Goal: Task Accomplishment & Management: Use online tool/utility

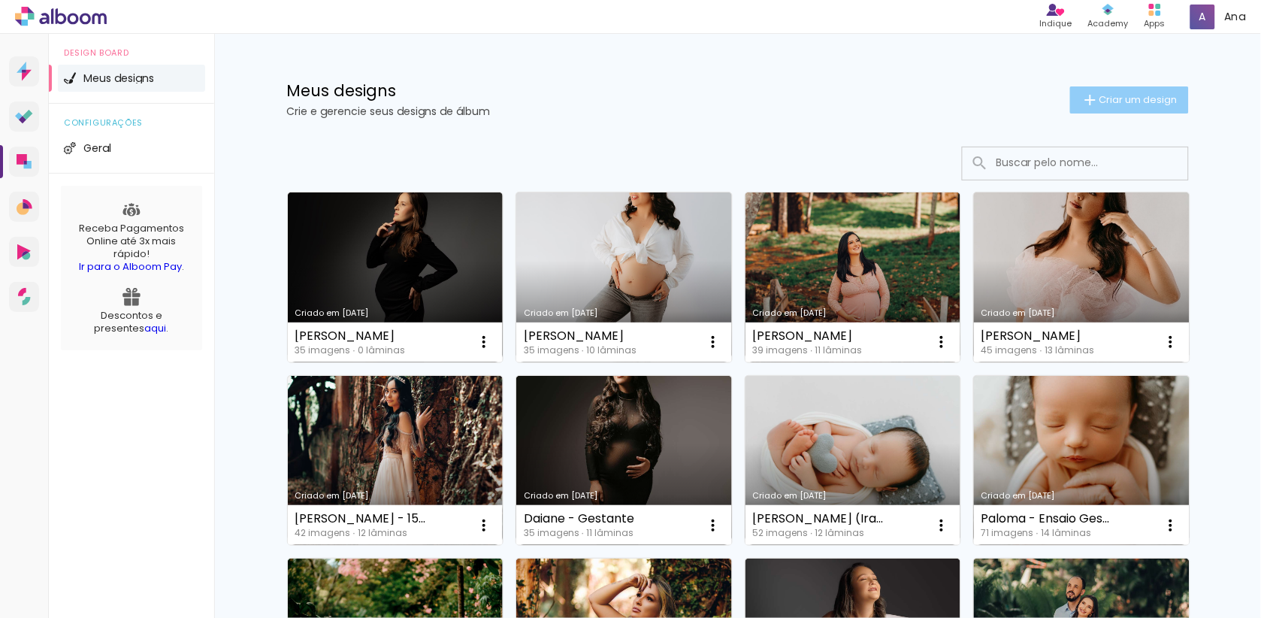
click at [1129, 98] on span "Criar um design" at bounding box center [1138, 100] width 78 height 10
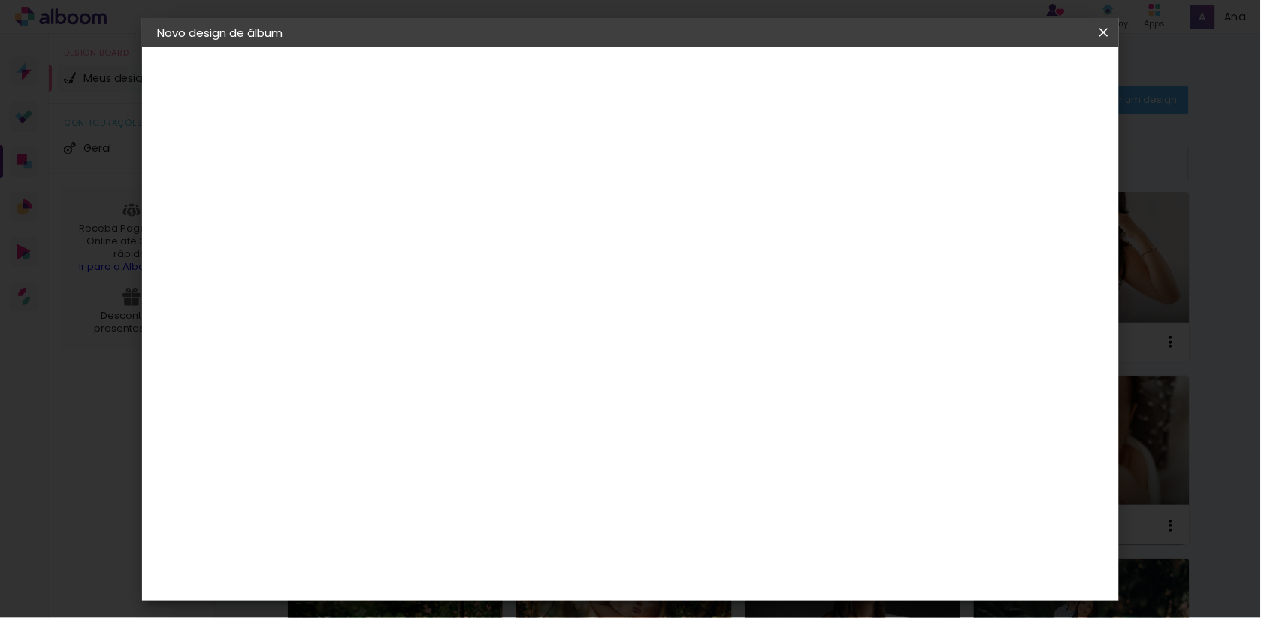
drag, startPoint x: 788, startPoint y: 184, endPoint x: 784, endPoint y: 203, distance: 19.3
click at [0, 0] on paper-input-container "Título do álbum" at bounding box center [0, 0] width 0 height 0
click at [403, 203] on input at bounding box center [403, 200] width 0 height 23
type input "ANNE"
type paper-input "ANNE"
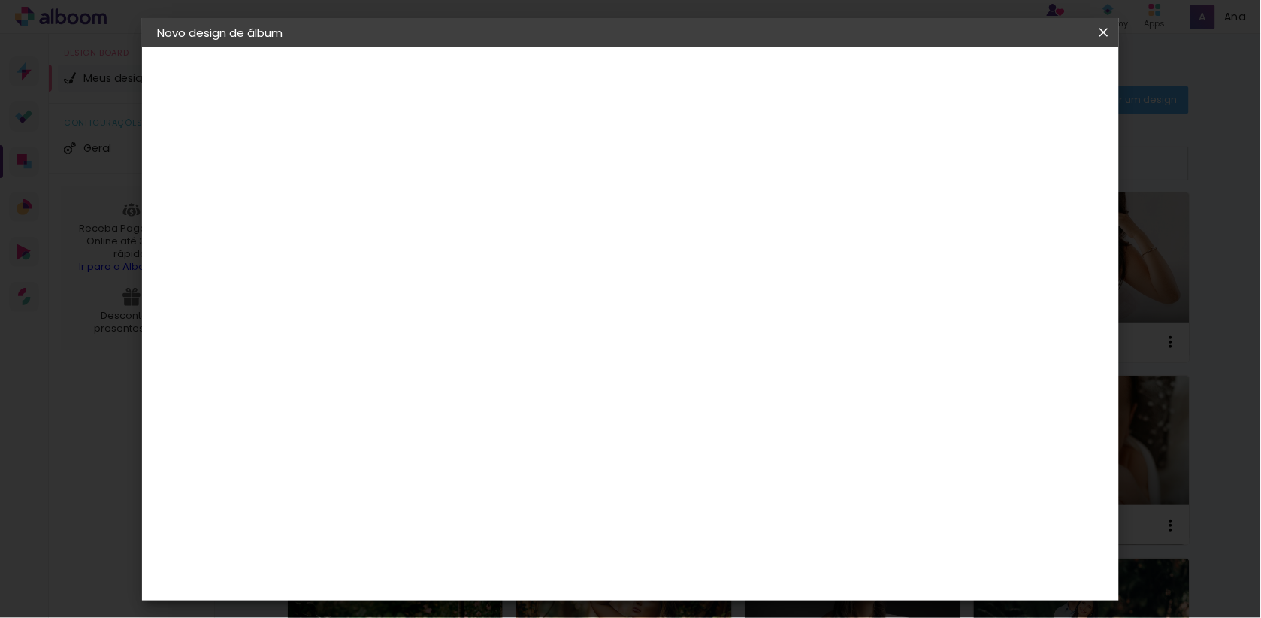
click at [0, 0] on slot "Avançar" at bounding box center [0, 0] width 0 height 0
click at [483, 285] on input at bounding box center [441, 285] width 152 height 19
type input "CL"
type paper-input "CL"
click at [382, 414] on img at bounding box center [376, 420] width 18 height 18
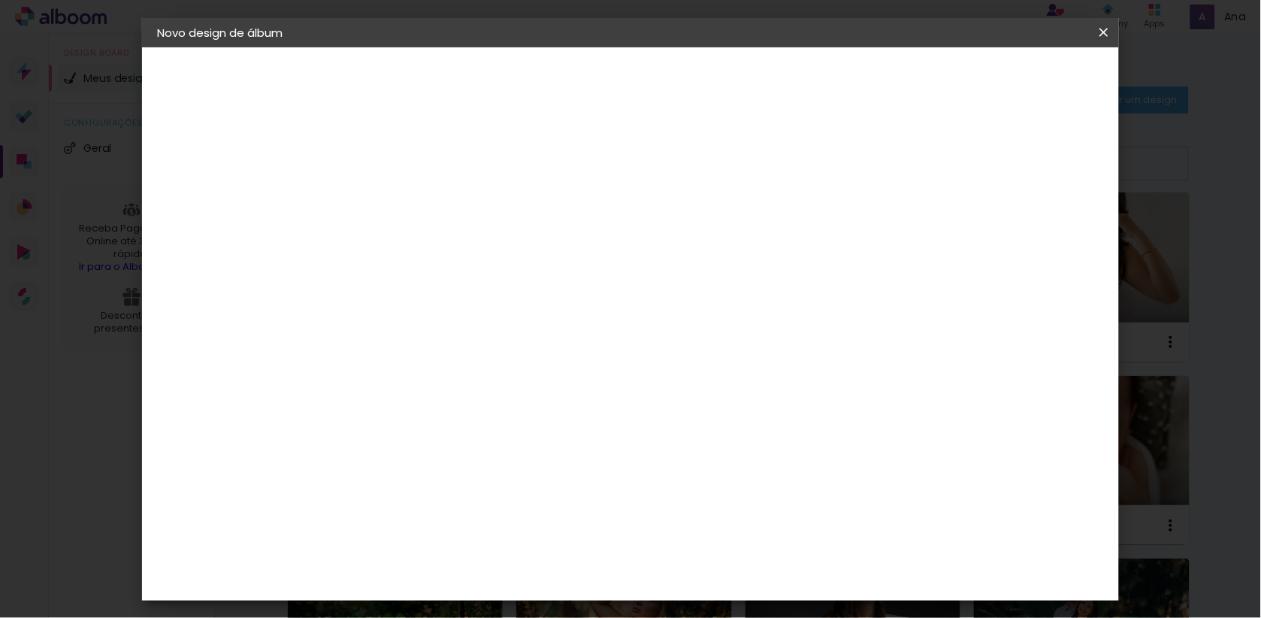
click at [0, 0] on slot "Avançar" at bounding box center [0, 0] width 0 height 0
click at [485, 266] on paper-input-container "Linha" at bounding box center [441, 262] width 87 height 38
click at [680, 249] on paper-item "Luxo" at bounding box center [728, 249] width 301 height 30
type input "Luxo"
click at [670, 175] on div "Opções disponíveis Luxo Estilo Vision Lapela Premium Tamanho Escolha o tamanho …" at bounding box center [503, 111] width 333 height 128
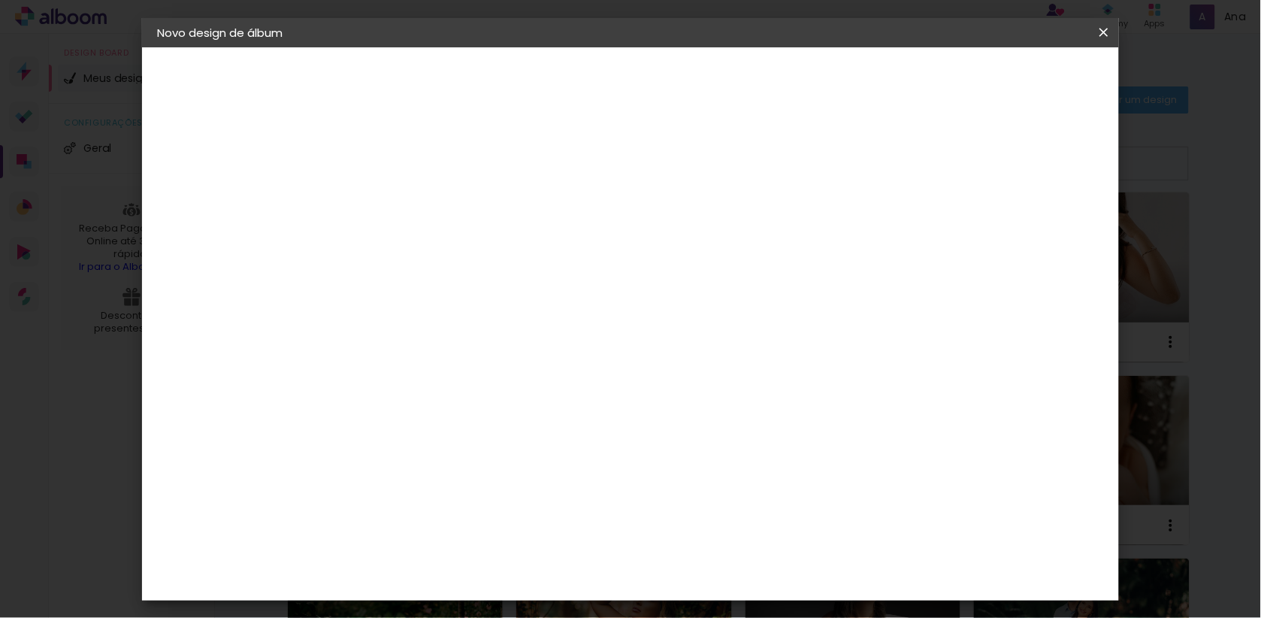
scroll to position [132, 0]
click at [0, 0] on slot "Avançar" at bounding box center [0, 0] width 0 height 0
click at [954, 77] on span "Iniciar design" at bounding box center [919, 79] width 68 height 11
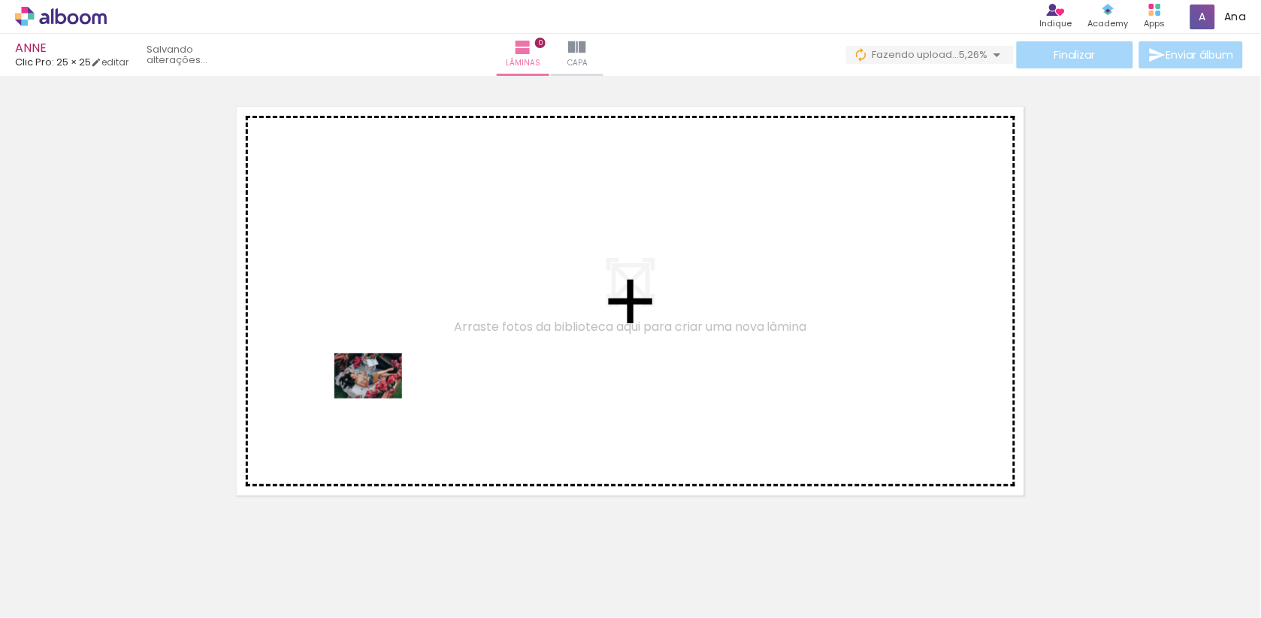
drag, startPoint x: 168, startPoint y: 582, endPoint x: 379, endPoint y: 398, distance: 280.2
click at [379, 398] on quentale-workspace at bounding box center [630, 309] width 1261 height 618
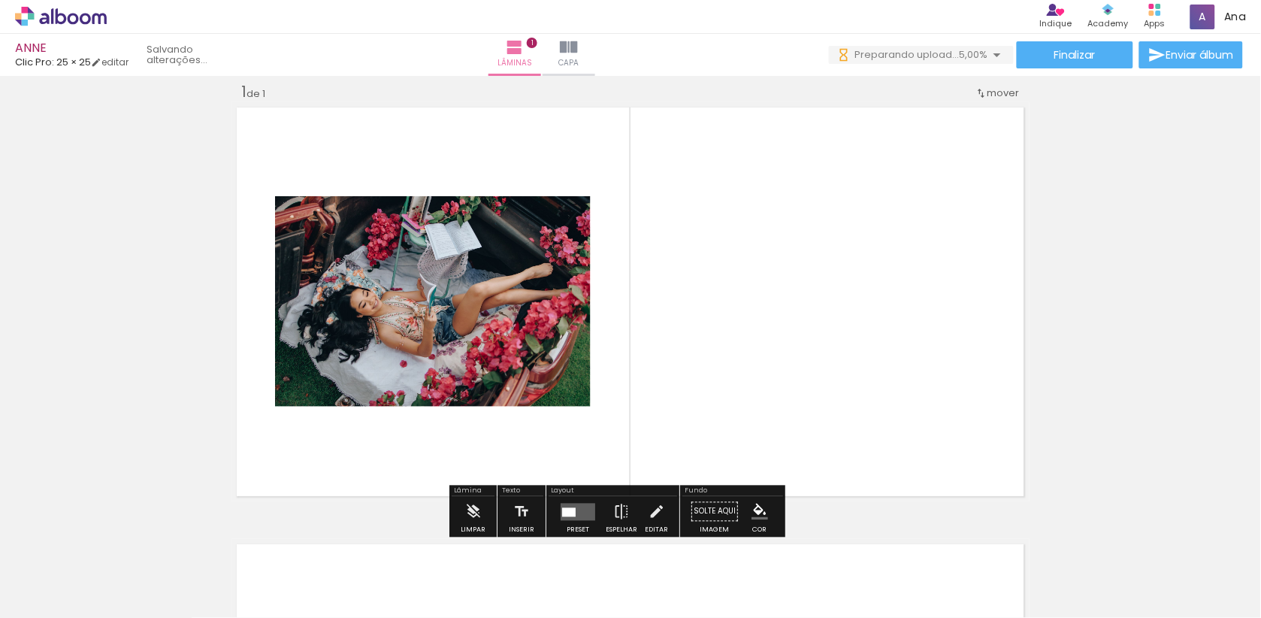
click at [453, 348] on quentale-photo at bounding box center [433, 301] width 316 height 210
click at [576, 505] on quentale-layouter at bounding box center [578, 511] width 35 height 17
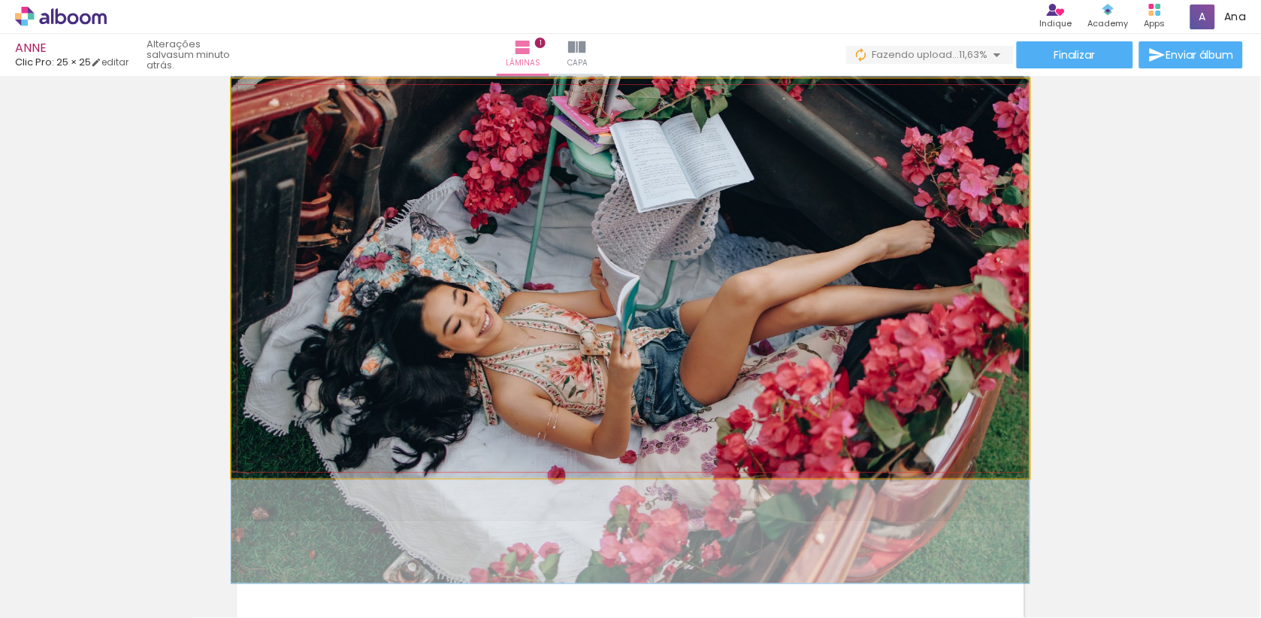
drag, startPoint x: 985, startPoint y: 261, endPoint x: 986, endPoint y: 300, distance: 39.1
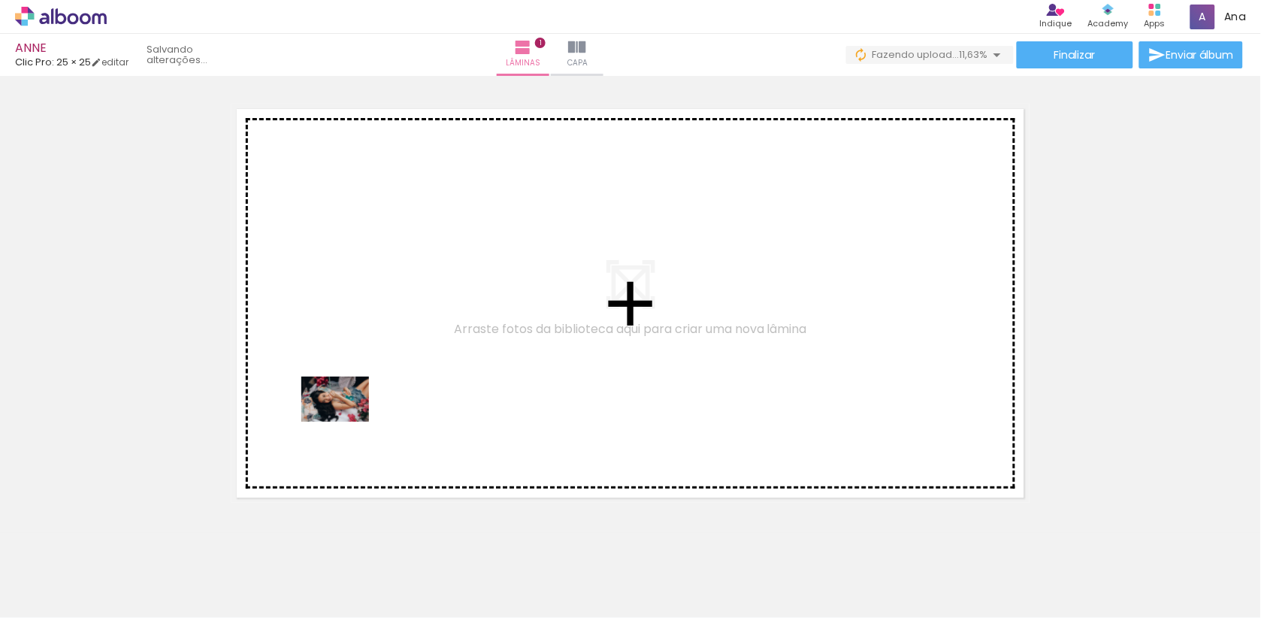
drag, startPoint x: 246, startPoint y: 568, endPoint x: 346, endPoint y: 422, distance: 177.8
click at [346, 422] on quentale-workspace at bounding box center [630, 309] width 1261 height 618
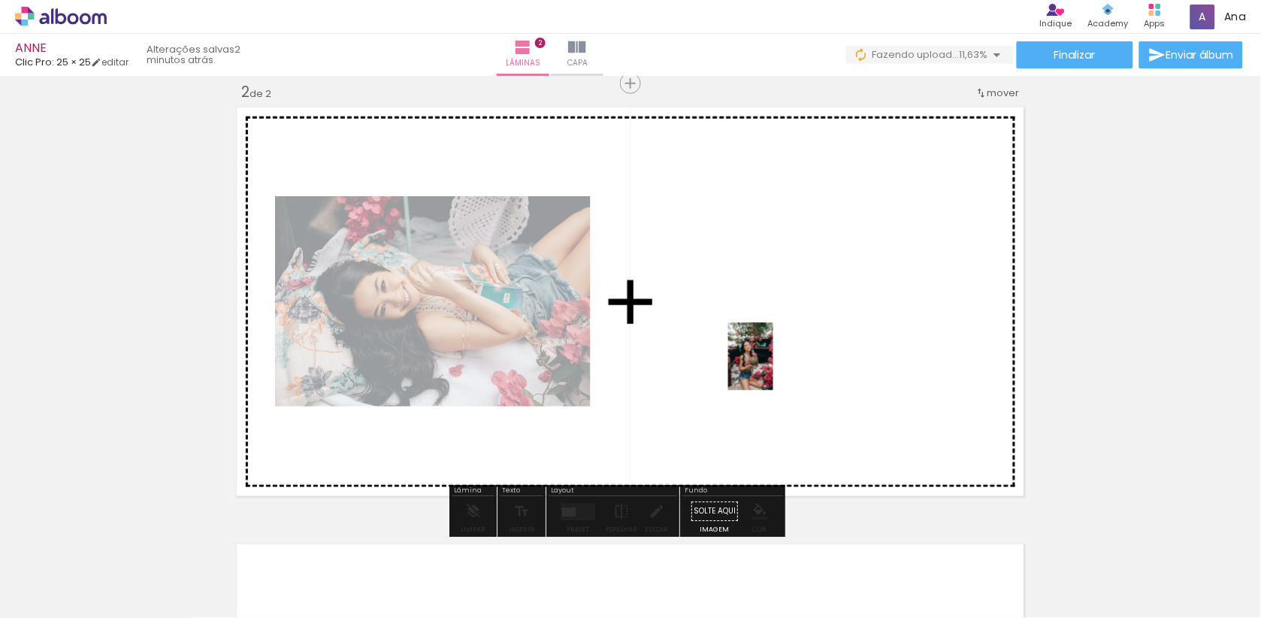
drag, startPoint x: 819, startPoint y: 555, endPoint x: 773, endPoint y: 364, distance: 197.2
click at [773, 364] on quentale-workspace at bounding box center [630, 309] width 1261 height 618
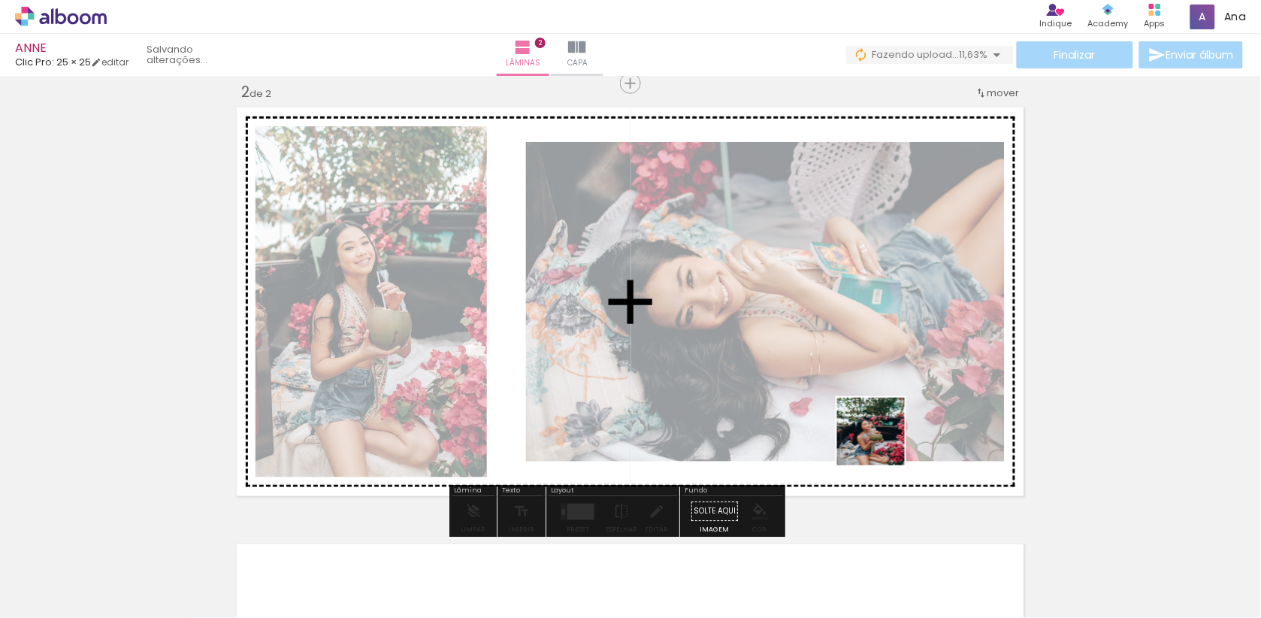
drag, startPoint x: 925, startPoint y: 562, endPoint x: 881, endPoint y: 330, distance: 236.4
click at [881, 330] on quentale-workspace at bounding box center [630, 309] width 1261 height 618
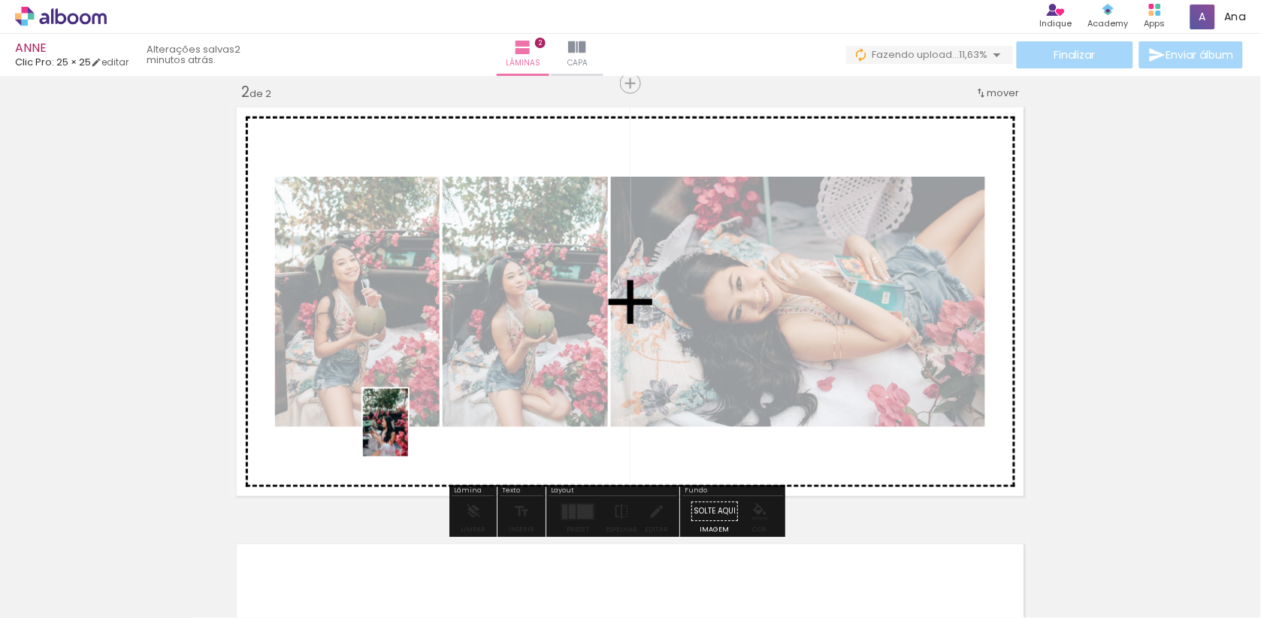
drag, startPoint x: 319, startPoint y: 579, endPoint x: 408, endPoint y: 434, distance: 170.0
click at [408, 434] on quentale-workspace at bounding box center [630, 309] width 1261 height 618
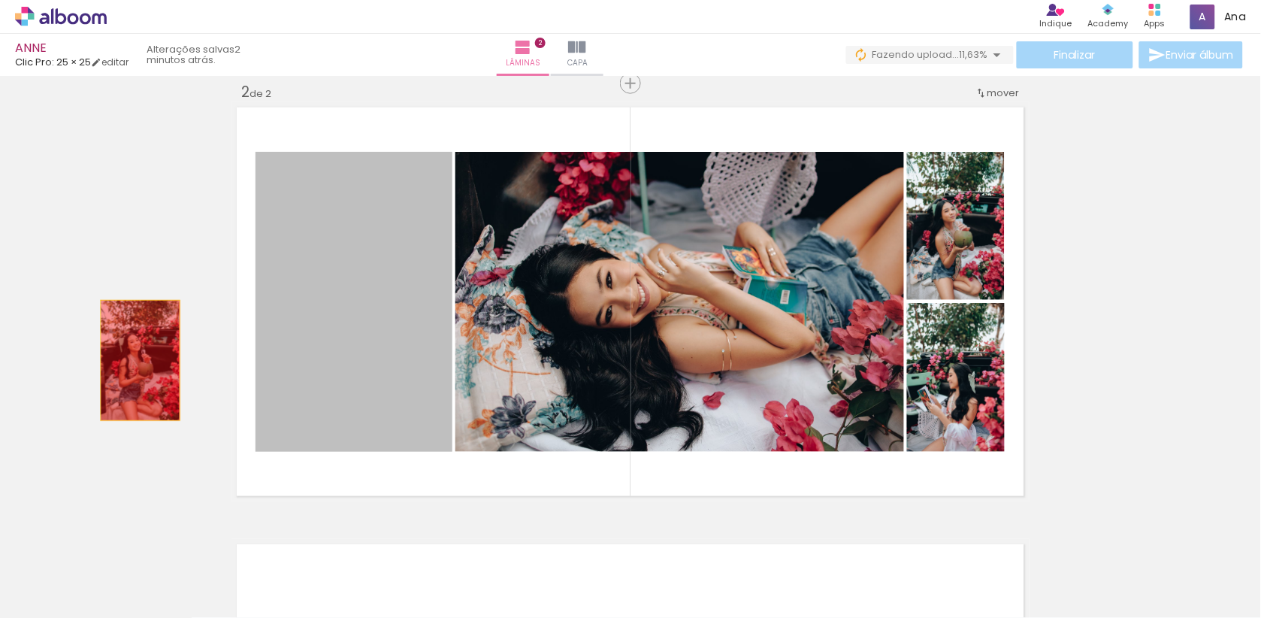
drag, startPoint x: 369, startPoint y: 338, endPoint x: 116, endPoint y: 368, distance: 255.0
click at [116, 368] on div "Inserir lâmina 1 de 2 Inserir lâmina 2 de 2" at bounding box center [630, 282] width 1261 height 1311
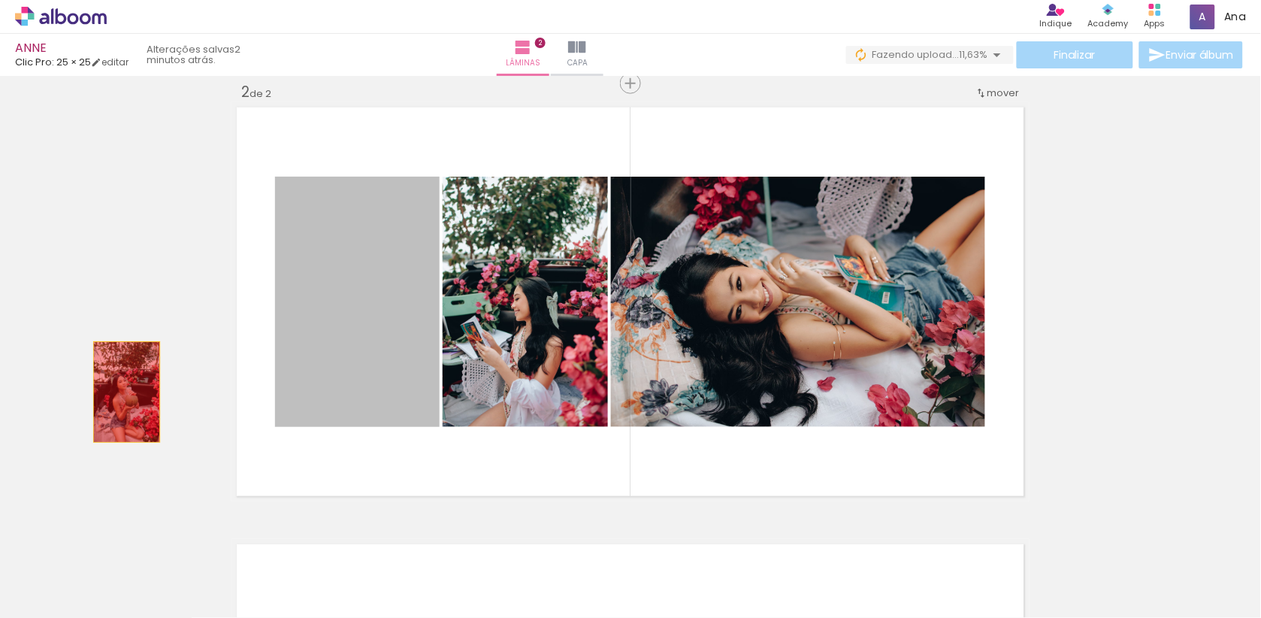
drag, startPoint x: 352, startPoint y: 364, endPoint x: 126, endPoint y: 392, distance: 227.8
click at [126, 392] on div "Inserir lâmina 1 de 2 Inserir lâmina 2 de 2" at bounding box center [630, 282] width 1261 height 1311
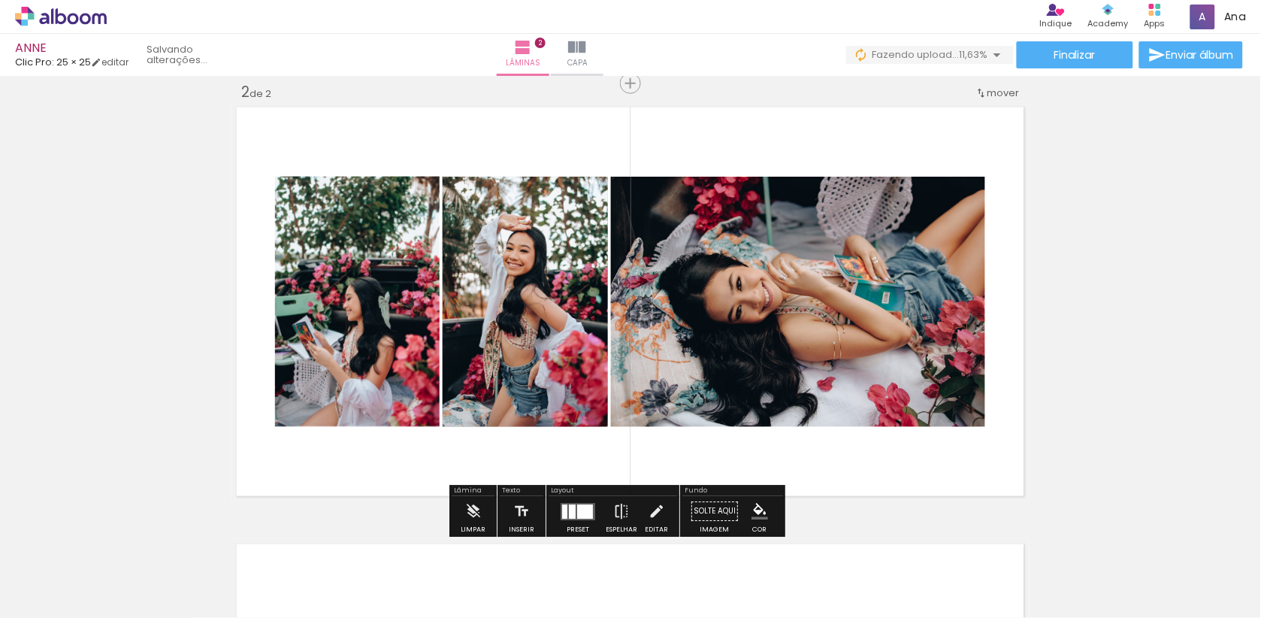
drag, startPoint x: 418, startPoint y: 582, endPoint x: 525, endPoint y: 405, distance: 206.3
click at [525, 405] on quentale-workspace at bounding box center [630, 309] width 1261 height 618
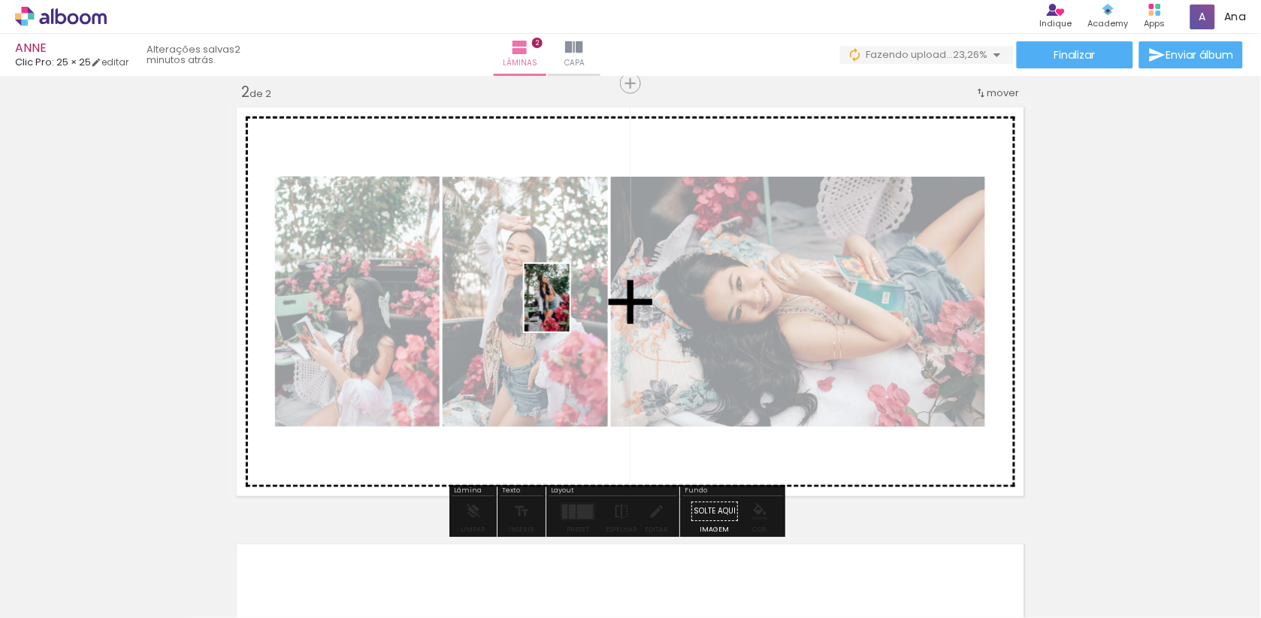
drag, startPoint x: 498, startPoint y: 559, endPoint x: 570, endPoint y: 309, distance: 260.2
click at [570, 309] on quentale-workspace at bounding box center [630, 309] width 1261 height 618
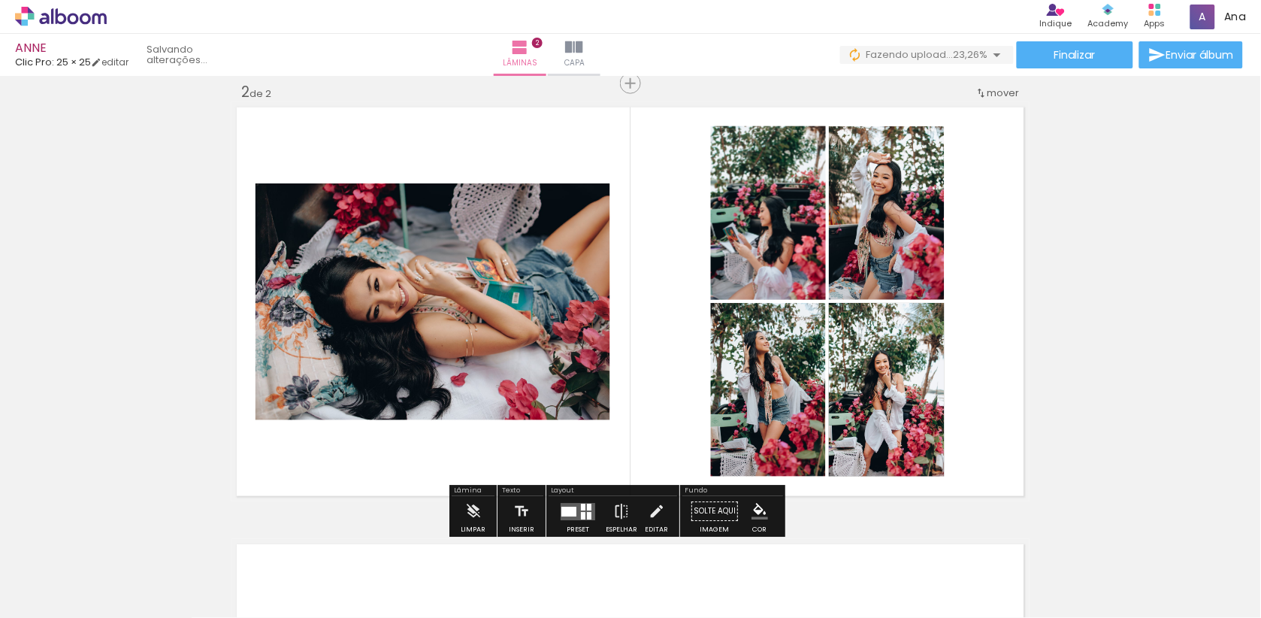
drag, startPoint x: 585, startPoint y: 573, endPoint x: 583, endPoint y: 369, distance: 203.7
click at [583, 369] on quentale-workspace at bounding box center [630, 309] width 1261 height 618
click at [576, 512] on div at bounding box center [568, 511] width 15 height 10
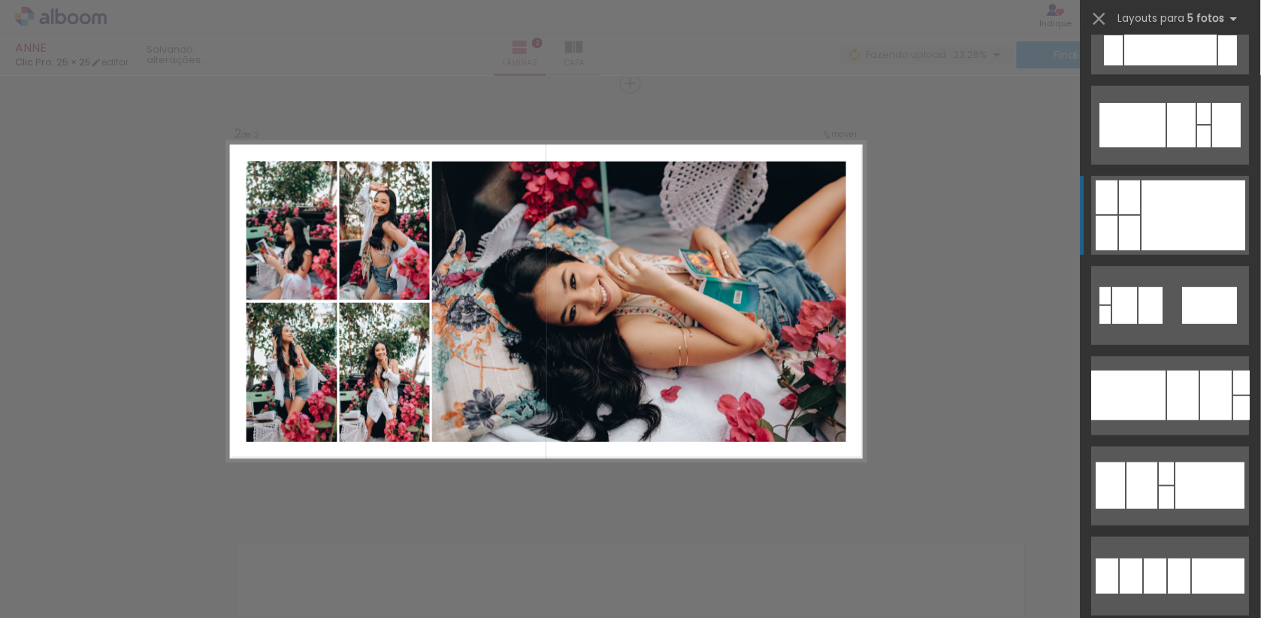
scroll to position [1615, 0]
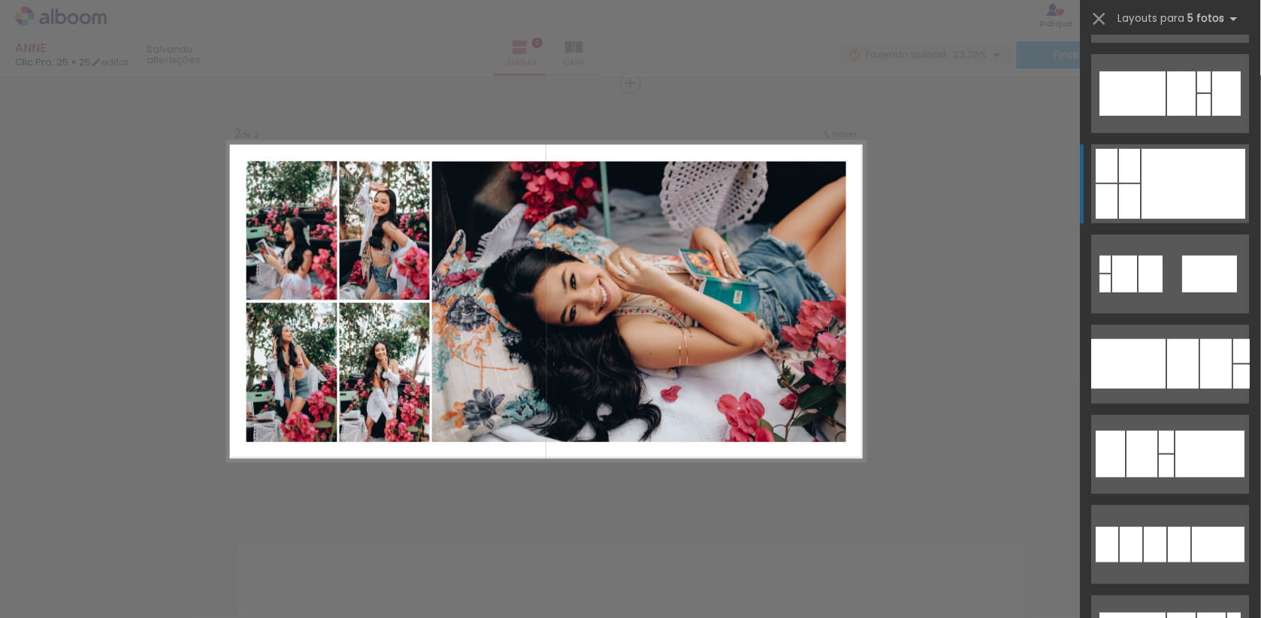
click at [1166, 162] on div at bounding box center [1194, 184] width 104 height 70
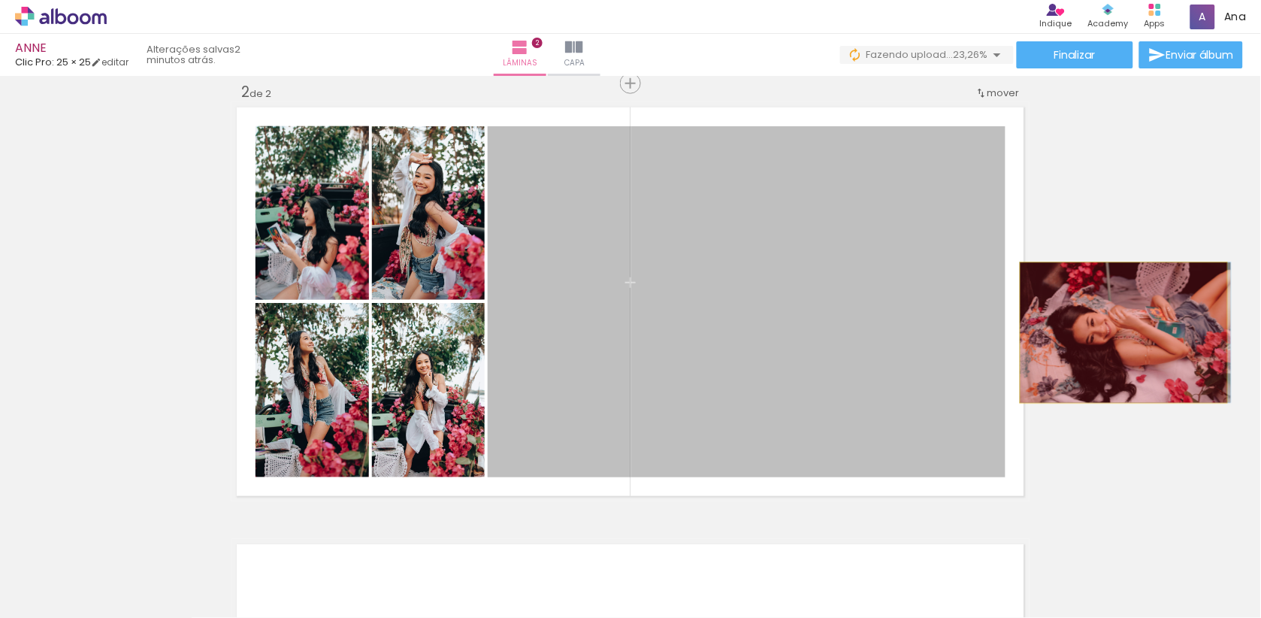
drag, startPoint x: 697, startPoint y: 370, endPoint x: 1123, endPoint y: 332, distance: 427.7
click at [1123, 332] on div "Inserir lâmina 1 de 2 Inserir lâmina 2 de 2" at bounding box center [630, 282] width 1261 height 1311
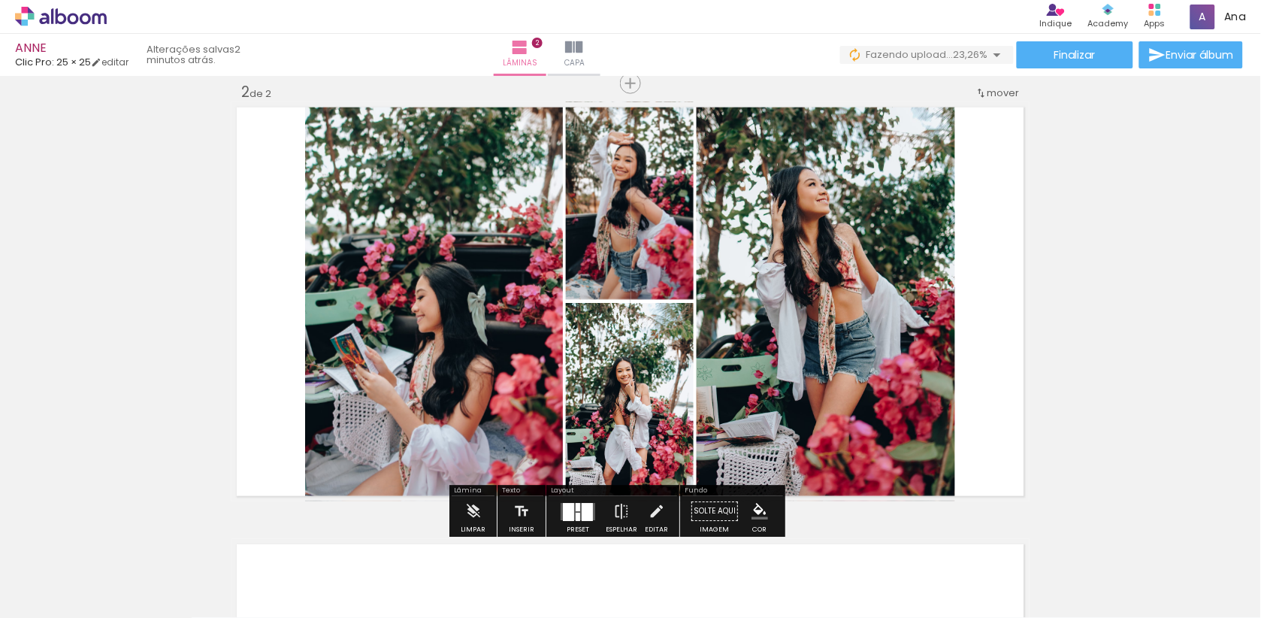
click at [574, 507] on div at bounding box center [568, 512] width 11 height 18
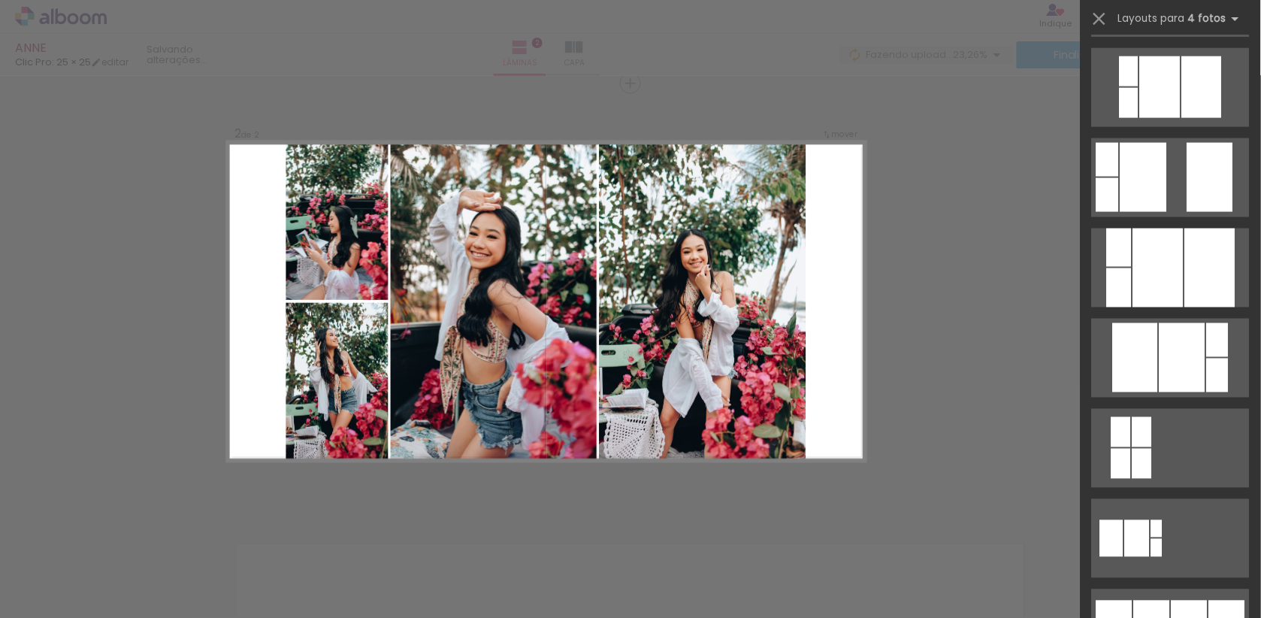
scroll to position [1014, 0]
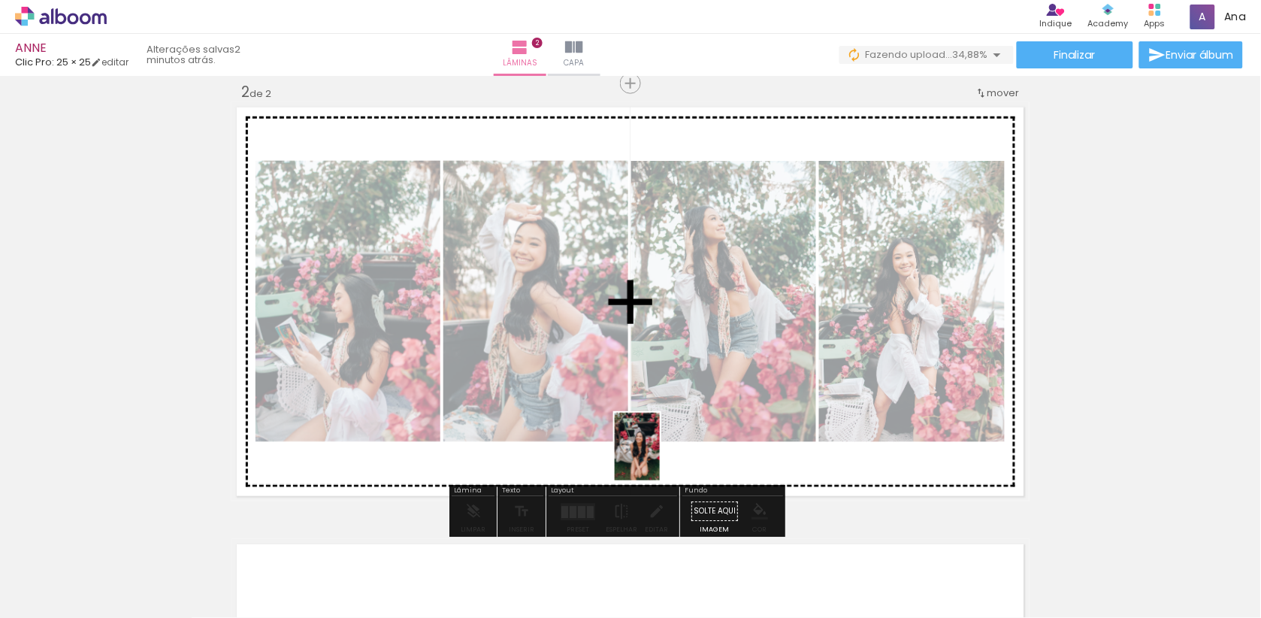
drag, startPoint x: 660, startPoint y: 565, endPoint x: 660, endPoint y: 458, distance: 107.5
click at [660, 458] on quentale-workspace at bounding box center [630, 309] width 1261 height 618
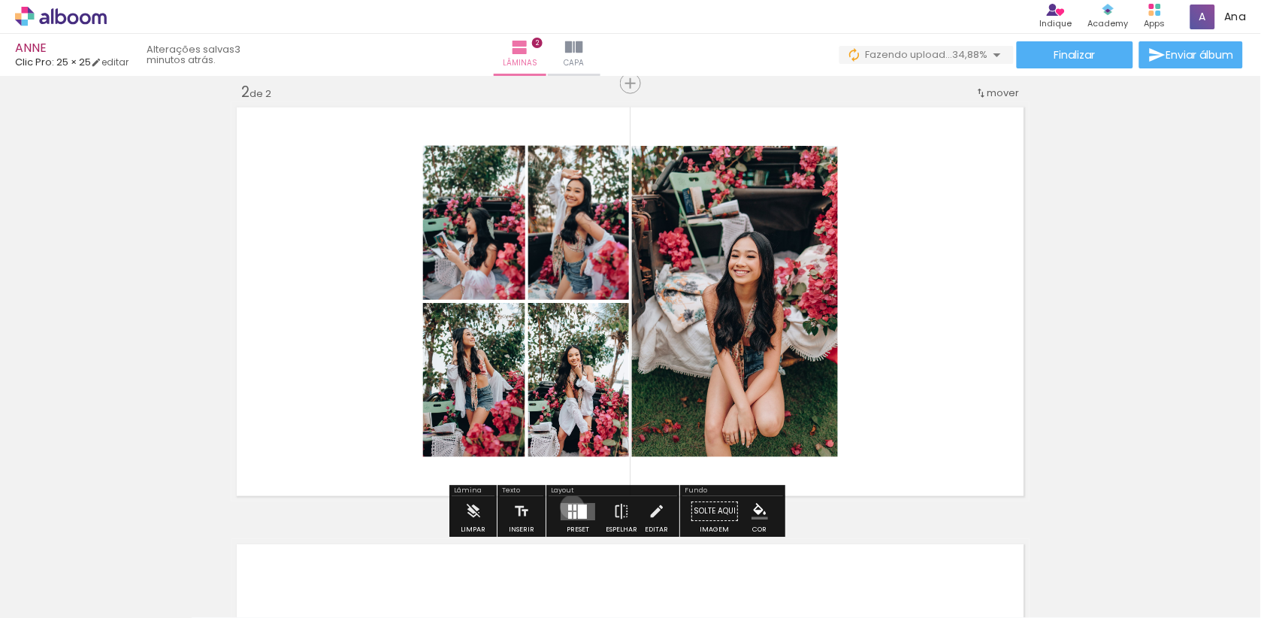
click at [583, 509] on quentale-layouter at bounding box center [578, 511] width 35 height 17
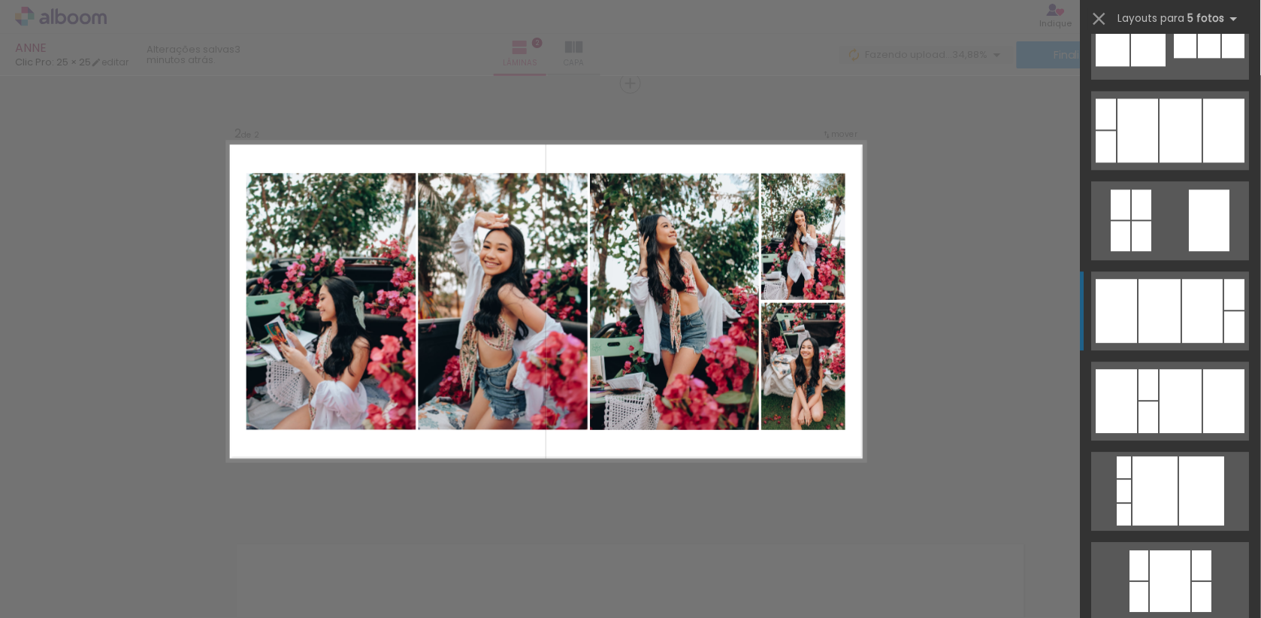
scroll to position [2497, 0]
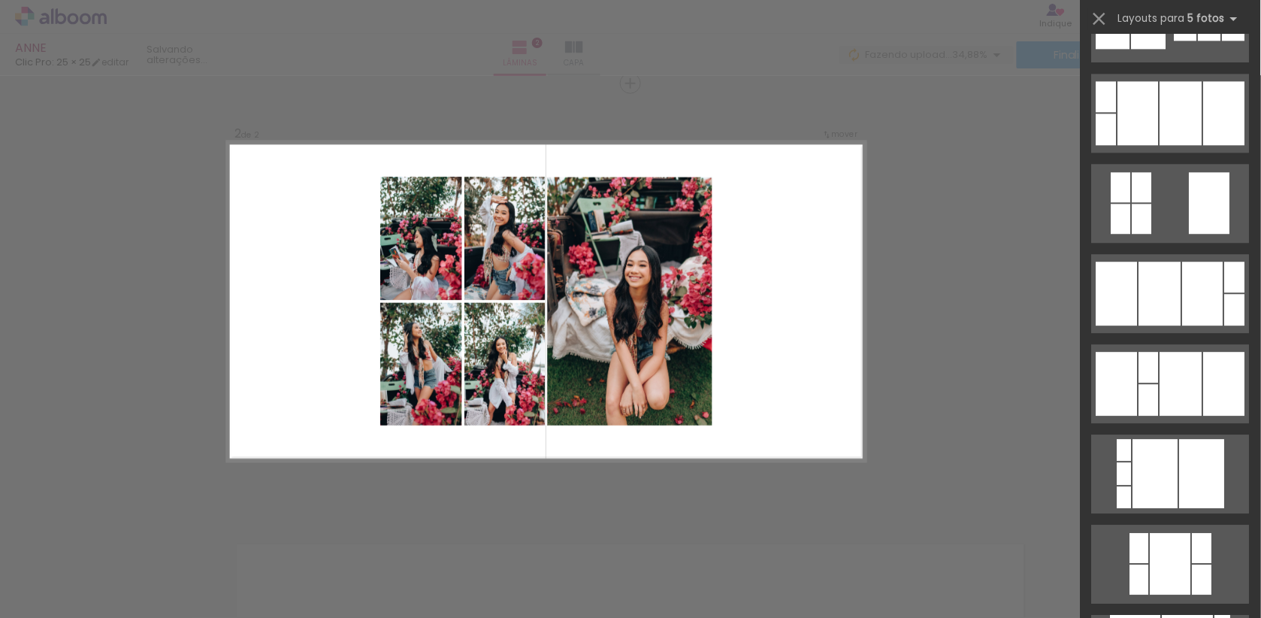
click at [930, 346] on div "Confirmar Cancelar" at bounding box center [630, 295] width 1261 height 1346
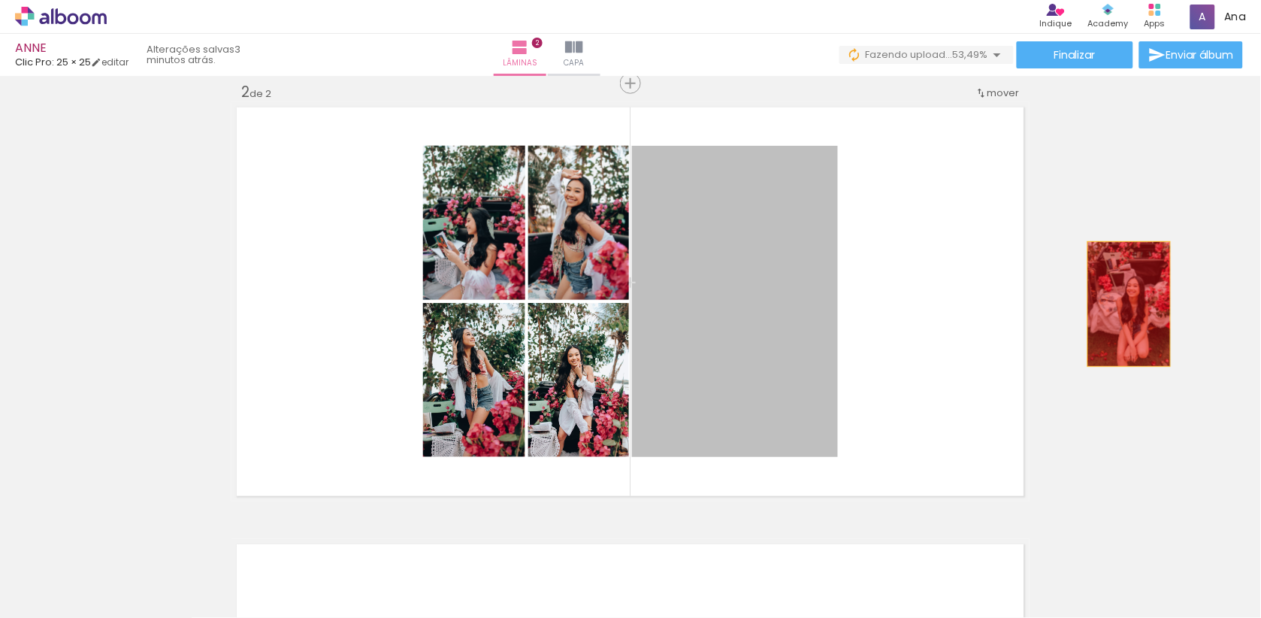
drag, startPoint x: 712, startPoint y: 367, endPoint x: 1124, endPoint y: 306, distance: 416.3
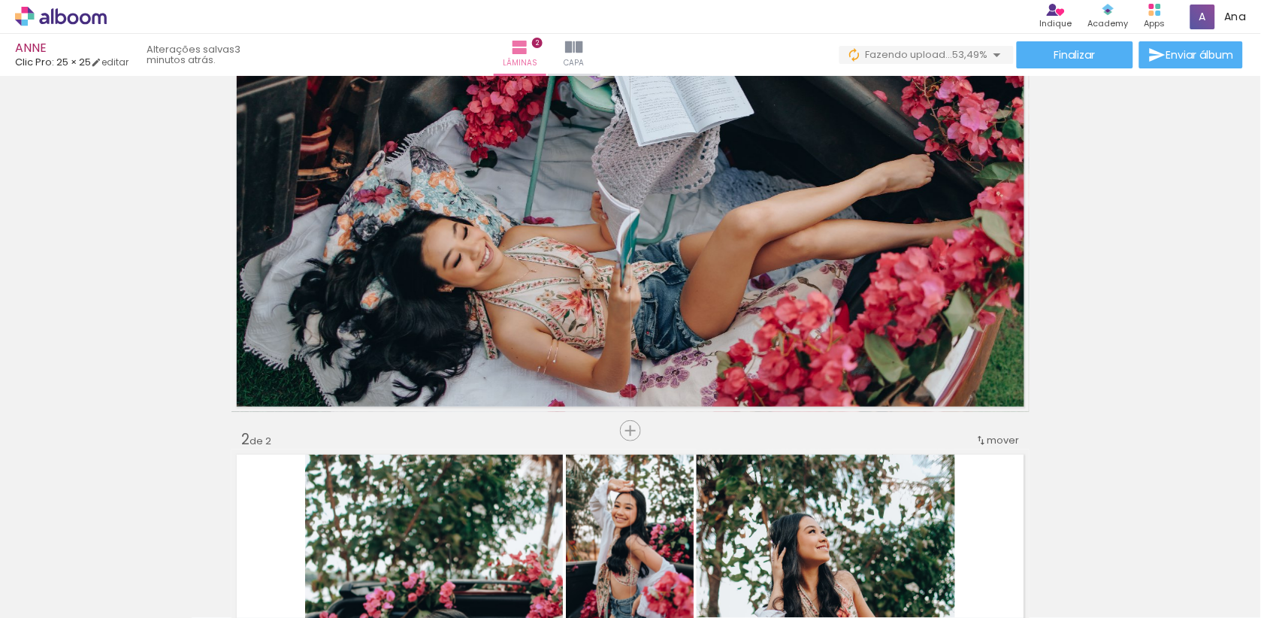
scroll to position [105, 0]
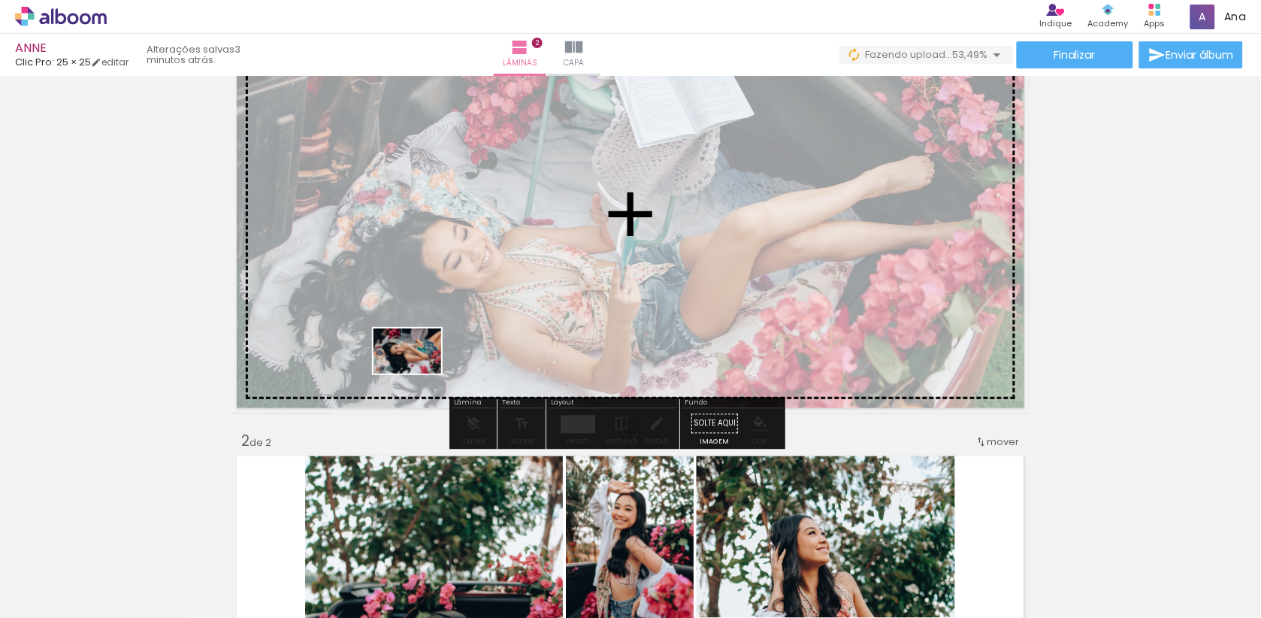
drag, startPoint x: 251, startPoint y: 575, endPoint x: 434, endPoint y: 352, distance: 288.3
click at [434, 352] on quentale-workspace at bounding box center [630, 309] width 1261 height 618
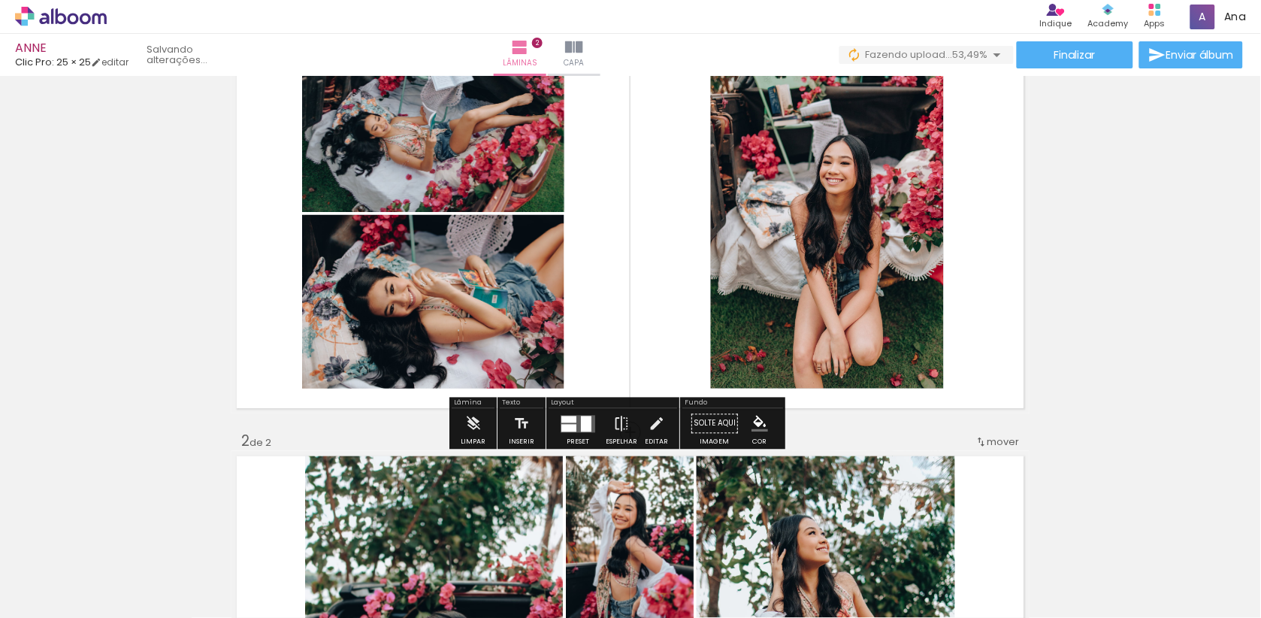
drag, startPoint x: 662, startPoint y: 569, endPoint x: 660, endPoint y: 334, distance: 235.2
click at [660, 334] on quentale-workspace at bounding box center [630, 309] width 1261 height 618
click at [591, 422] on div at bounding box center [586, 424] width 11 height 16
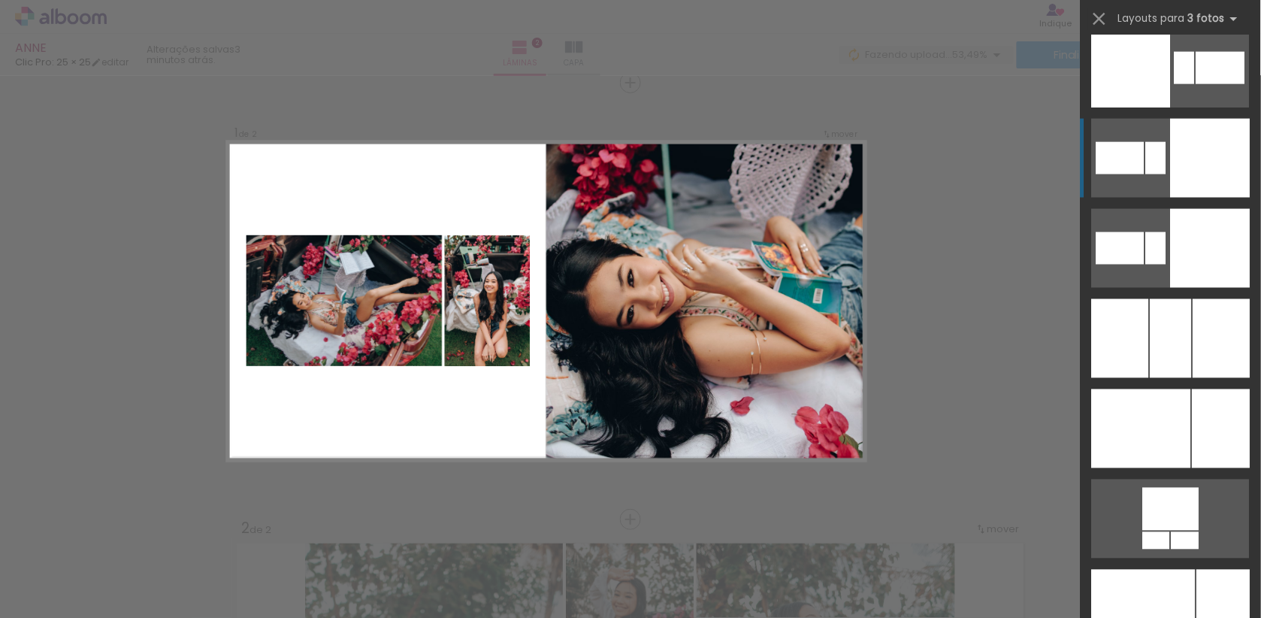
scroll to position [3637, 0]
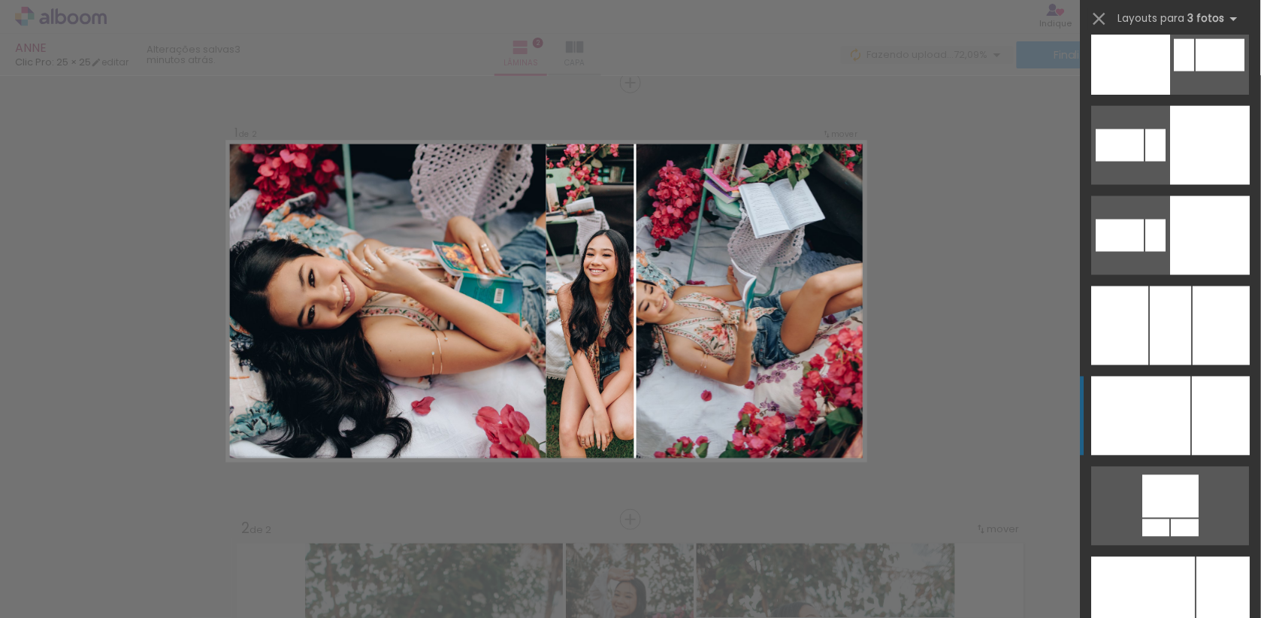
click at [1178, 365] on div at bounding box center [1170, 325] width 41 height 79
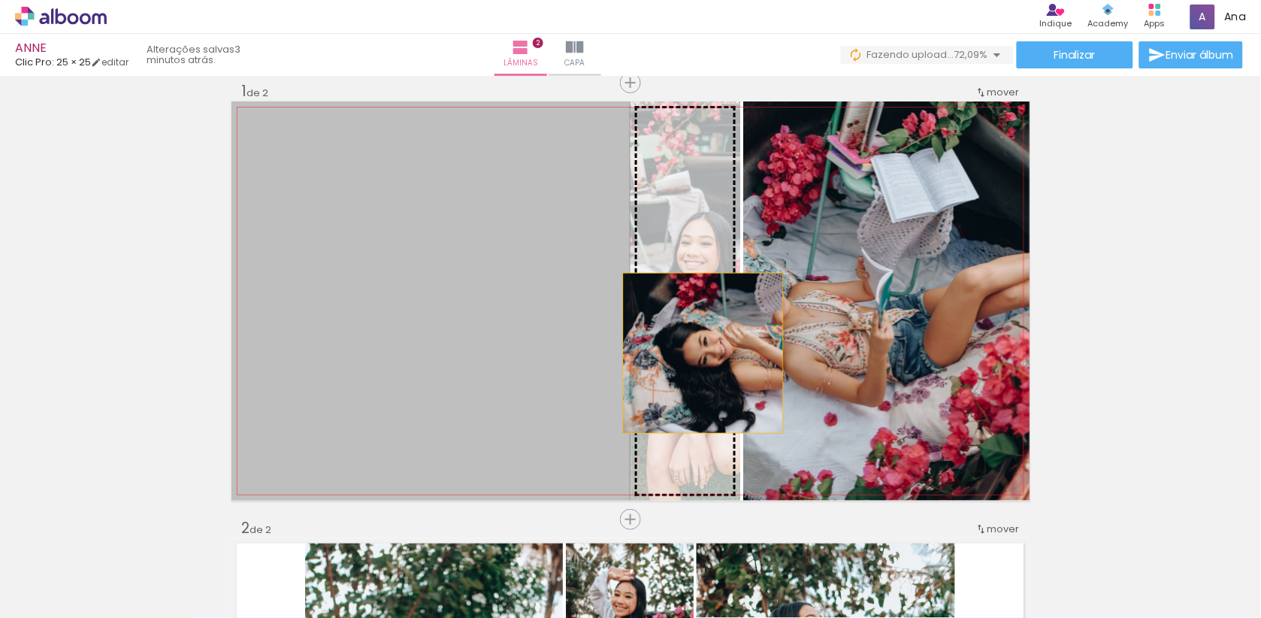
drag, startPoint x: 531, startPoint y: 363, endPoint x: 703, endPoint y: 352, distance: 172.4
click at [0, 0] on slot at bounding box center [0, 0] width 0 height 0
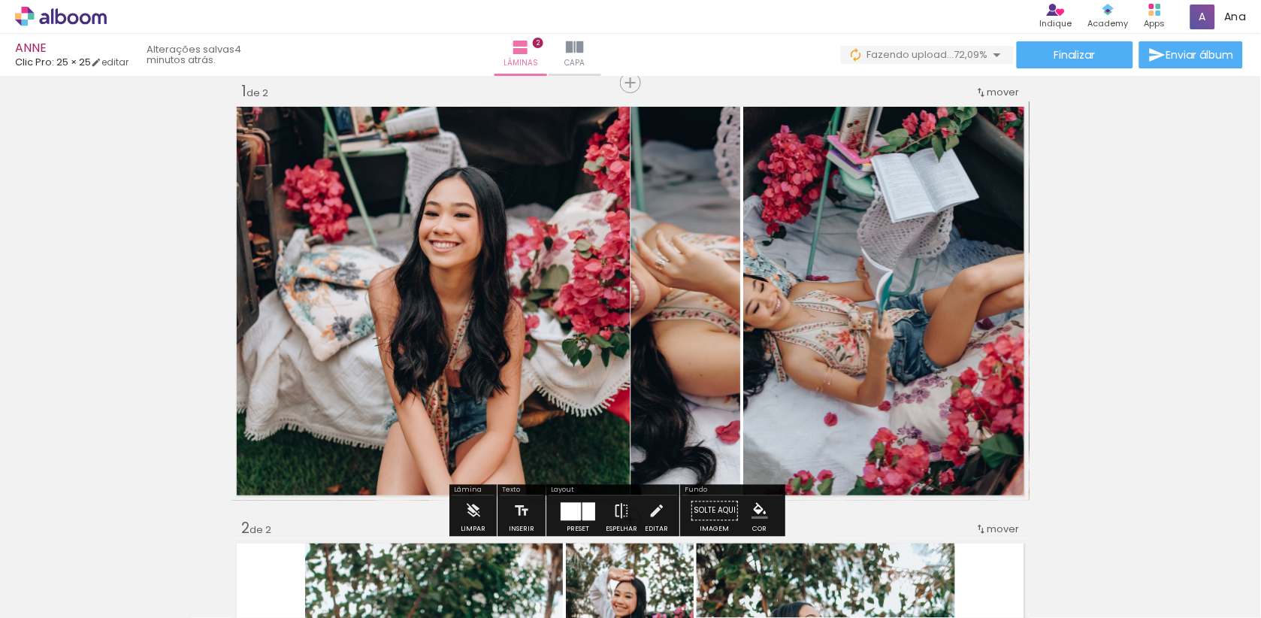
click at [703, 352] on quentale-photo at bounding box center [685, 300] width 110 height 399
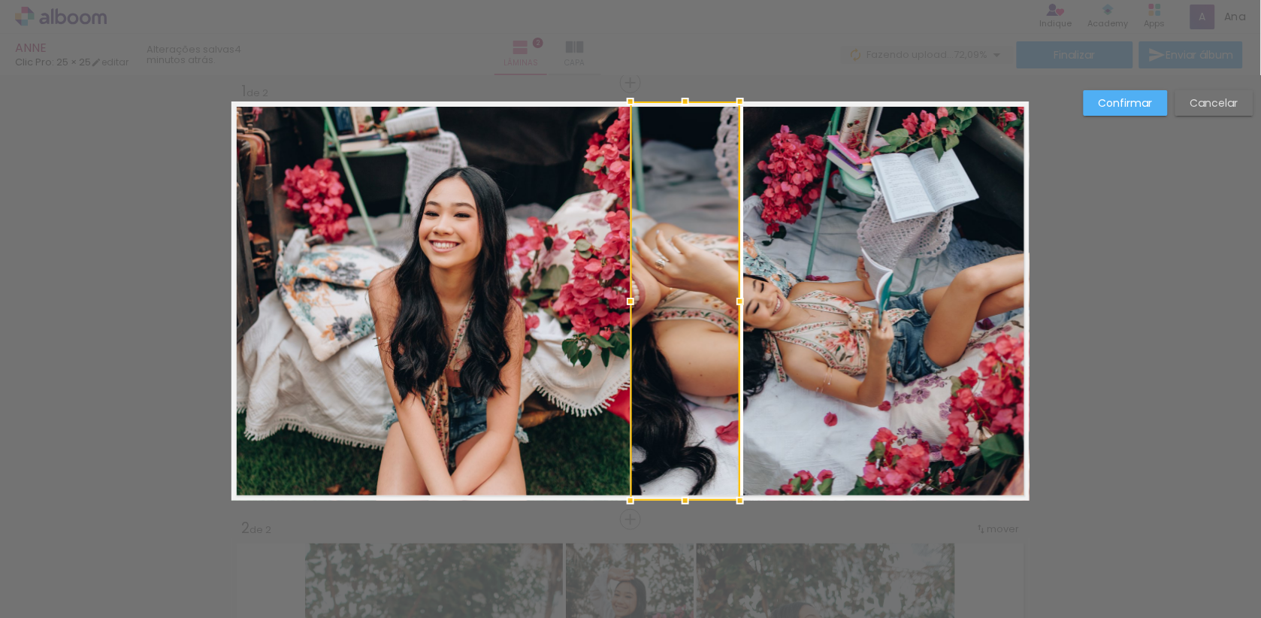
scroll to position [17, 0]
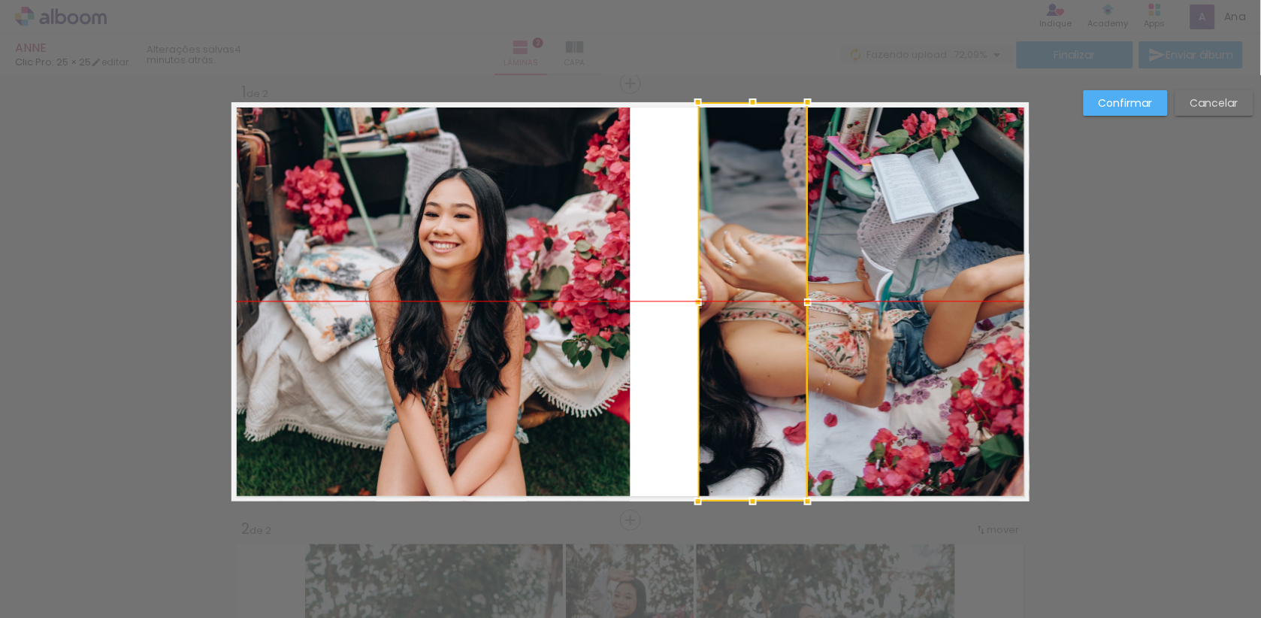
drag, startPoint x: 682, startPoint y: 334, endPoint x: 745, endPoint y: 330, distance: 63.3
click at [745, 330] on div at bounding box center [753, 301] width 110 height 399
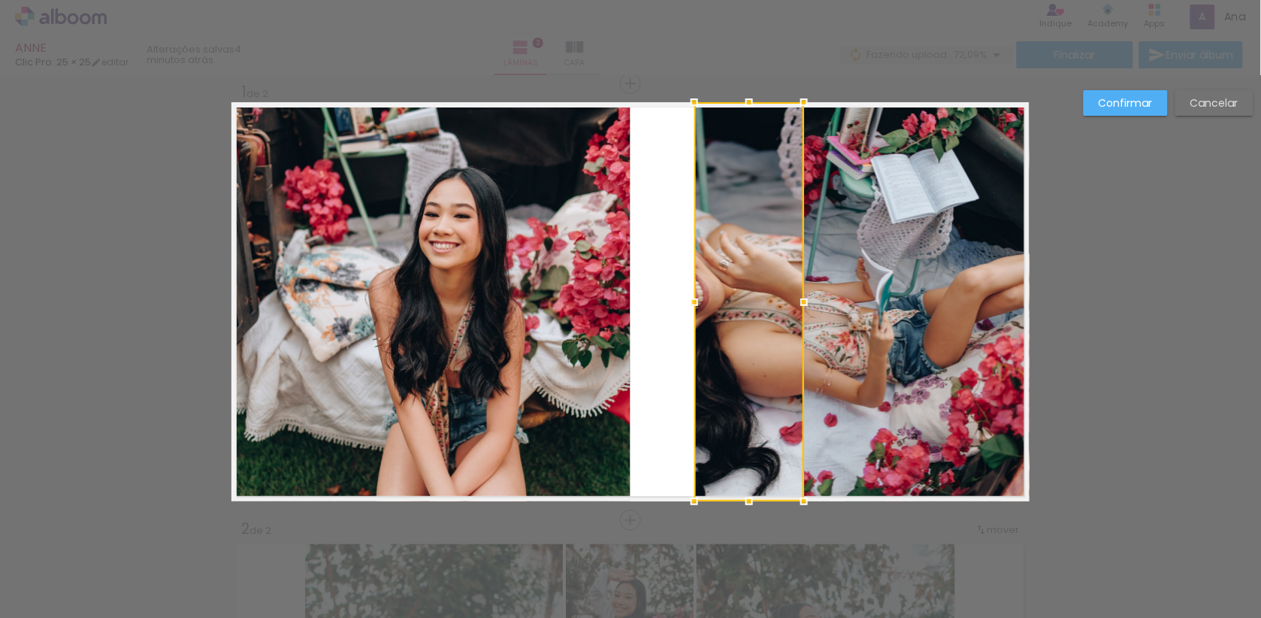
click at [0, 0] on slot "Cancelar" at bounding box center [0, 0] width 0 height 0
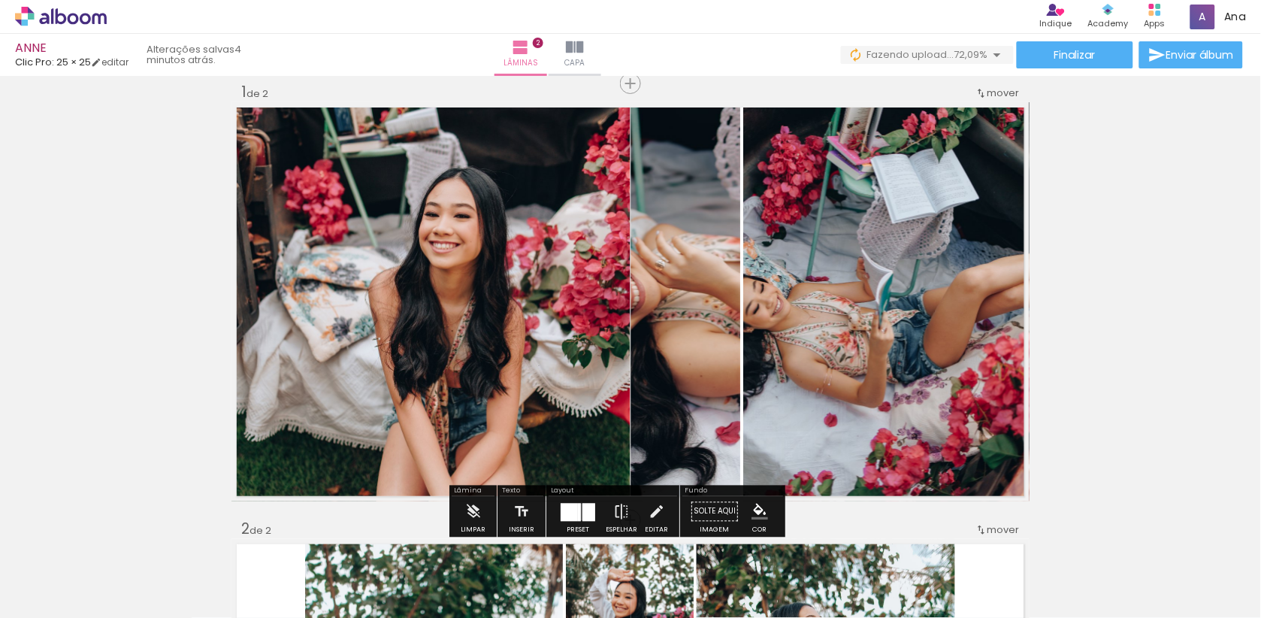
click at [595, 510] on div at bounding box center [588, 512] width 13 height 18
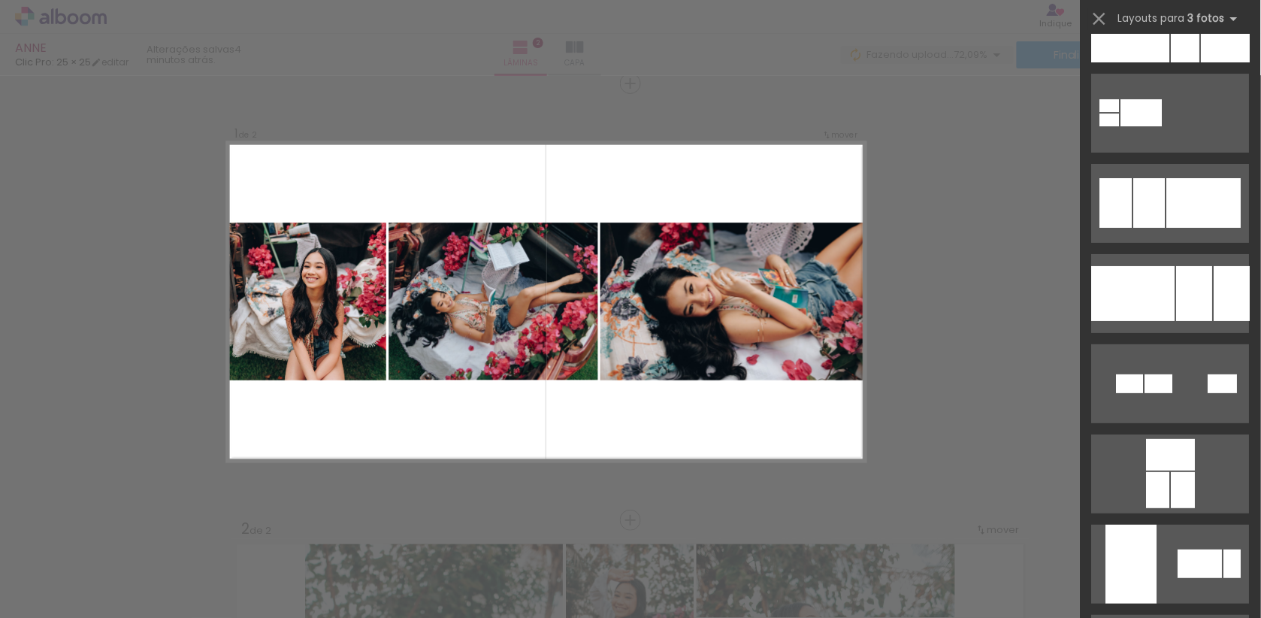
scroll to position [4490, 0]
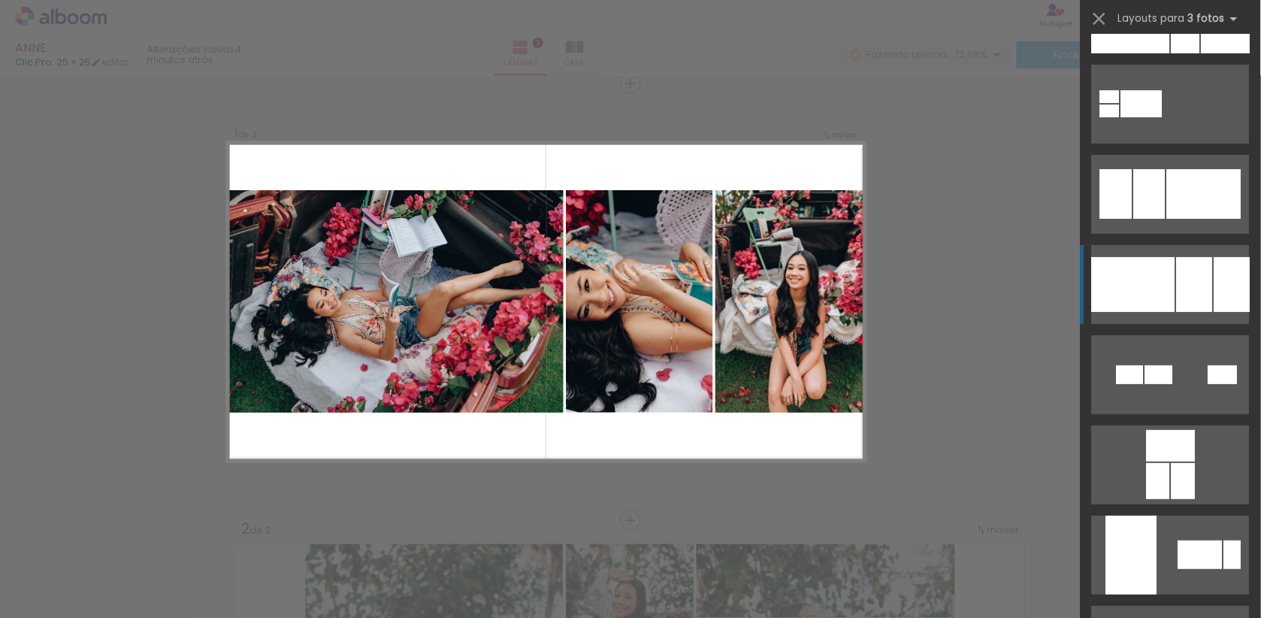
click at [1175, 262] on div at bounding box center [1133, 284] width 83 height 55
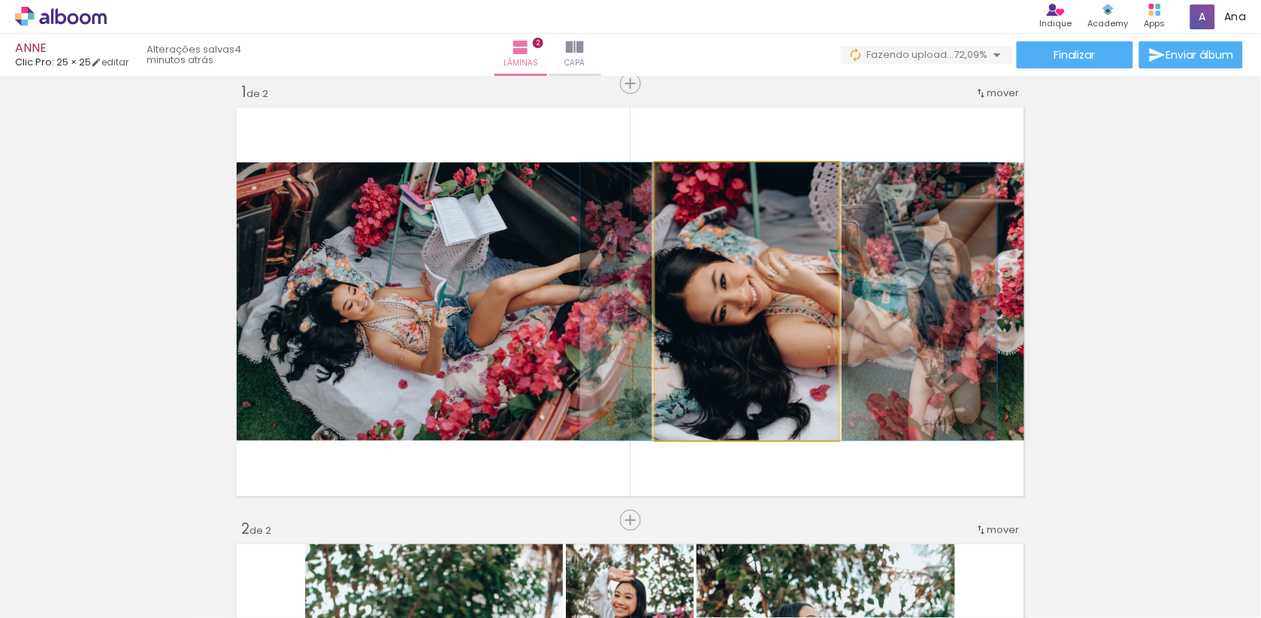
drag, startPoint x: 773, startPoint y: 319, endPoint x: 815, endPoint y: 316, distance: 42.2
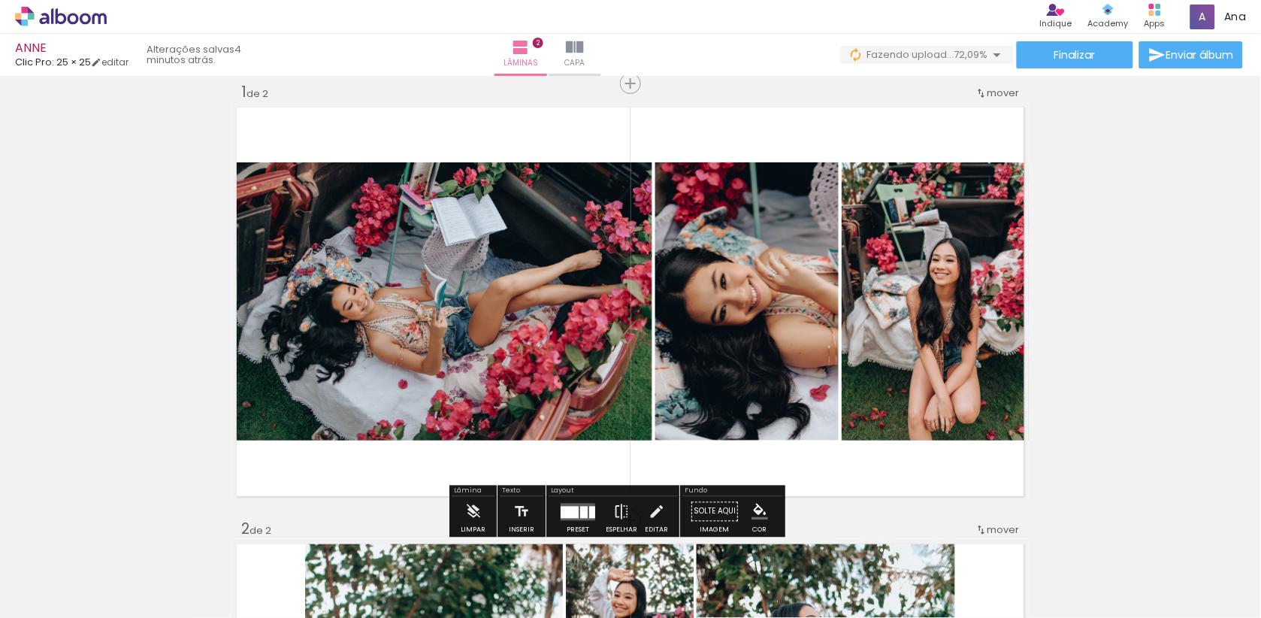
click at [588, 508] on div at bounding box center [584, 512] width 8 height 12
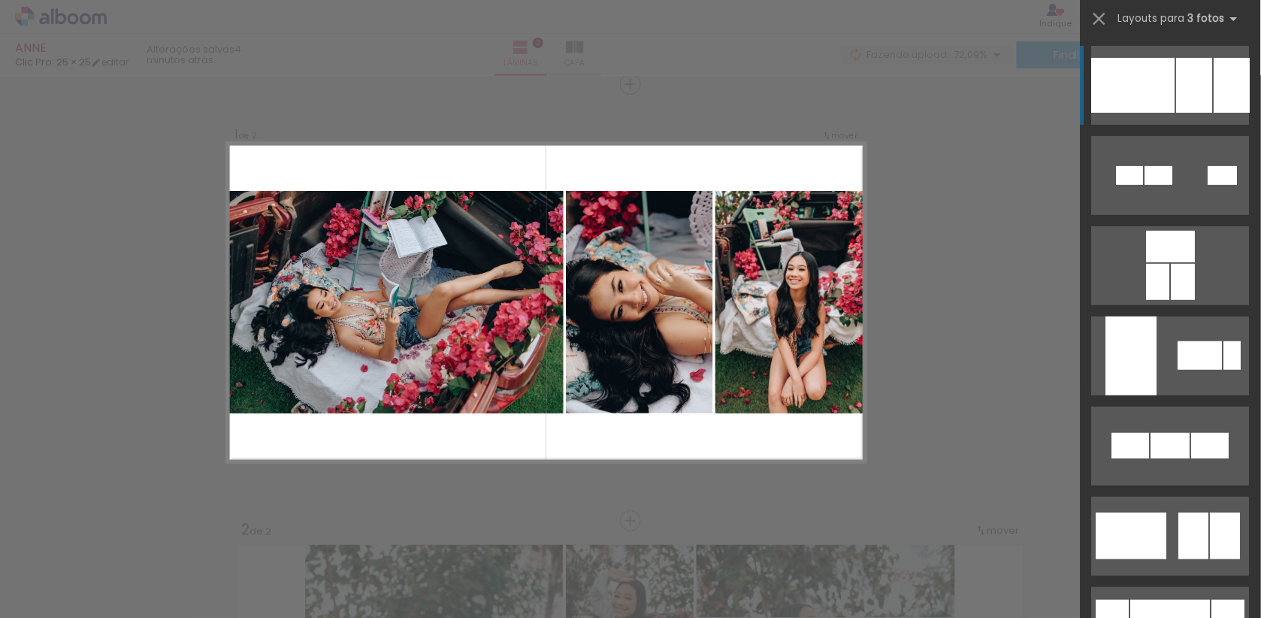
scroll to position [17, 0]
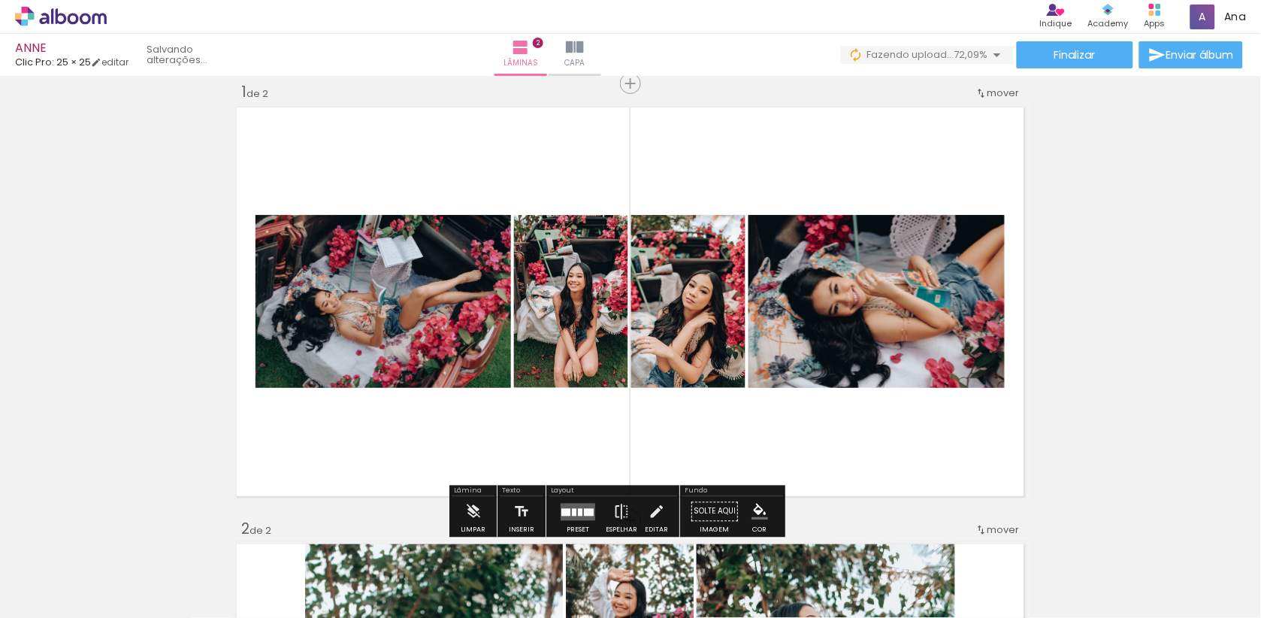
drag, startPoint x: 744, startPoint y: 575, endPoint x: 743, endPoint y: 376, distance: 198.4
click at [743, 376] on quentale-workspace at bounding box center [630, 309] width 1261 height 618
click at [579, 509] on quentale-layouter at bounding box center [578, 511] width 35 height 17
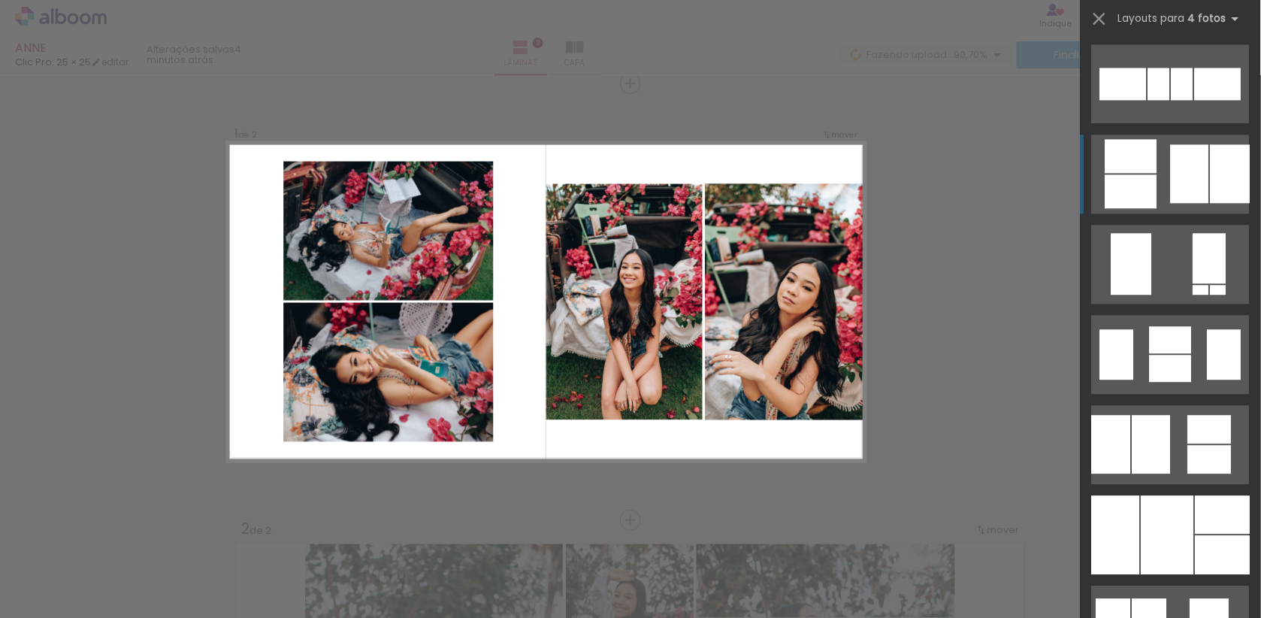
scroll to position [910, 0]
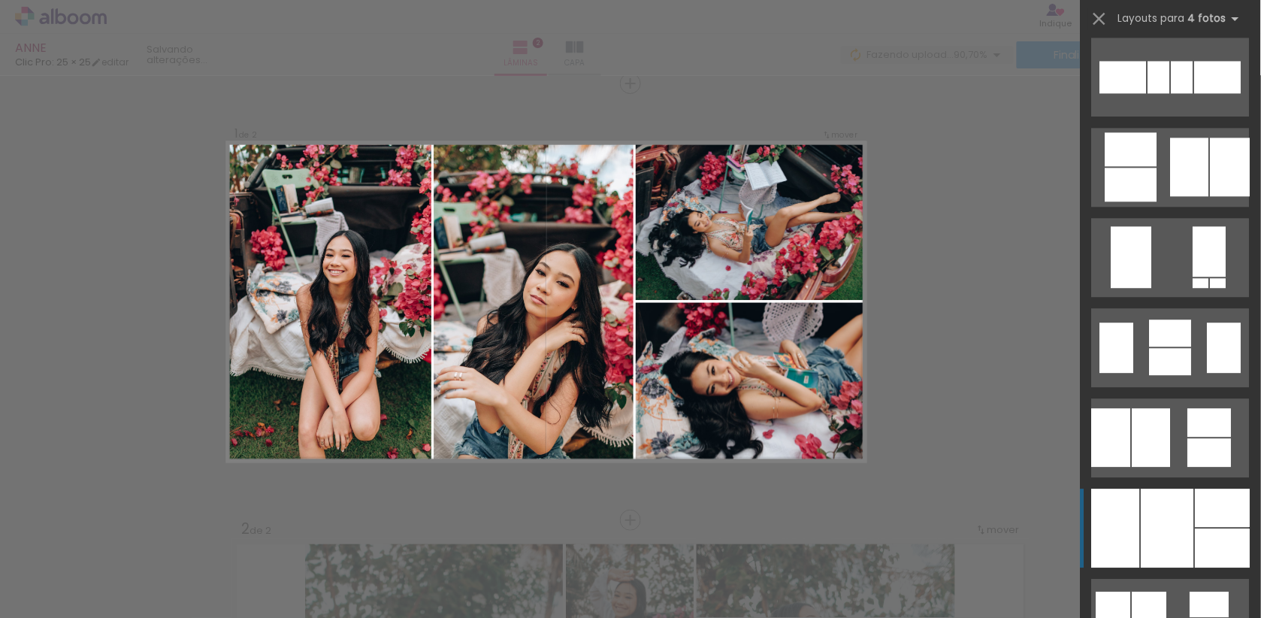
click at [1131, 467] on div at bounding box center [1111, 437] width 39 height 59
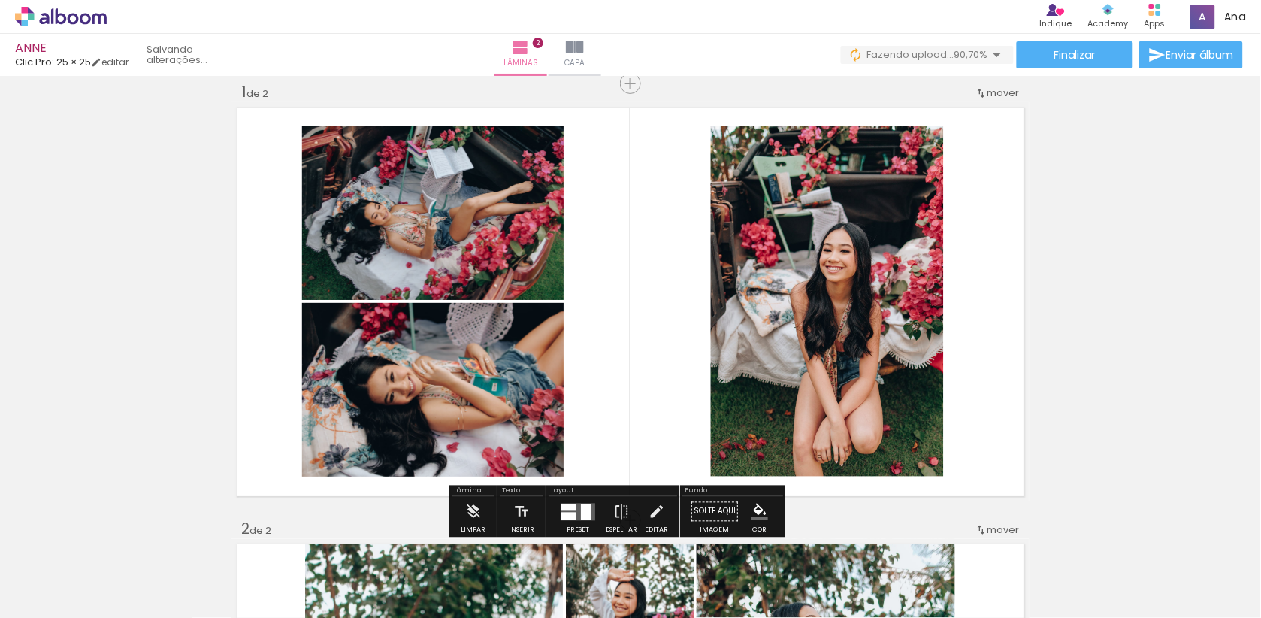
drag, startPoint x: 613, startPoint y: 283, endPoint x: 1169, endPoint y: 249, distance: 556.3
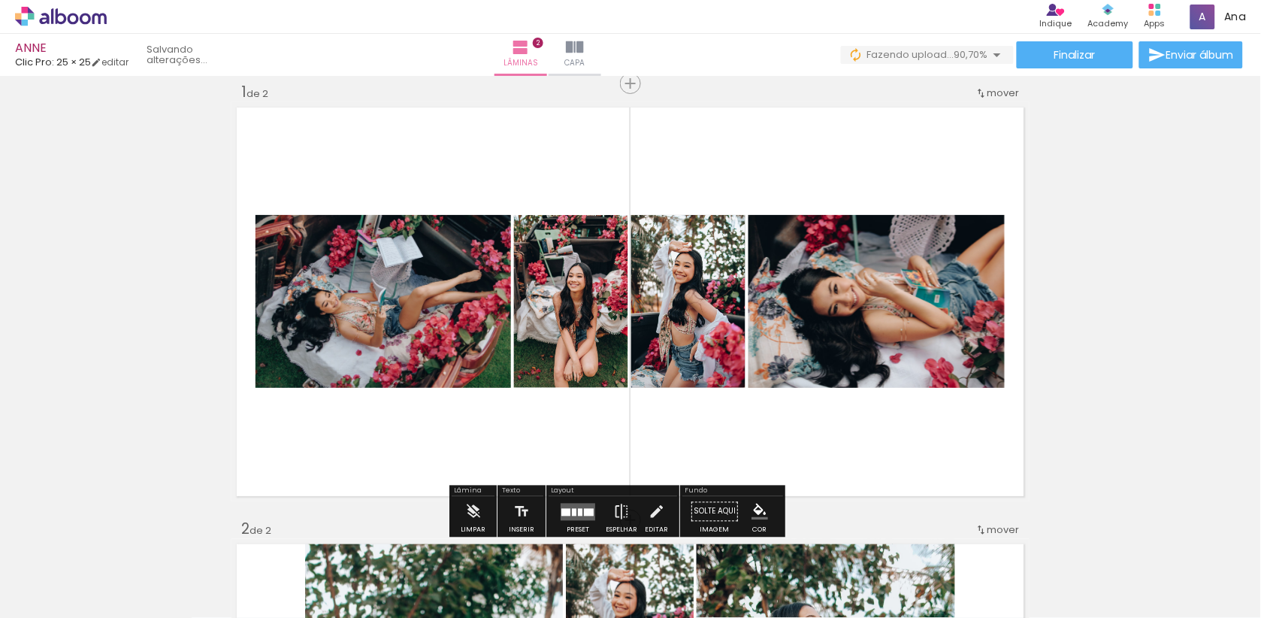
drag, startPoint x: 407, startPoint y: 575, endPoint x: 542, endPoint y: 338, distance: 272.3
click at [542, 338] on quentale-workspace at bounding box center [630, 309] width 1261 height 618
click at [584, 499] on div at bounding box center [578, 512] width 41 height 30
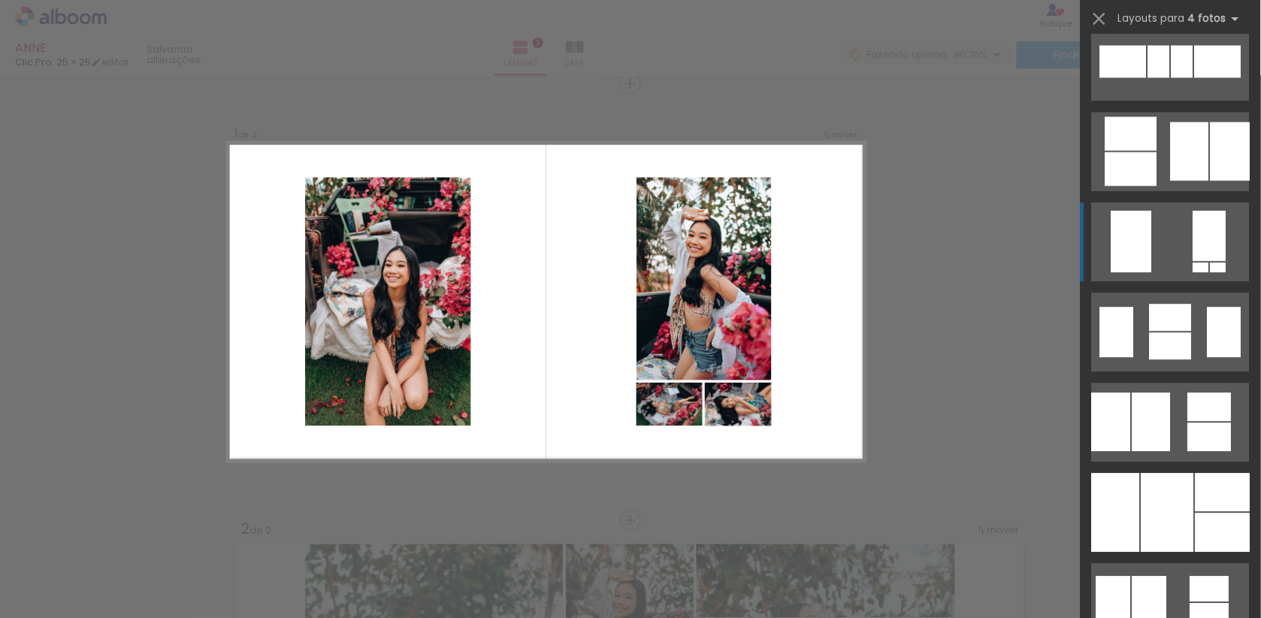
scroll to position [1311, 0]
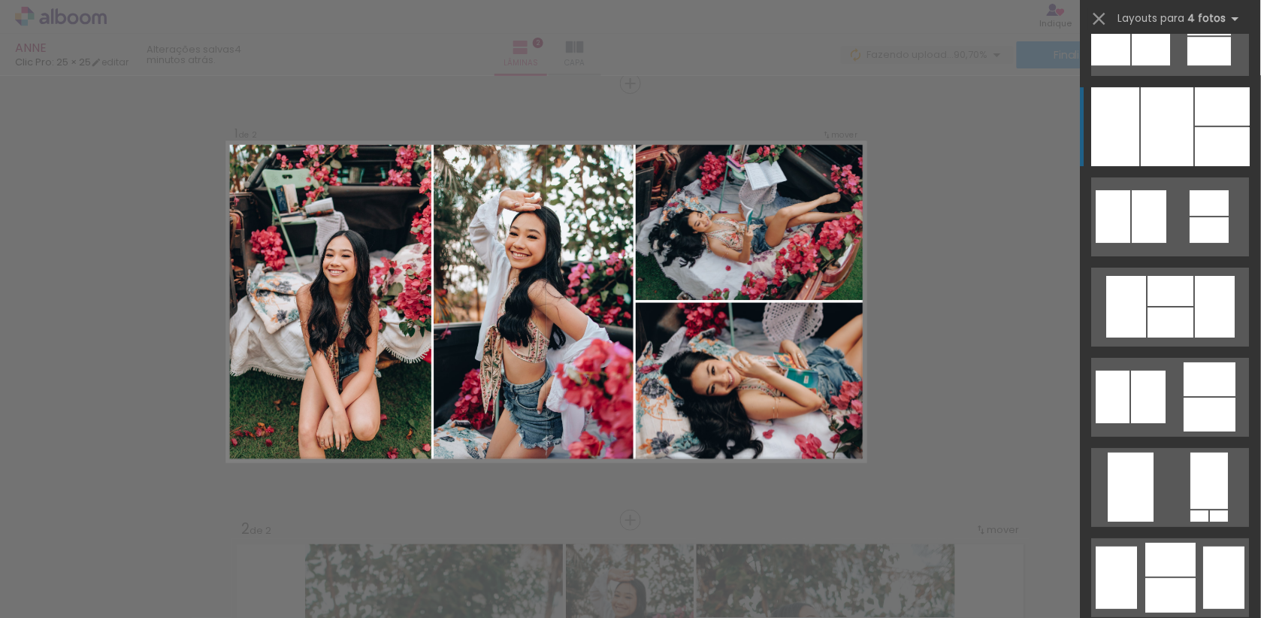
click at [1175, 103] on div at bounding box center [1167, 126] width 53 height 79
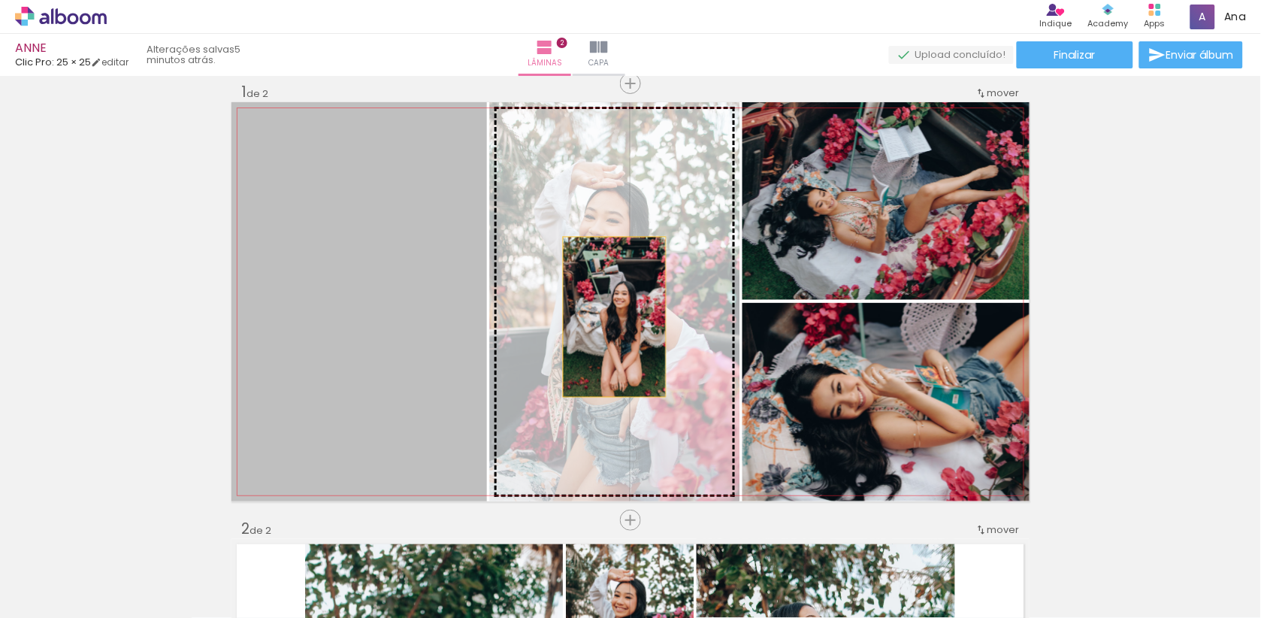
drag, startPoint x: 338, startPoint y: 316, endPoint x: 615, endPoint y: 316, distance: 276.5
click at [0, 0] on slot at bounding box center [0, 0] width 0 height 0
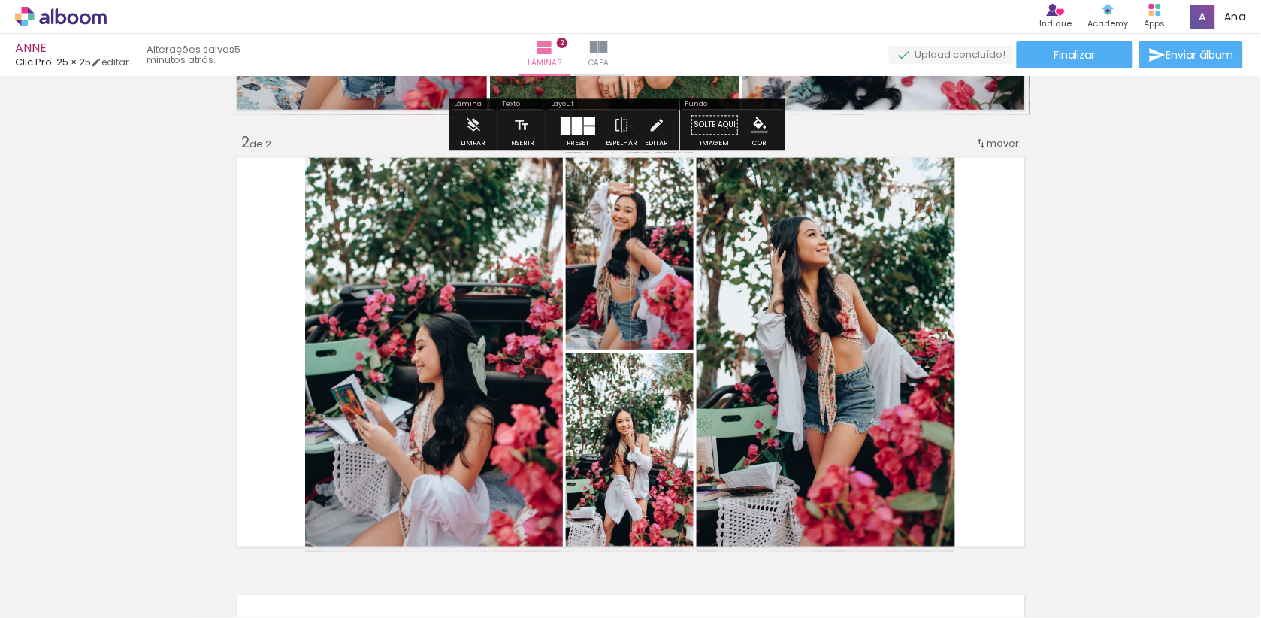
scroll to position [428, 0]
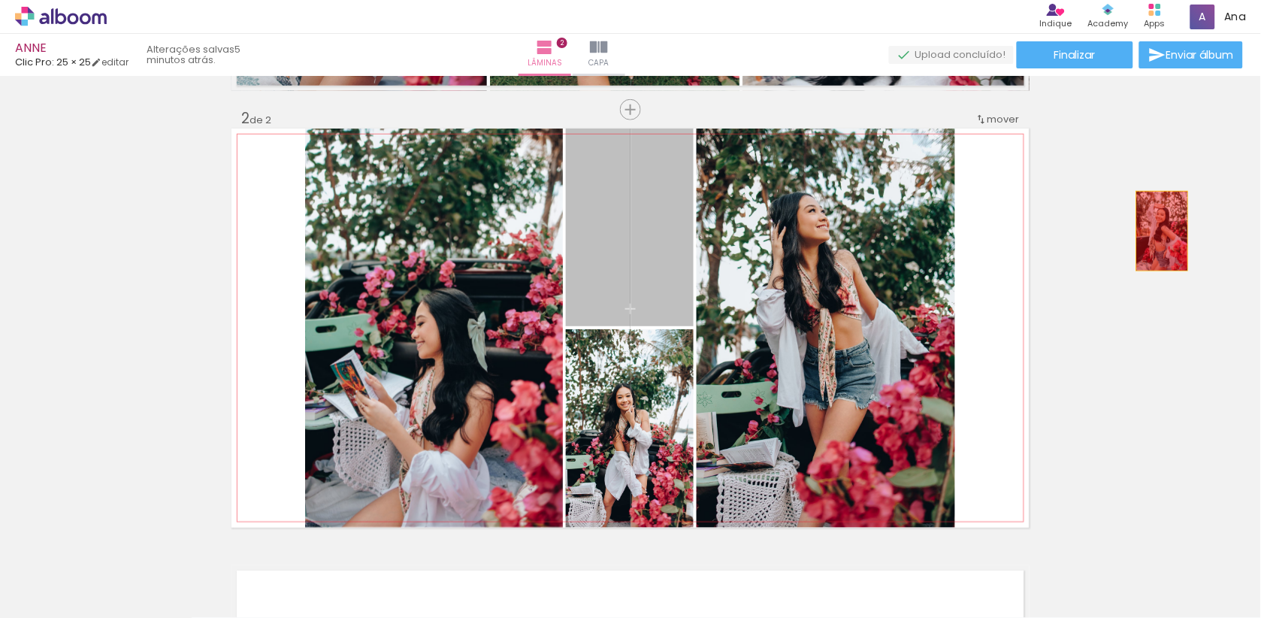
drag, startPoint x: 632, startPoint y: 253, endPoint x: 1163, endPoint y: 231, distance: 531.0
click at [1163, 231] on div "Inserir lâmina 1 de 2 Inserir lâmina 2 de 2" at bounding box center [630, 309] width 1261 height 1311
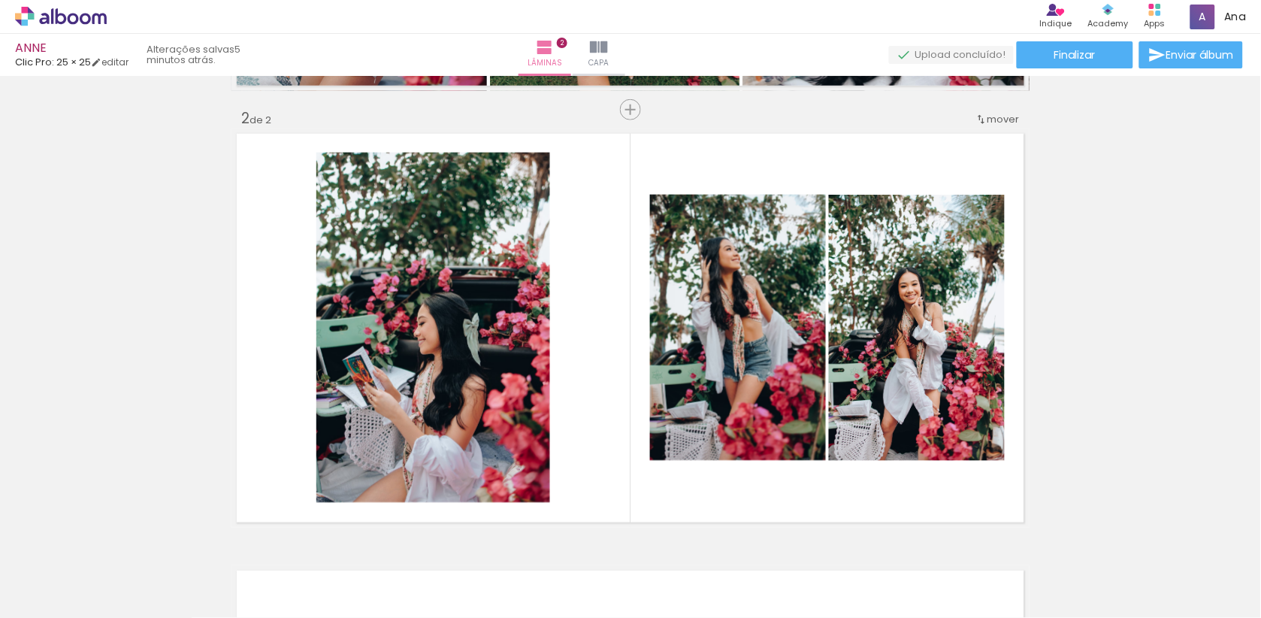
click at [184, 564] on div at bounding box center [150, 567] width 68 height 45
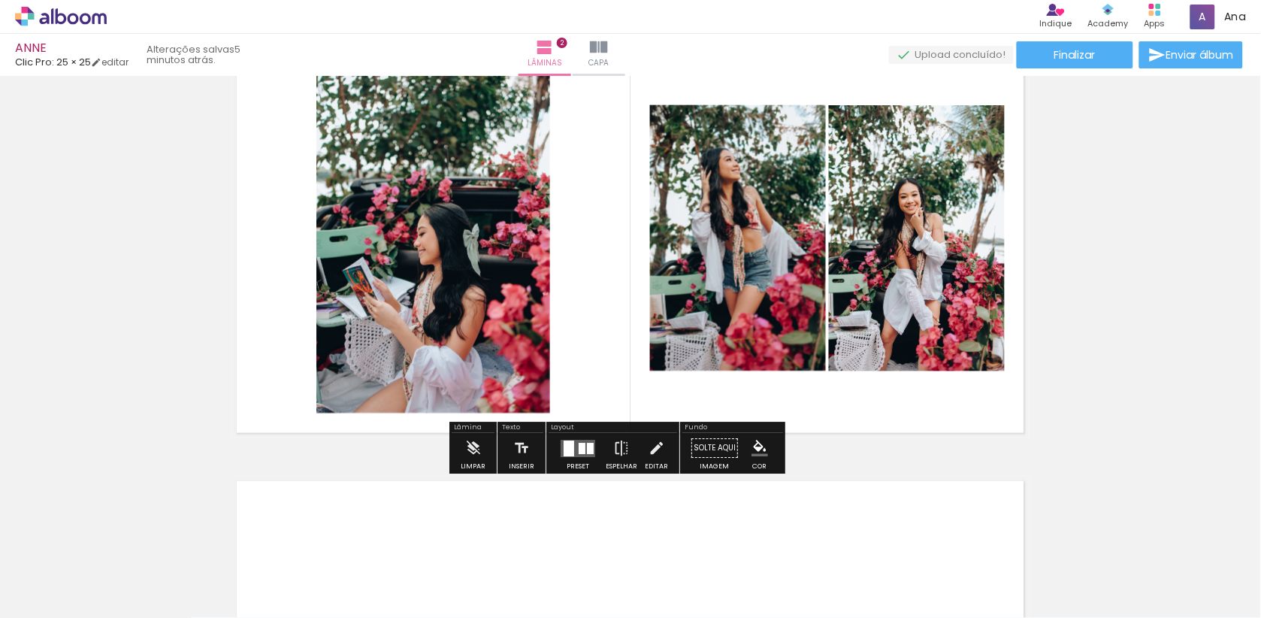
scroll to position [520, 0]
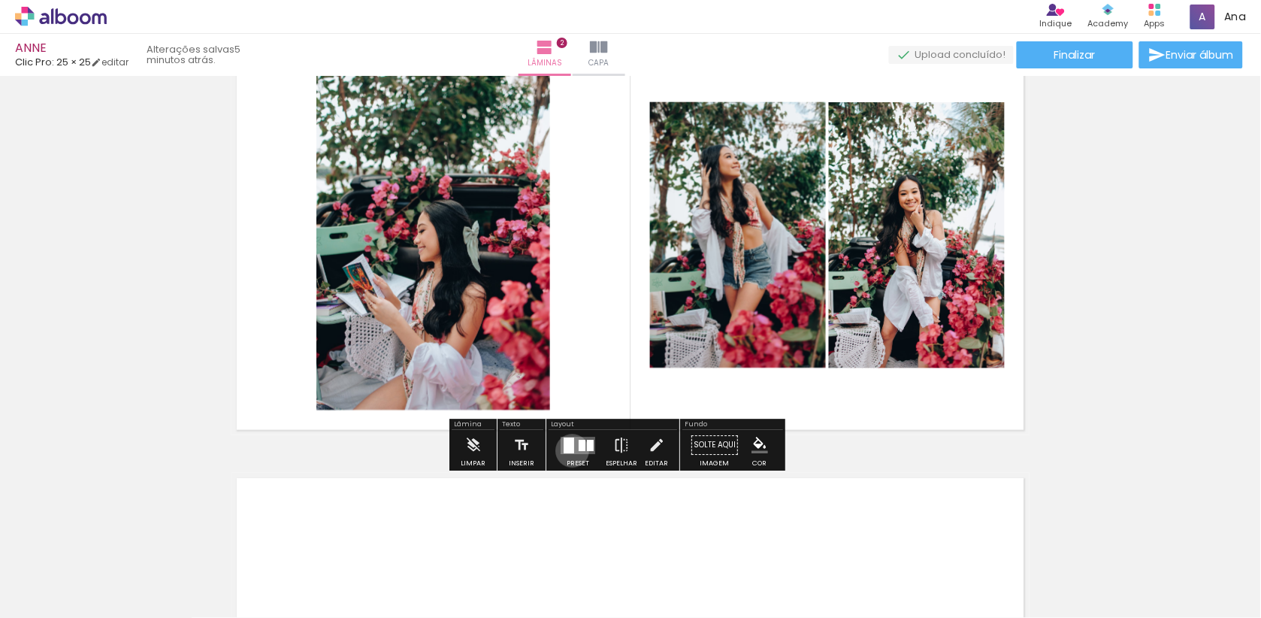
click at [574, 452] on div at bounding box center [569, 445] width 11 height 16
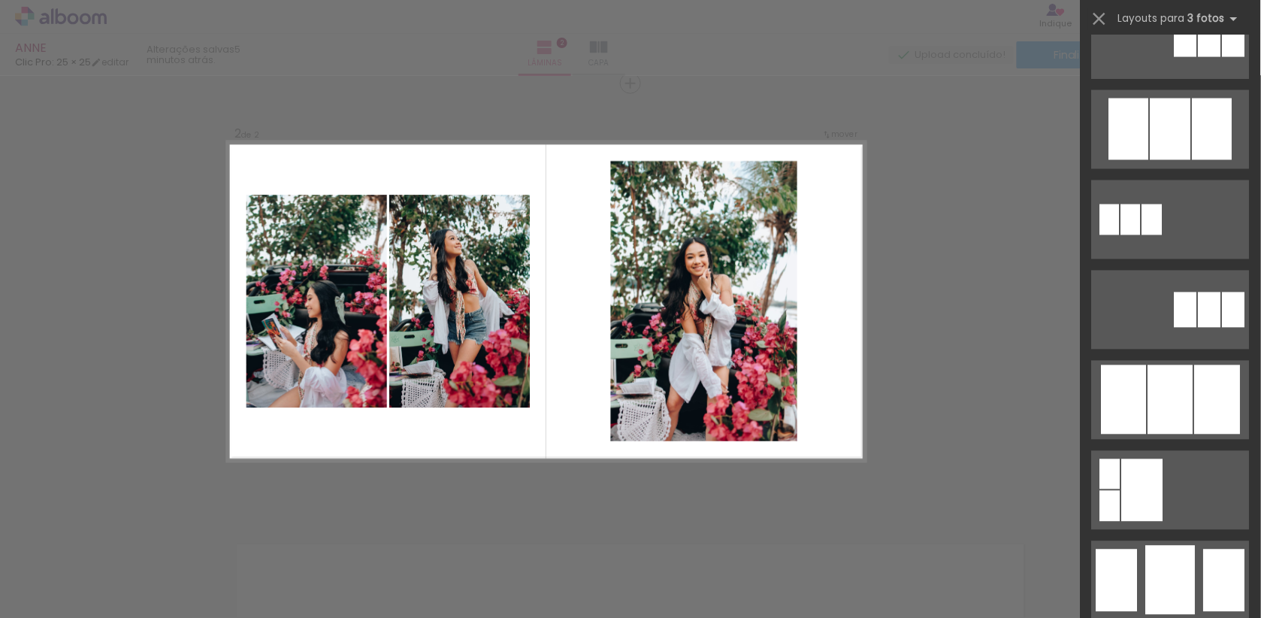
scroll to position [824, 0]
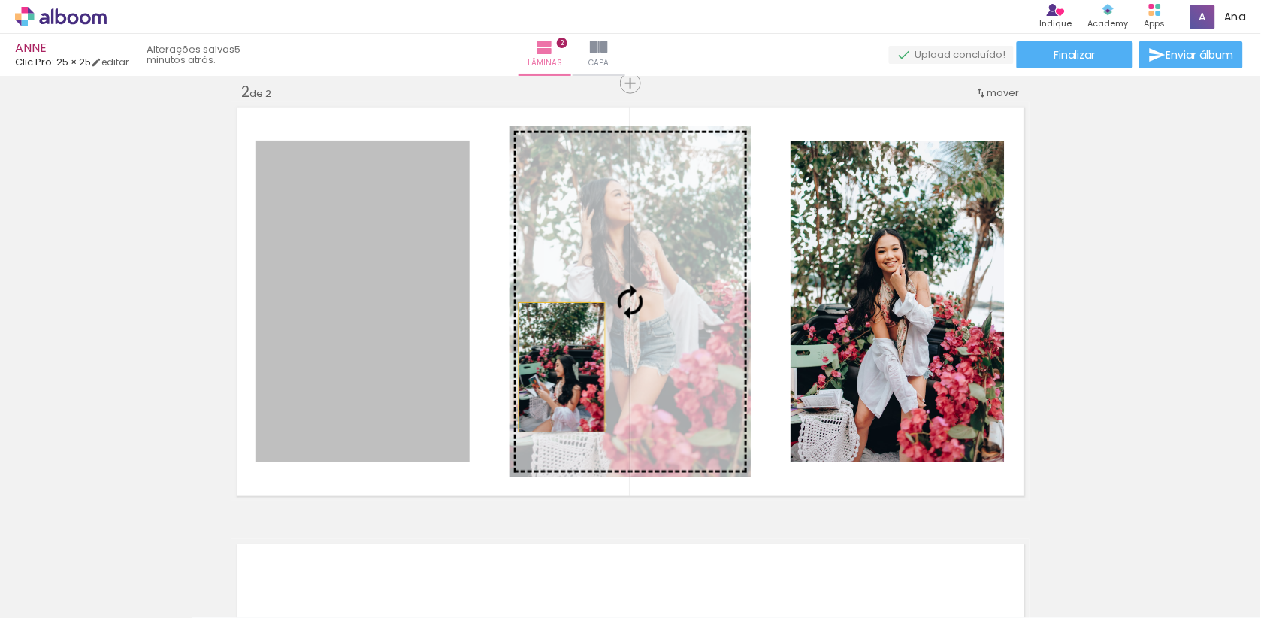
drag, startPoint x: 452, startPoint y: 363, endPoint x: 562, endPoint y: 367, distance: 109.8
click at [0, 0] on slot at bounding box center [0, 0] width 0 height 0
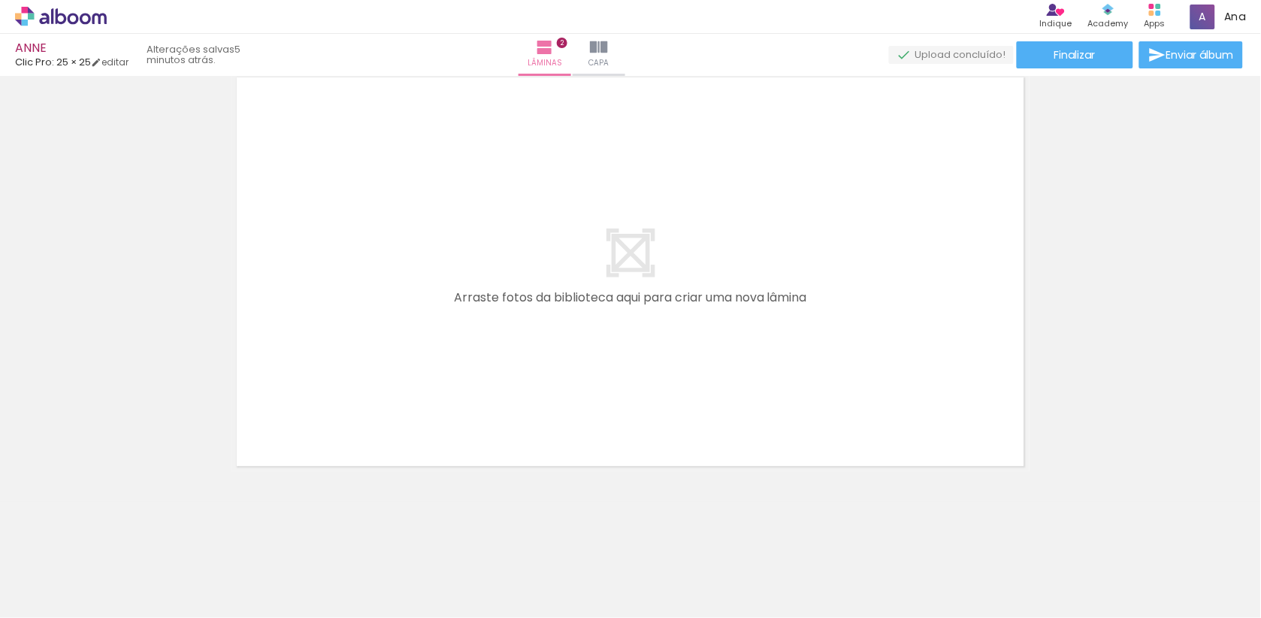
scroll to position [920, 0]
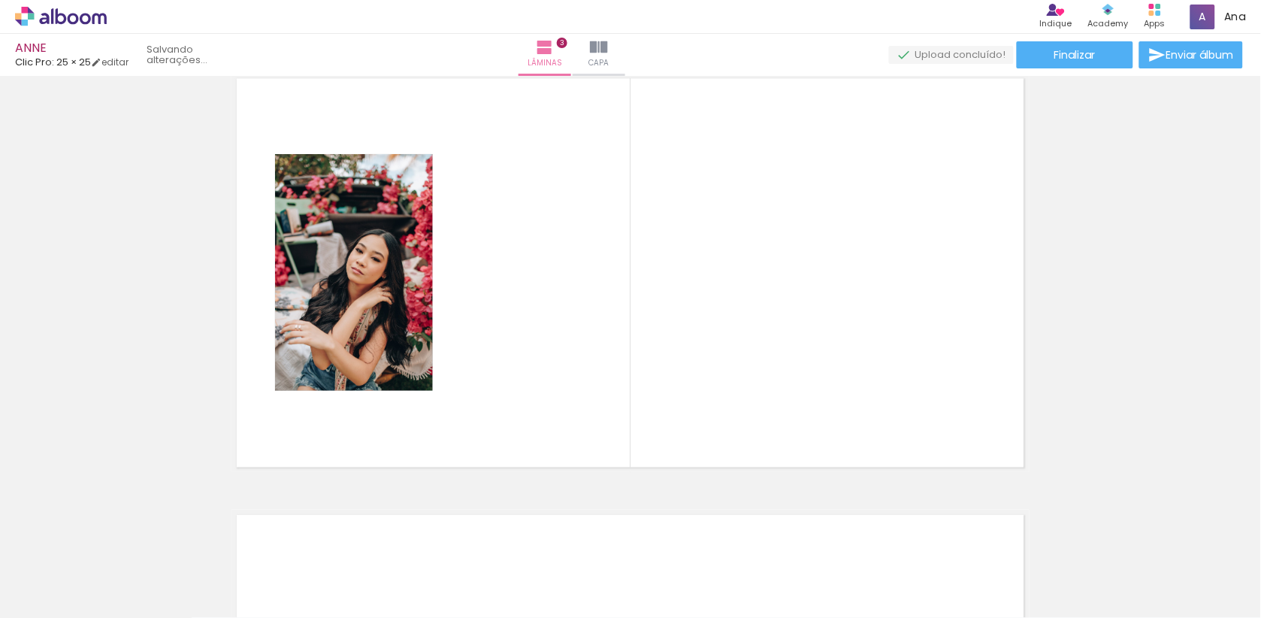
drag, startPoint x: 618, startPoint y: 574, endPoint x: 618, endPoint y: 307, distance: 267.5
click at [618, 307] on quentale-workspace at bounding box center [630, 309] width 1261 height 618
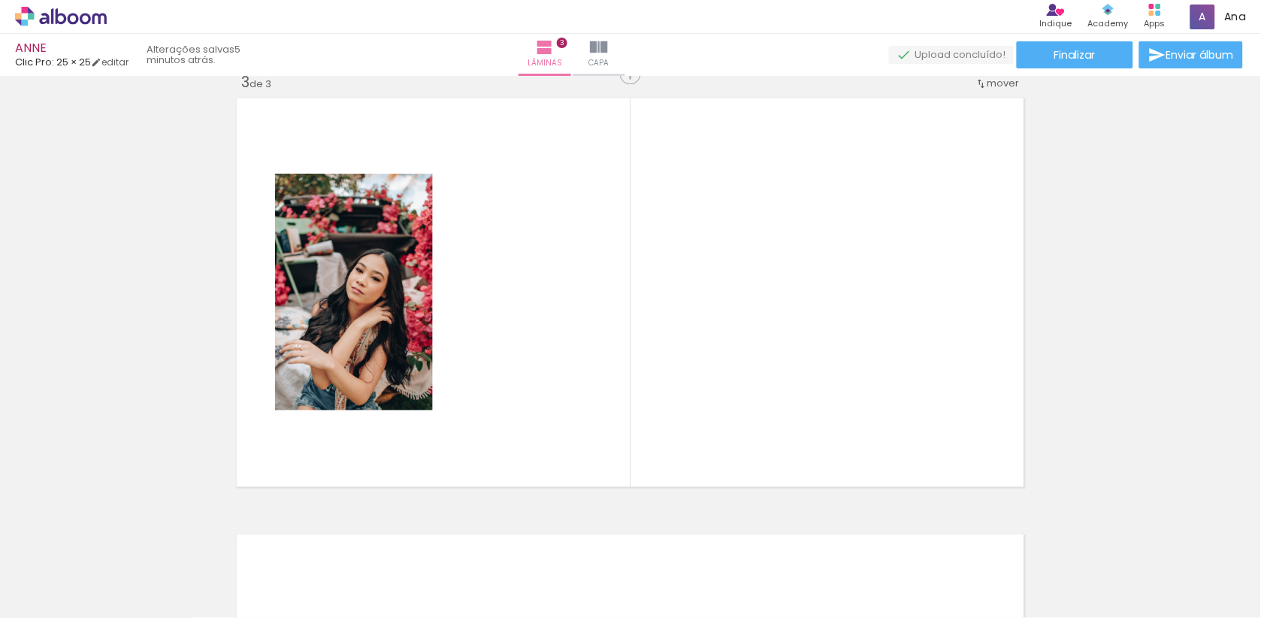
scroll to position [890, 0]
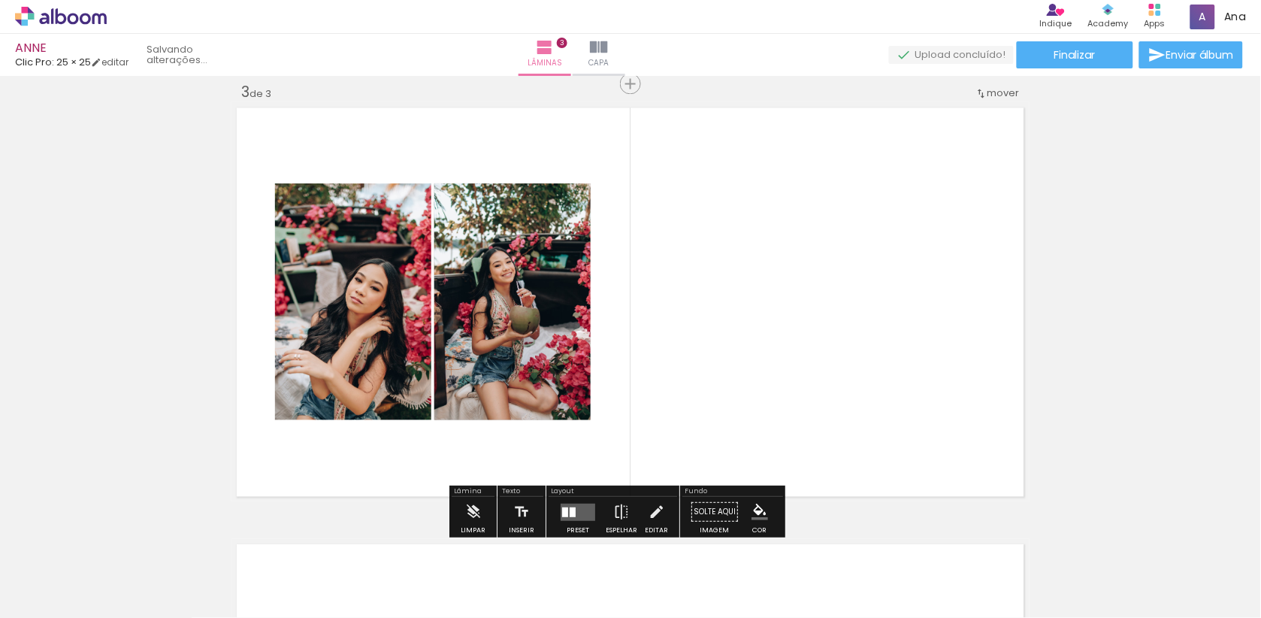
drag, startPoint x: 718, startPoint y: 555, endPoint x: 717, endPoint y: 332, distance: 222.4
click at [717, 332] on quentale-workspace at bounding box center [630, 309] width 1261 height 618
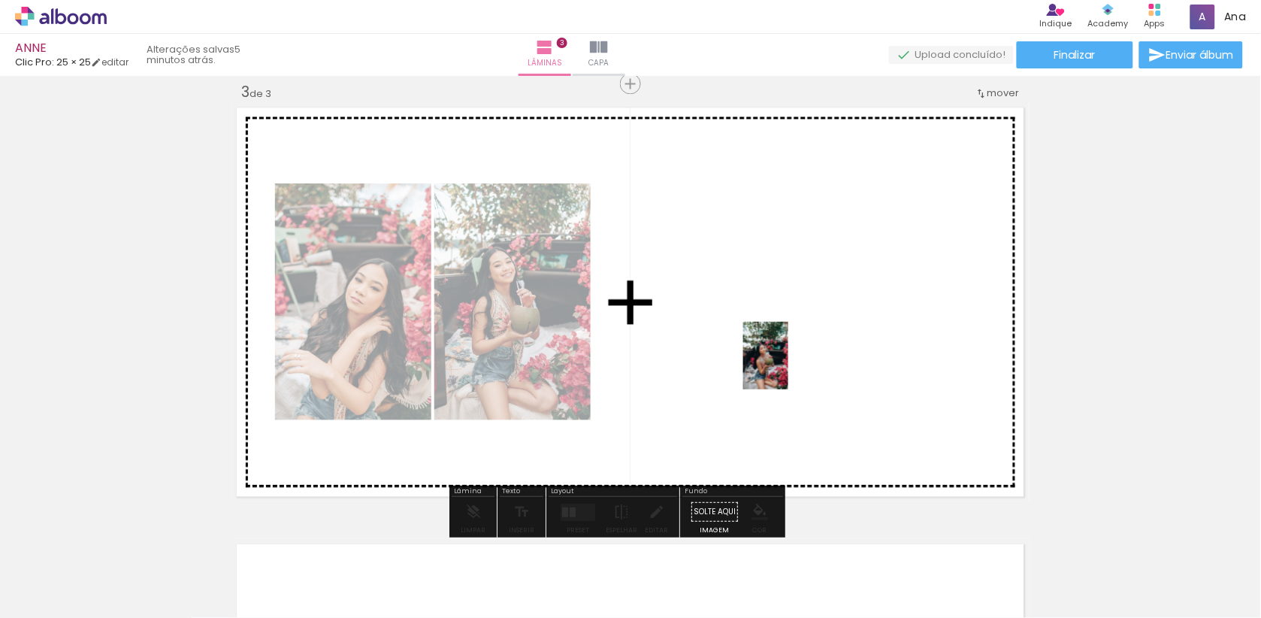
drag, startPoint x: 788, startPoint y: 546, endPoint x: 788, endPoint y: 367, distance: 178.8
click at [788, 367] on quentale-workspace at bounding box center [630, 309] width 1261 height 618
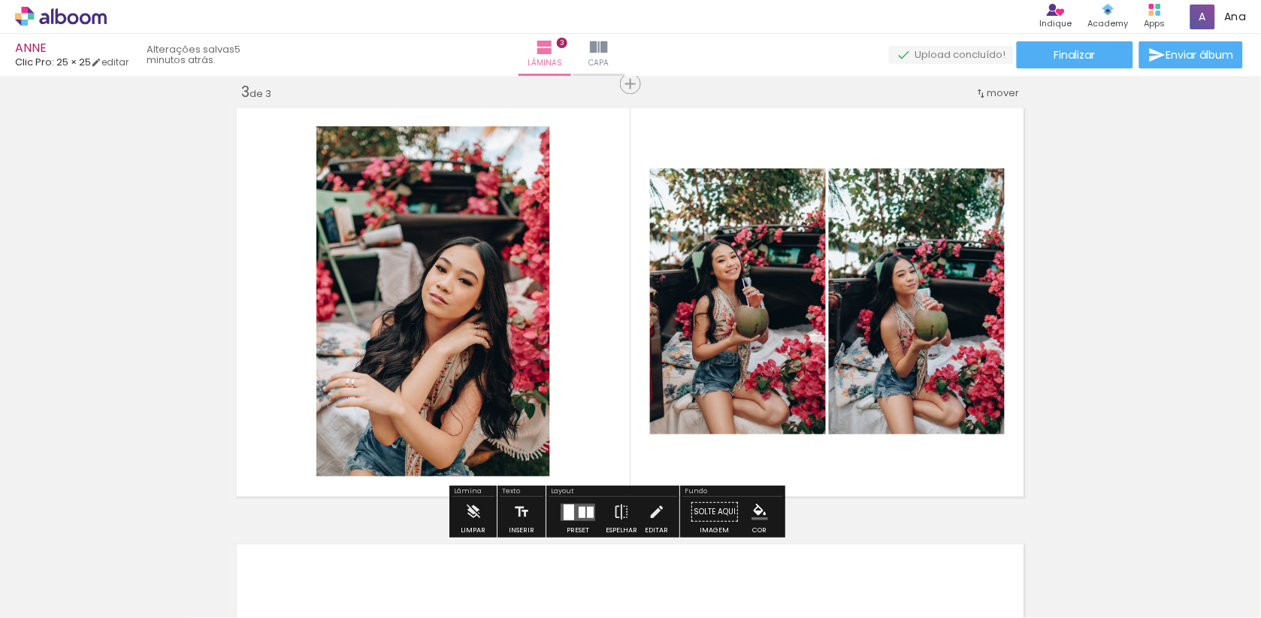
click at [574, 512] on div at bounding box center [569, 511] width 11 height 16
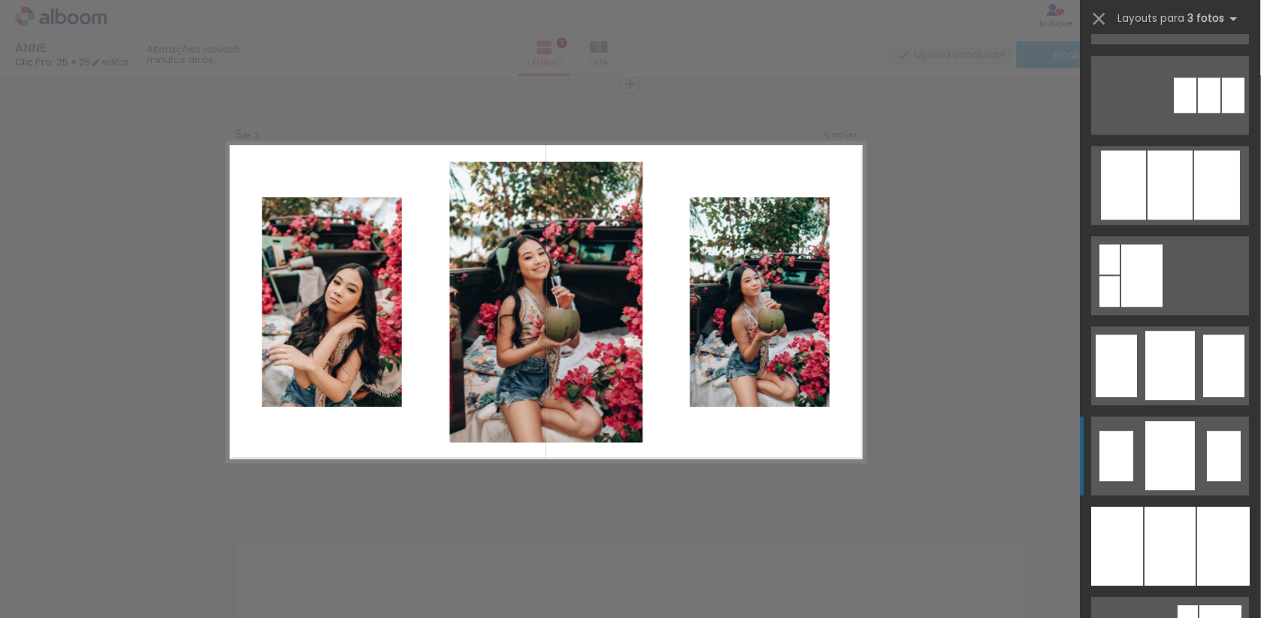
scroll to position [820, 0]
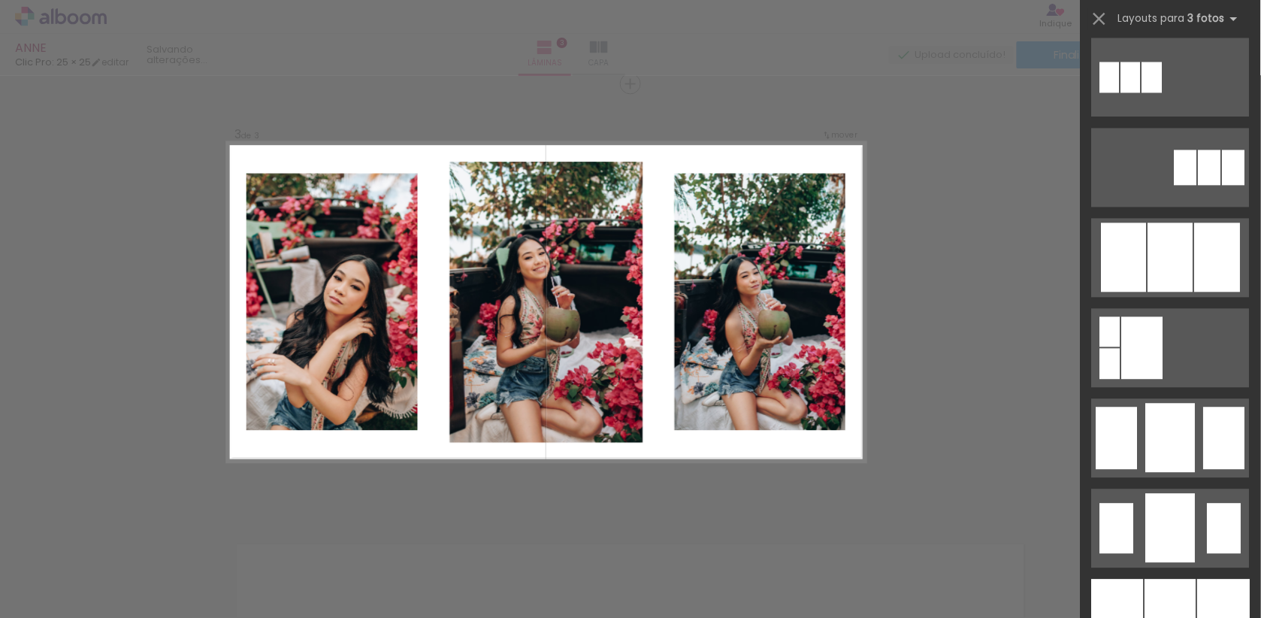
click at [1041, 404] on div "Confirmar Cancelar" at bounding box center [630, 76] width 1261 height 1782
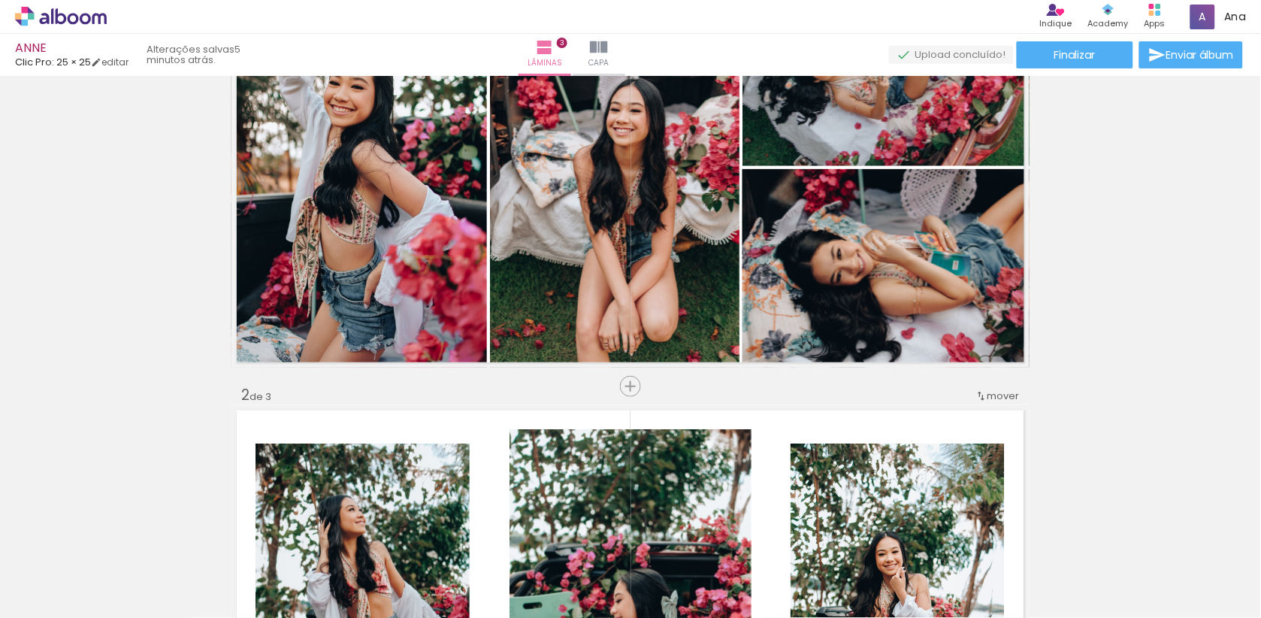
scroll to position [124, 0]
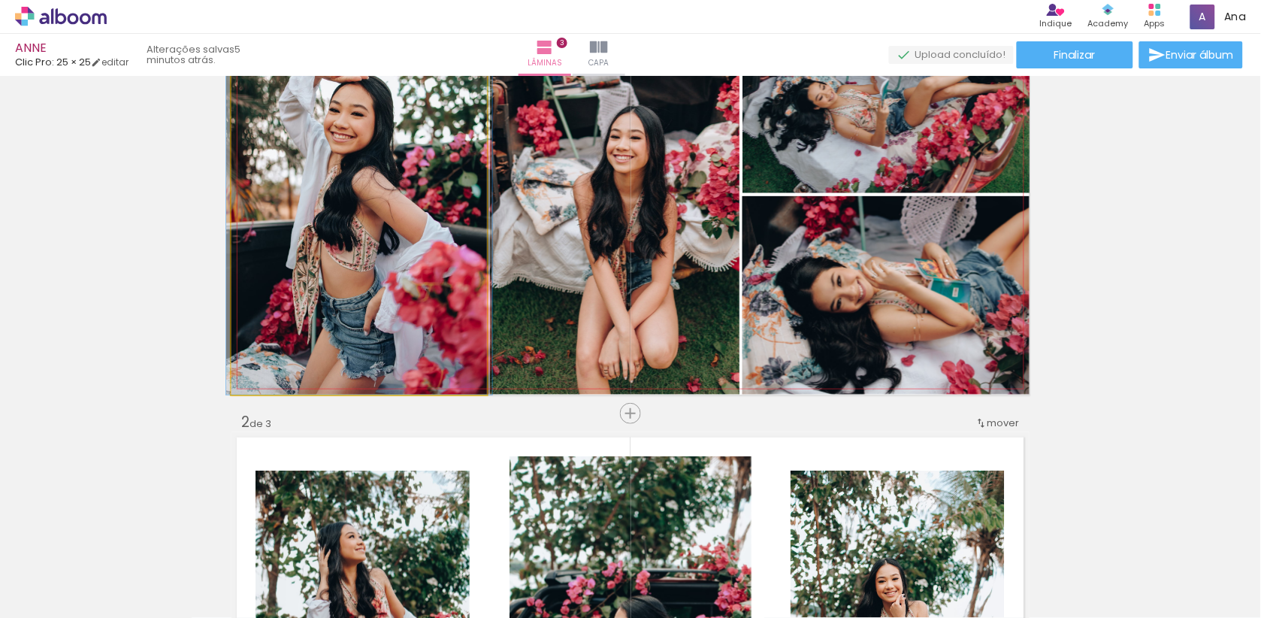
click at [249, 349] on div at bounding box center [359, 194] width 266 height 399
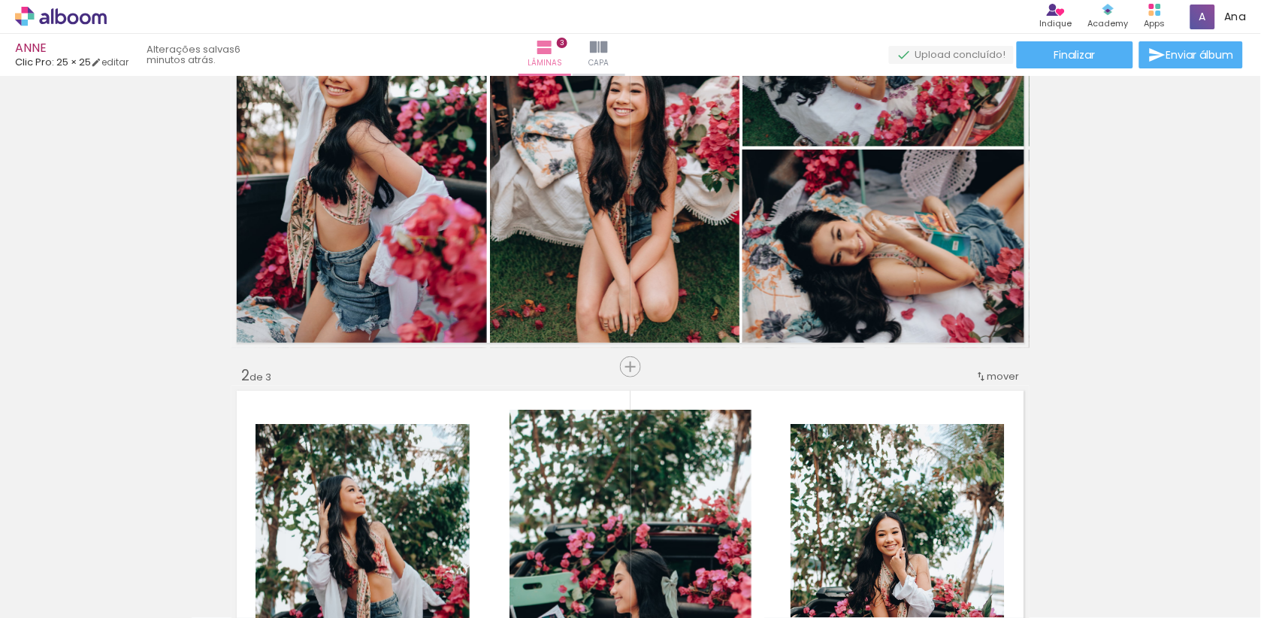
scroll to position [161, 0]
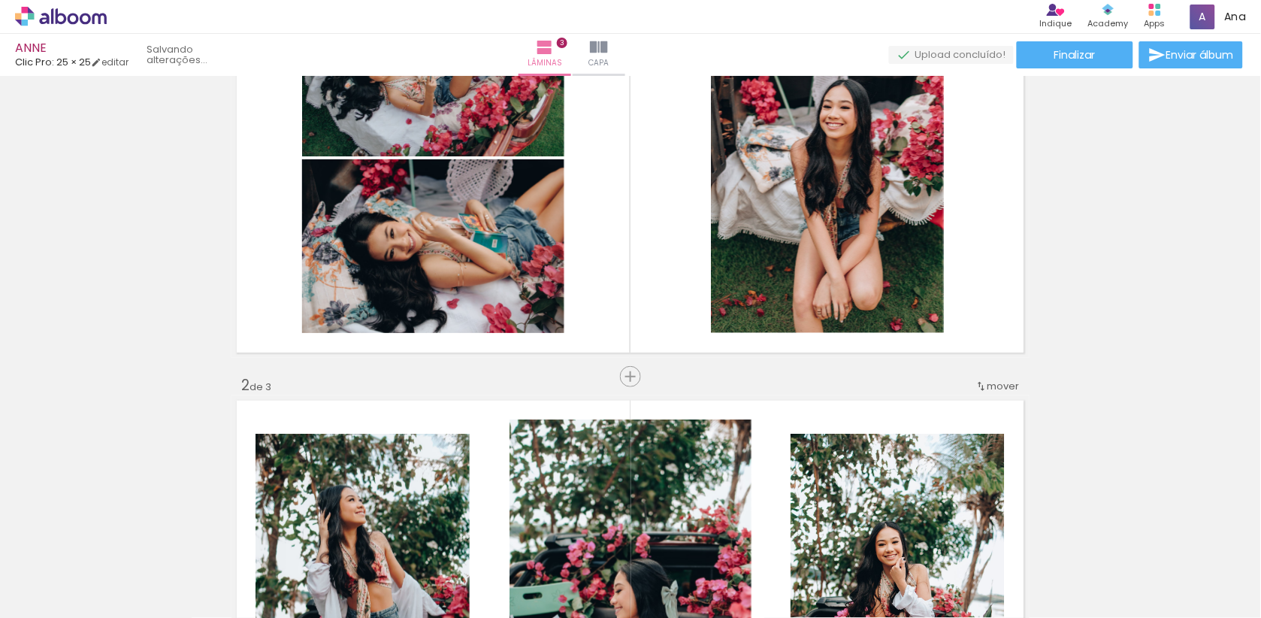
drag, startPoint x: 407, startPoint y: 301, endPoint x: 84, endPoint y: 438, distance: 350.9
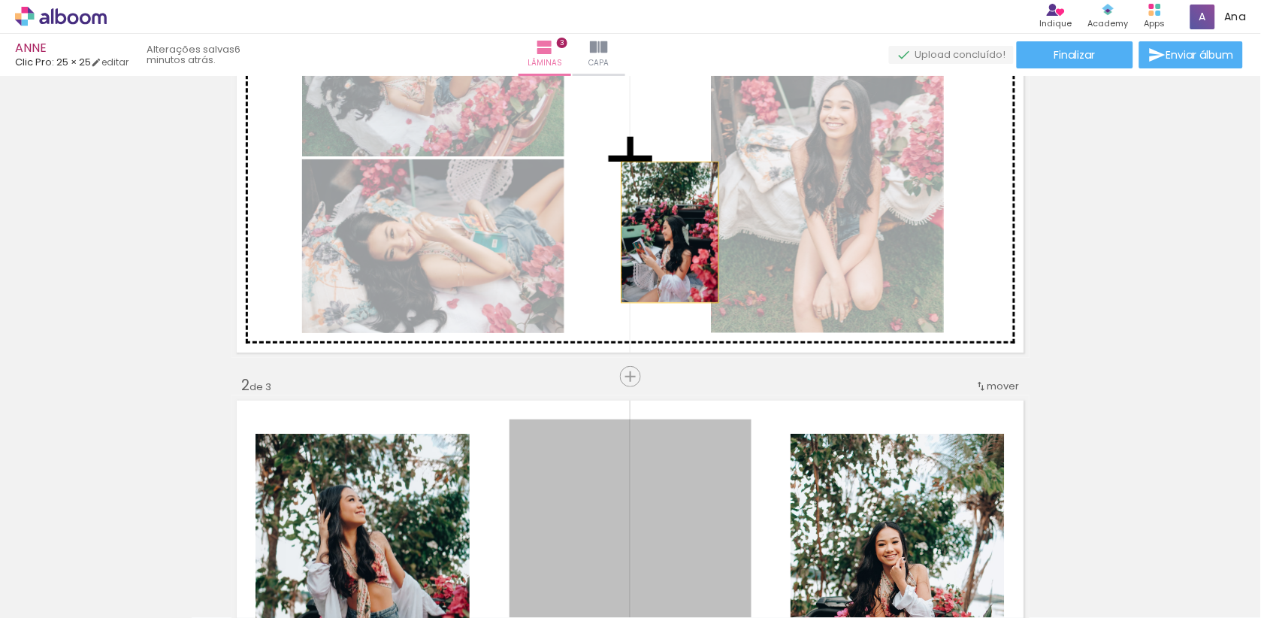
drag, startPoint x: 669, startPoint y: 497, endPoint x: 670, endPoint y: 231, distance: 266.0
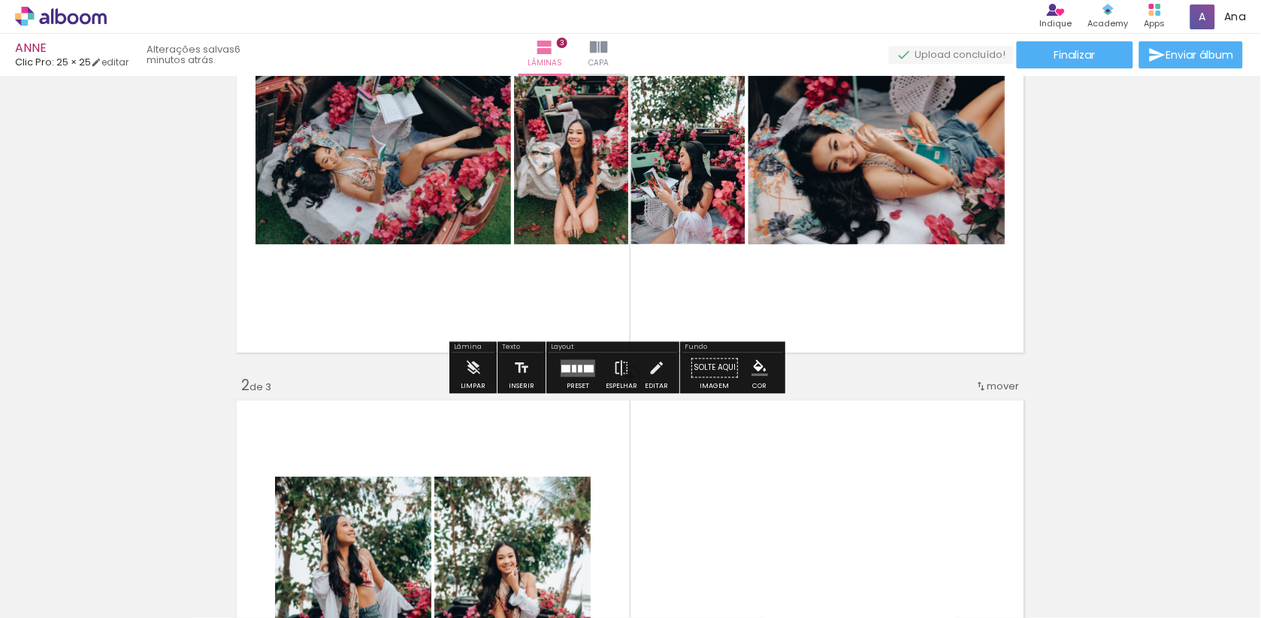
click at [602, 386] on paper-button "Preset" at bounding box center [578, 372] width 48 height 38
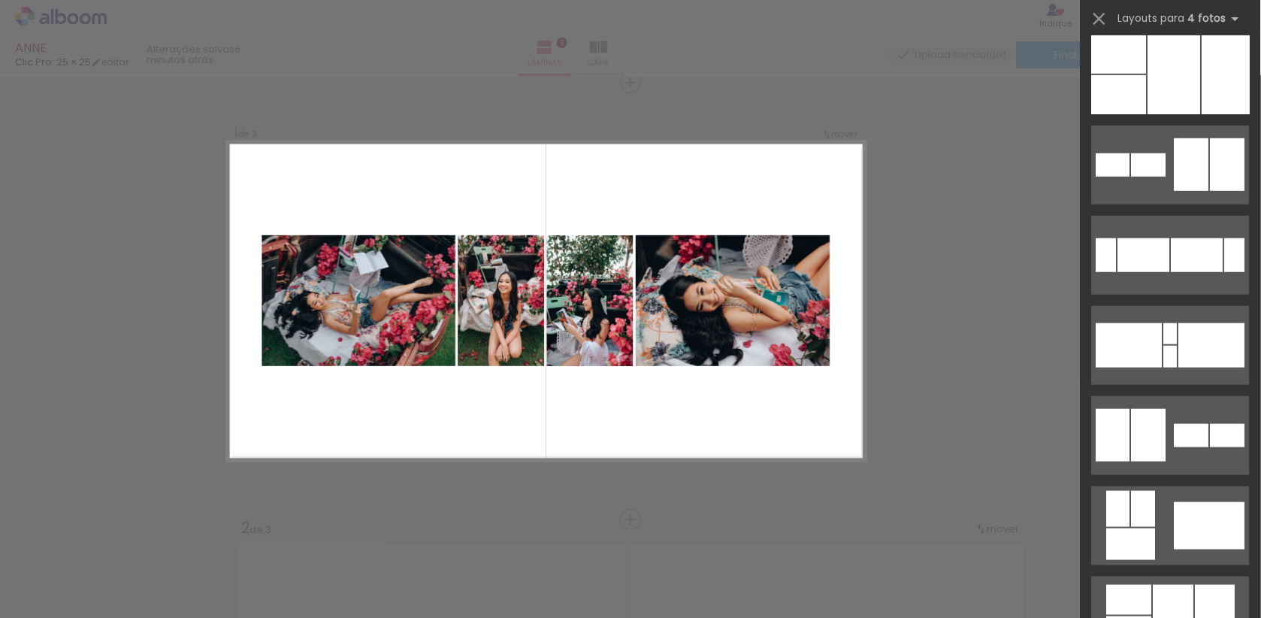
scroll to position [144, 0]
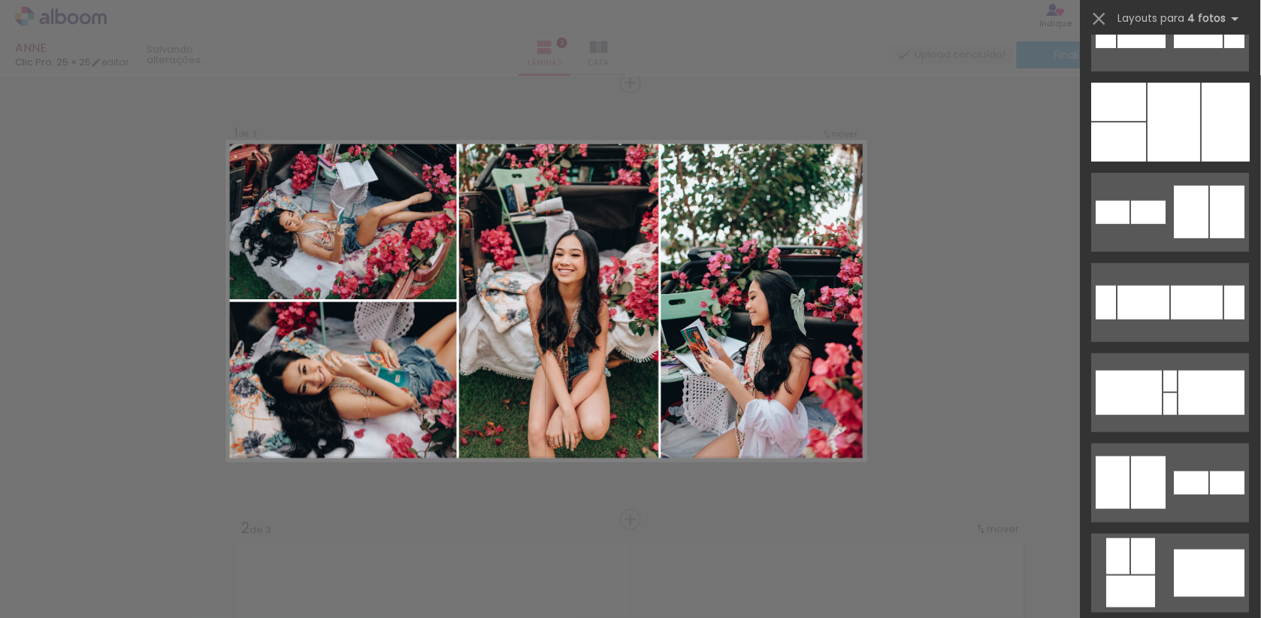
click at [1196, 80] on div at bounding box center [1171, 116] width 180 height 90
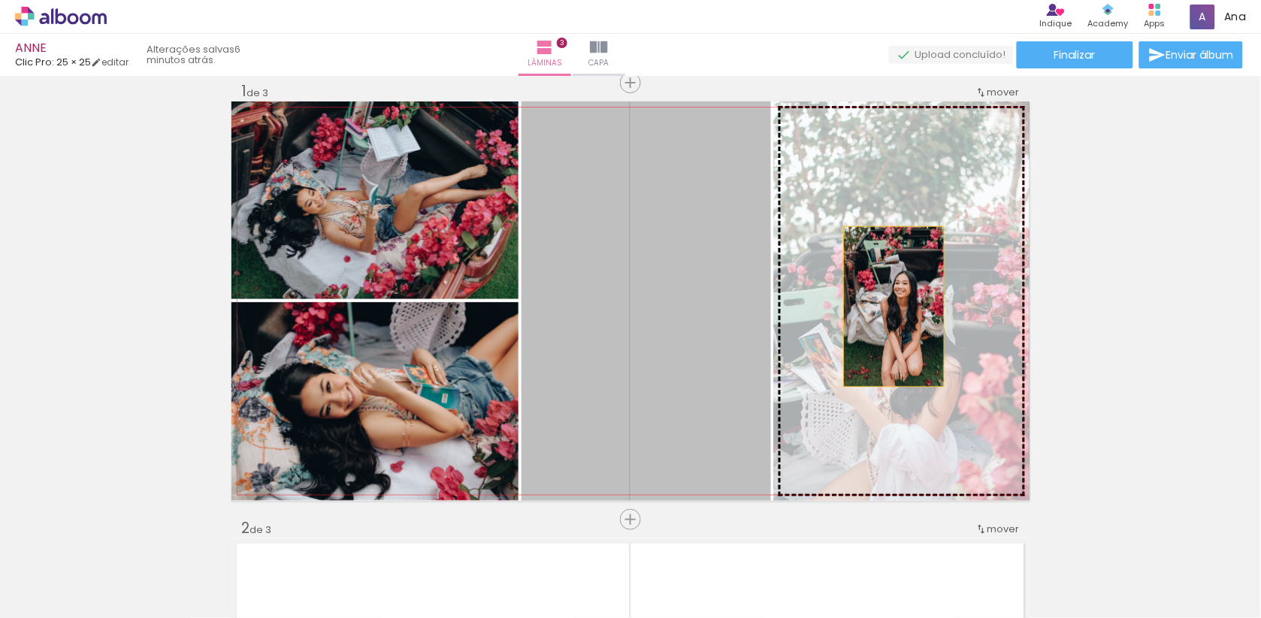
drag, startPoint x: 732, startPoint y: 306, endPoint x: 900, endPoint y: 307, distance: 167.6
click at [0, 0] on slot at bounding box center [0, 0] width 0 height 0
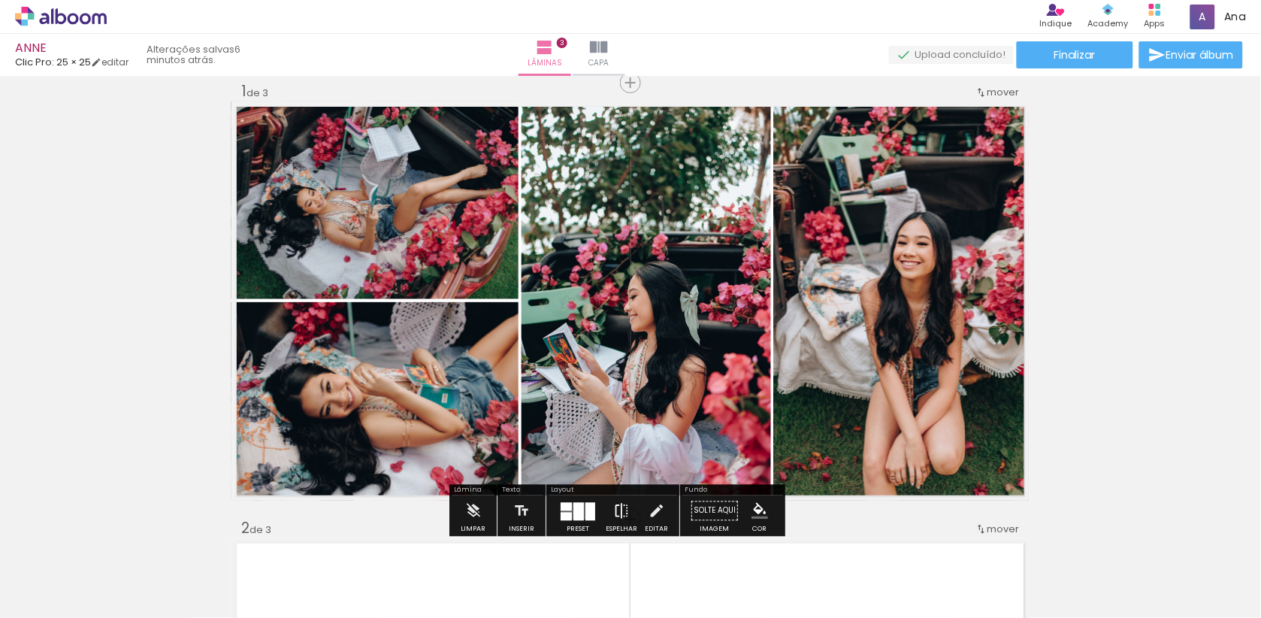
click at [641, 507] on paper-button "Espelhar" at bounding box center [621, 515] width 39 height 38
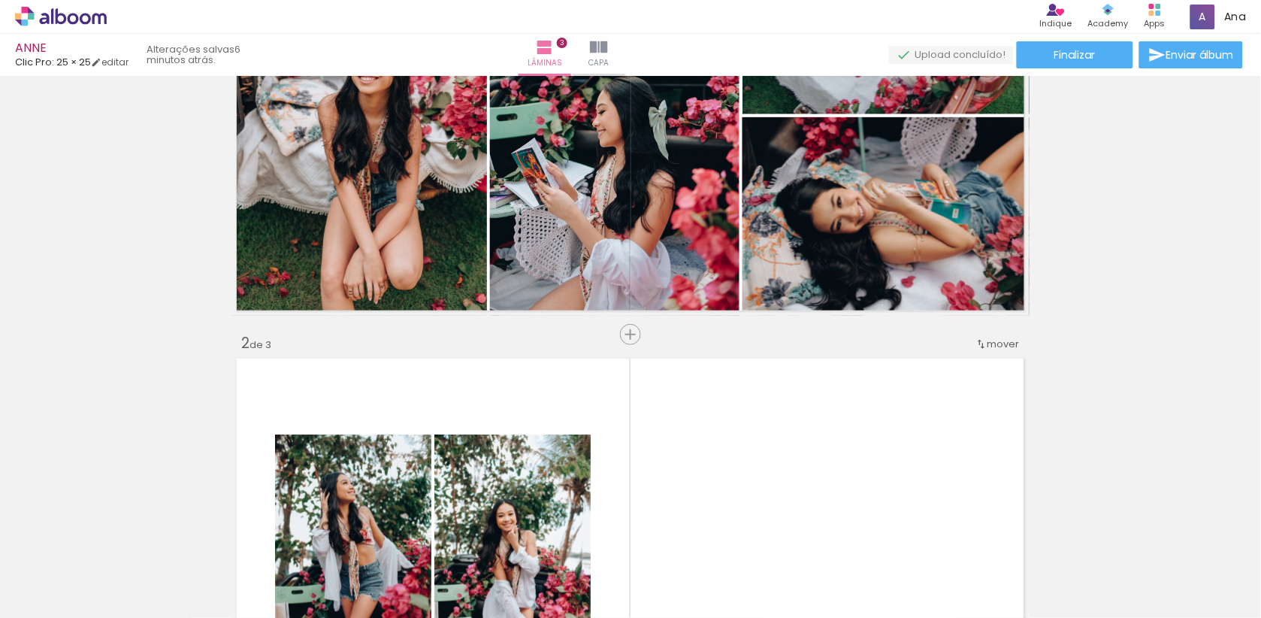
scroll to position [107, 0]
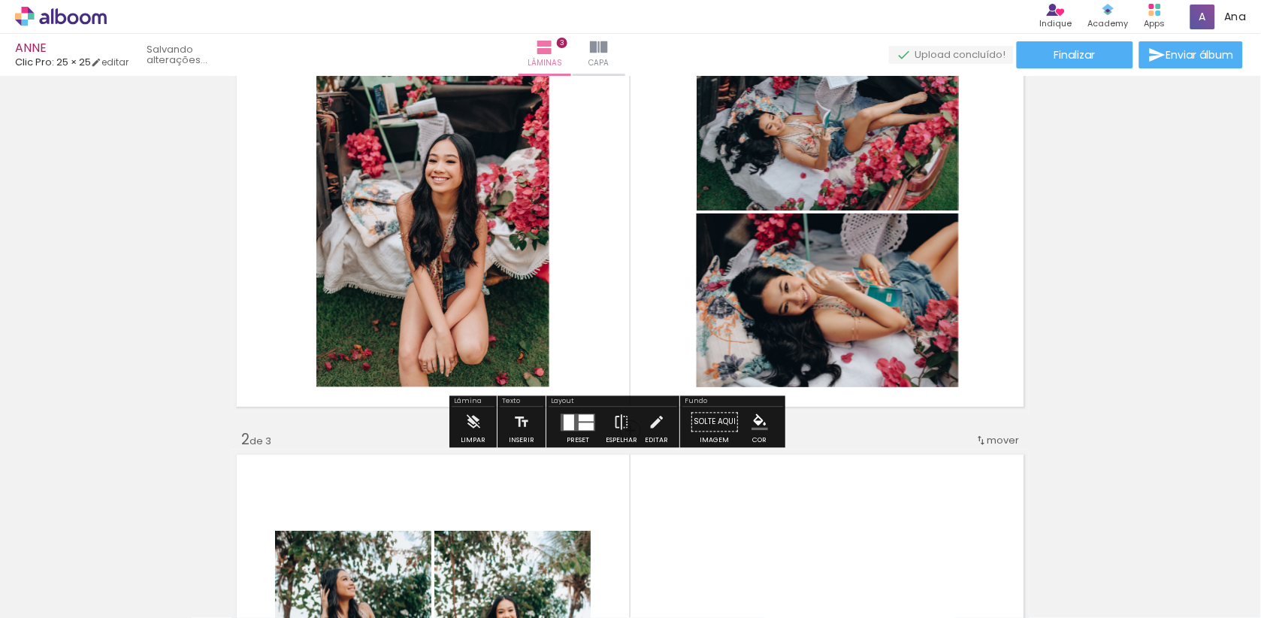
drag, startPoint x: 690, startPoint y: 208, endPoint x: 1160, endPoint y: 299, distance: 479.1
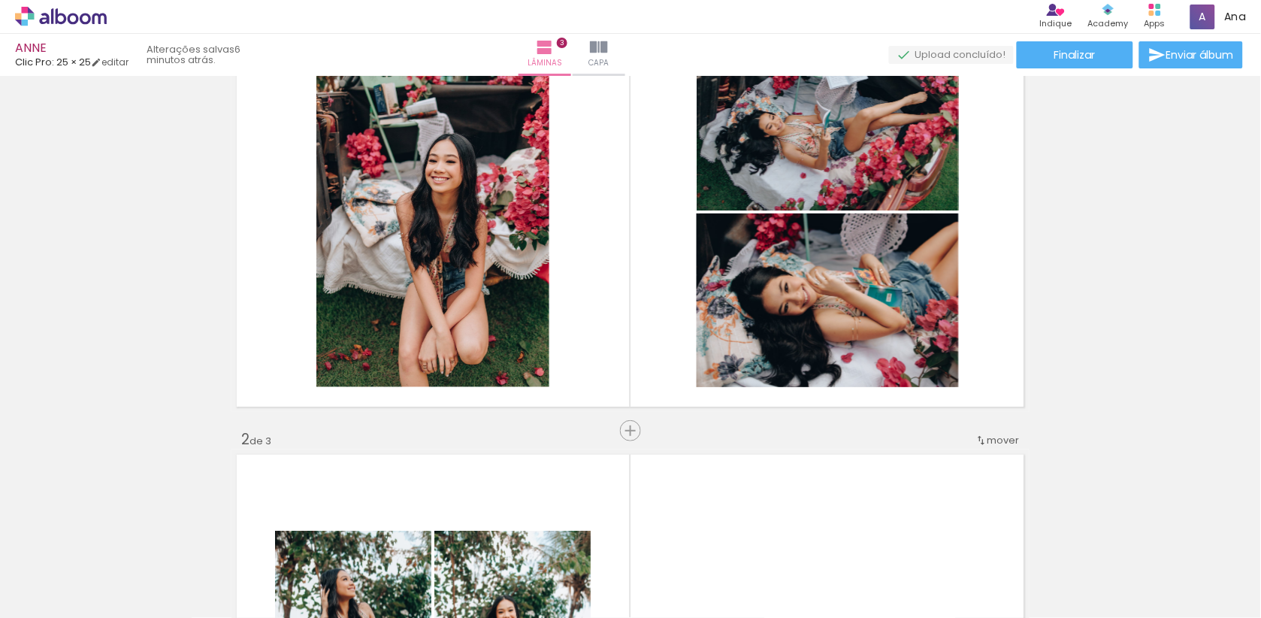
scroll to position [0, 0]
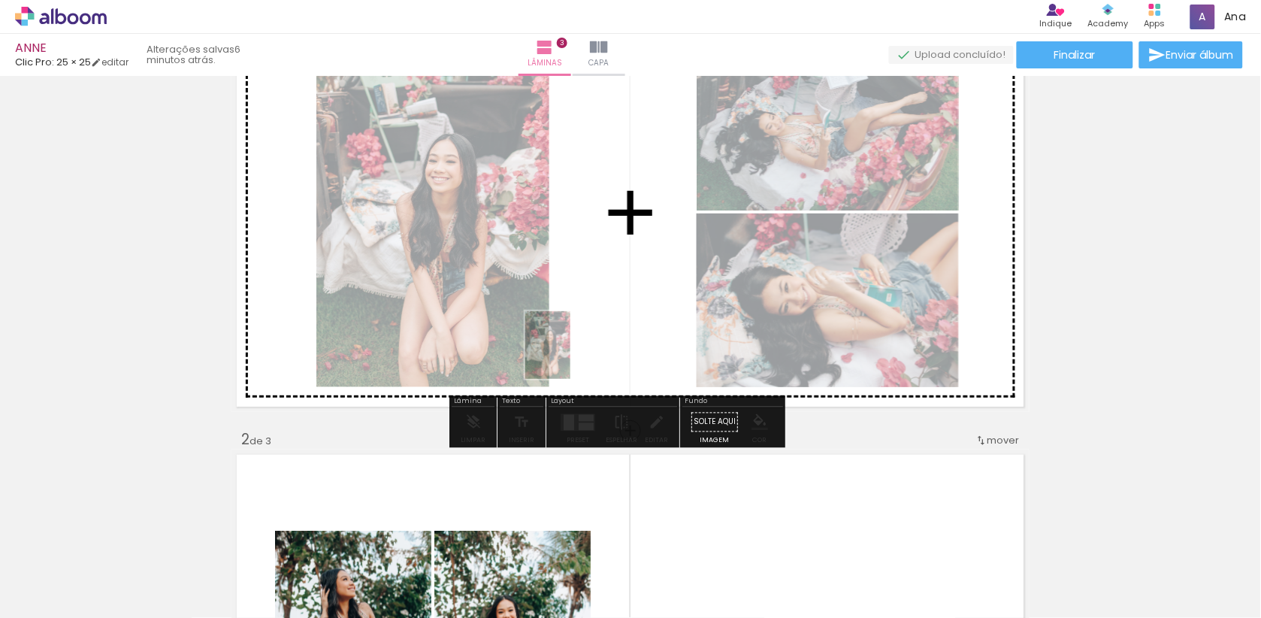
drag, startPoint x: 658, startPoint y: 577, endPoint x: 567, endPoint y: 343, distance: 250.8
click at [567, 343] on quentale-workspace at bounding box center [630, 309] width 1261 height 618
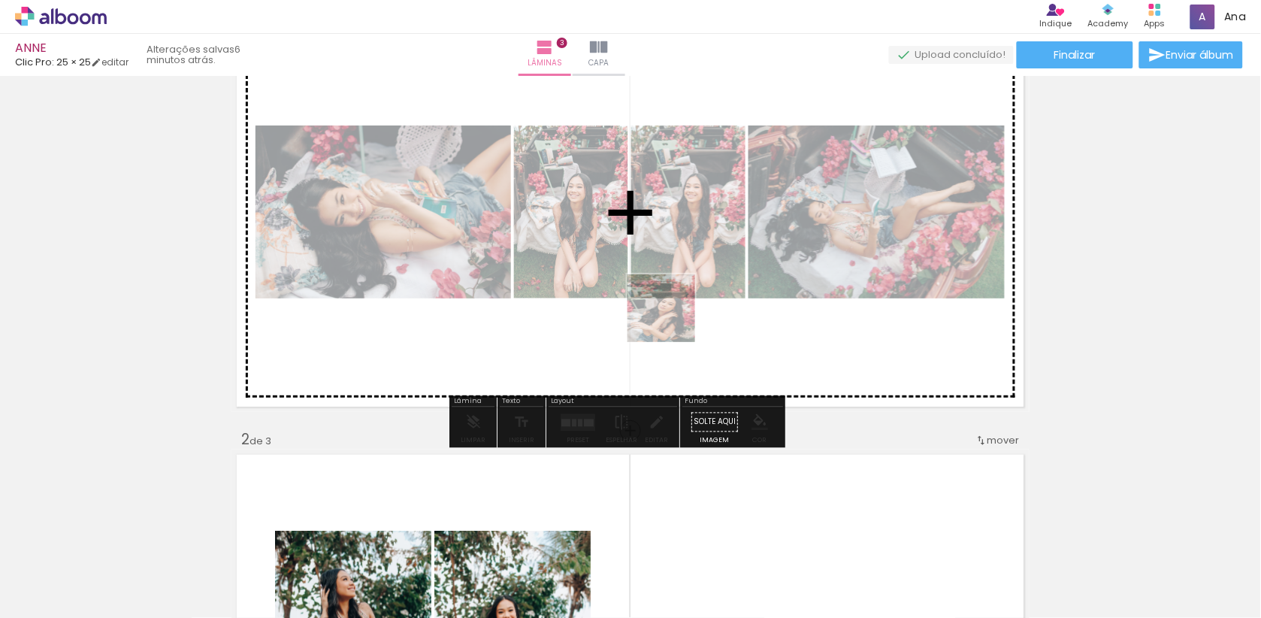
drag, startPoint x: 723, startPoint y: 558, endPoint x: 655, endPoint y: 243, distance: 321.5
click at [655, 243] on quentale-workspace at bounding box center [630, 309] width 1261 height 618
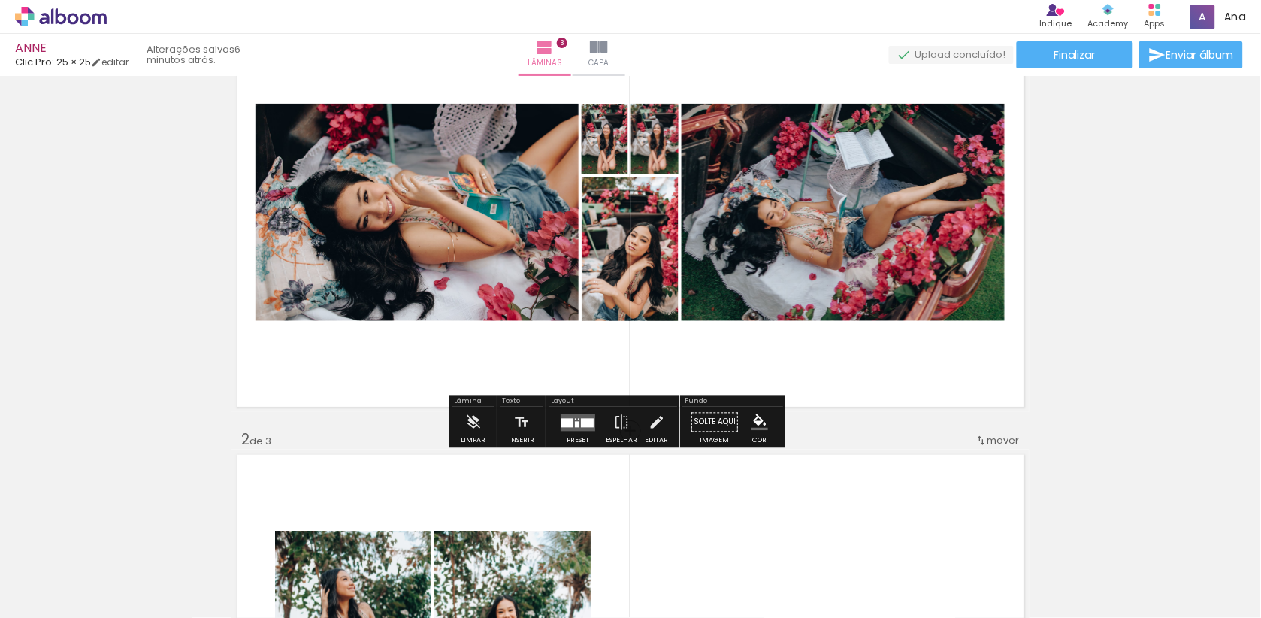
scroll to position [38, 0]
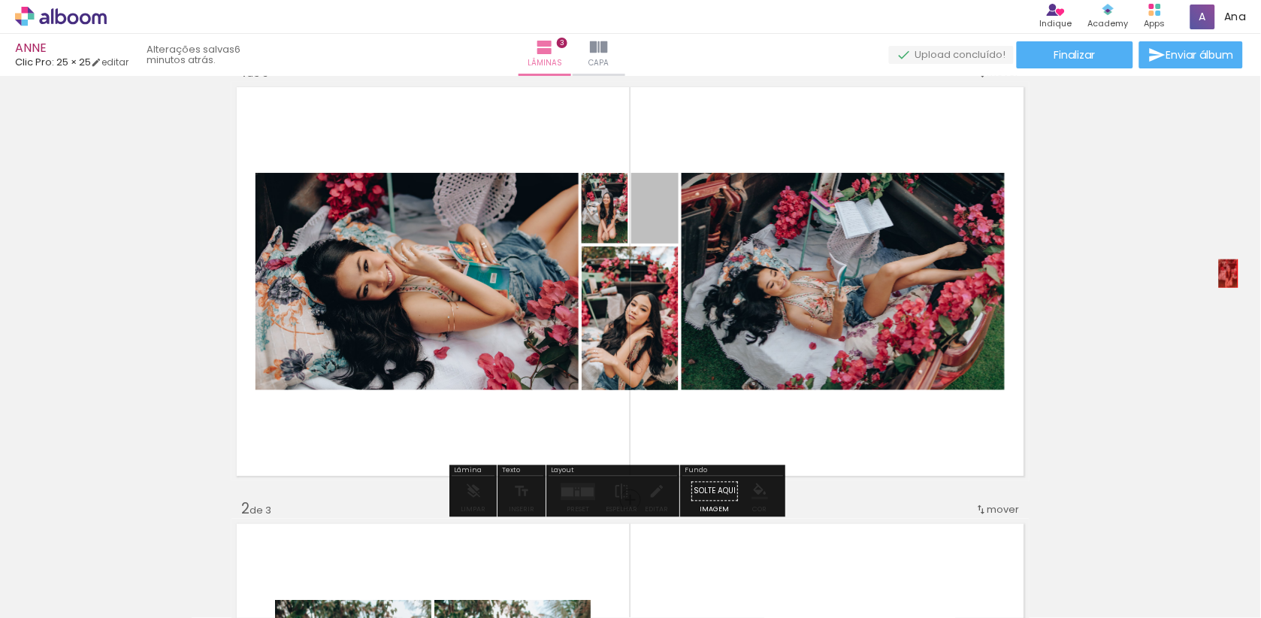
drag, startPoint x: 653, startPoint y: 214, endPoint x: 1229, endPoint y: 273, distance: 578.6
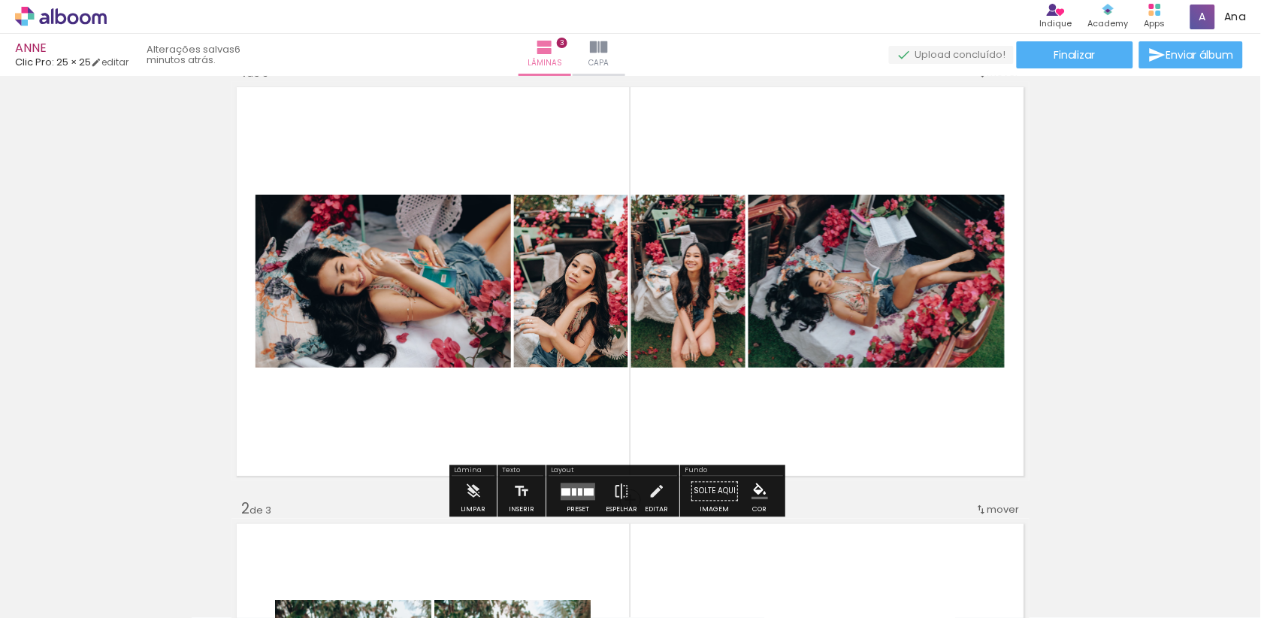
click at [598, 503] on div at bounding box center [578, 491] width 41 height 30
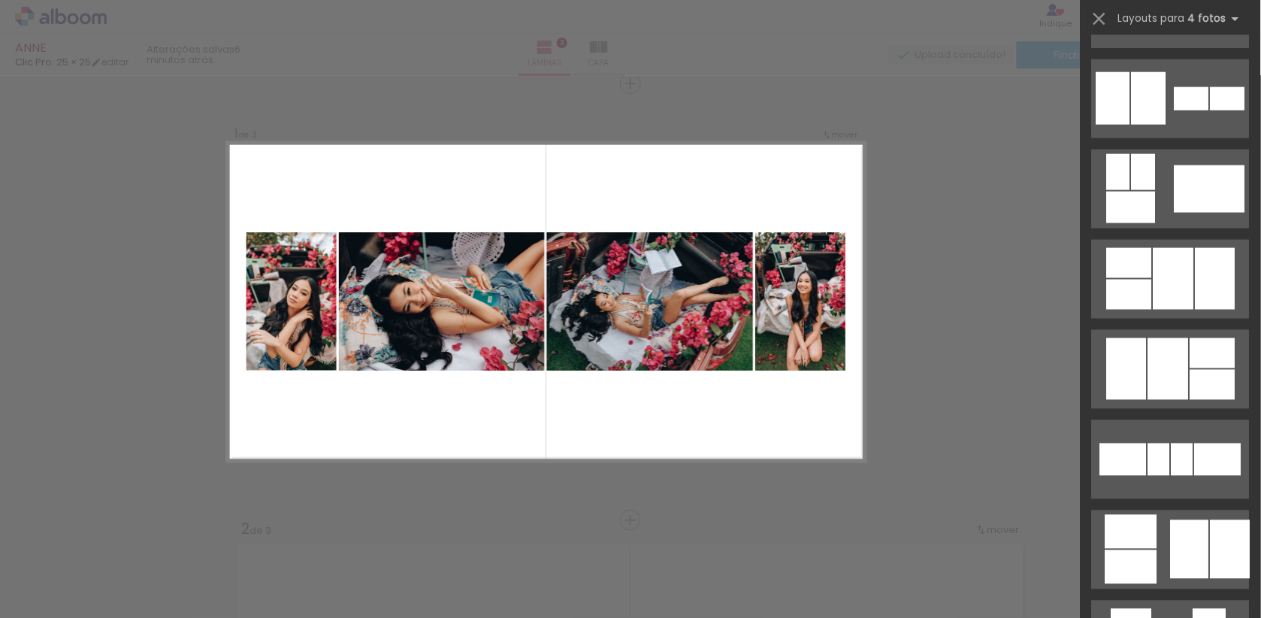
scroll to position [691, 0]
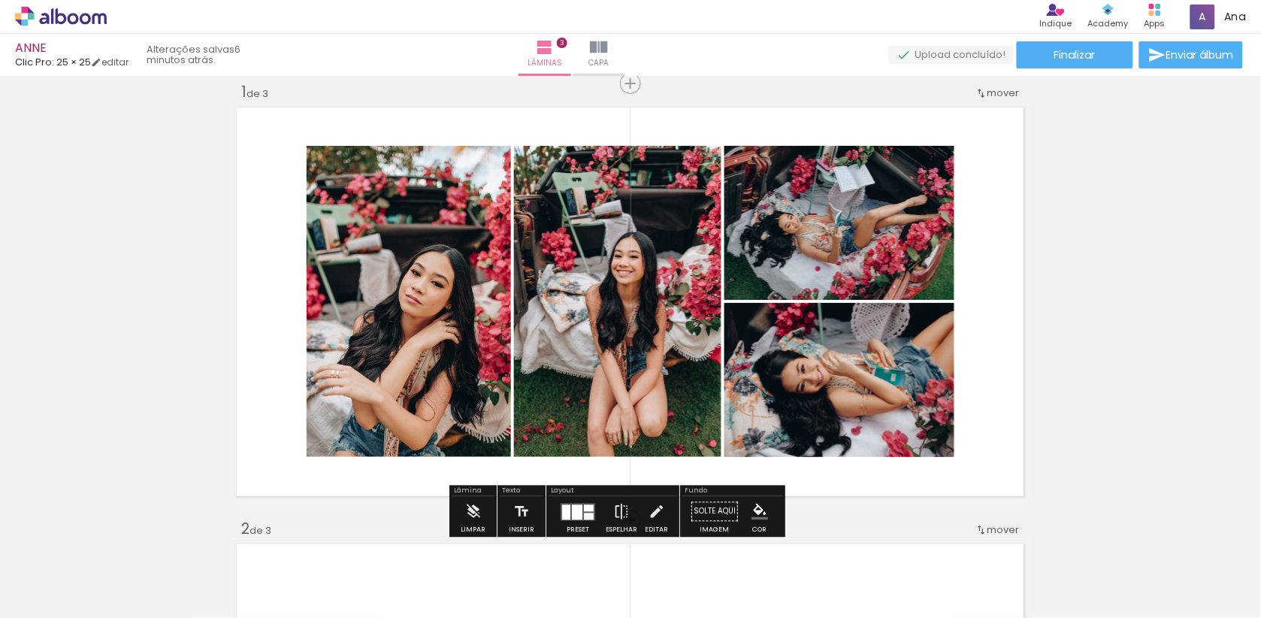
click at [570, 519] on div at bounding box center [566, 511] width 8 height 15
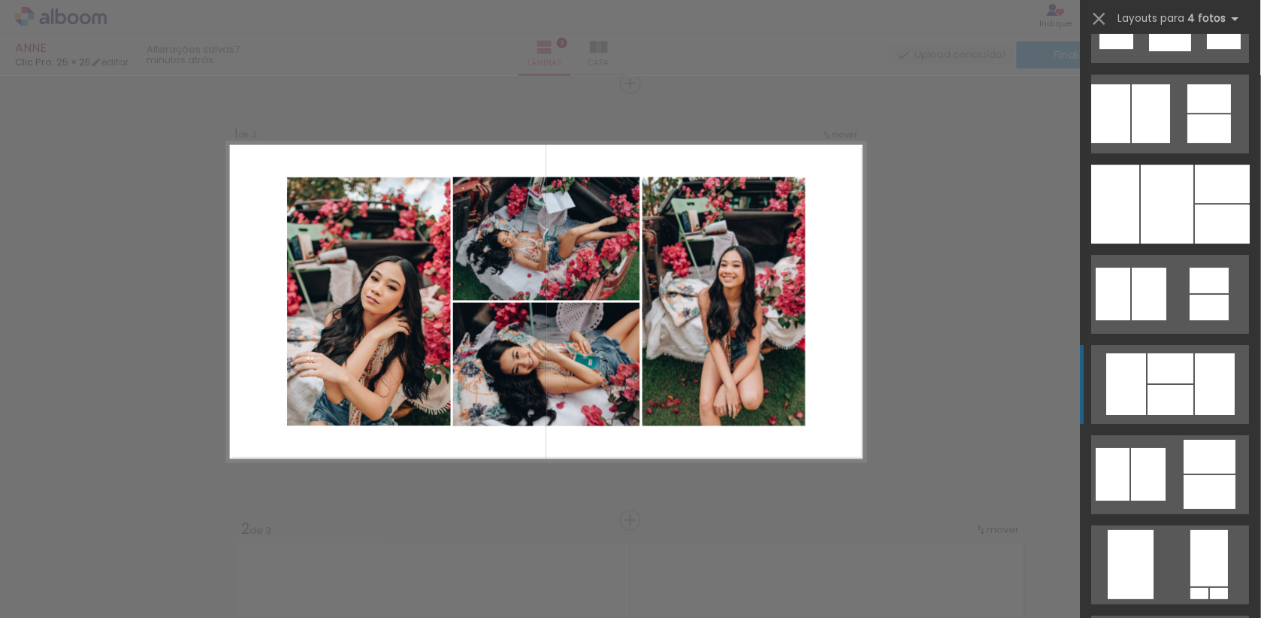
scroll to position [1638, 0]
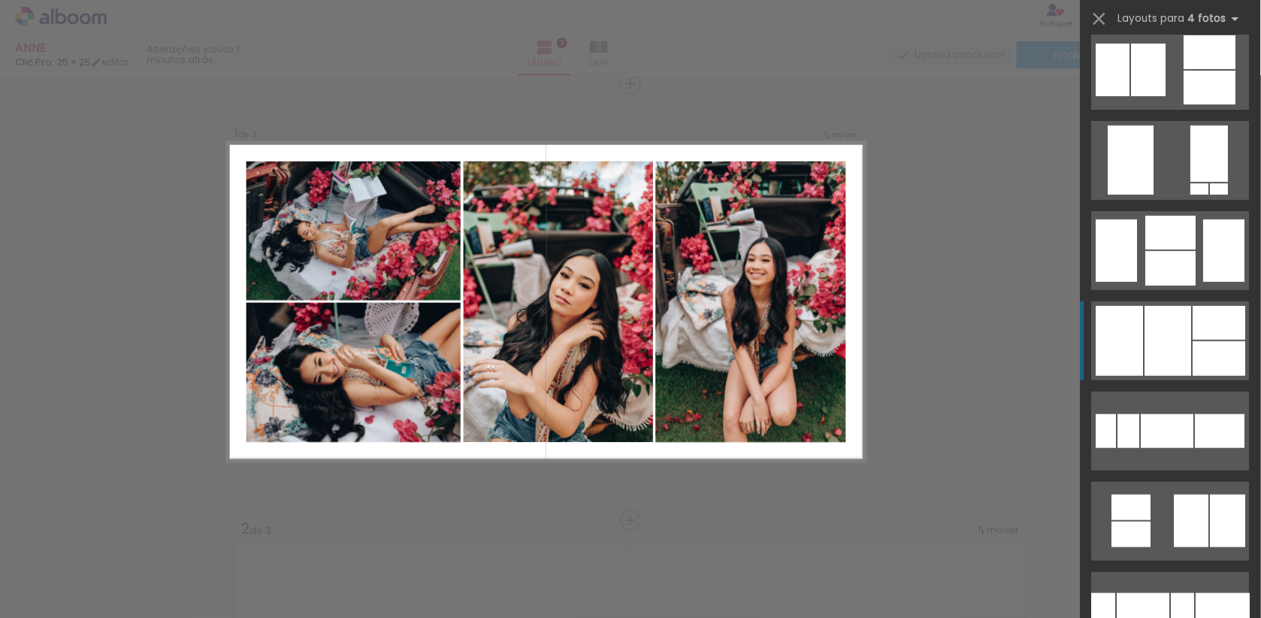
click at [1161, 249] on div at bounding box center [1171, 233] width 50 height 34
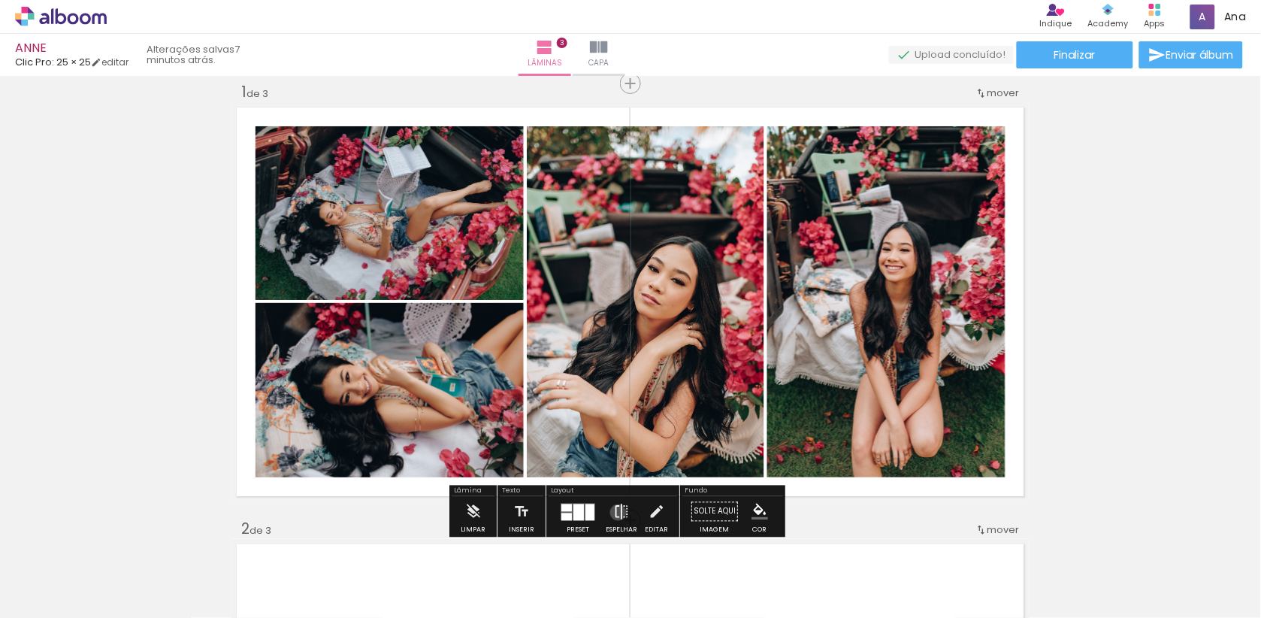
click at [629, 515] on iron-icon at bounding box center [621, 512] width 17 height 30
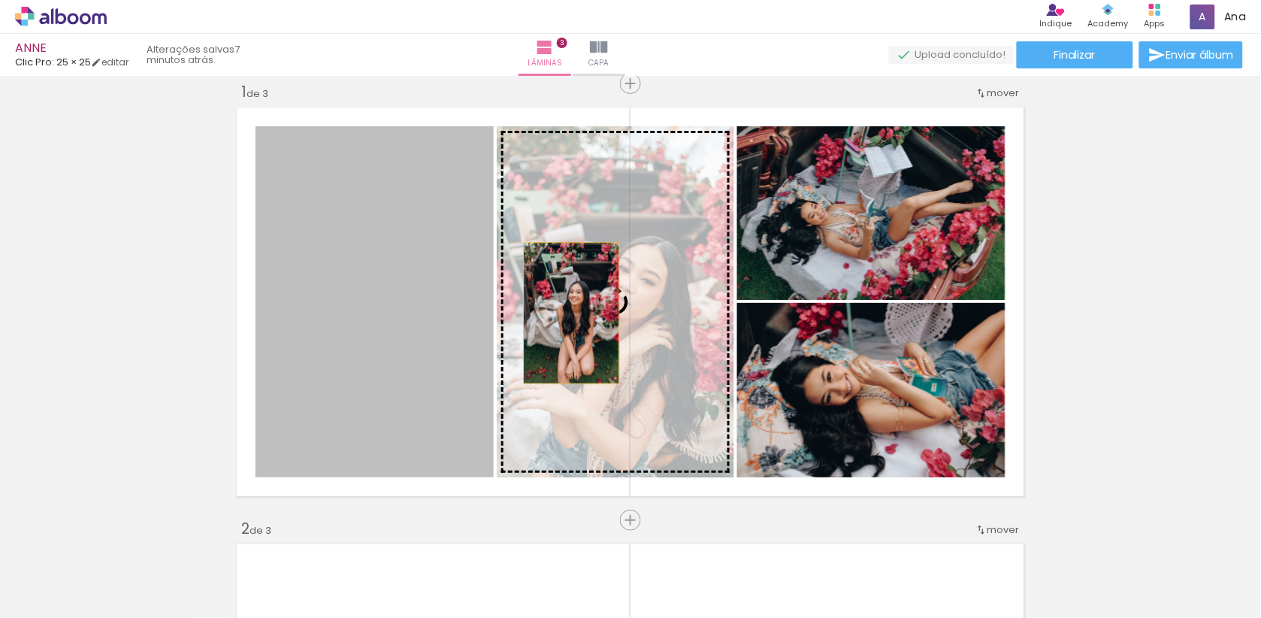
drag, startPoint x: 450, startPoint y: 313, endPoint x: 576, endPoint y: 313, distance: 126.2
click at [0, 0] on slot at bounding box center [0, 0] width 0 height 0
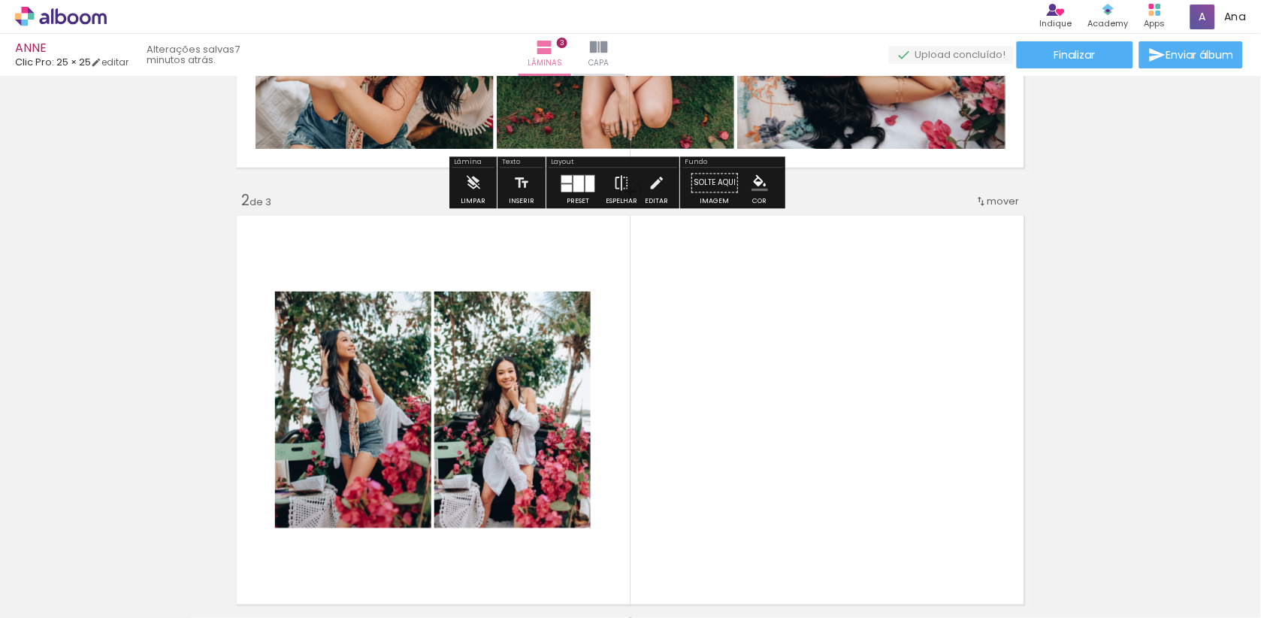
scroll to position [437, 0]
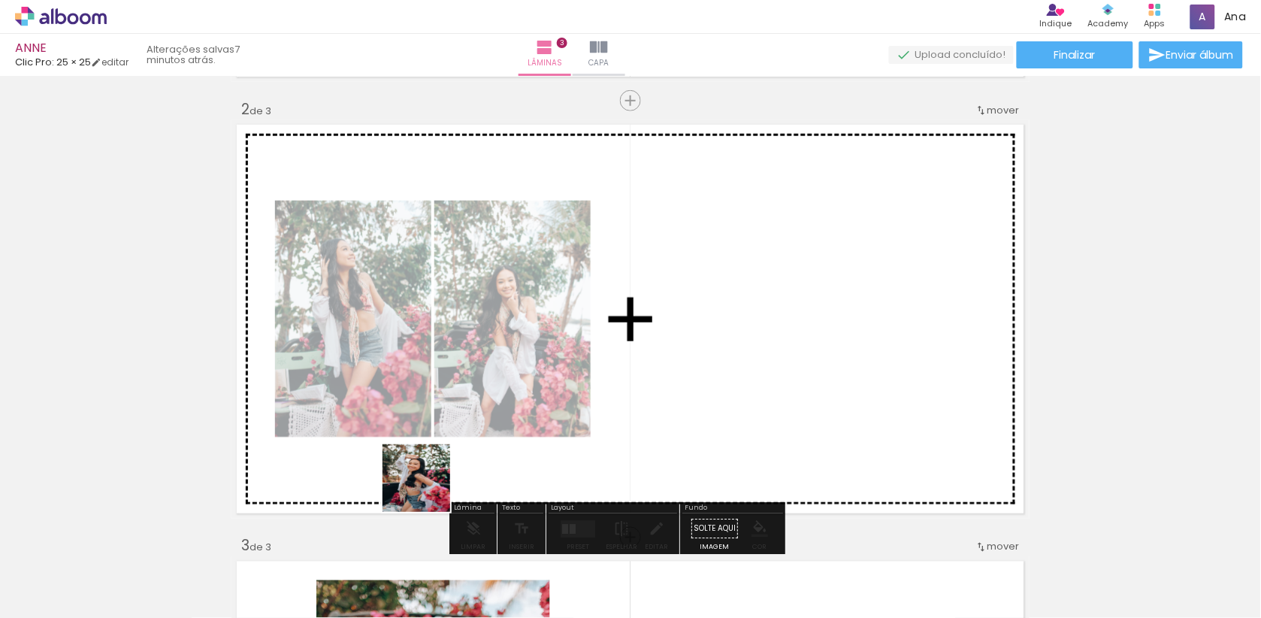
drag, startPoint x: 417, startPoint y: 570, endPoint x: 458, endPoint y: 393, distance: 181.2
click at [458, 393] on quentale-workspace at bounding box center [630, 309] width 1261 height 618
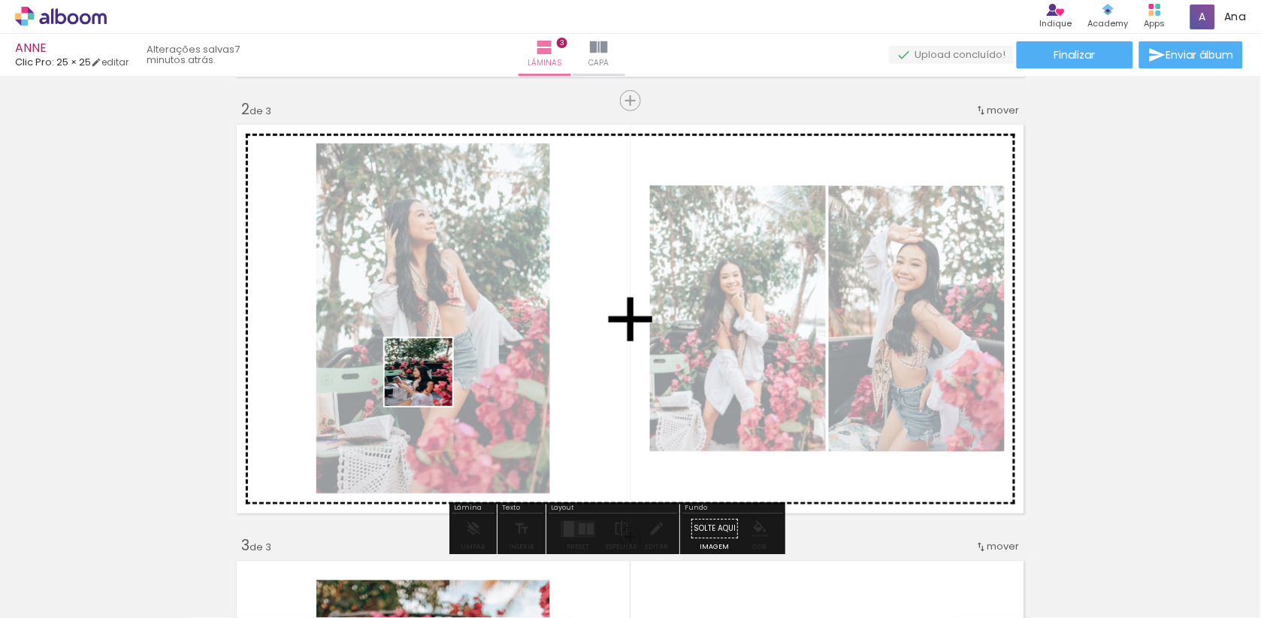
drag, startPoint x: 334, startPoint y: 552, endPoint x: 445, endPoint y: 356, distance: 225.1
click at [445, 356] on quentale-workspace at bounding box center [630, 309] width 1261 height 618
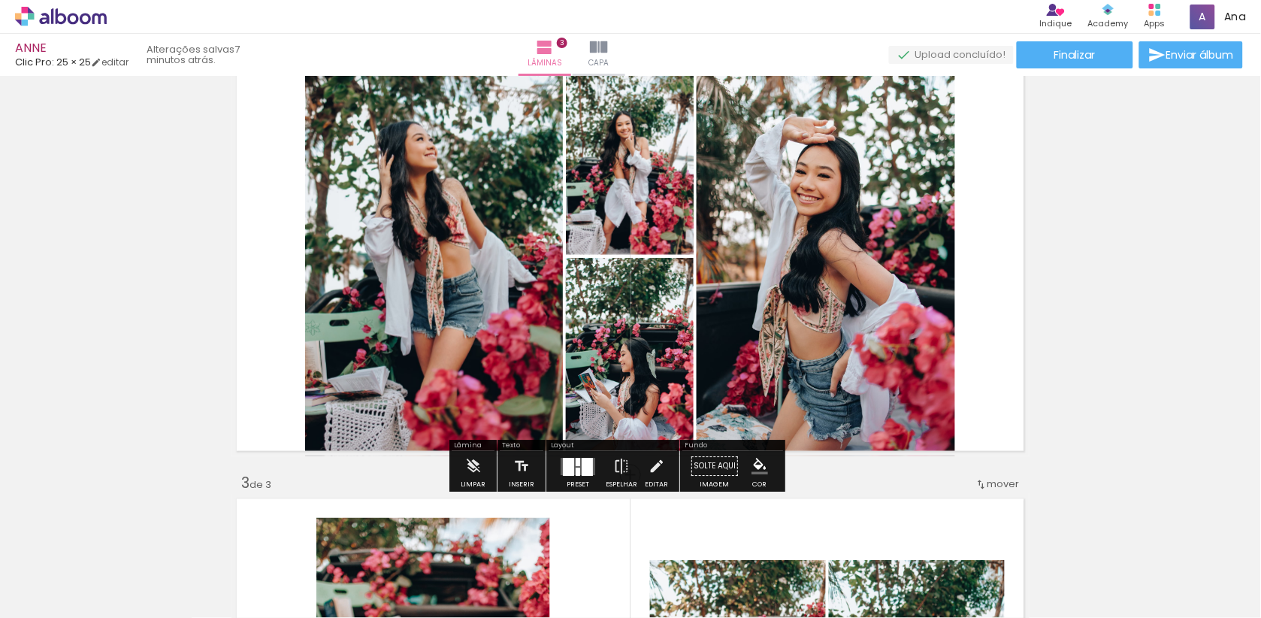
scroll to position [520, 0]
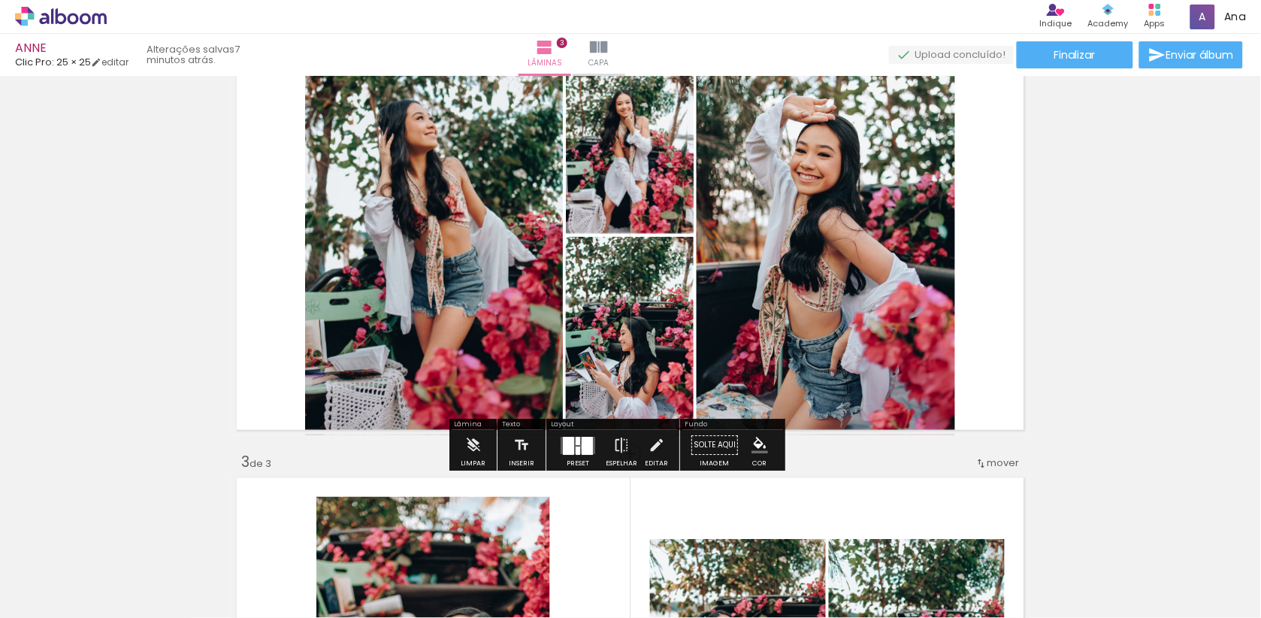
click at [593, 449] on div at bounding box center [587, 446] width 11 height 18
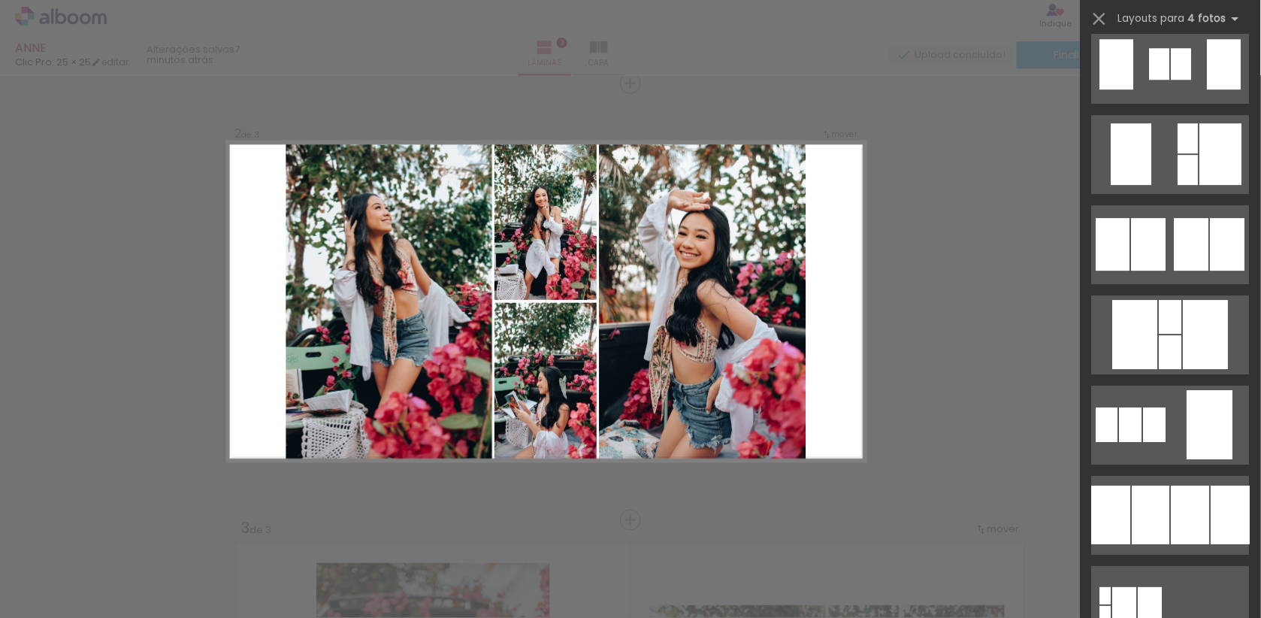
scroll to position [1199, 0]
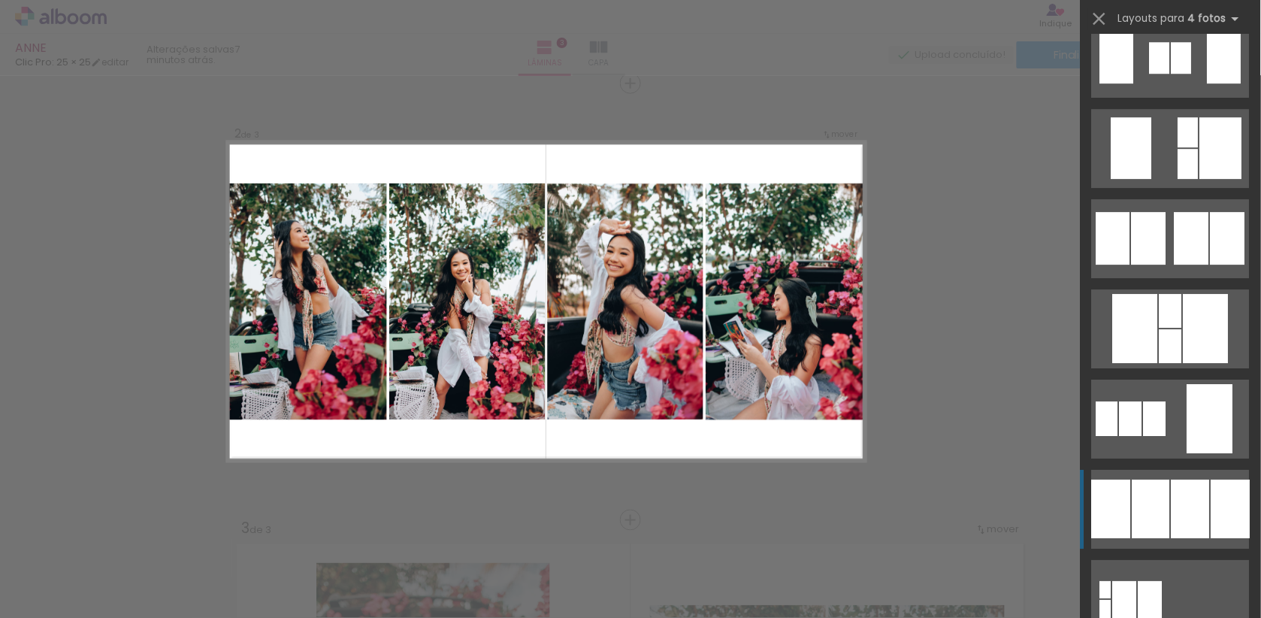
click at [1137, 581] on div at bounding box center [1125, 599] width 24 height 37
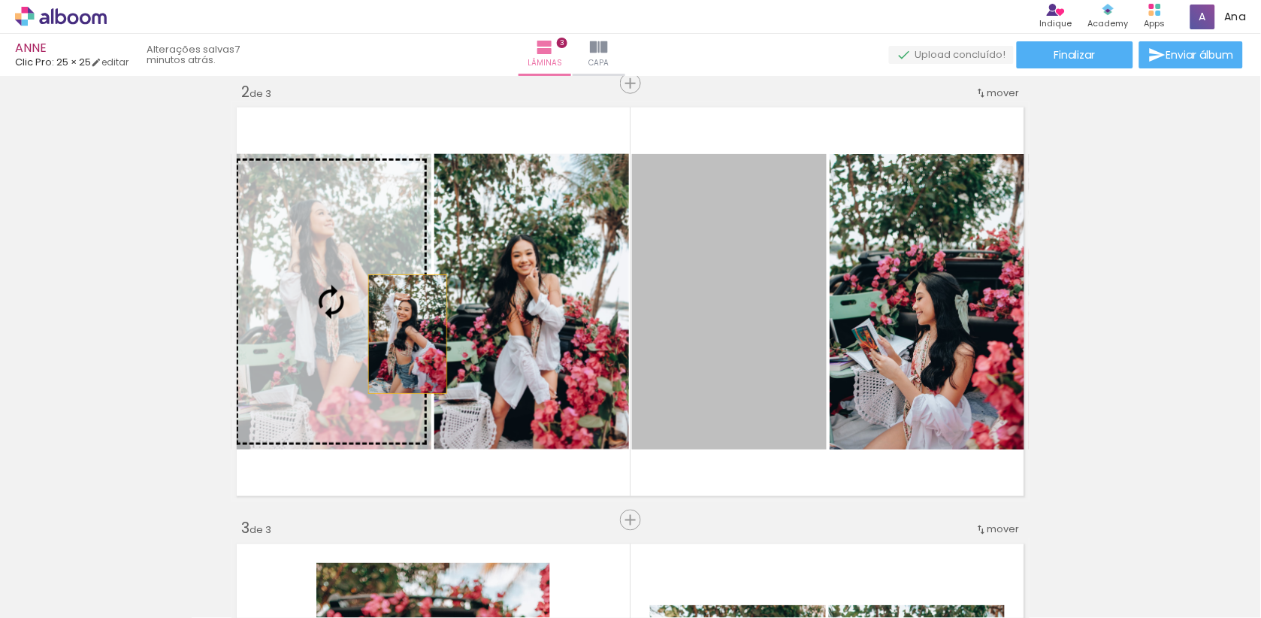
drag, startPoint x: 754, startPoint y: 373, endPoint x: 382, endPoint y: 333, distance: 373.4
click at [0, 0] on slot at bounding box center [0, 0] width 0 height 0
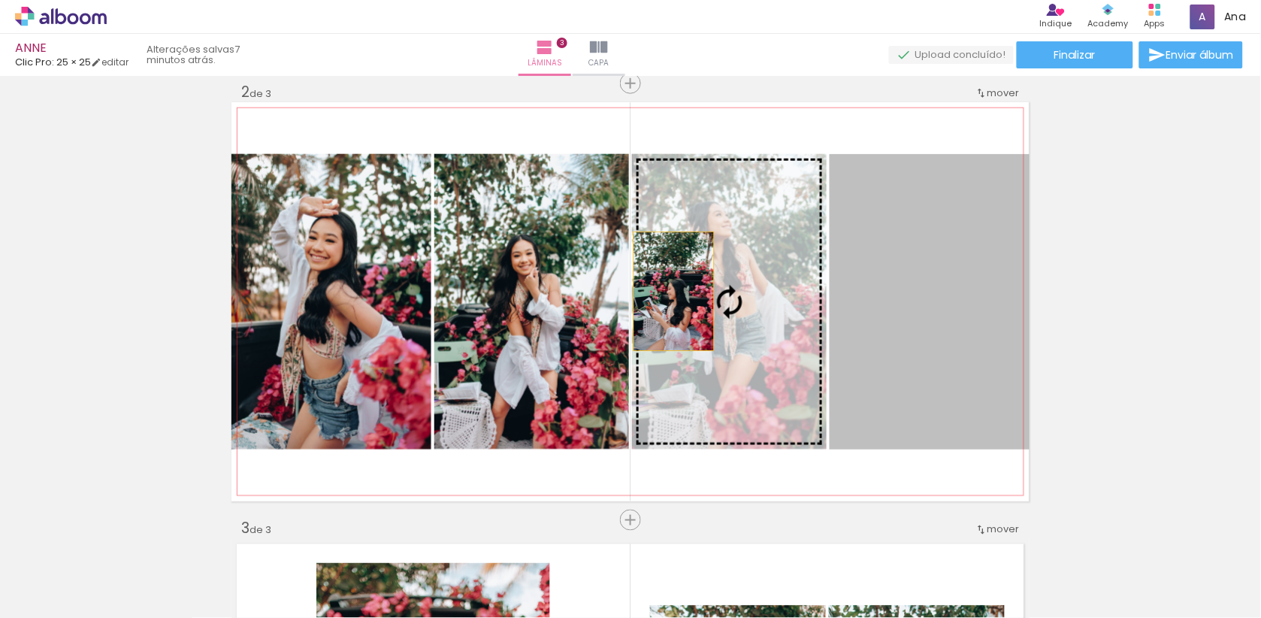
drag, startPoint x: 884, startPoint y: 317, endPoint x: 660, endPoint y: 287, distance: 225.9
click at [0, 0] on slot at bounding box center [0, 0] width 0 height 0
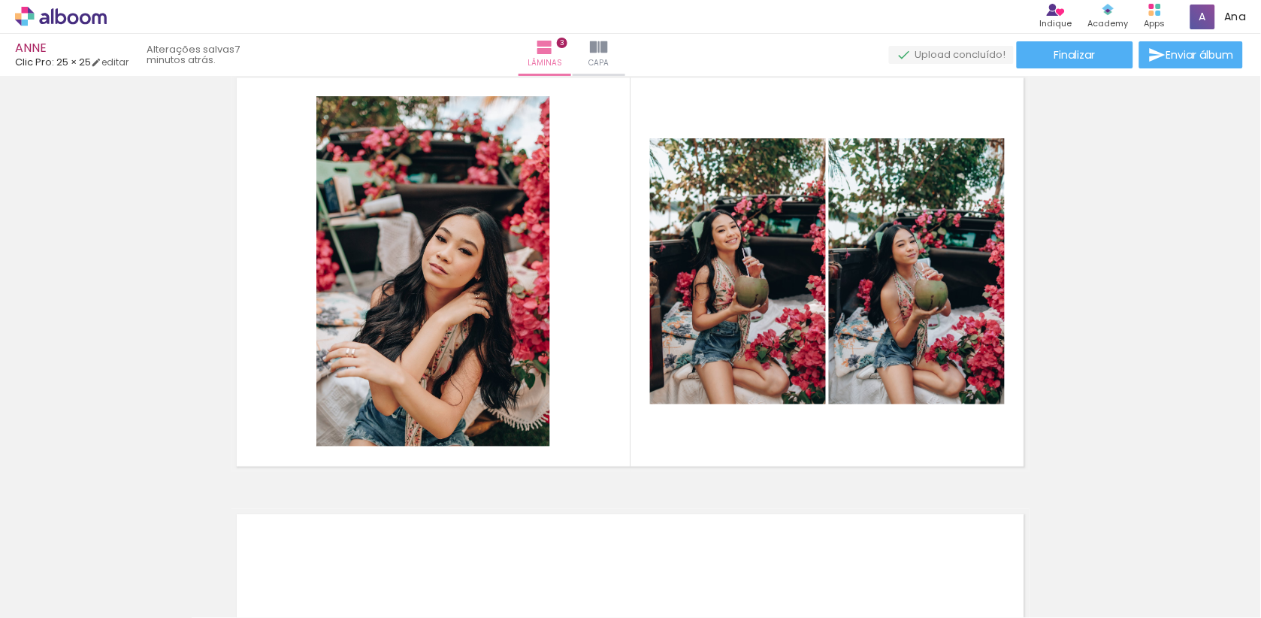
scroll to position [954, 0]
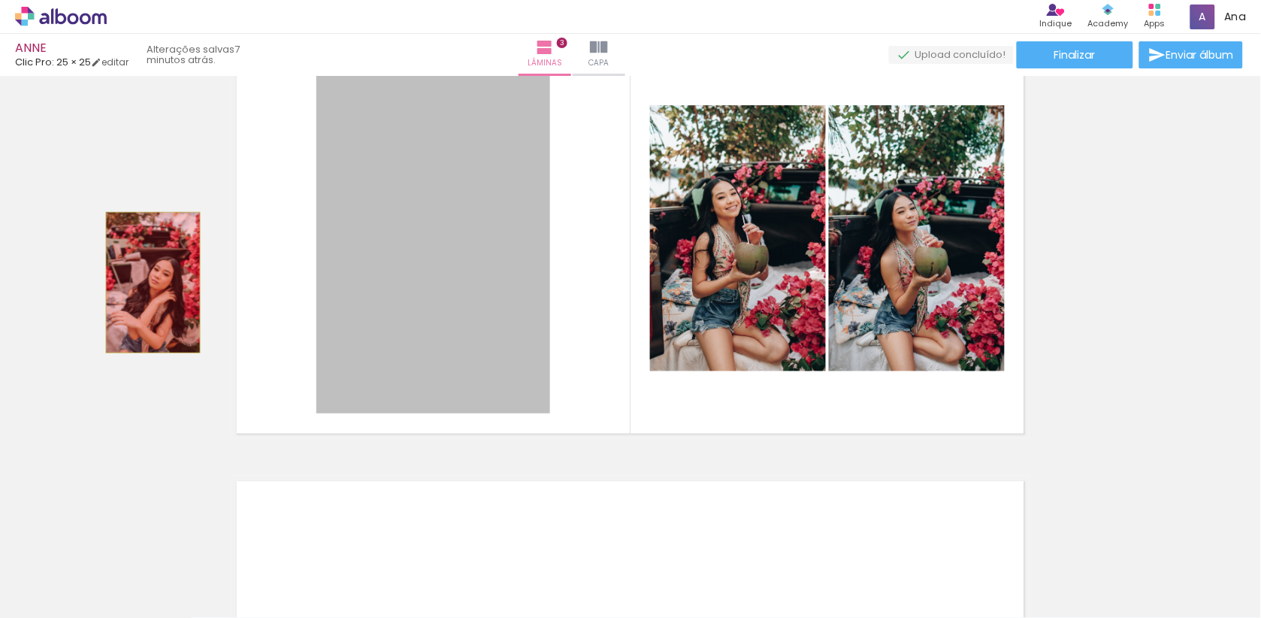
drag, startPoint x: 463, startPoint y: 249, endPoint x: 153, endPoint y: 281, distance: 311.2
click at [153, 281] on div "Inserir lâmina 1 de 3 Inserir lâmina 2 de 3 Inserir lâmina 3 de 3" at bounding box center [630, 1] width 1261 height 1747
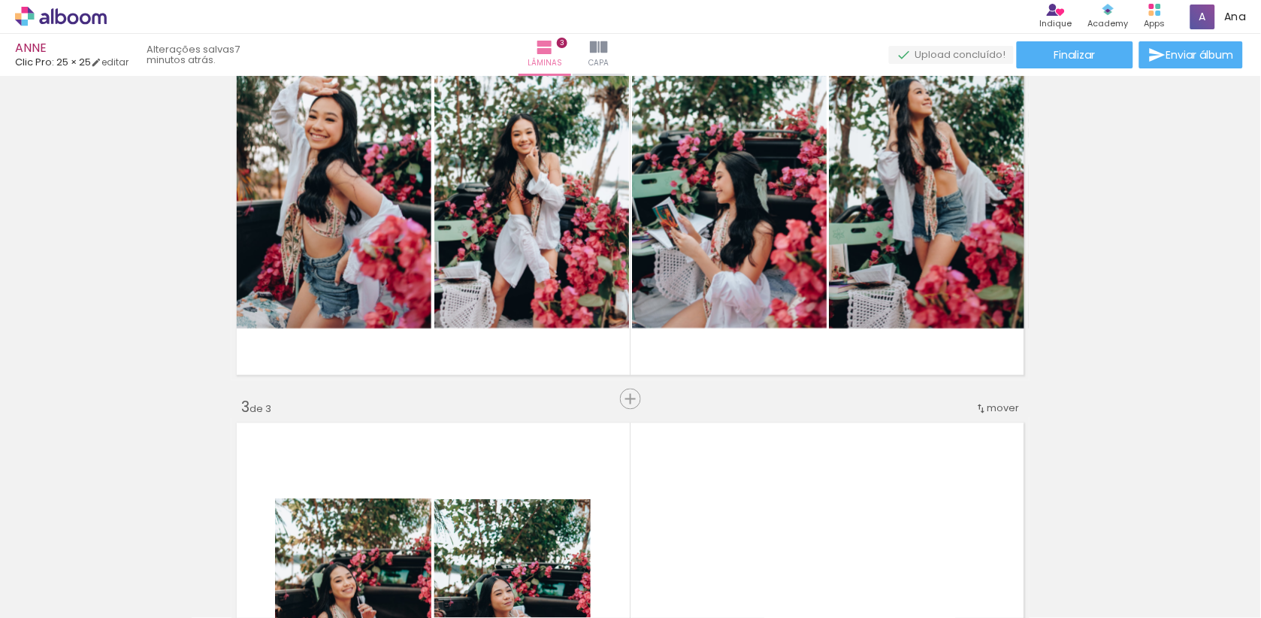
scroll to position [718, 0]
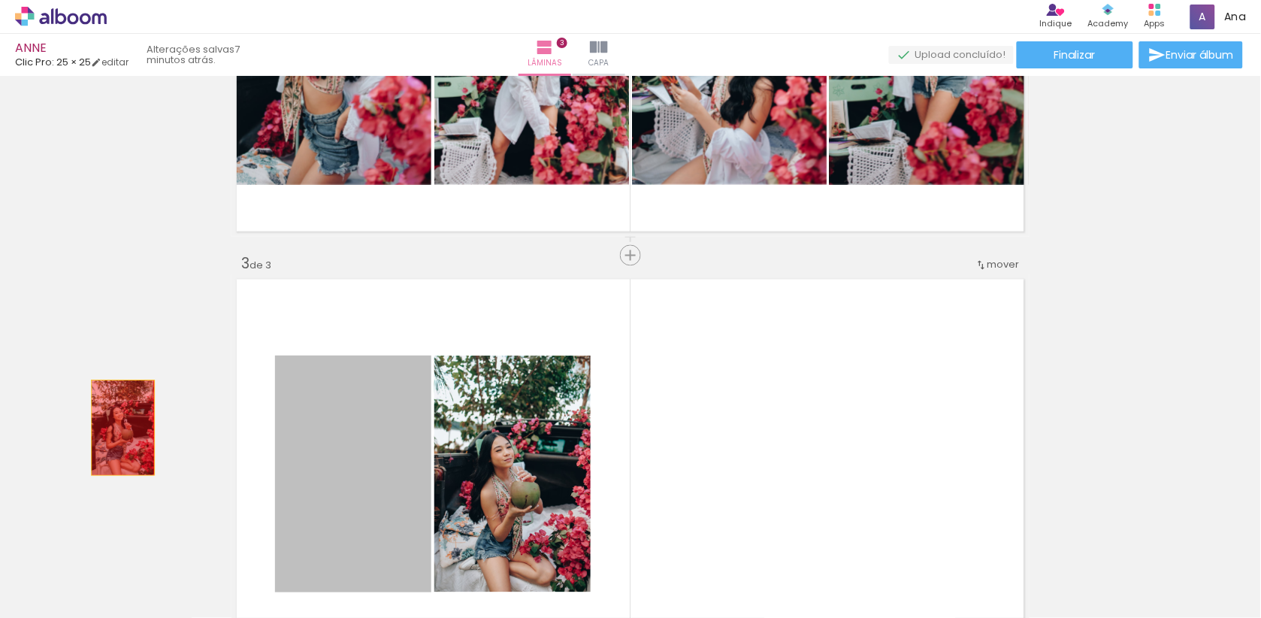
drag, startPoint x: 354, startPoint y: 519, endPoint x: 123, endPoint y: 428, distance: 248.2
click at [123, 428] on div "Inserir lâmina 1 de 3 Inserir lâmina 2 de 3 Inserir lâmina 3 de 3" at bounding box center [630, 236] width 1261 height 1747
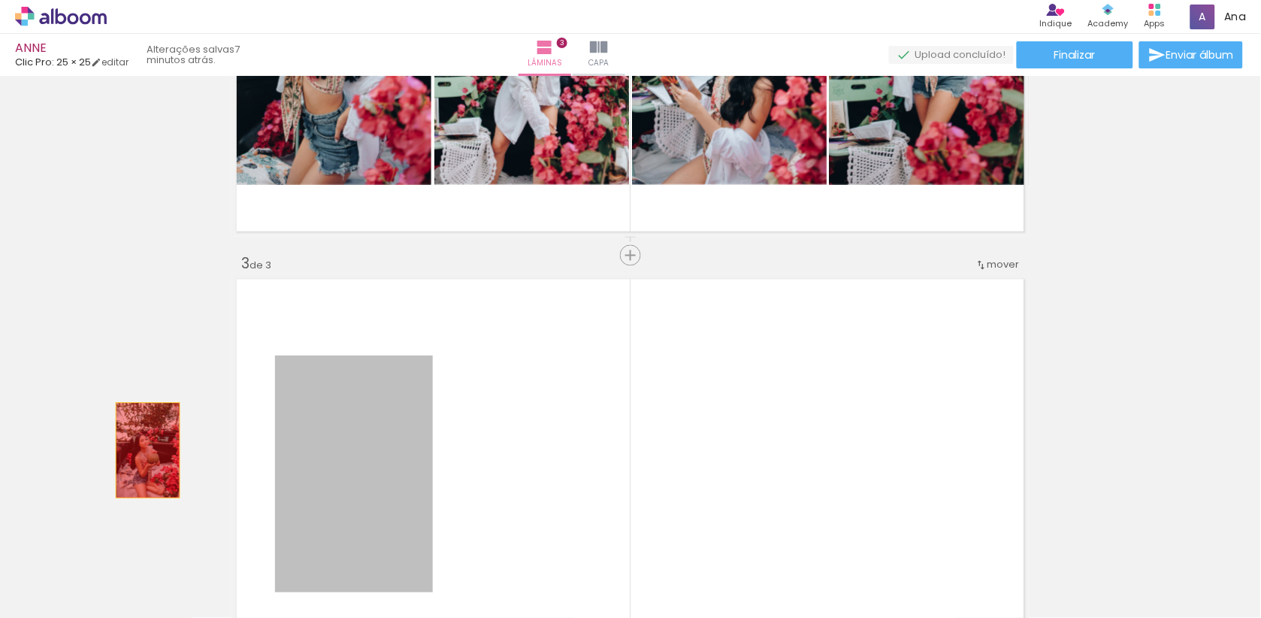
drag, startPoint x: 336, startPoint y: 497, endPoint x: 148, endPoint y: 449, distance: 193.7
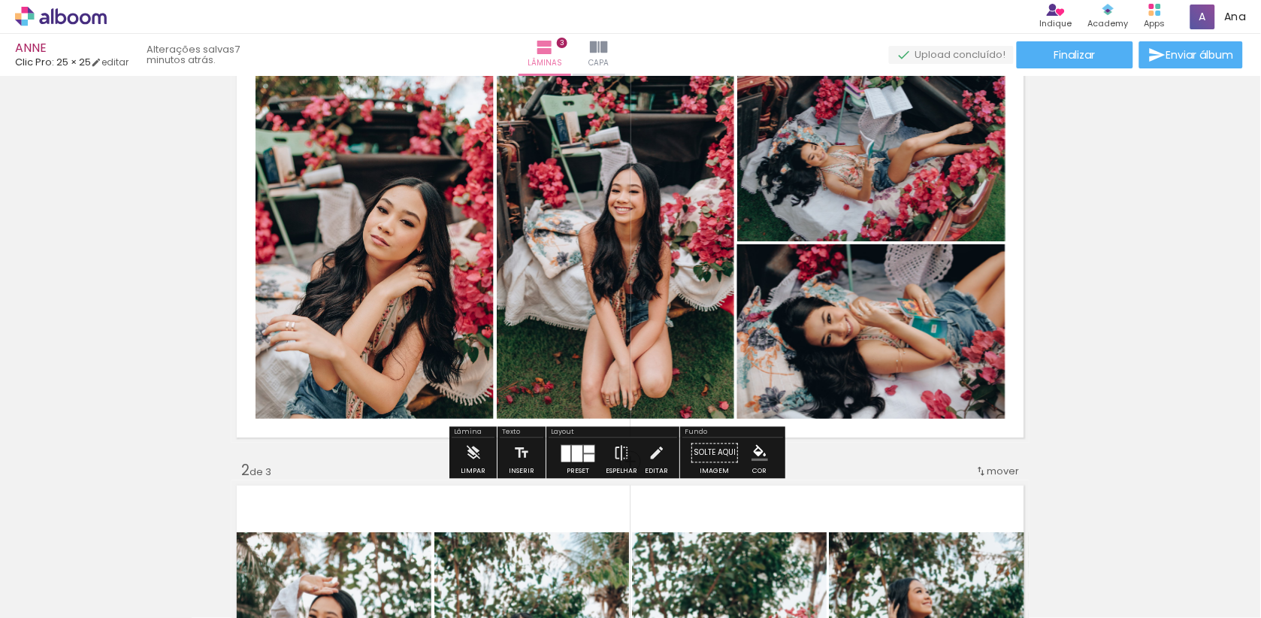
scroll to position [48, 0]
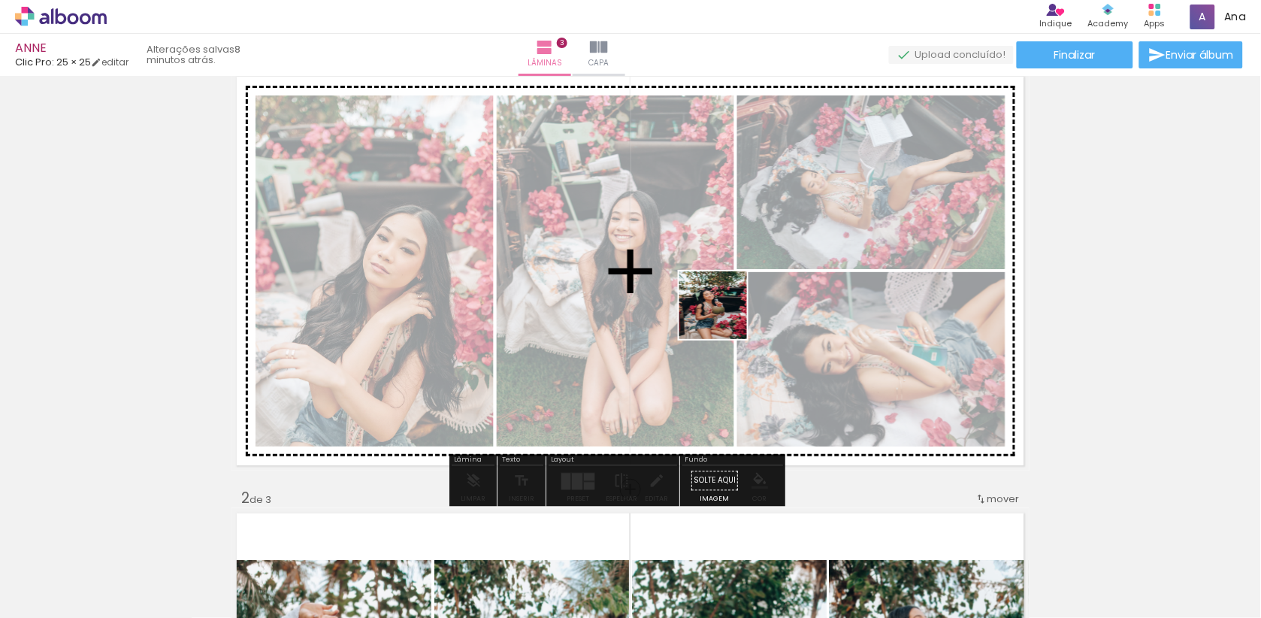
drag, startPoint x: 847, startPoint y: 563, endPoint x: 724, endPoint y: 316, distance: 275.6
click at [724, 316] on quentale-workspace at bounding box center [630, 309] width 1261 height 618
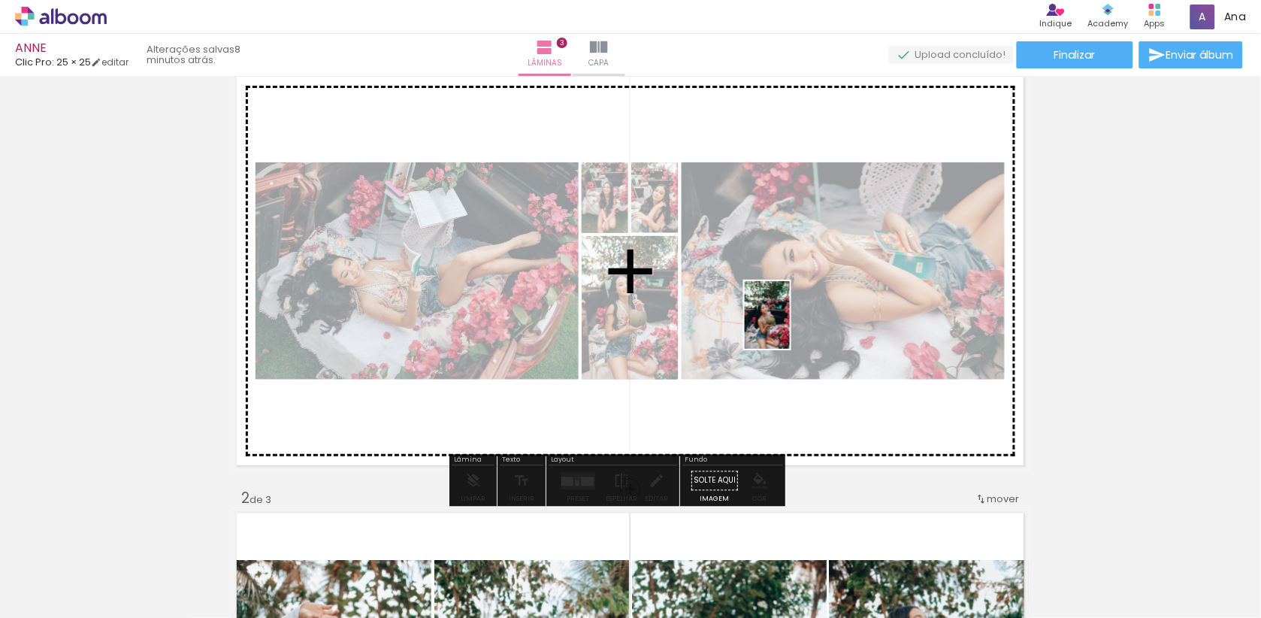
drag, startPoint x: 926, startPoint y: 572, endPoint x: 790, endPoint y: 326, distance: 280.9
click at [790, 326] on quentale-workspace at bounding box center [630, 309] width 1261 height 618
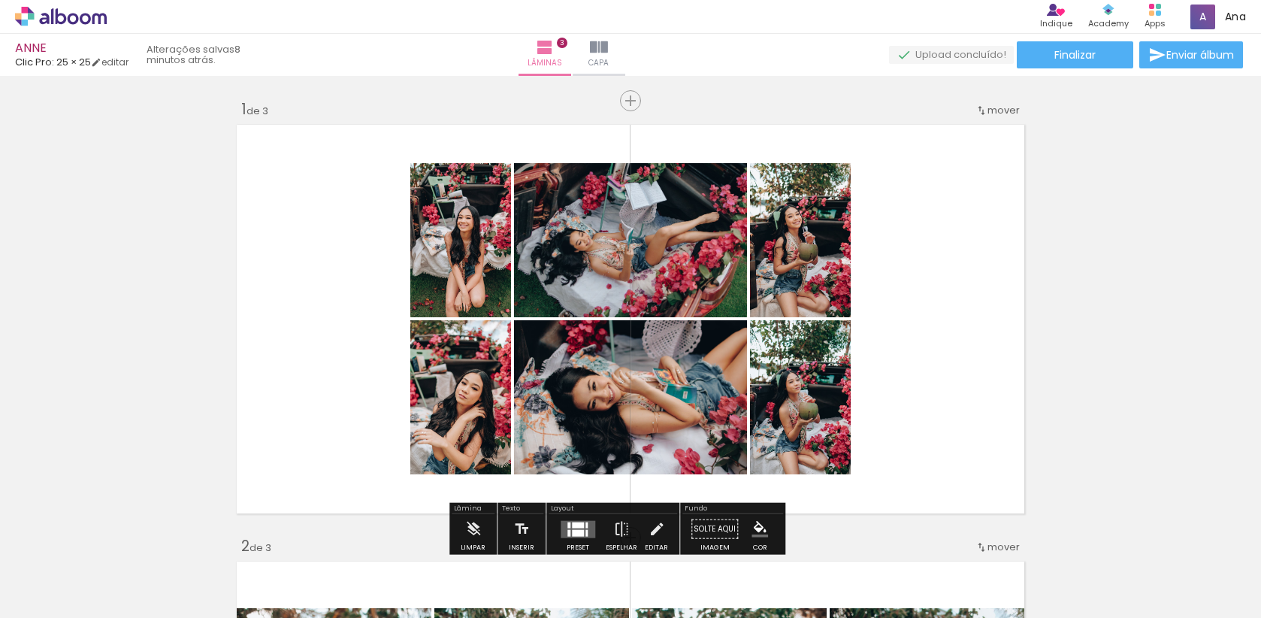
click at [598, 514] on div at bounding box center [578, 529] width 41 height 30
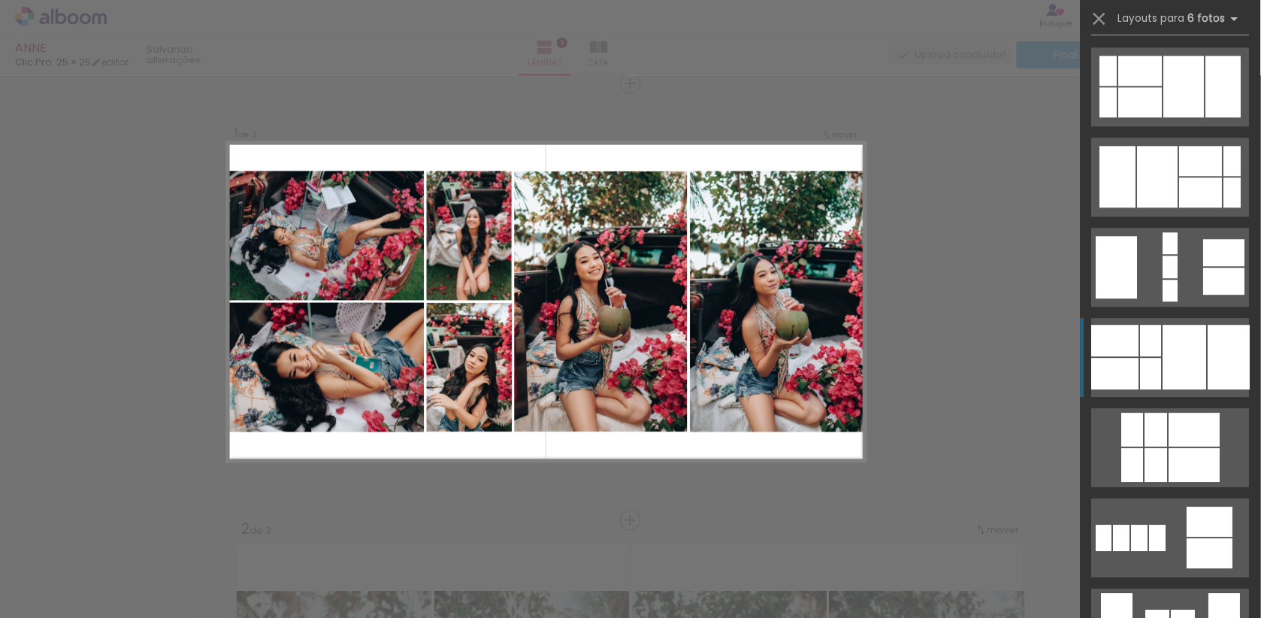
scroll to position [993, 0]
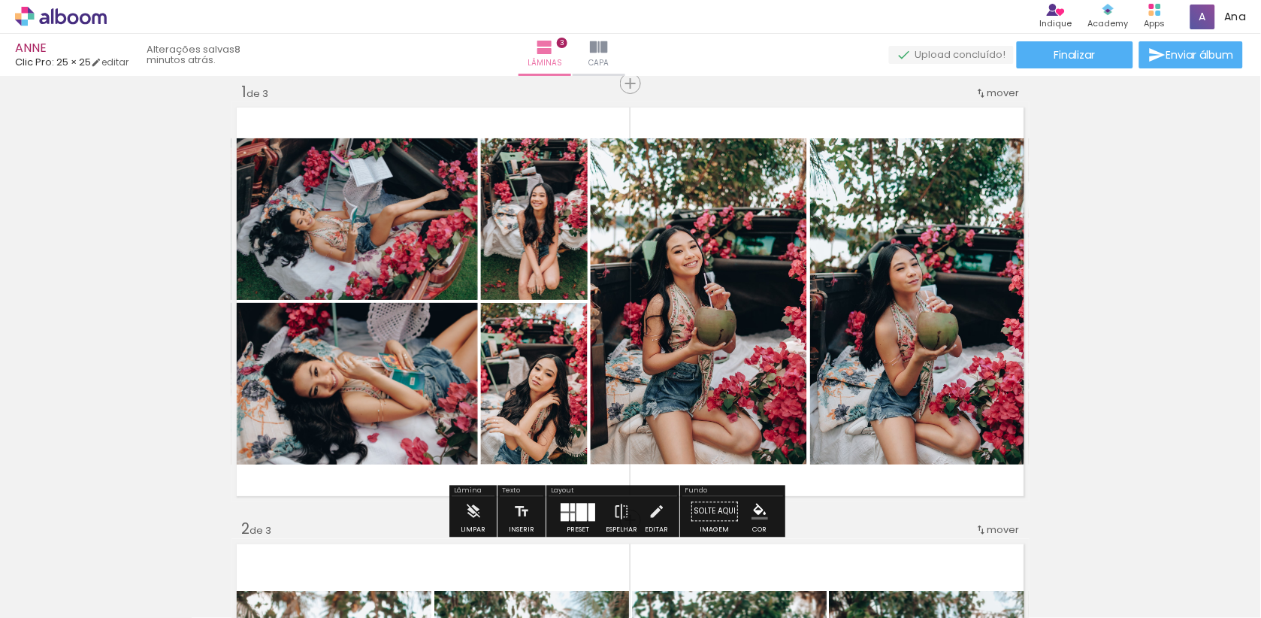
click at [575, 499] on div at bounding box center [578, 512] width 41 height 30
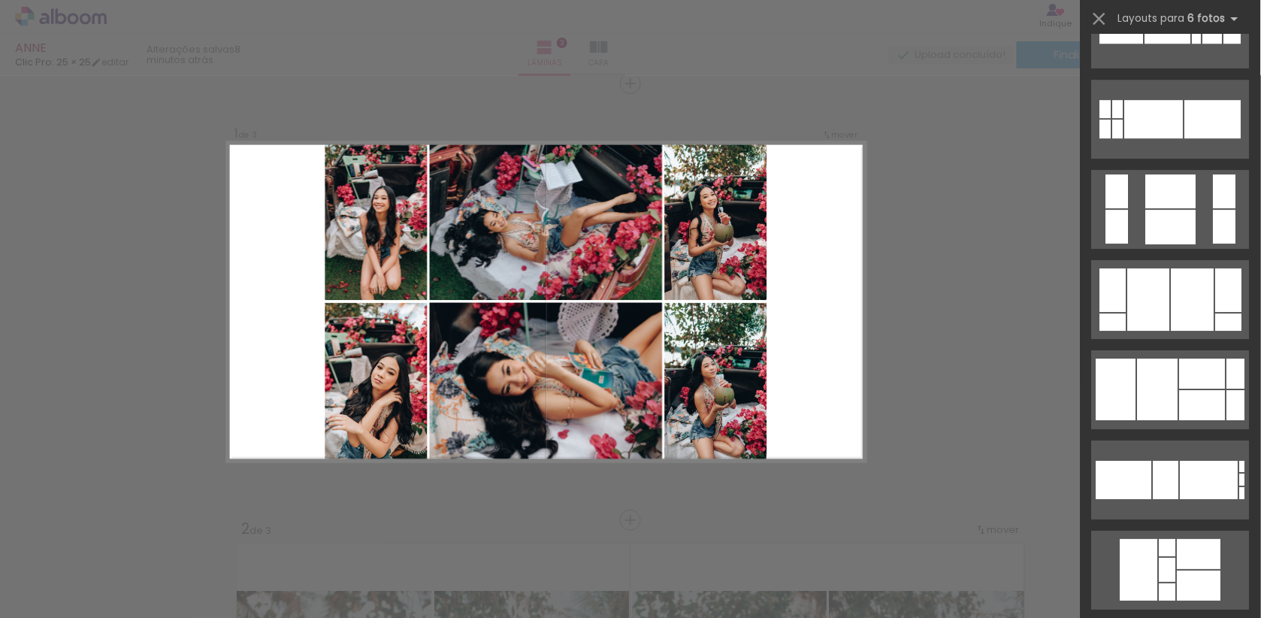
scroll to position [2868, 0]
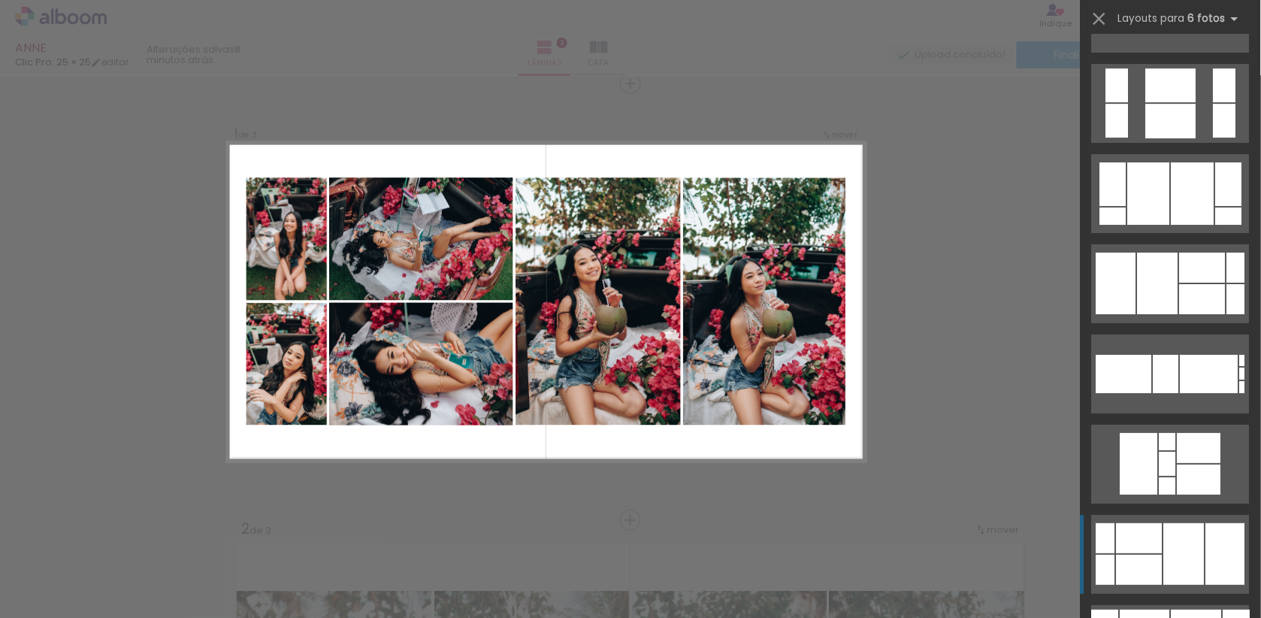
click at [1155, 582] on div at bounding box center [1140, 570] width 46 height 30
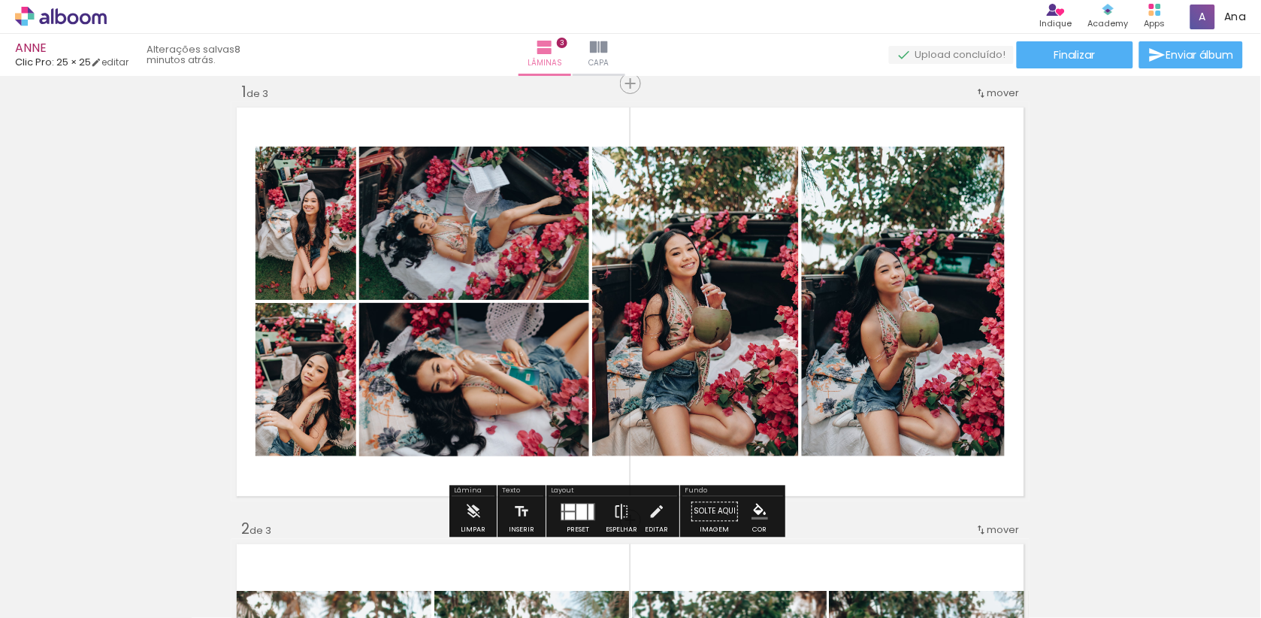
click at [990, 94] on span "mover" at bounding box center [1003, 93] width 32 height 14
click at [978, 114] on span "2" at bounding box center [974, 114] width 8 height 25
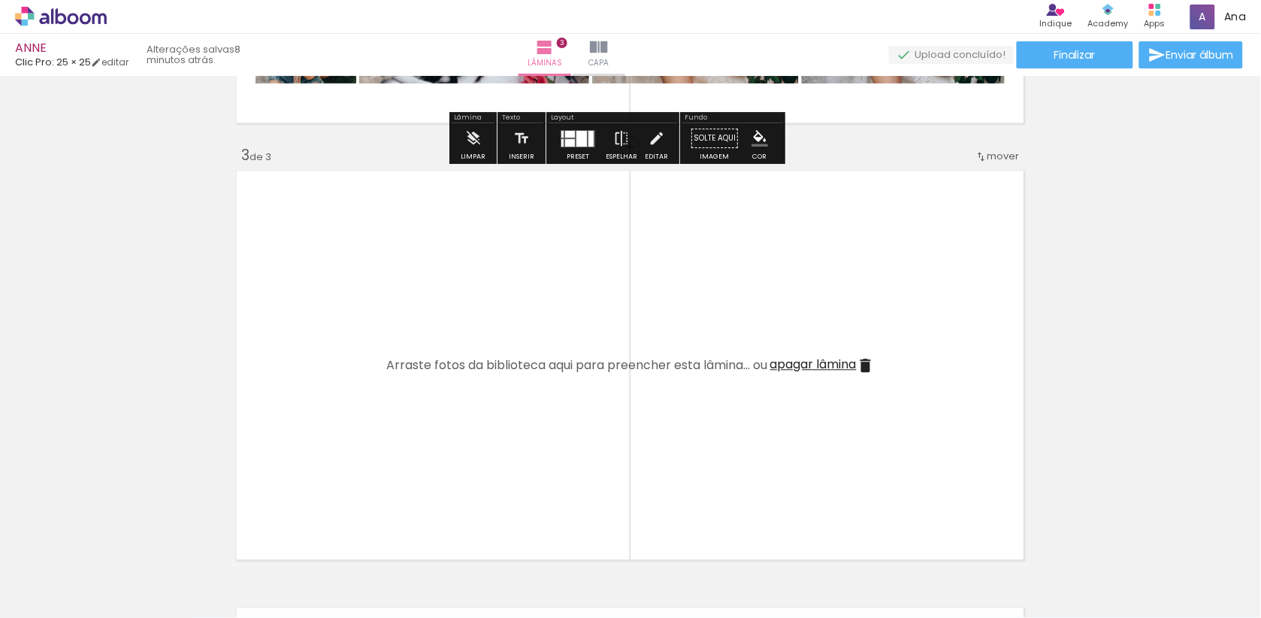
scroll to position [884, 0]
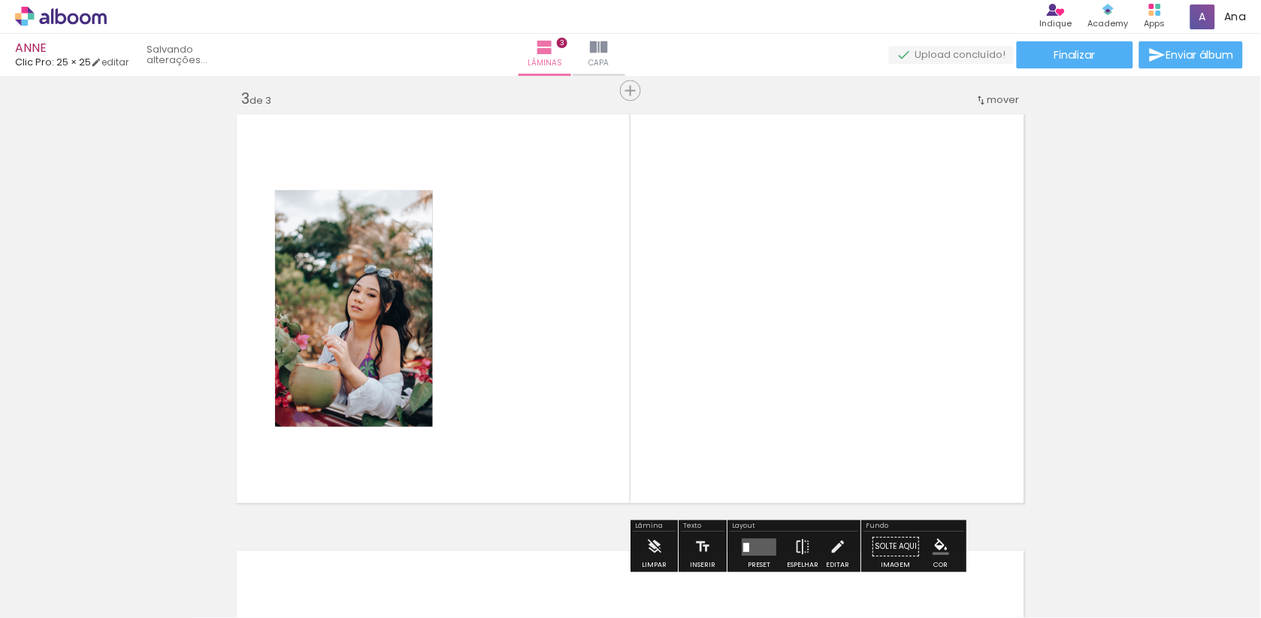
drag, startPoint x: 996, startPoint y: 569, endPoint x: 863, endPoint y: 375, distance: 234.7
click at [863, 375] on quentale-workspace at bounding box center [630, 309] width 1261 height 618
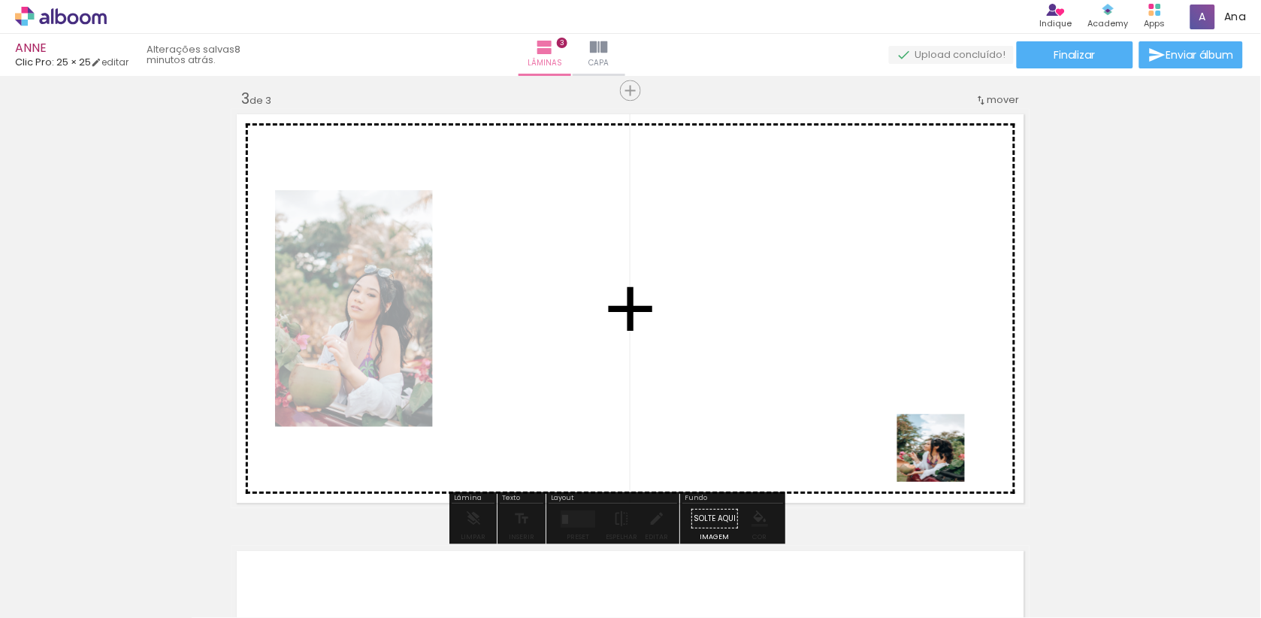
drag, startPoint x: 1093, startPoint y: 558, endPoint x: 883, endPoint y: 367, distance: 284.1
click at [883, 367] on quentale-workspace at bounding box center [630, 309] width 1261 height 618
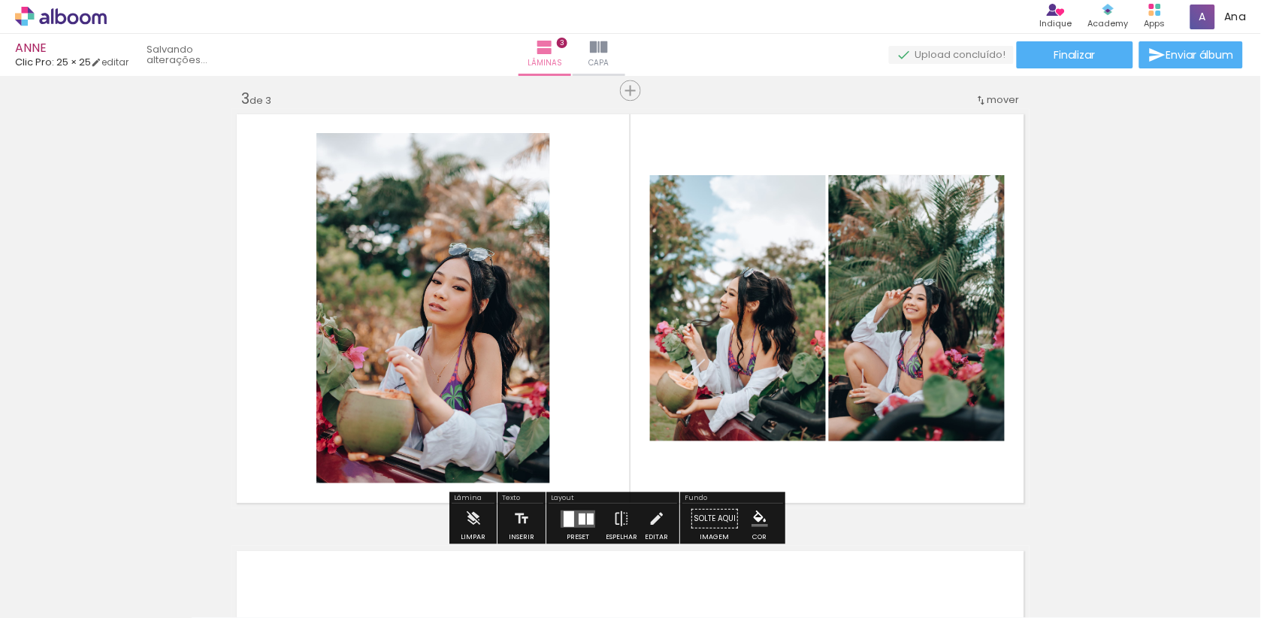
drag, startPoint x: 1194, startPoint y: 580, endPoint x: 809, endPoint y: 328, distance: 460.8
click at [809, 328] on quentale-workspace at bounding box center [630, 309] width 1261 height 618
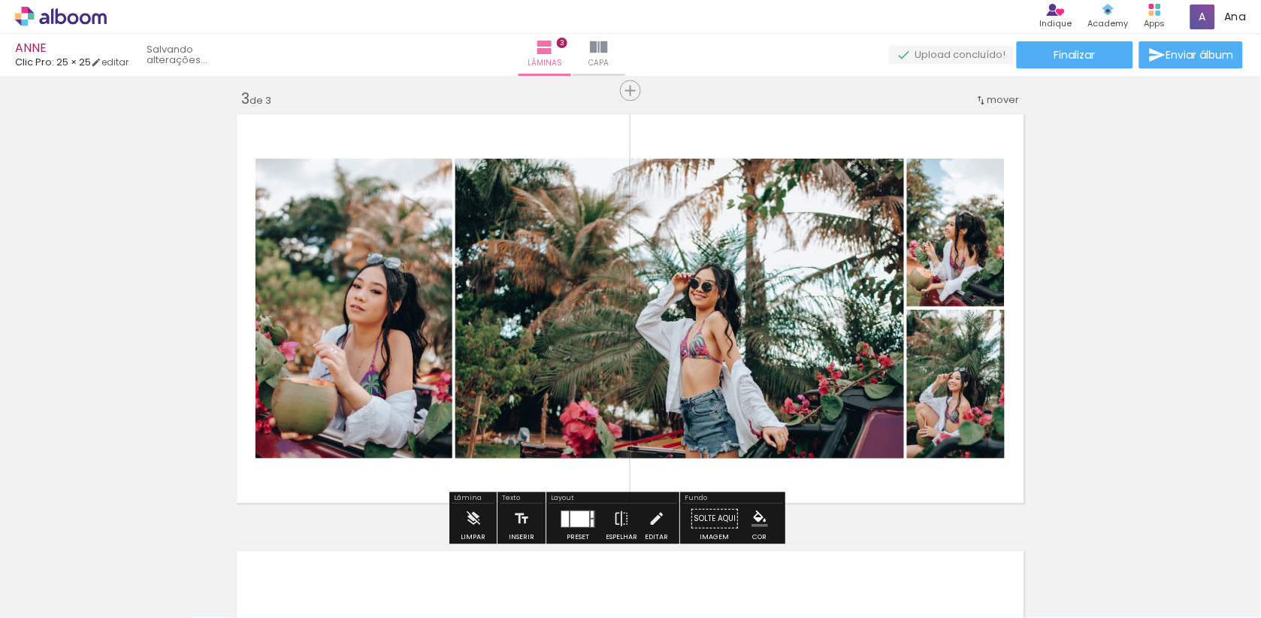
drag, startPoint x: 1239, startPoint y: 579, endPoint x: 833, endPoint y: 381, distance: 451.4
click at [833, 381] on quentale-workspace at bounding box center [630, 309] width 1261 height 618
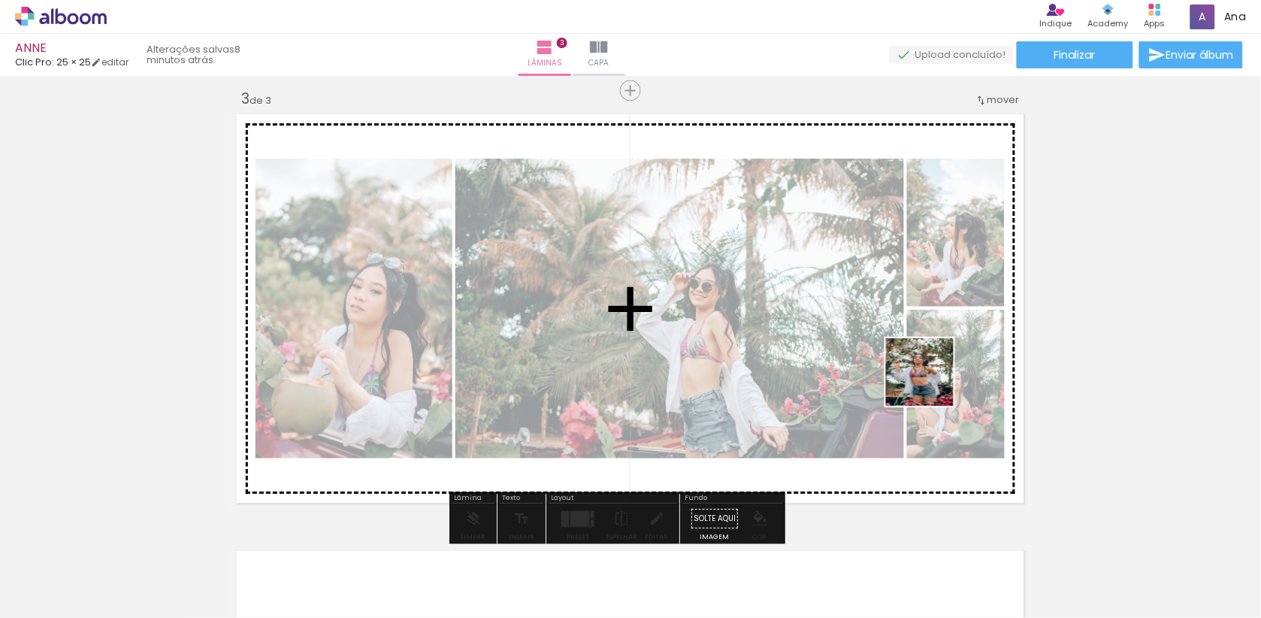
drag, startPoint x: 931, startPoint y: 576, endPoint x: 928, endPoint y: 368, distance: 208.2
click at [928, 368] on quentale-workspace at bounding box center [630, 309] width 1261 height 618
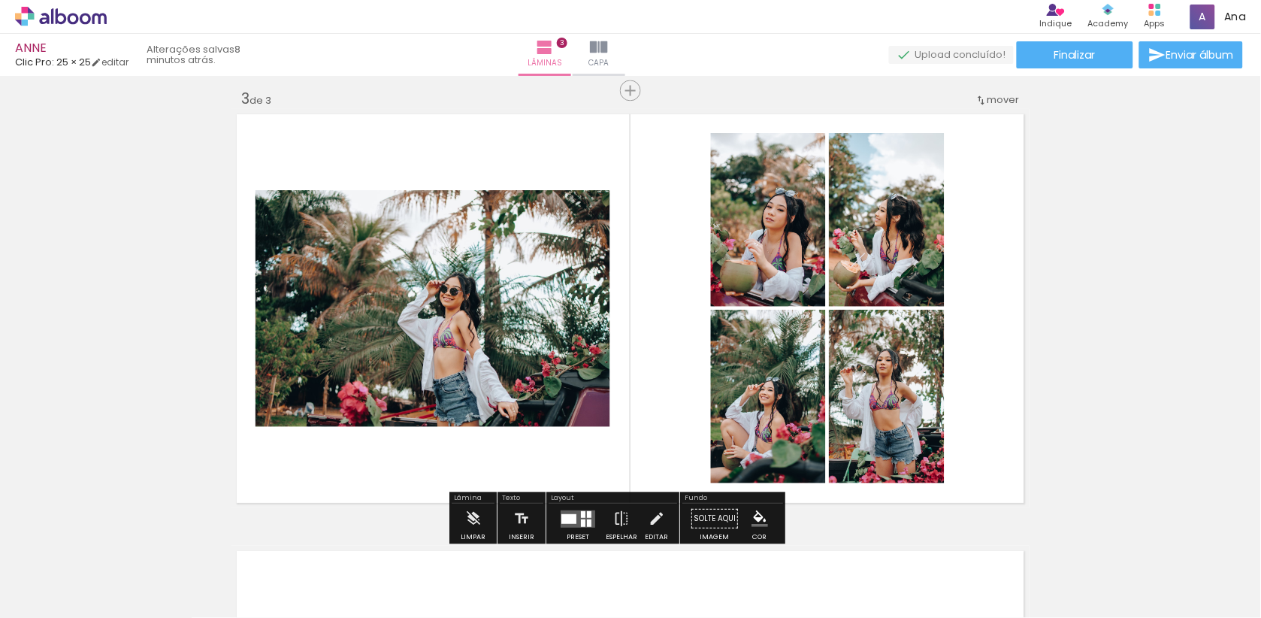
click at [585, 513] on quentale-layouter at bounding box center [578, 517] width 35 height 17
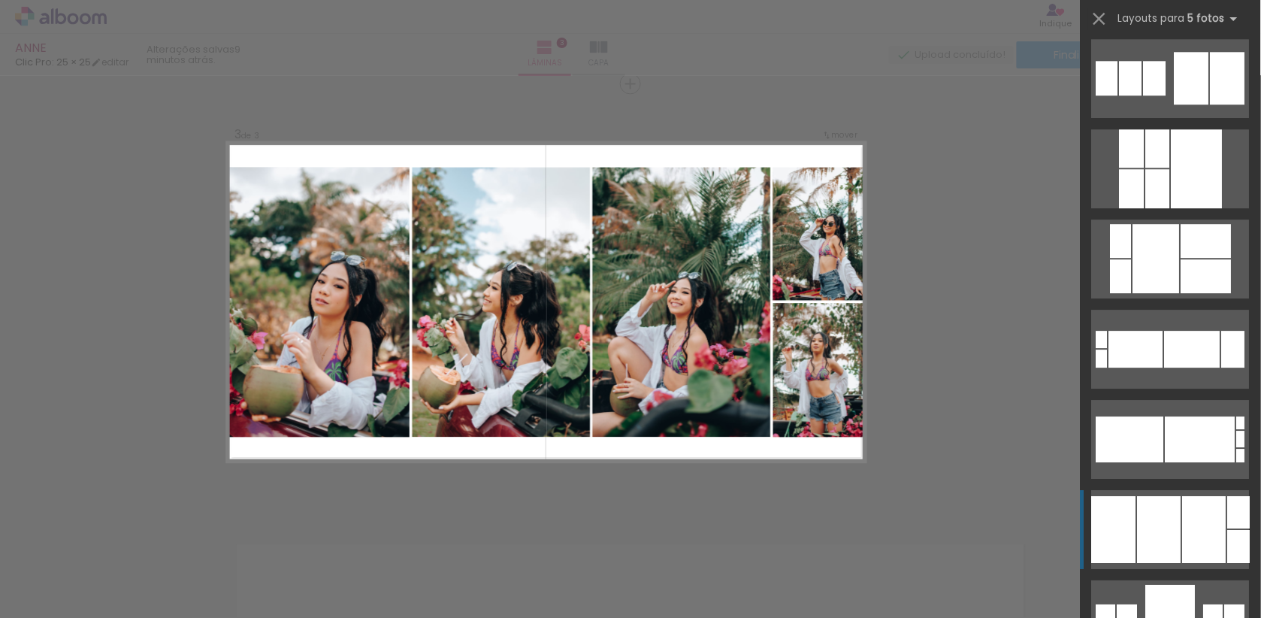
scroll to position [4103, 0]
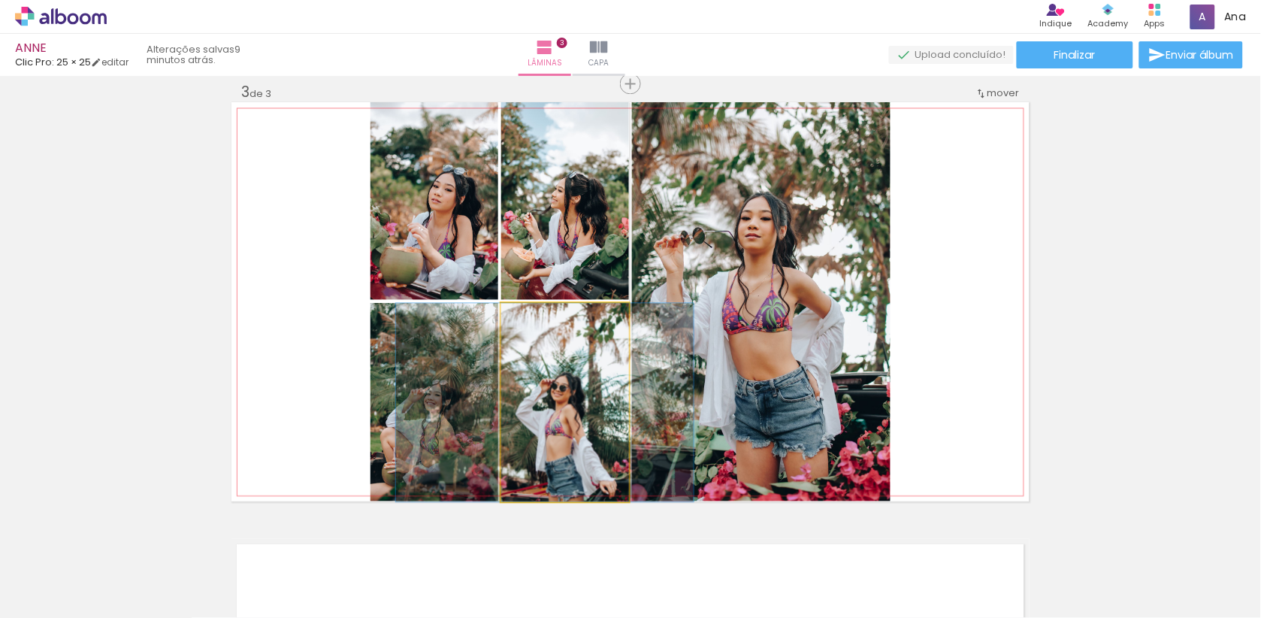
drag, startPoint x: 592, startPoint y: 384, endPoint x: 572, endPoint y: 384, distance: 20.3
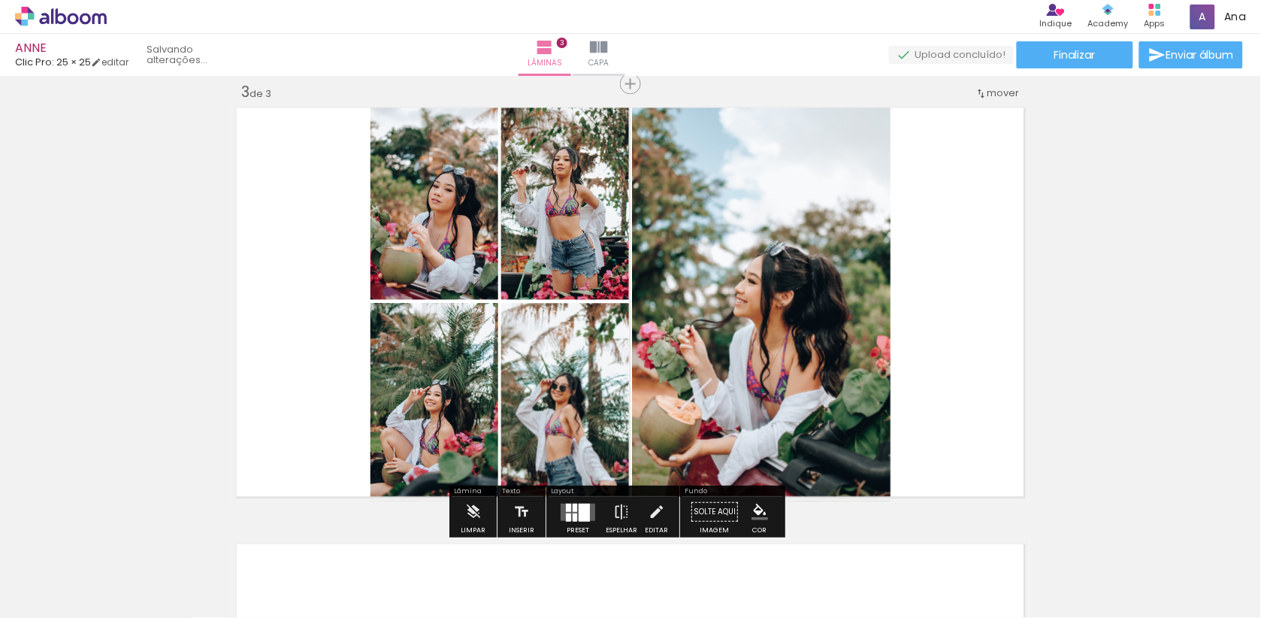
drag, startPoint x: 570, startPoint y: 227, endPoint x: 758, endPoint y: 233, distance: 188.0
click at [0, 0] on slot at bounding box center [0, 0] width 0 height 0
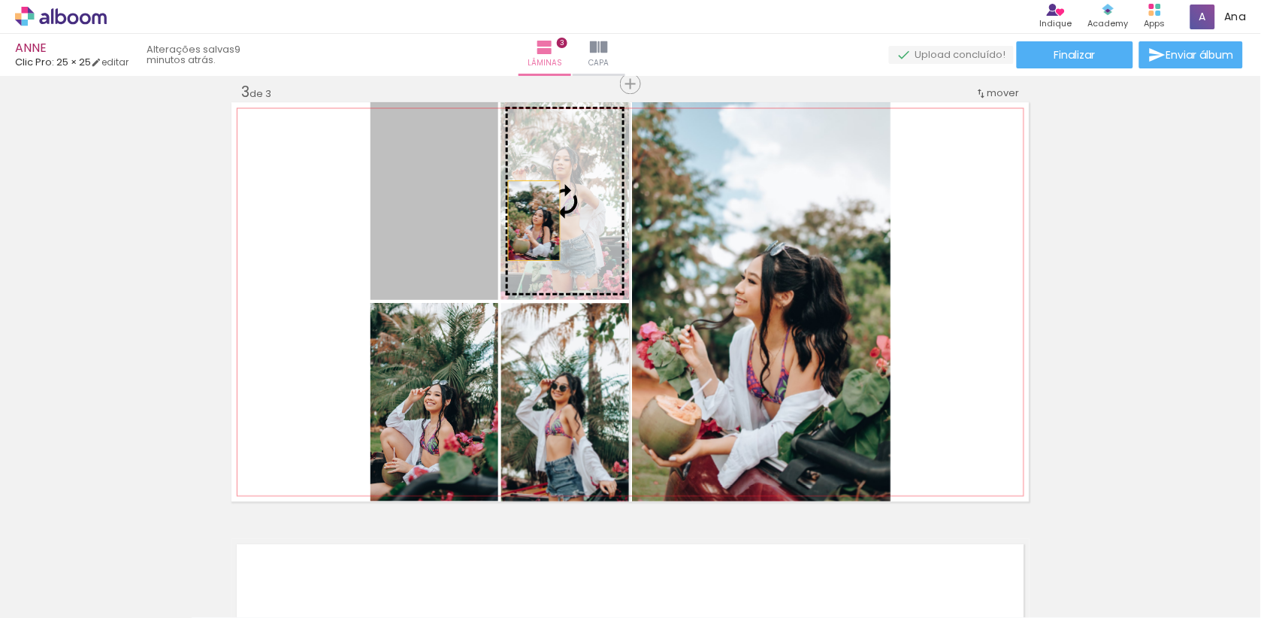
drag, startPoint x: 437, startPoint y: 219, endPoint x: 534, endPoint y: 221, distance: 97.7
click at [0, 0] on slot at bounding box center [0, 0] width 0 height 0
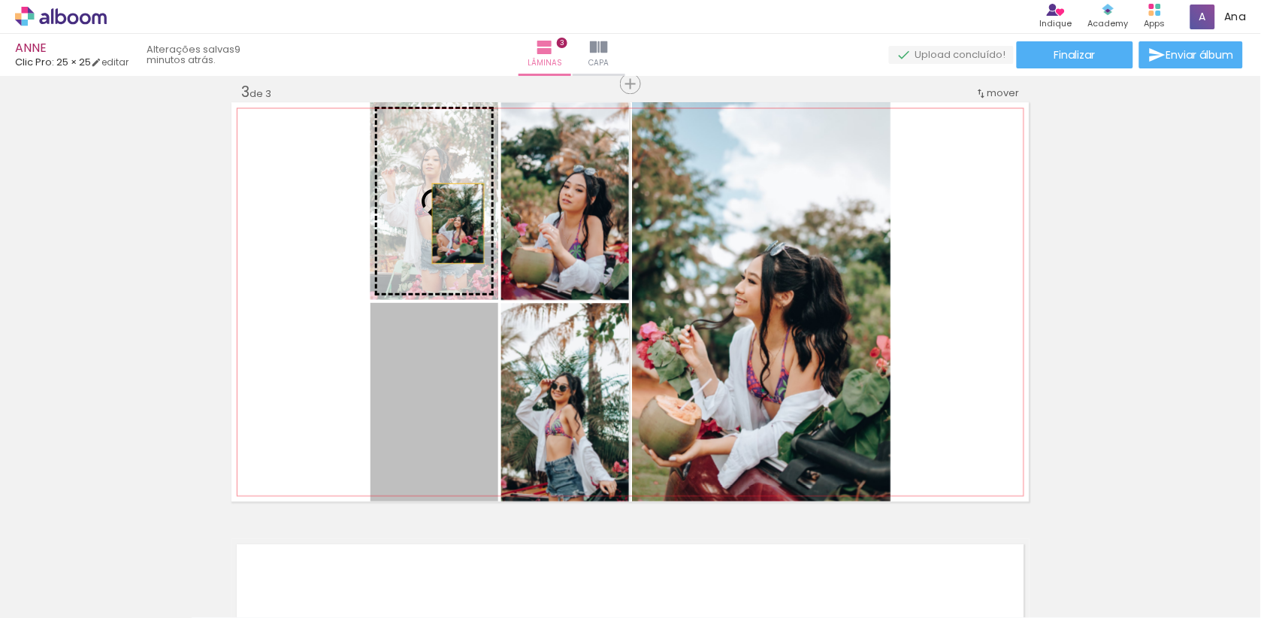
drag, startPoint x: 459, startPoint y: 363, endPoint x: 458, endPoint y: 222, distance: 140.5
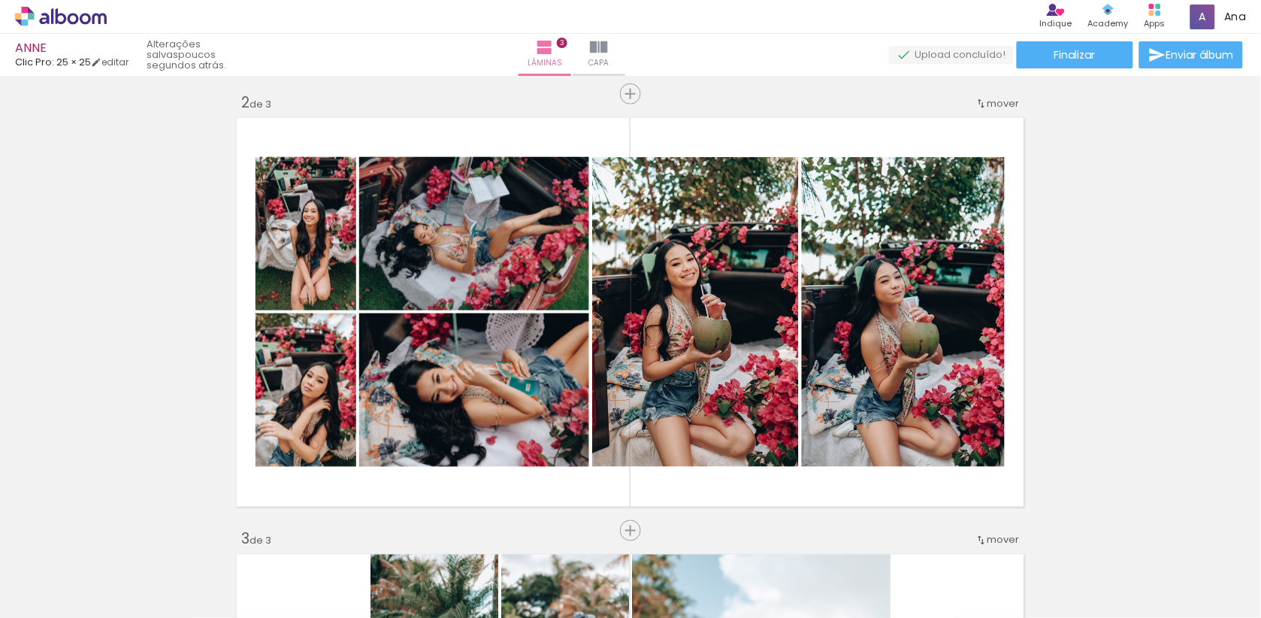
scroll to position [428, 0]
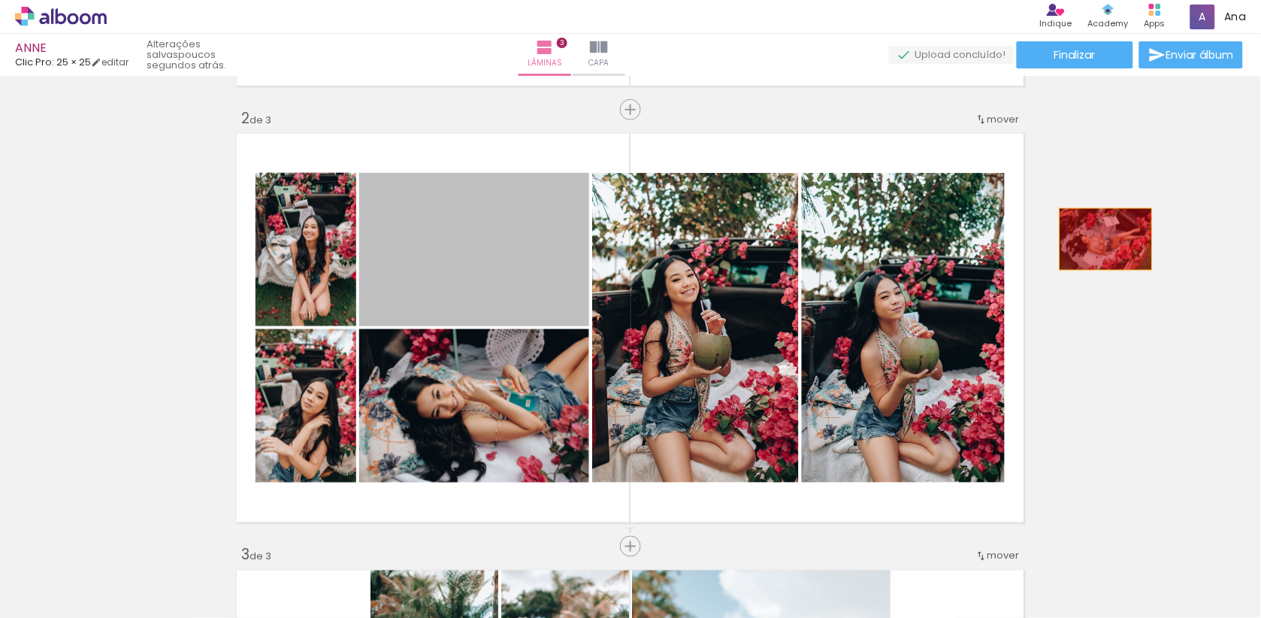
drag, startPoint x: 505, startPoint y: 258, endPoint x: 1153, endPoint y: 247, distance: 647.8
click at [1153, 247] on div "Inserir lâmina 1 de 3 Inserir lâmina 2 de 3 Inserir lâmina 3 de 3" at bounding box center [630, 527] width 1261 height 1747
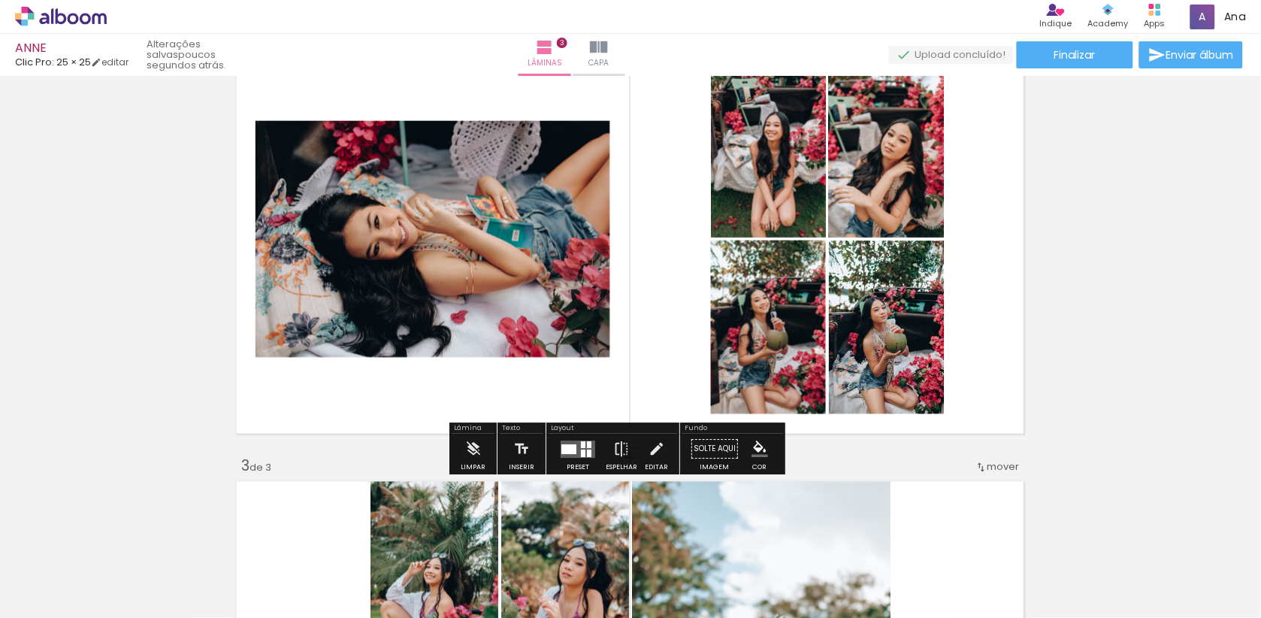
scroll to position [517, 0]
click at [576, 450] on div at bounding box center [568, 448] width 15 height 10
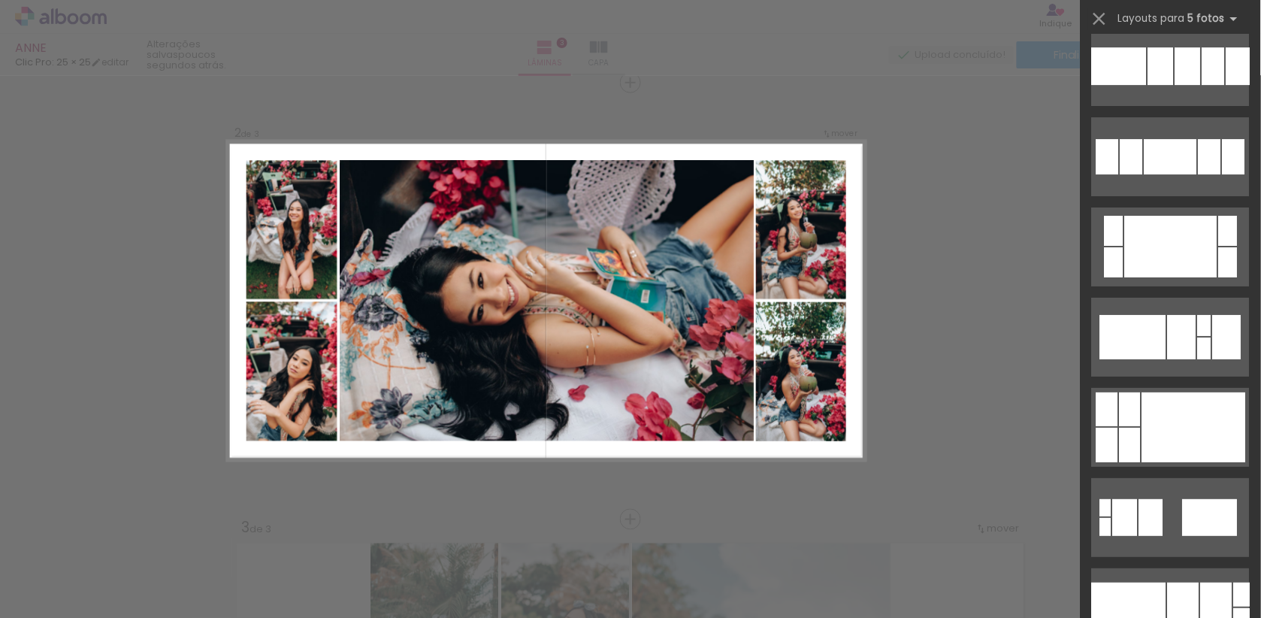
scroll to position [1519, 0]
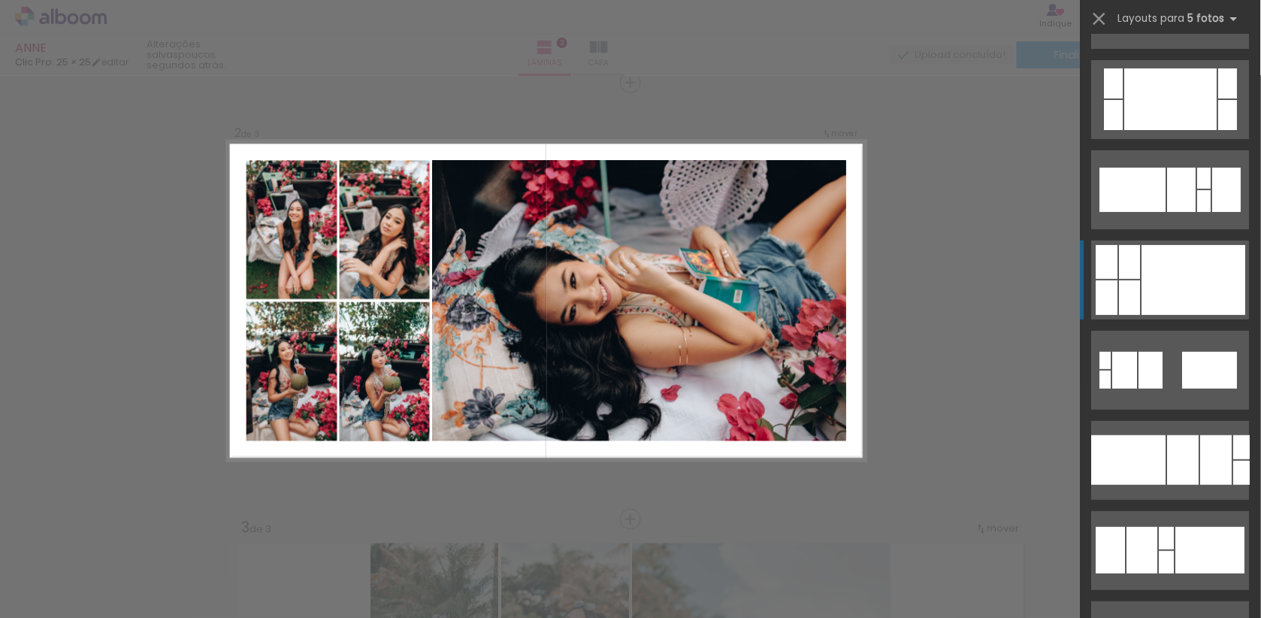
click at [1183, 272] on div at bounding box center [1194, 280] width 104 height 70
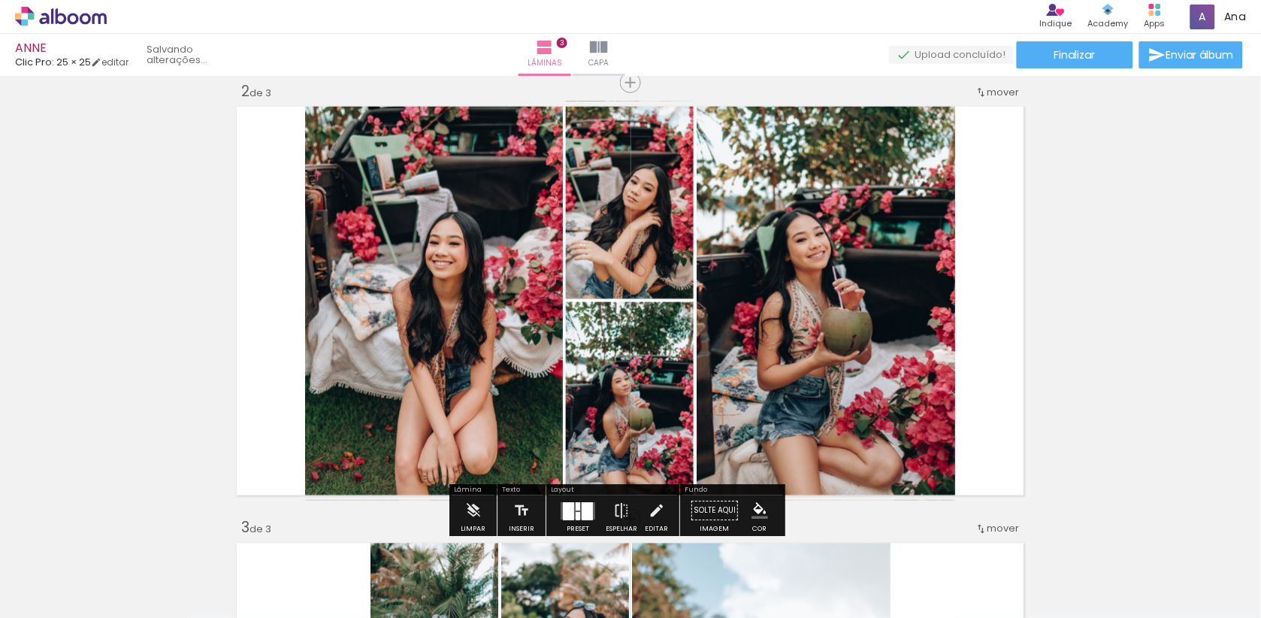
drag, startPoint x: 773, startPoint y: 324, endPoint x: 1186, endPoint y: 299, distance: 413.3
click at [1186, 299] on div "Inserir lâmina 1 de 3 Inserir lâmina 2 de 3 Inserir lâmina 3 de 3" at bounding box center [630, 500] width 1261 height 1747
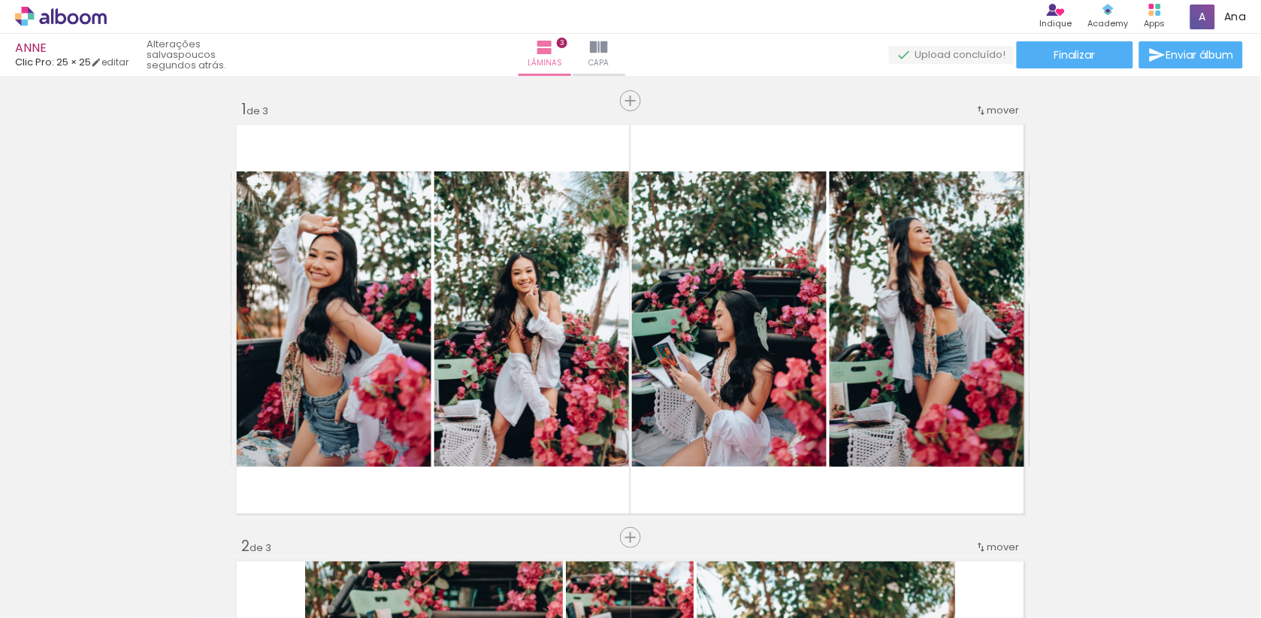
scroll to position [0, 0]
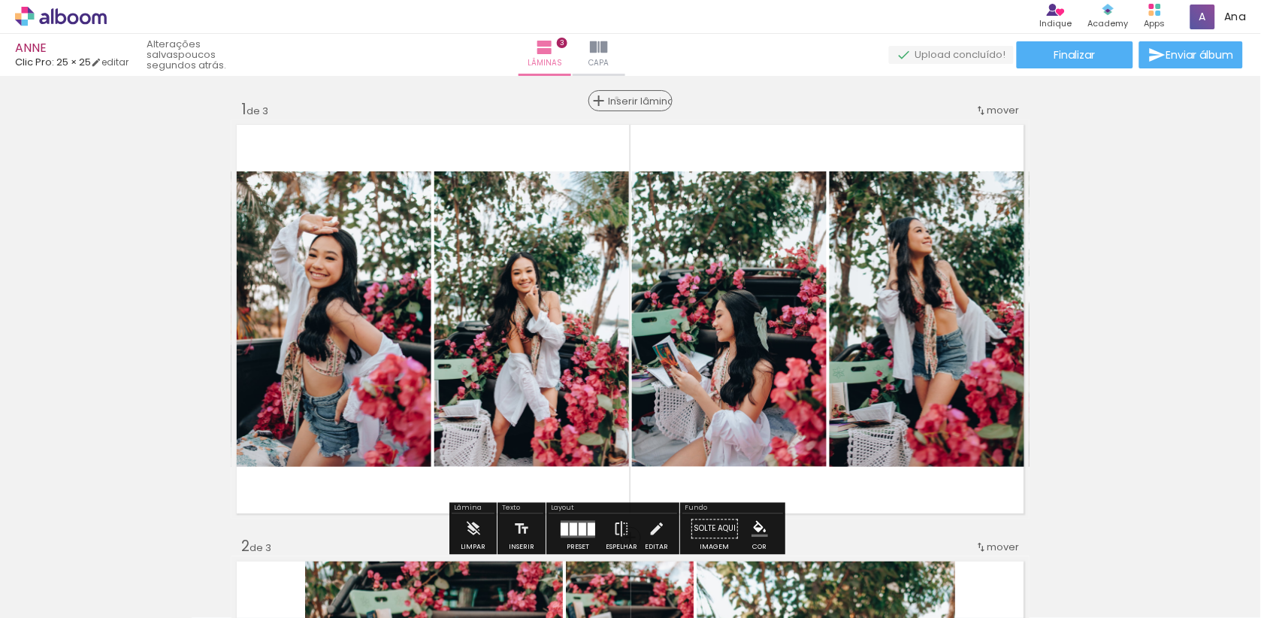
click at [630, 98] on span "Inserir lâmina" at bounding box center [637, 101] width 59 height 10
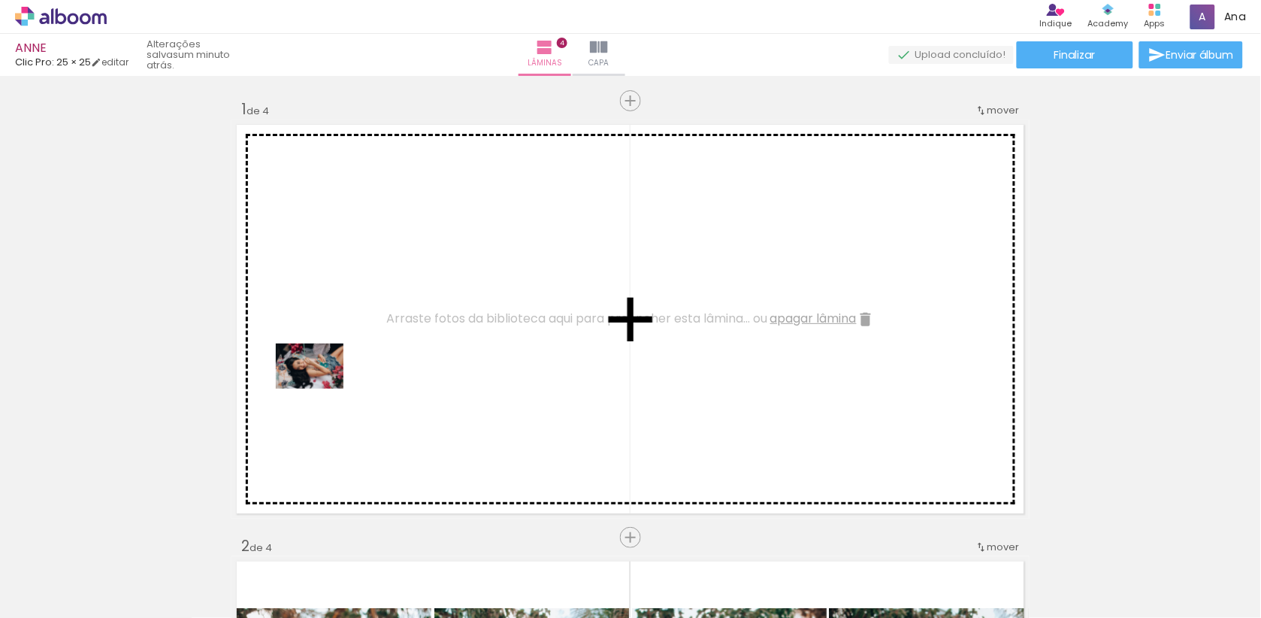
drag, startPoint x: 226, startPoint y: 582, endPoint x: 322, endPoint y: 388, distance: 216.8
click at [322, 388] on quentale-workspace at bounding box center [630, 309] width 1261 height 618
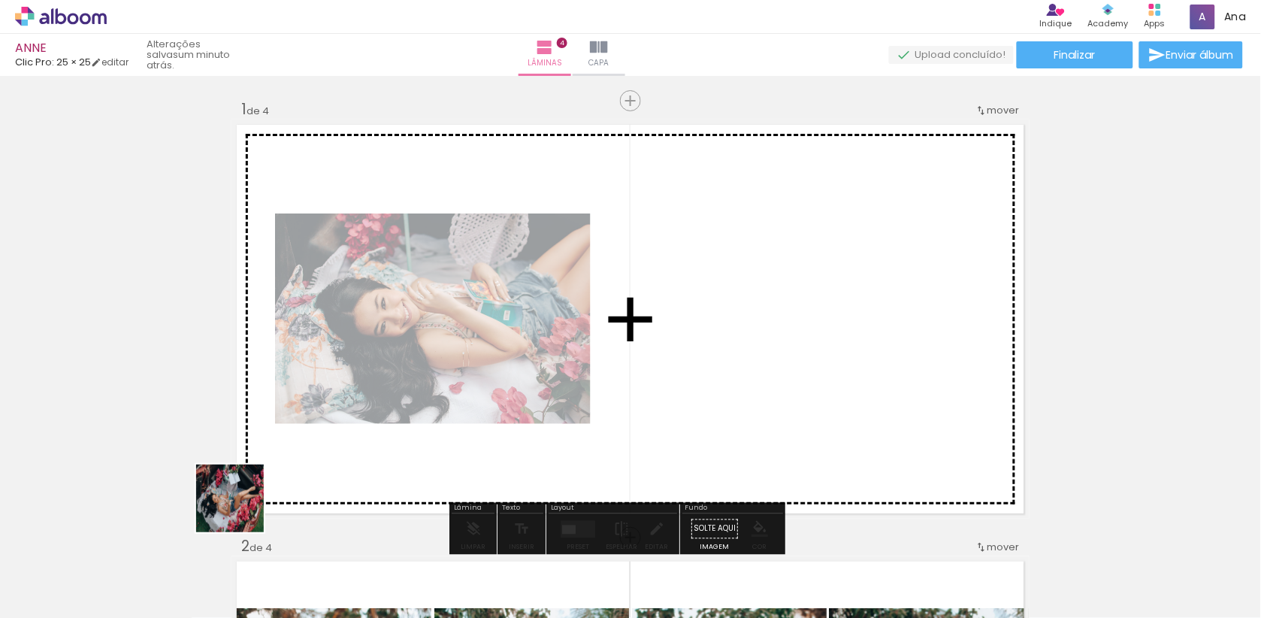
drag, startPoint x: 171, startPoint y: 568, endPoint x: 627, endPoint y: 280, distance: 539.8
click at [627, 280] on quentale-workspace at bounding box center [630, 309] width 1261 height 618
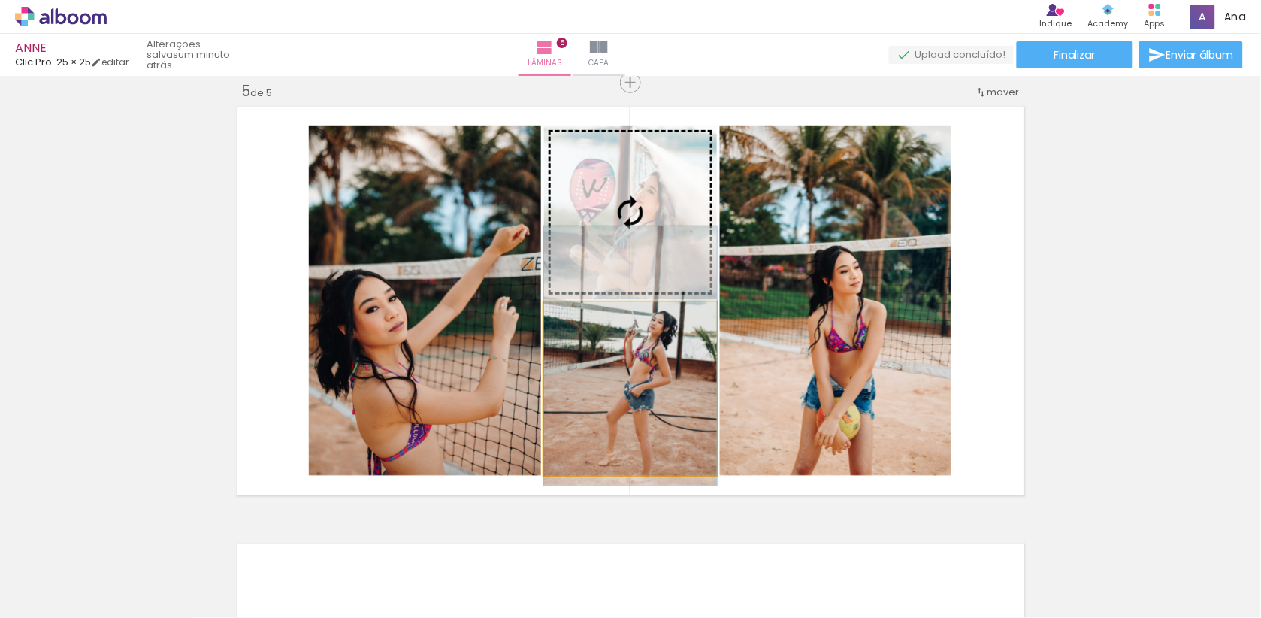
drag, startPoint x: 667, startPoint y: 403, endPoint x: 664, endPoint y: 374, distance: 28.6
click at [0, 0] on slot at bounding box center [0, 0] width 0 height 0
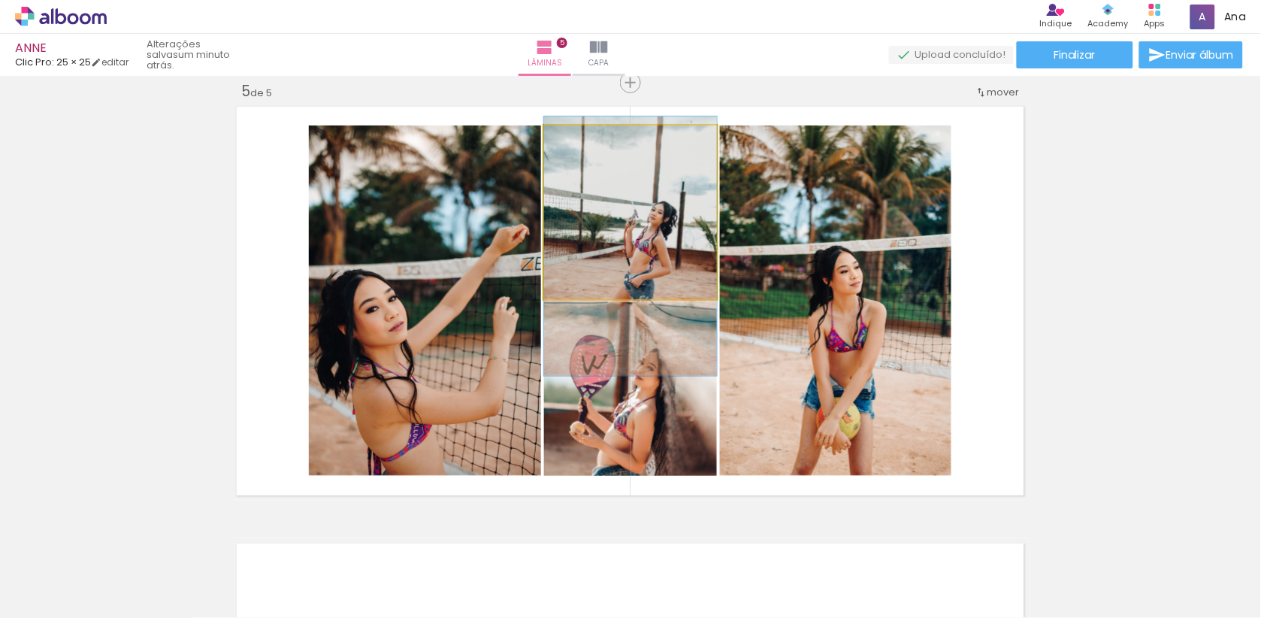
drag, startPoint x: 607, startPoint y: 244, endPoint x: 603, endPoint y: 278, distance: 34.1
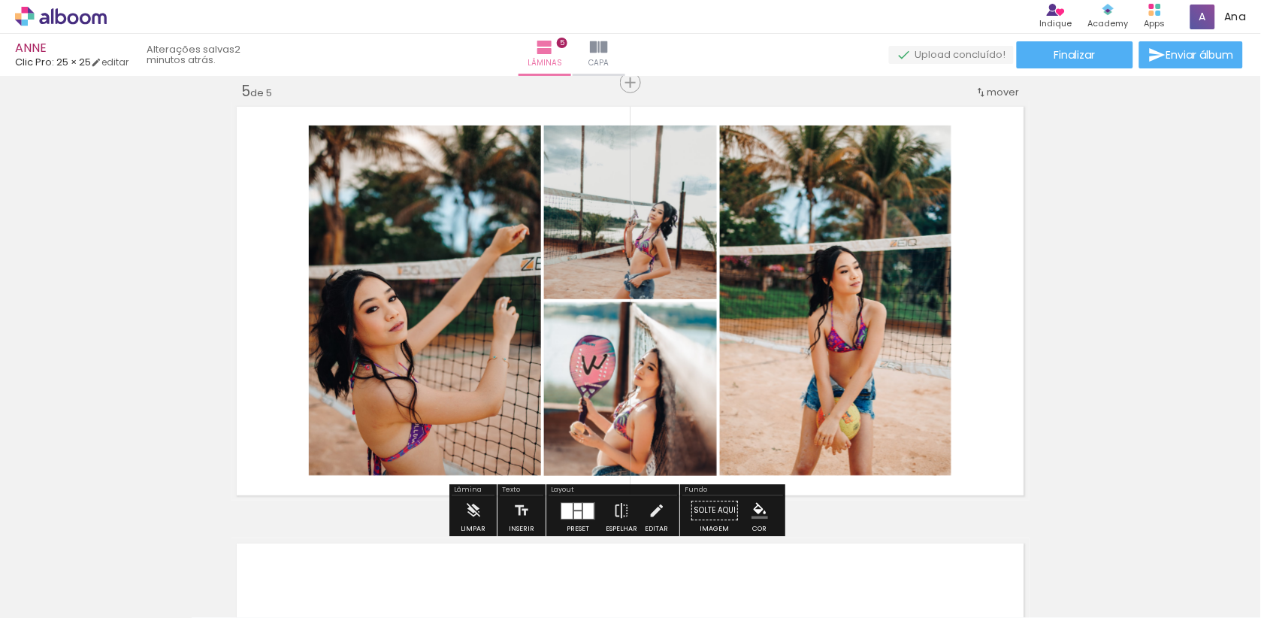
click at [582, 507] on div at bounding box center [578, 506] width 8 height 7
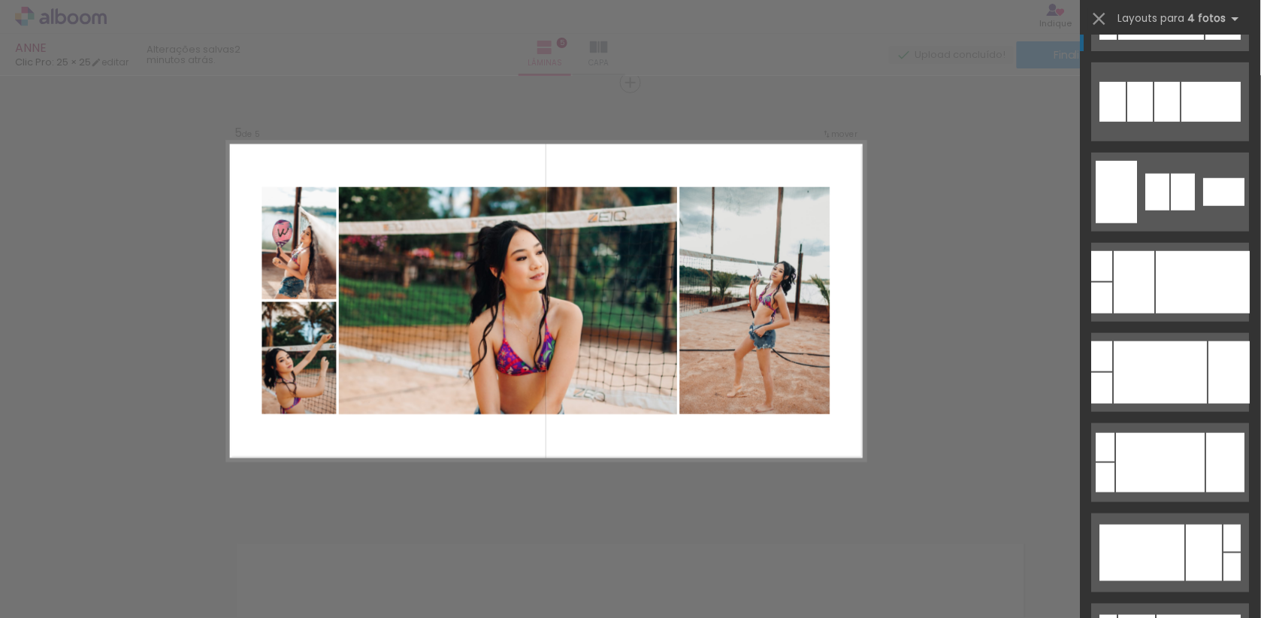
scroll to position [4855, 0]
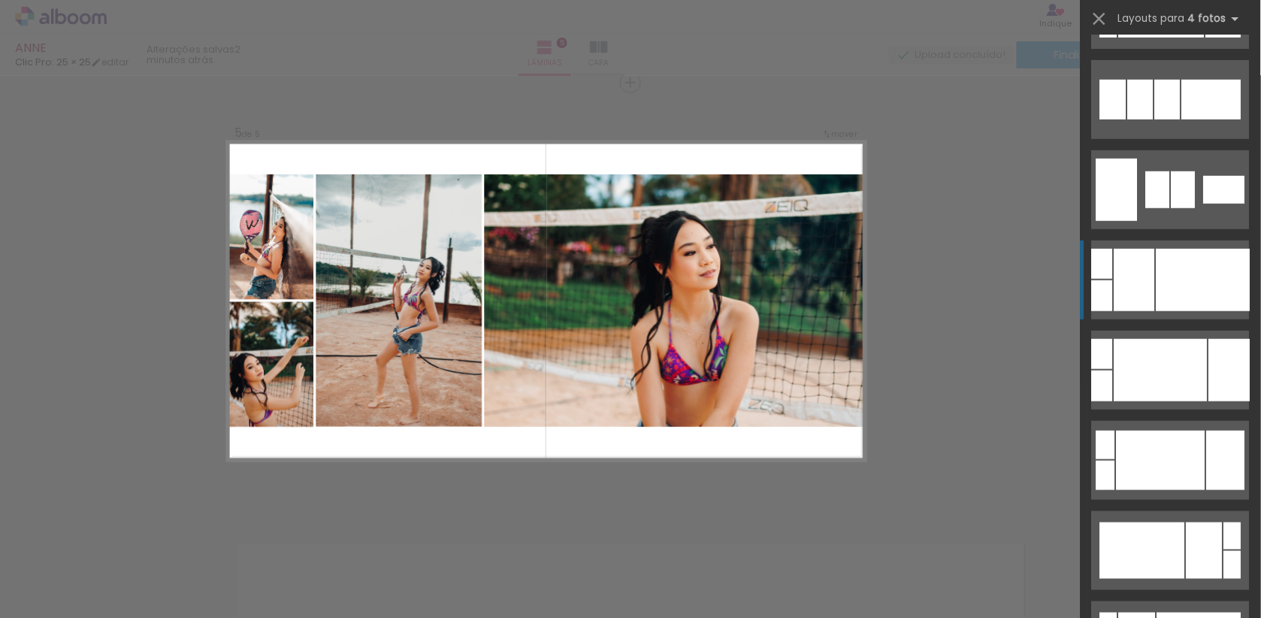
click at [1174, 277] on div at bounding box center [1204, 280] width 94 height 62
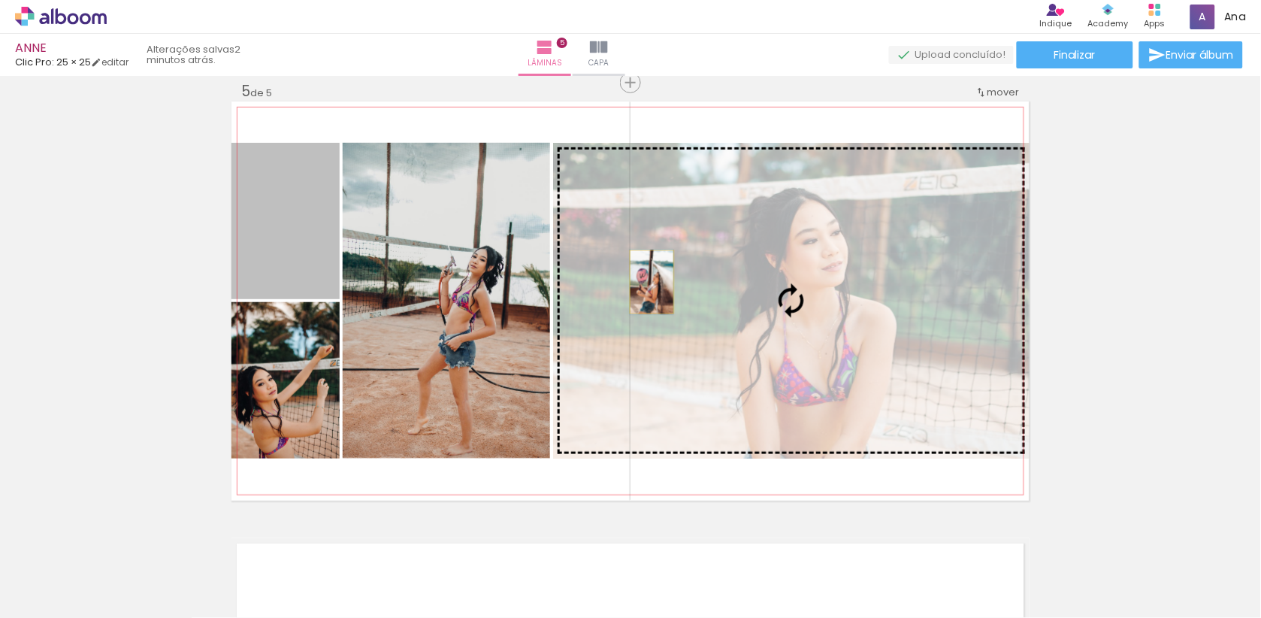
drag, startPoint x: 247, startPoint y: 248, endPoint x: 650, endPoint y: 279, distance: 404.0
click at [0, 0] on slot at bounding box center [0, 0] width 0 height 0
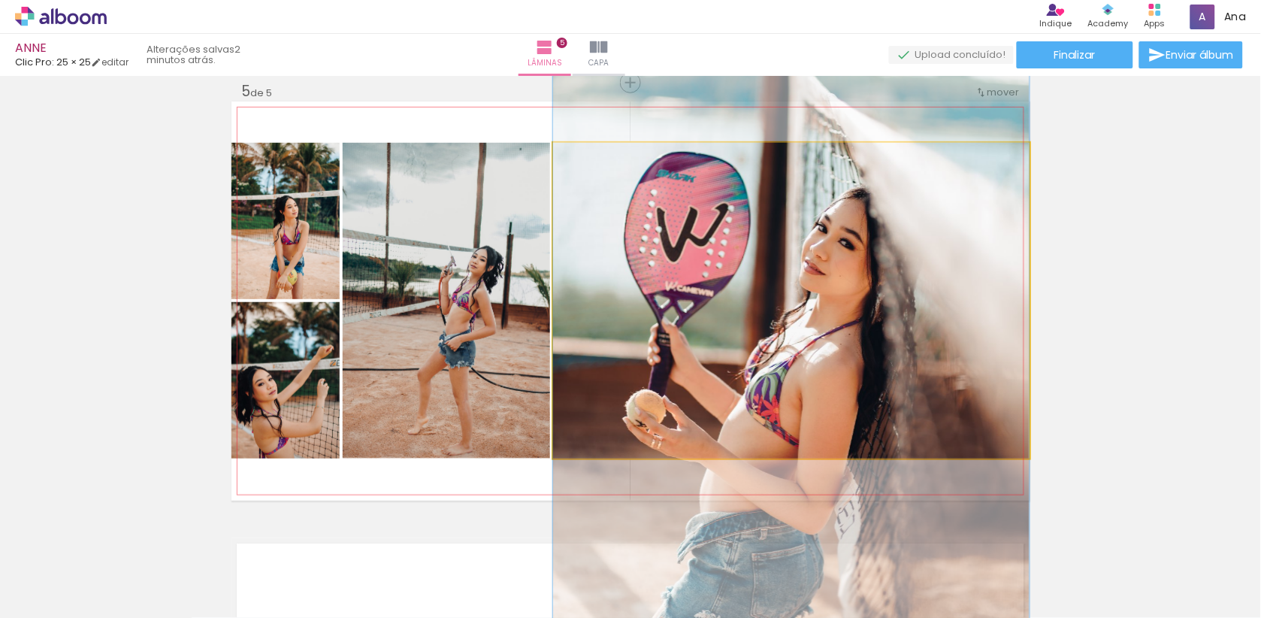
click at [706, 291] on quentale-photo at bounding box center [791, 301] width 476 height 316
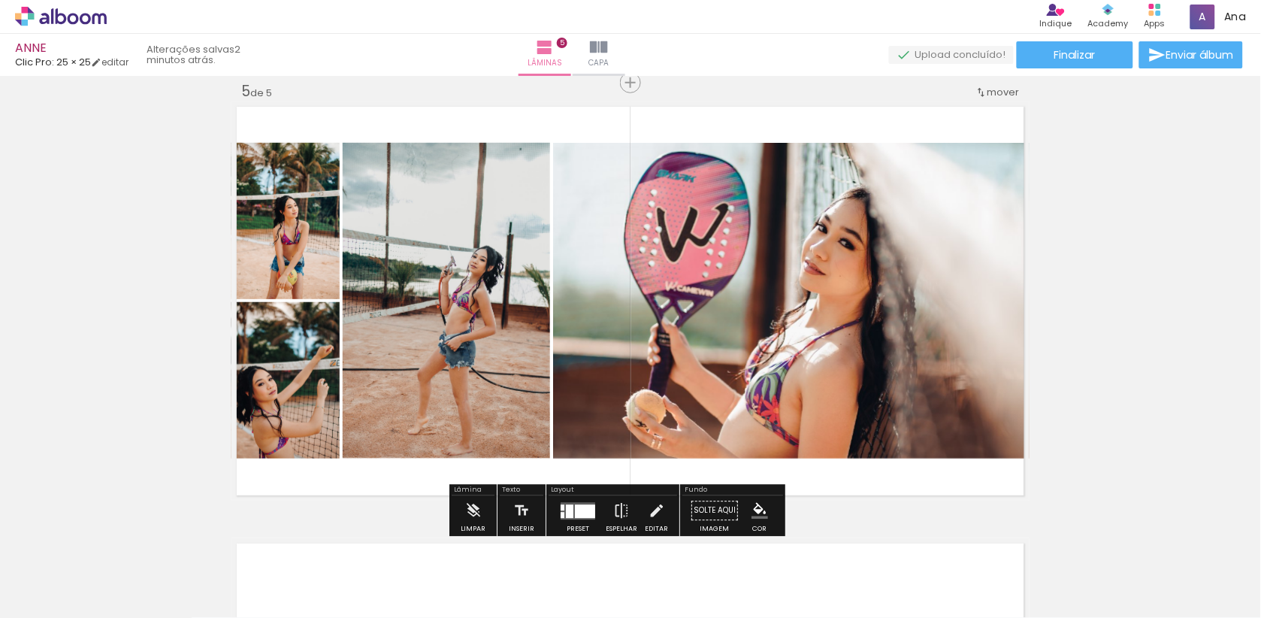
click at [594, 507] on div at bounding box center [585, 511] width 20 height 14
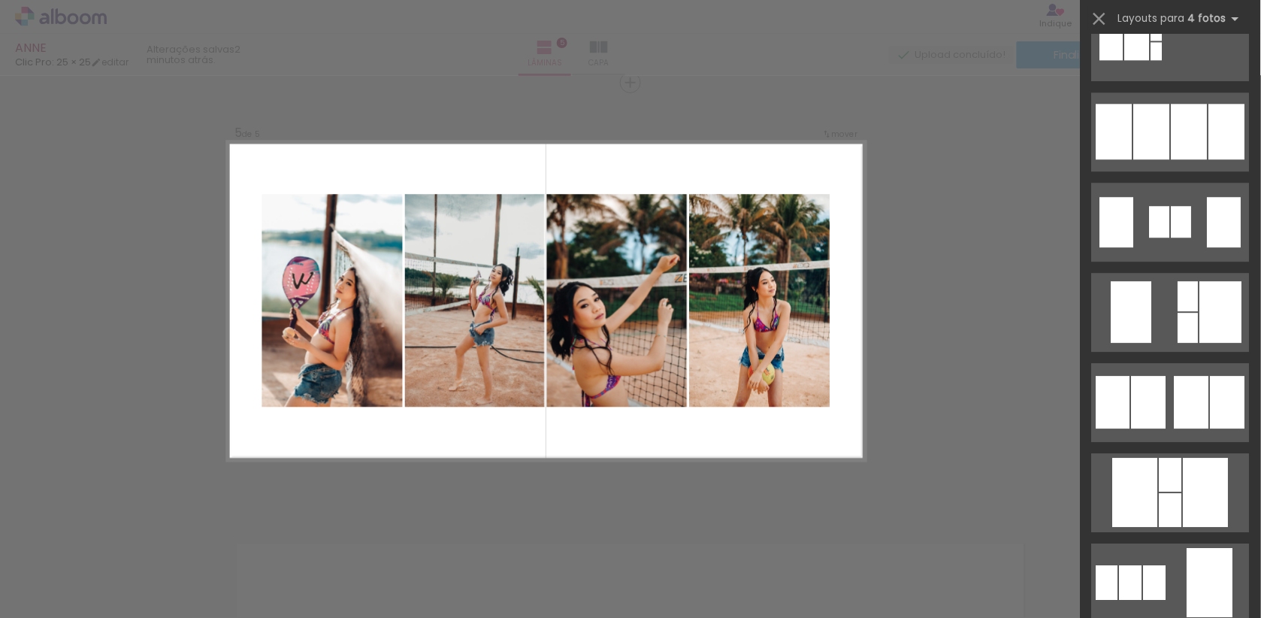
scroll to position [1034, 0]
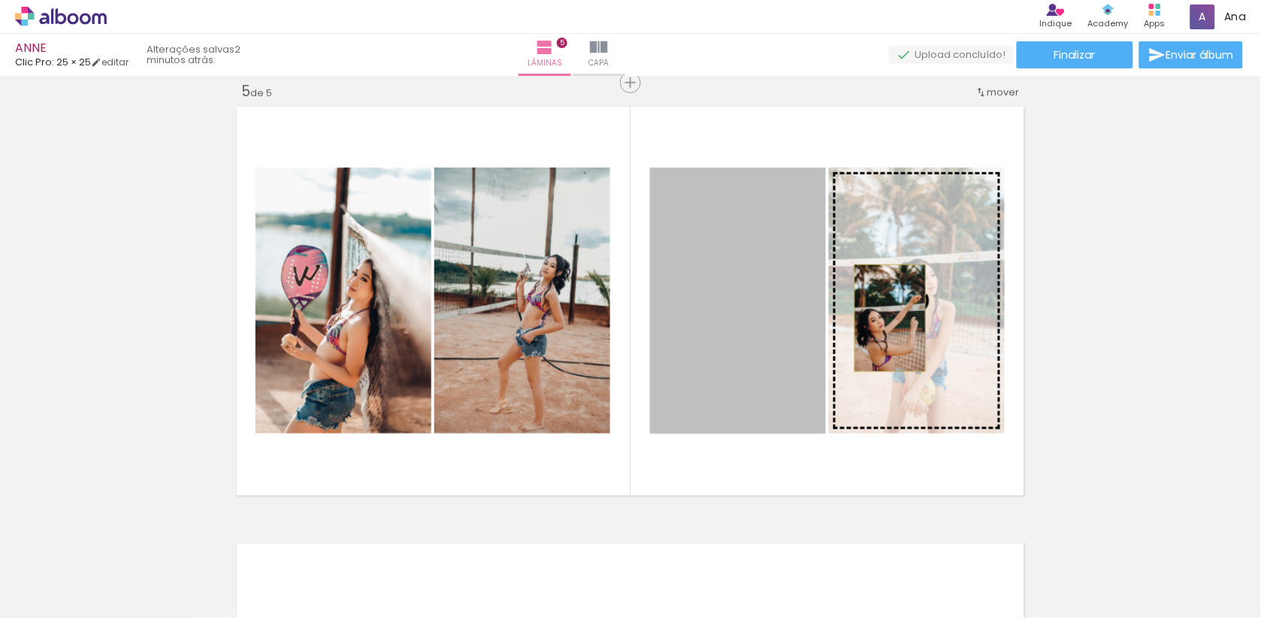
drag, startPoint x: 778, startPoint y: 317, endPoint x: 890, endPoint y: 317, distance: 112.0
click at [0, 0] on slot at bounding box center [0, 0] width 0 height 0
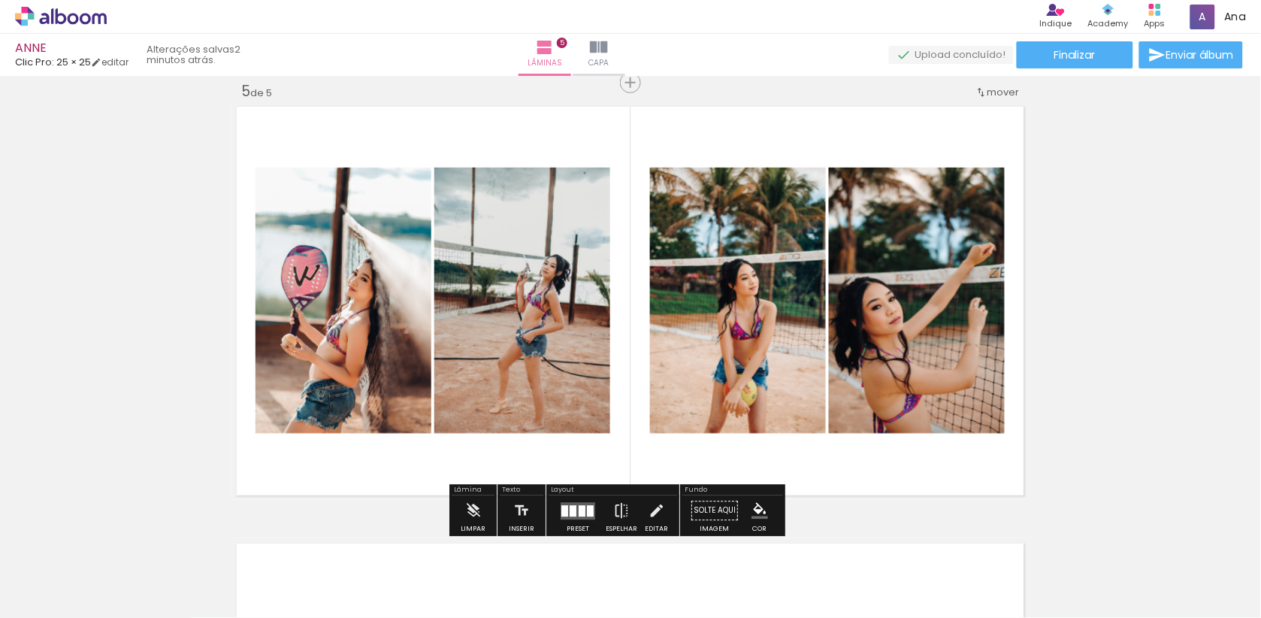
click at [576, 508] on div at bounding box center [573, 510] width 7 height 11
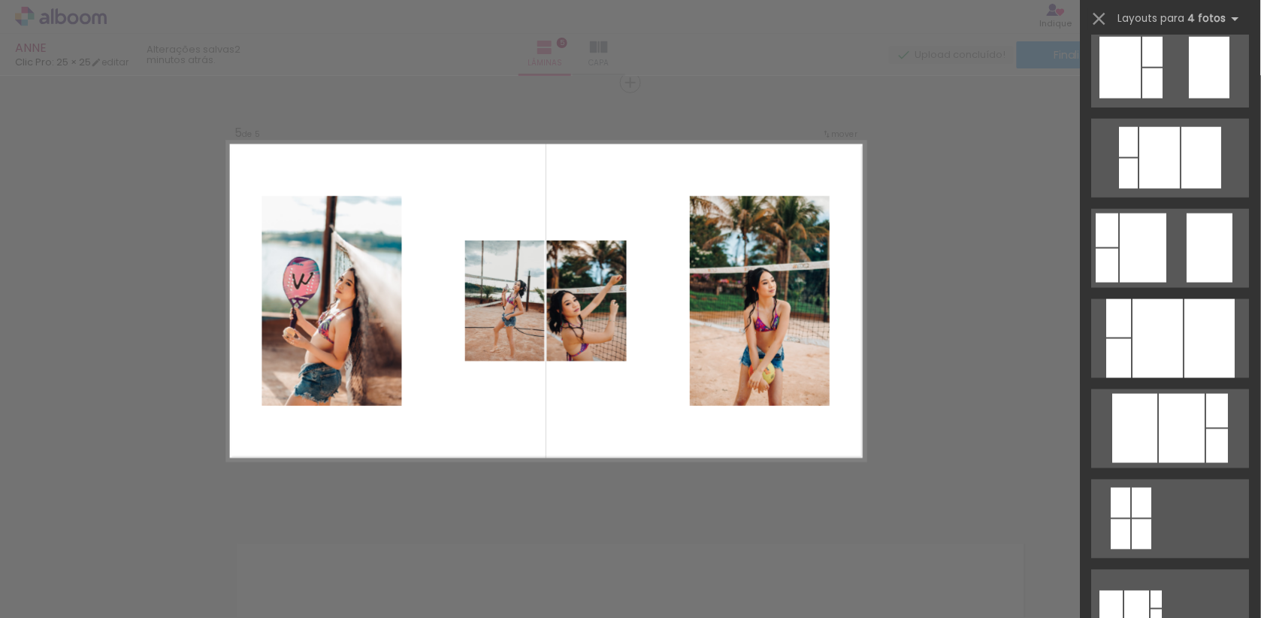
scroll to position [467, 0]
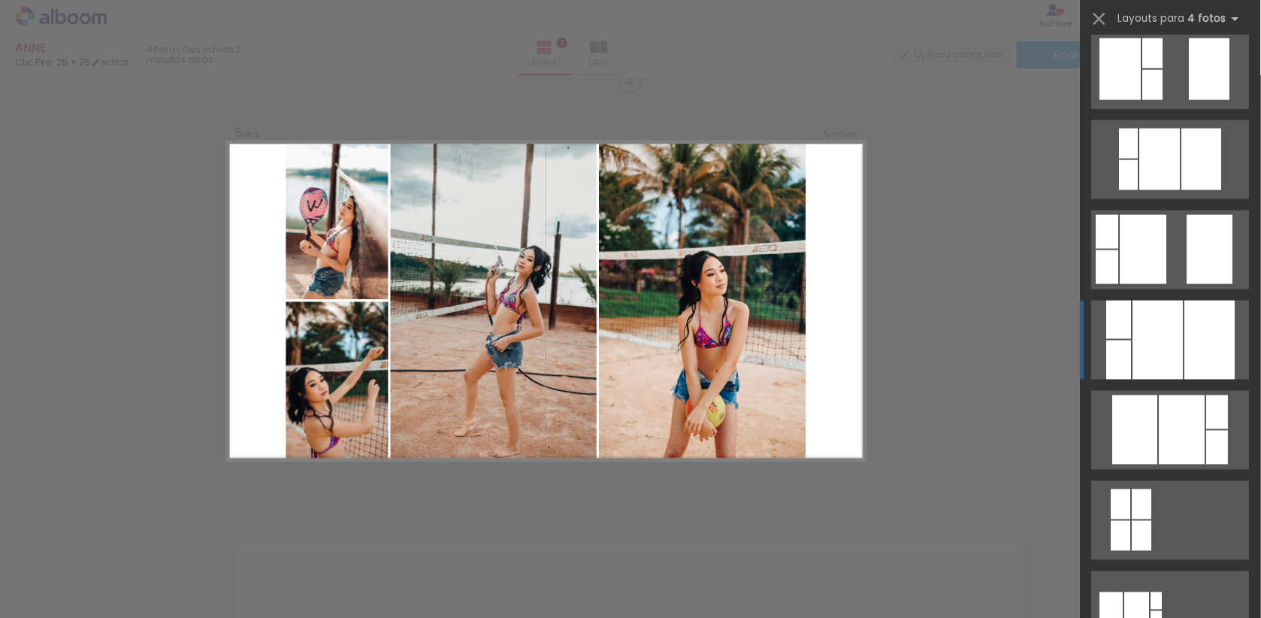
click at [1186, 373] on div at bounding box center [1210, 340] width 50 height 79
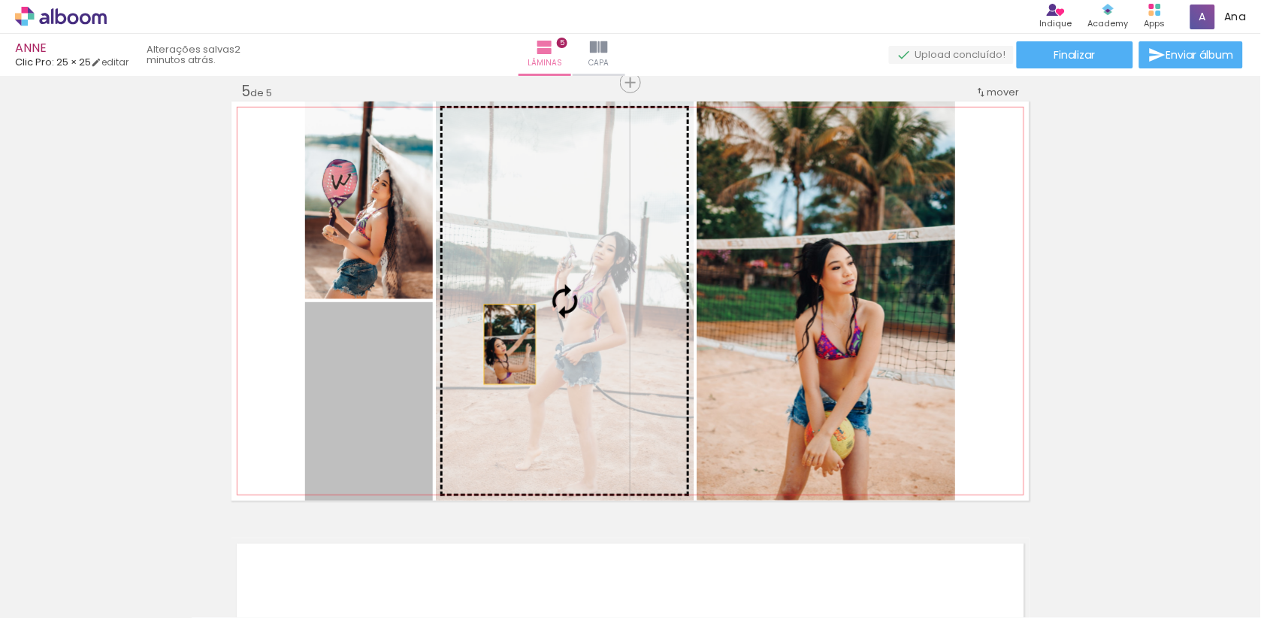
drag, startPoint x: 349, startPoint y: 413, endPoint x: 509, endPoint y: 344, distance: 173.7
click at [0, 0] on slot at bounding box center [0, 0] width 0 height 0
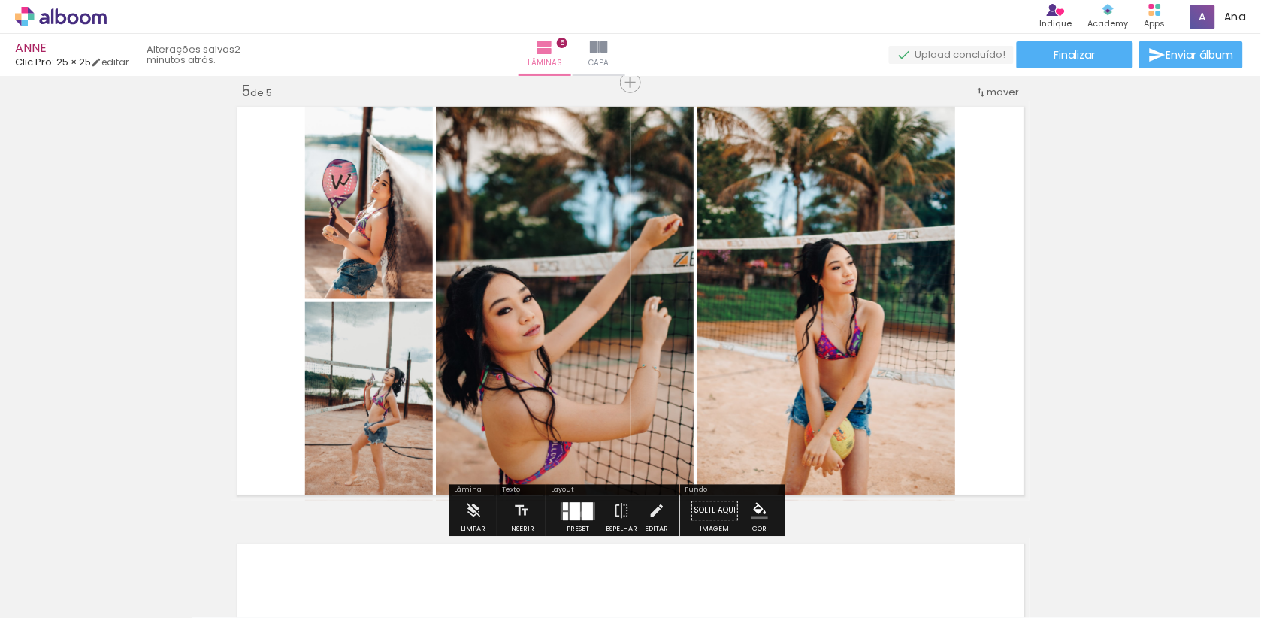
click at [593, 516] on div at bounding box center [587, 511] width 11 height 18
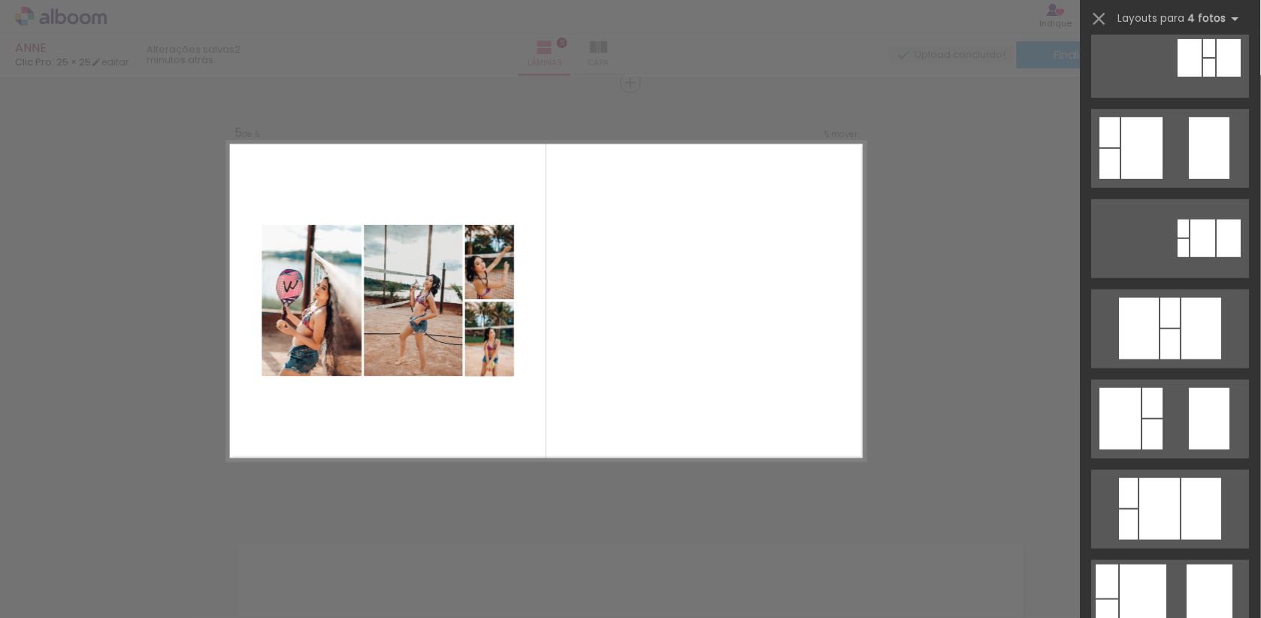
scroll to position [116, 0]
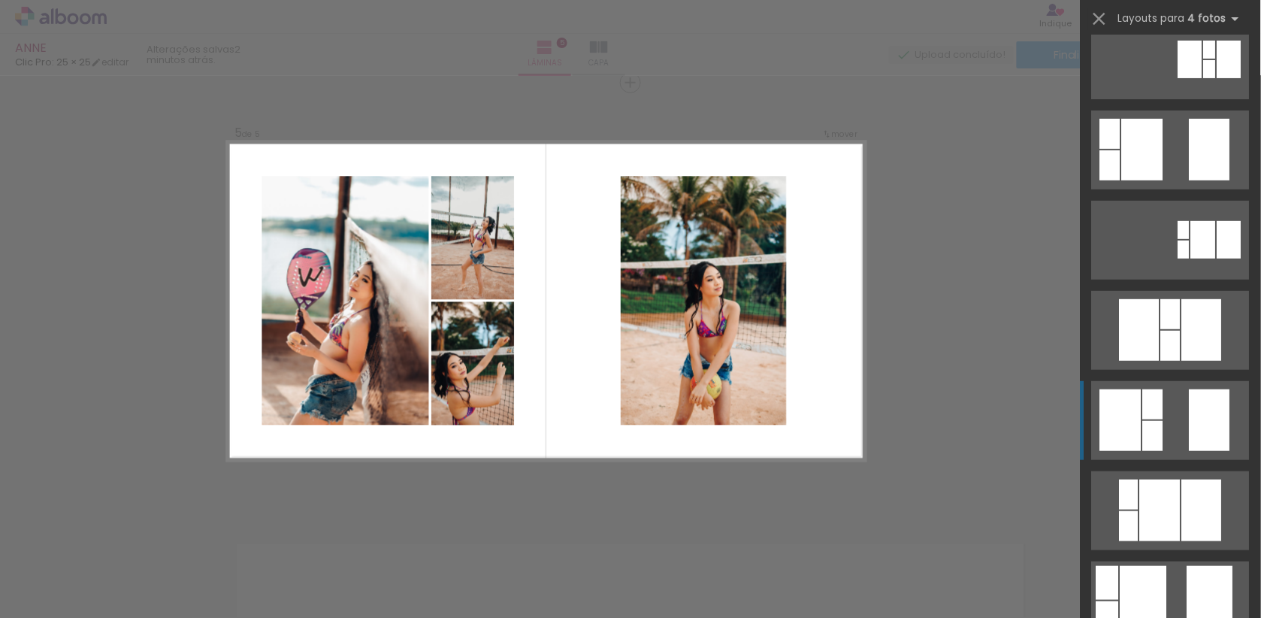
click at [1129, 424] on div at bounding box center [1120, 420] width 41 height 62
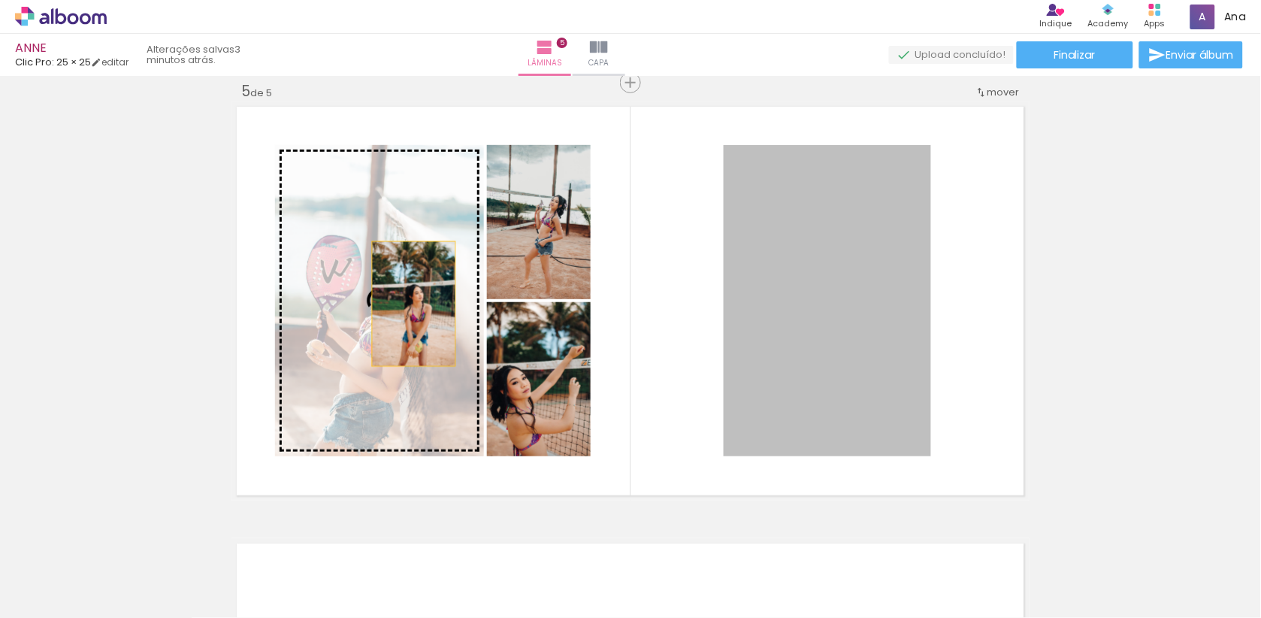
drag, startPoint x: 790, startPoint y: 349, endPoint x: 413, endPoint y: 303, distance: 379.3
click at [0, 0] on slot at bounding box center [0, 0] width 0 height 0
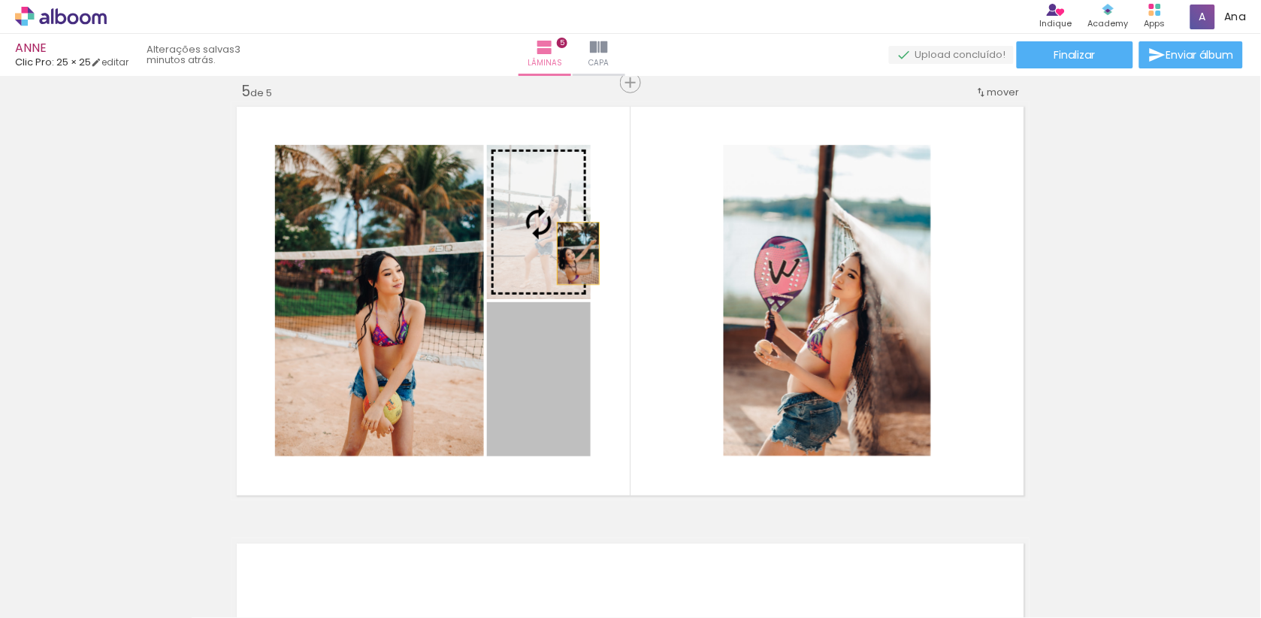
drag, startPoint x: 579, startPoint y: 413, endPoint x: 578, endPoint y: 252, distance: 160.8
click at [0, 0] on slot at bounding box center [0, 0] width 0 height 0
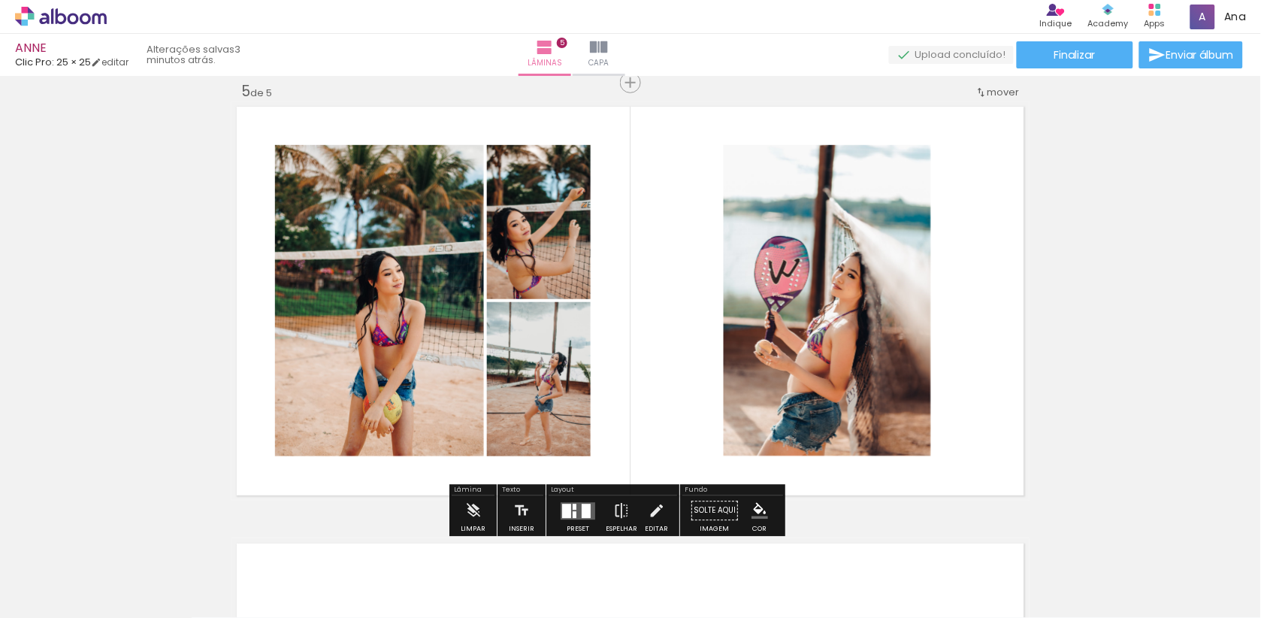
drag, startPoint x: 514, startPoint y: 263, endPoint x: 515, endPoint y: 242, distance: 21.1
click at [724, 242] on div at bounding box center [827, 300] width 207 height 311
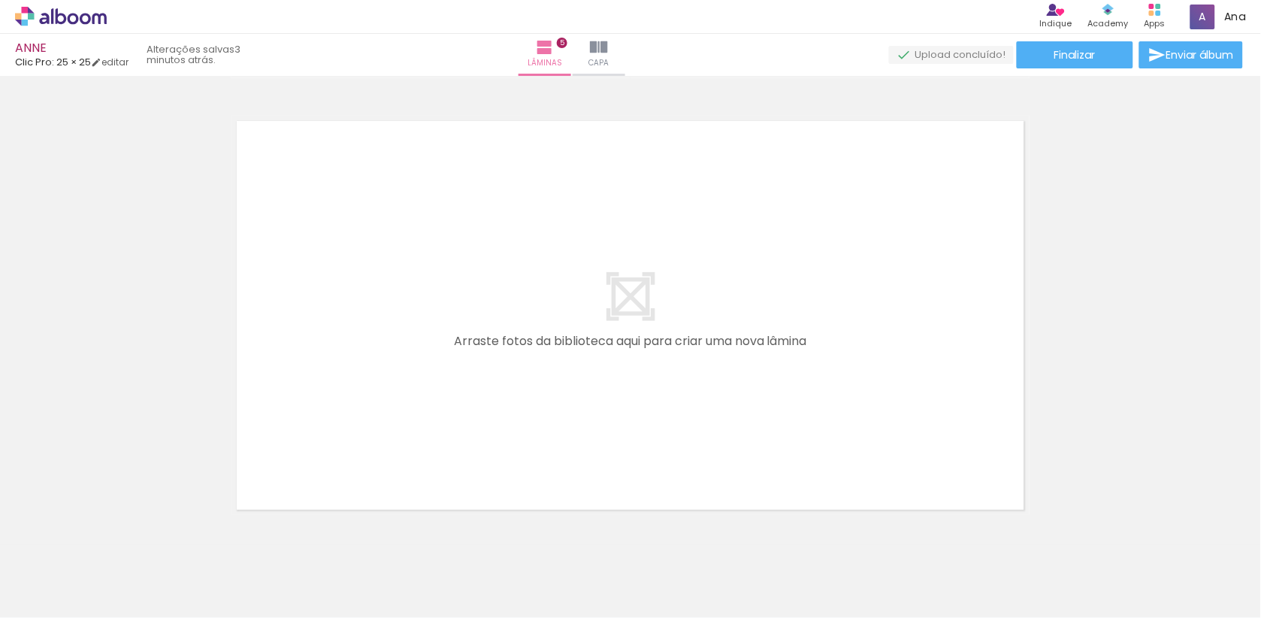
scroll to position [2188, 0]
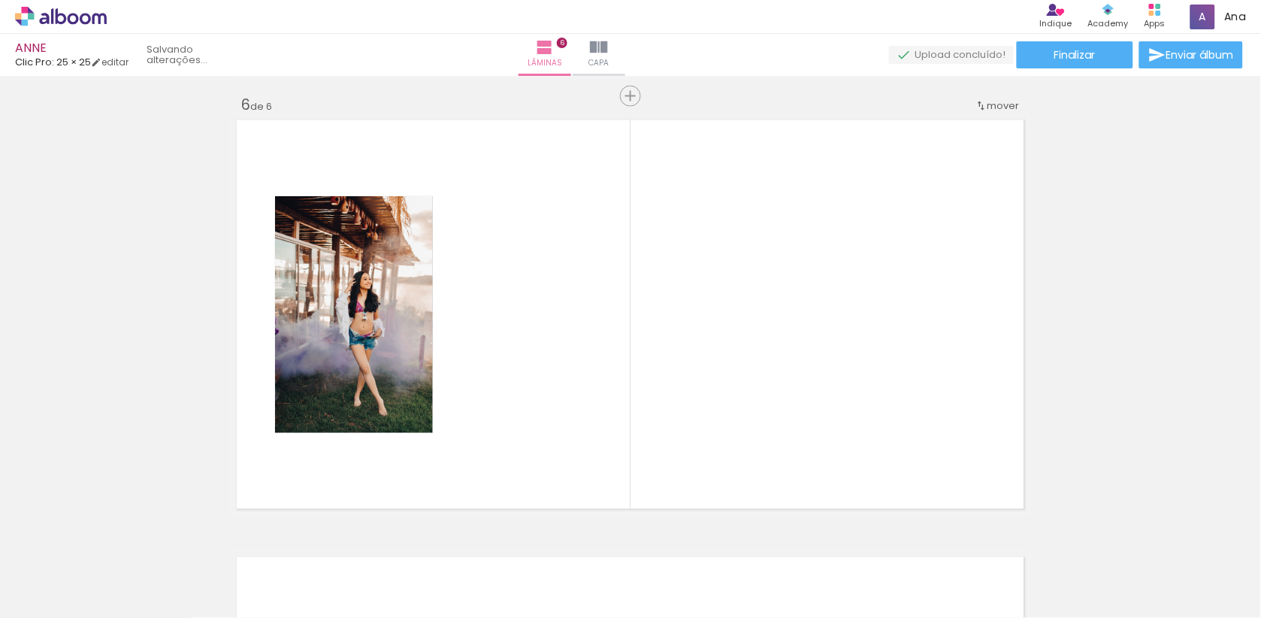
drag, startPoint x: 851, startPoint y: 583, endPoint x: 815, endPoint y: 361, distance: 224.5
click at [815, 361] on quentale-workspace at bounding box center [630, 309] width 1261 height 618
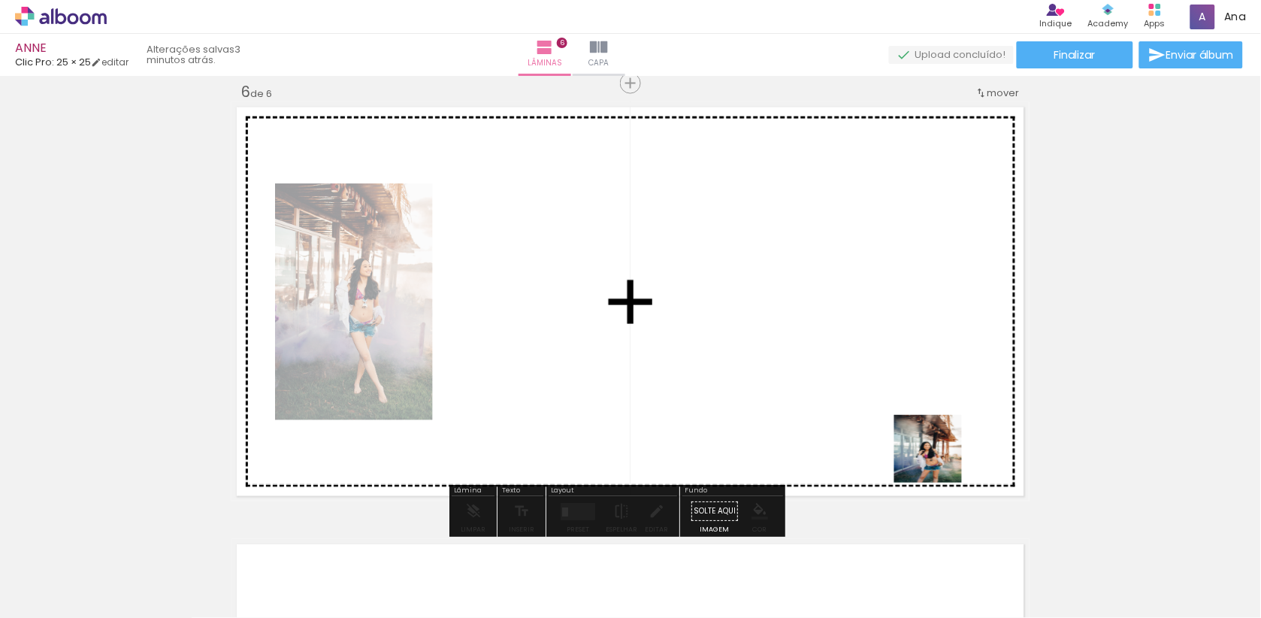
drag, startPoint x: 939, startPoint y: 569, endPoint x: 930, endPoint y: 374, distance: 194.9
click at [930, 374] on quentale-workspace at bounding box center [630, 309] width 1261 height 618
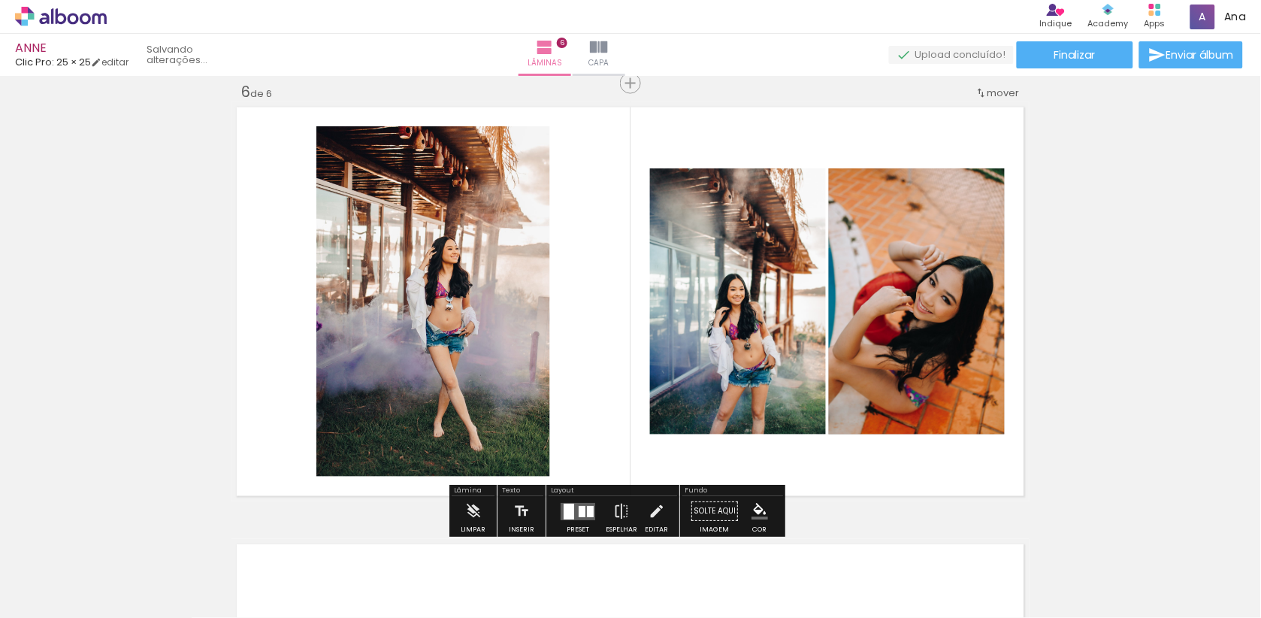
drag, startPoint x: 1023, startPoint y: 554, endPoint x: 938, endPoint y: 317, distance: 251.7
click at [938, 317] on quentale-workspace at bounding box center [630, 309] width 1261 height 618
click at [738, 503] on paper-button "Solte aqui Imagem" at bounding box center [715, 516] width 54 height 38
click at [574, 505] on div at bounding box center [569, 511] width 11 height 16
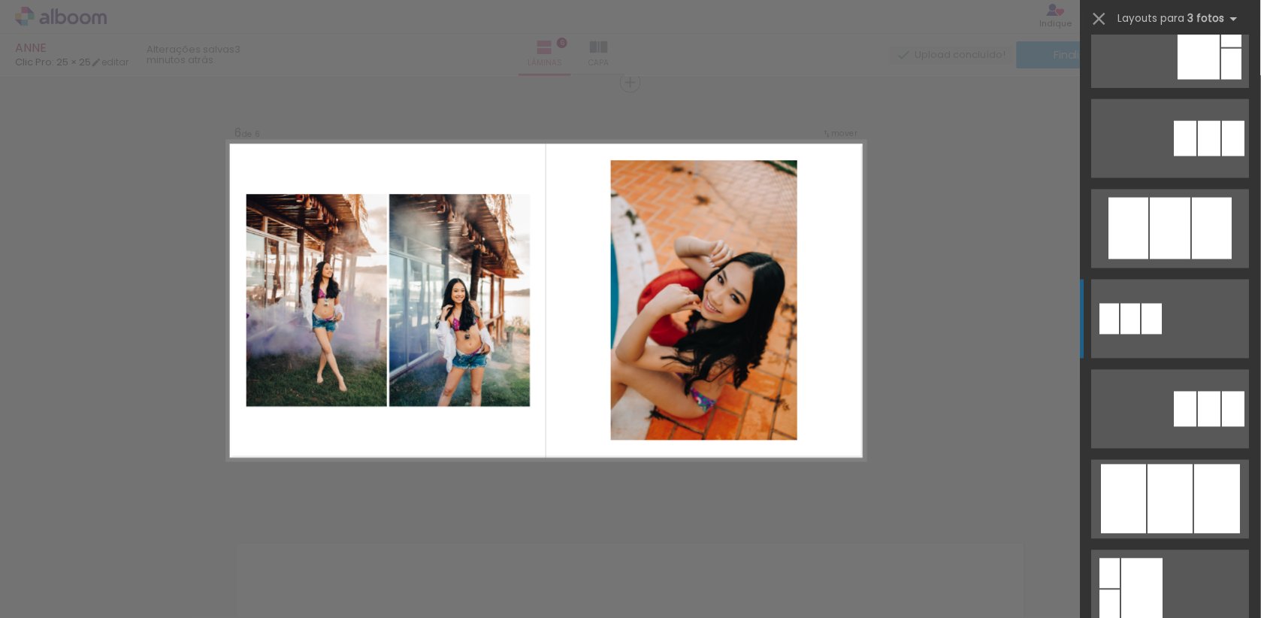
scroll to position [586, 0]
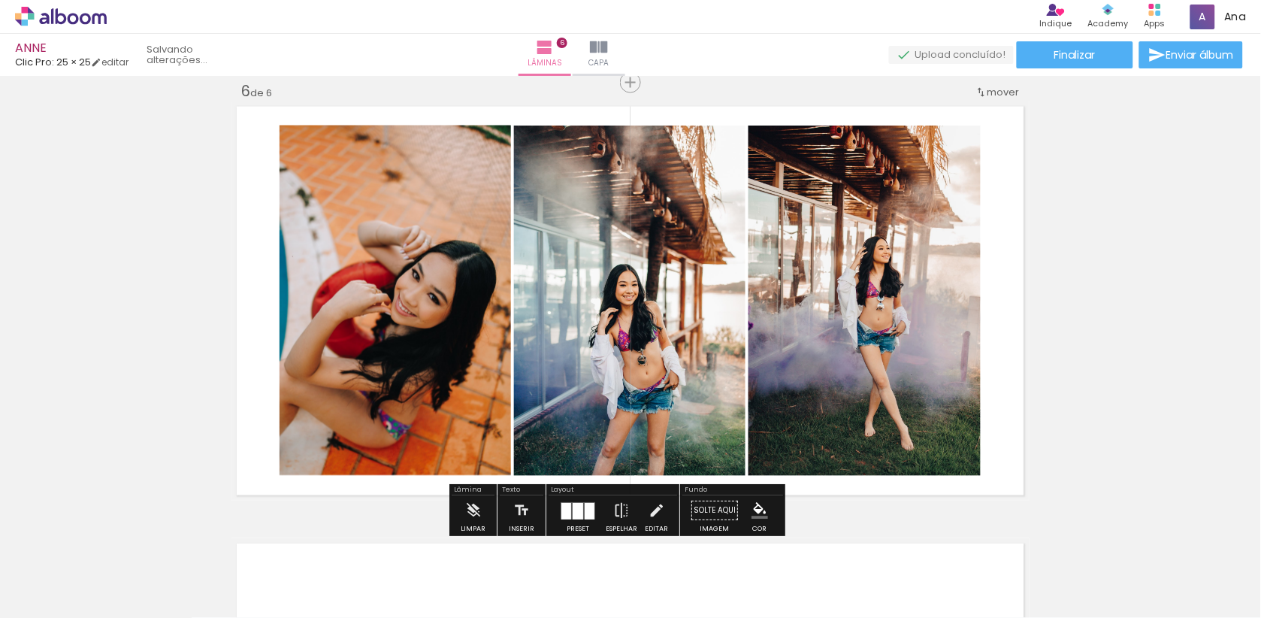
drag, startPoint x: 844, startPoint y: 370, endPoint x: 461, endPoint y: 343, distance: 383.5
click at [0, 0] on slot at bounding box center [0, 0] width 0 height 0
click at [594, 517] on div at bounding box center [590, 511] width 10 height 17
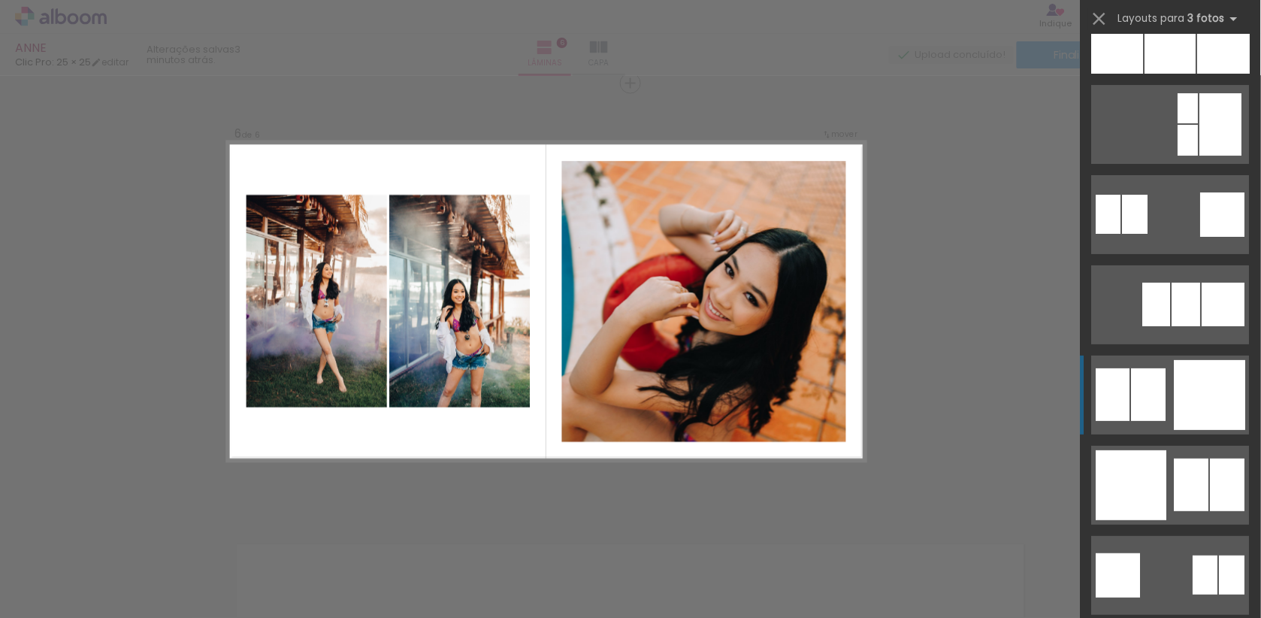
scroll to position [1410, 0]
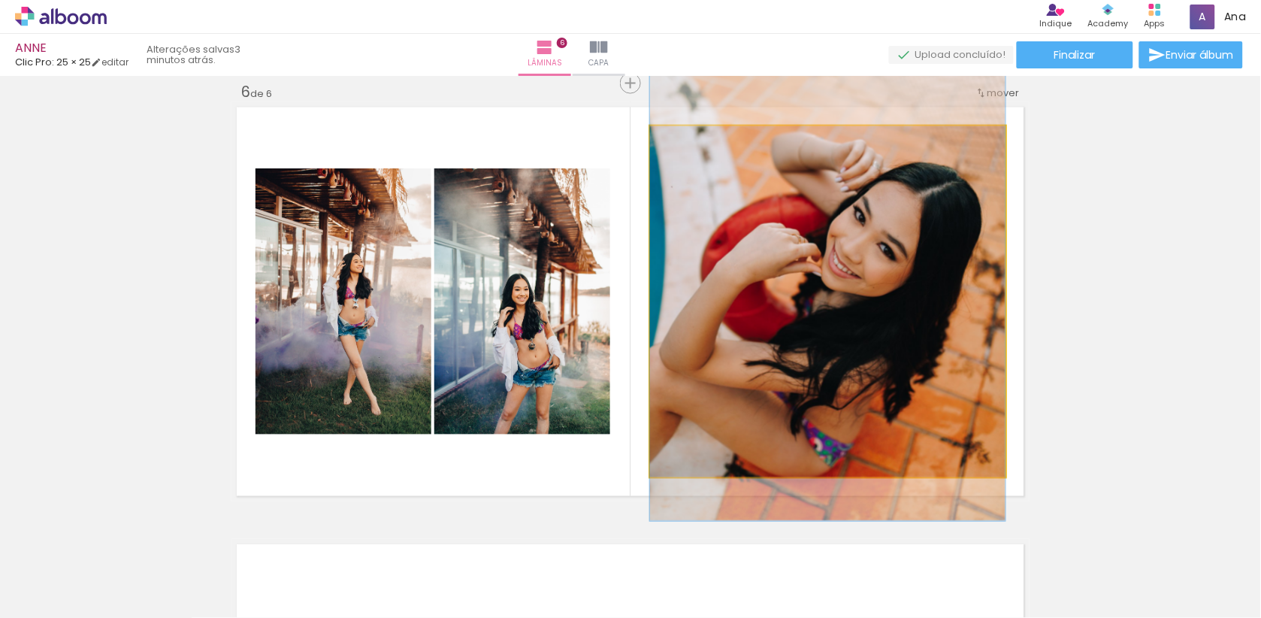
drag, startPoint x: 965, startPoint y: 328, endPoint x: 964, endPoint y: 281, distance: 47.3
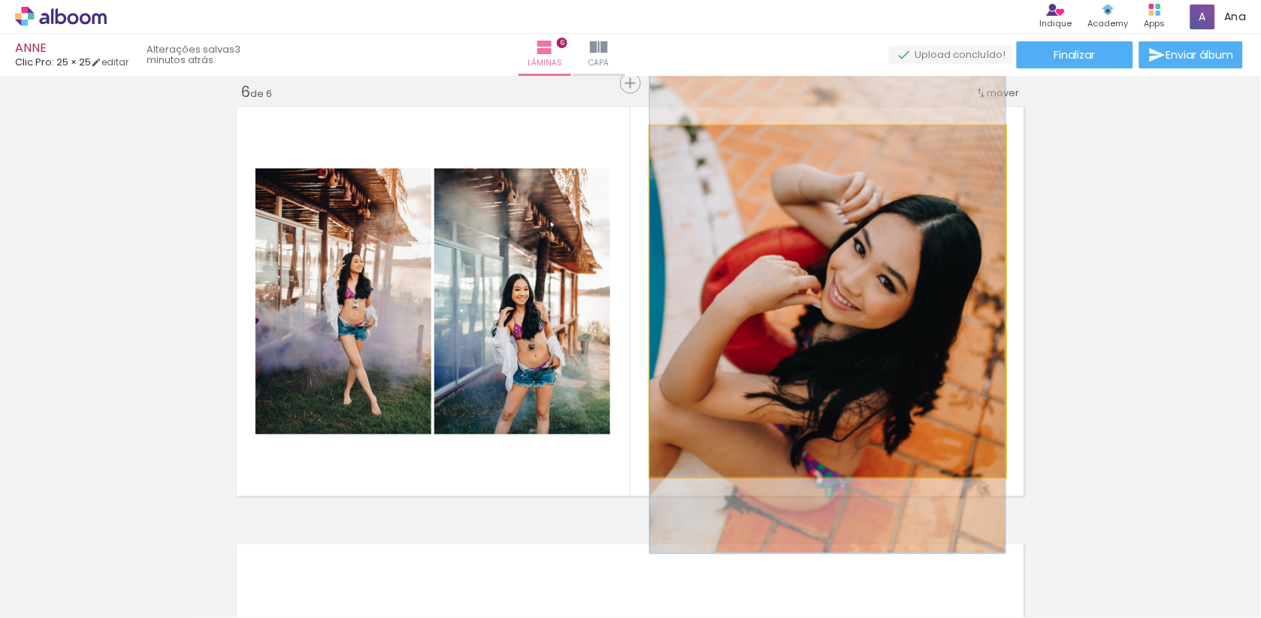
drag, startPoint x: 983, startPoint y: 289, endPoint x: 984, endPoint y: 321, distance: 32.3
click at [984, 321] on div at bounding box center [827, 287] width 355 height 534
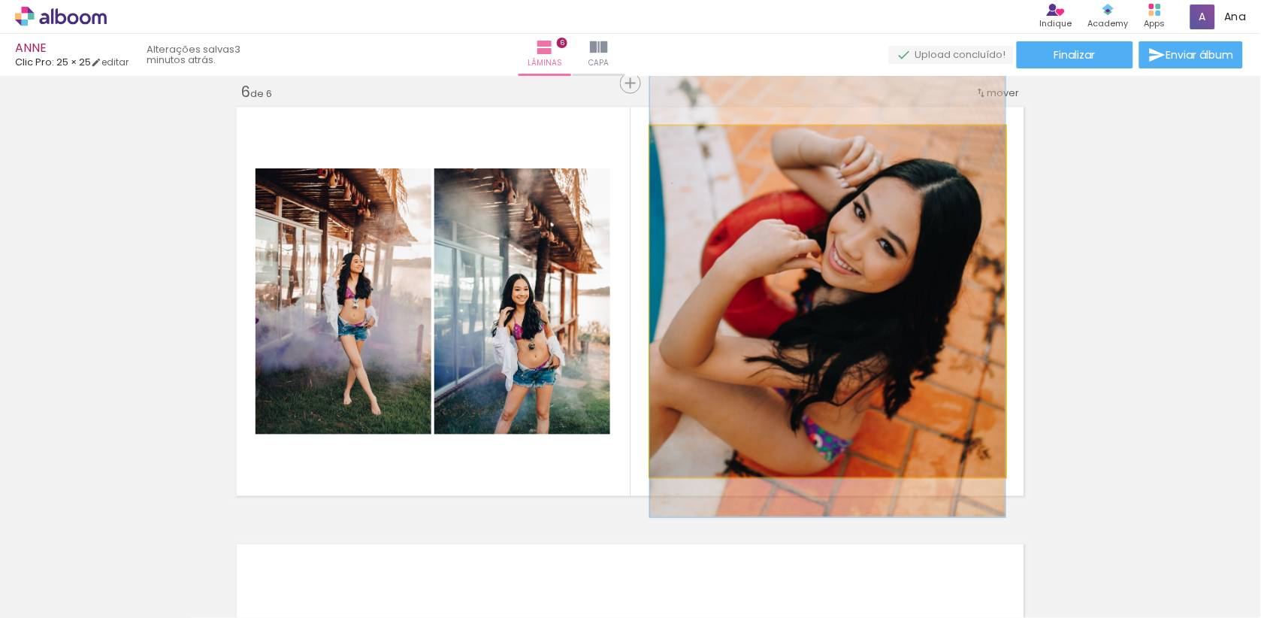
drag, startPoint x: 930, startPoint y: 325, endPoint x: 933, endPoint y: 289, distance: 36.1
click at [933, 289] on div at bounding box center [827, 250] width 355 height 534
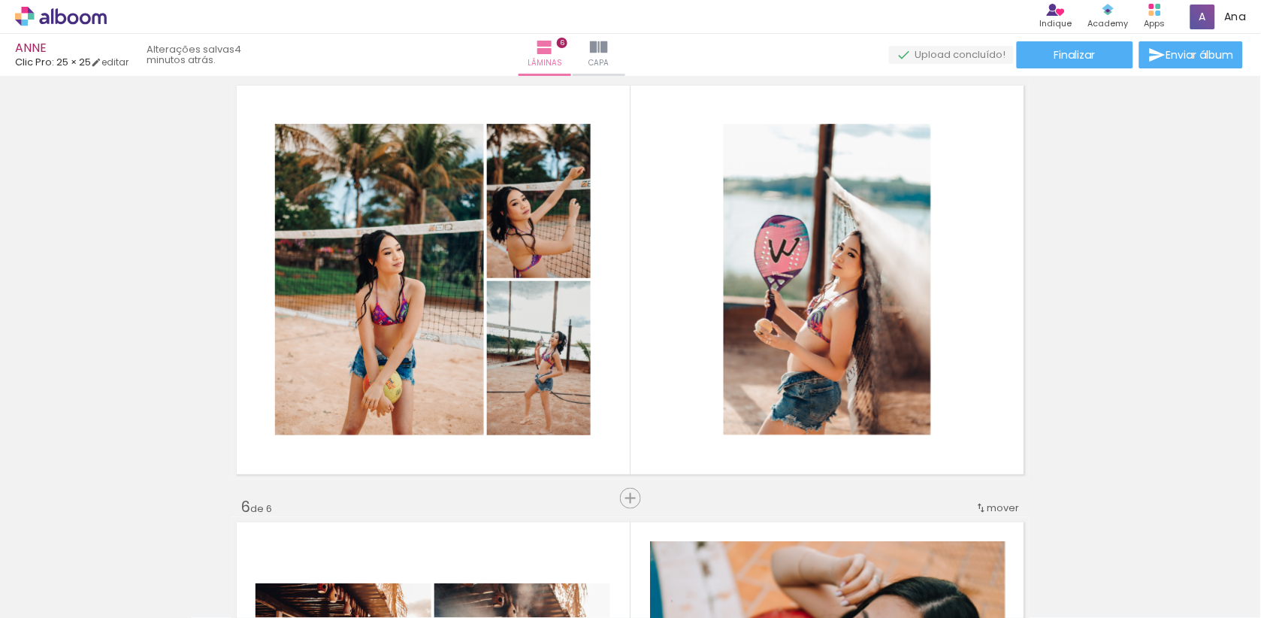
scroll to position [1787, 0]
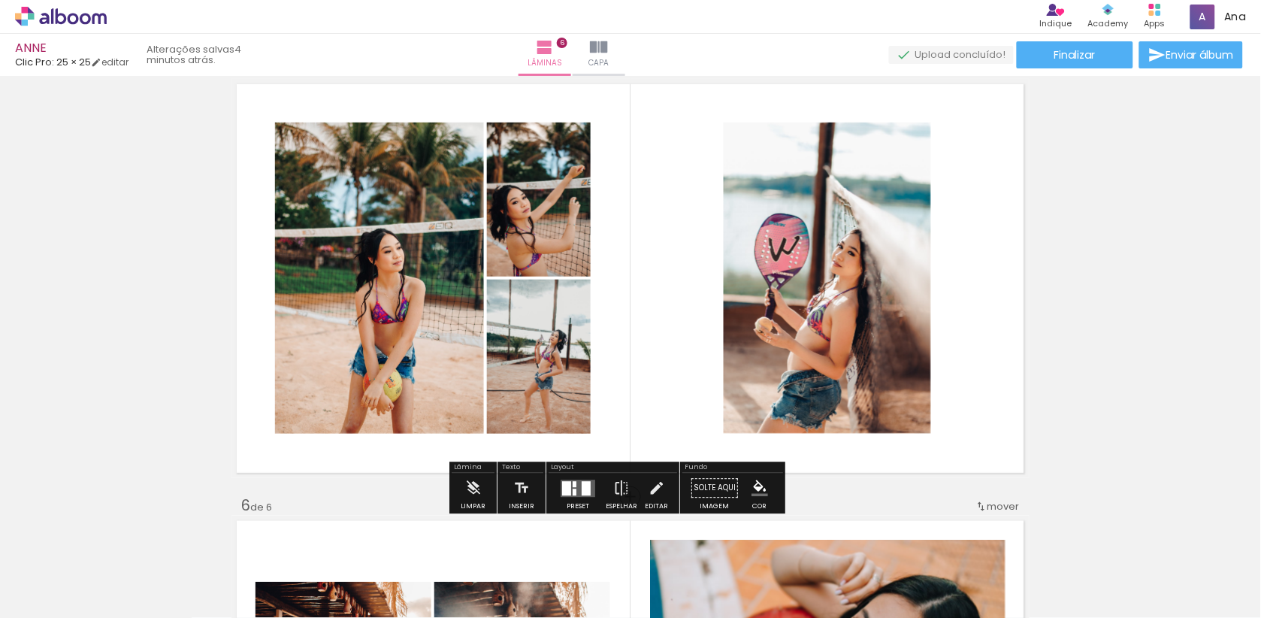
click at [594, 480] on quentale-layouter at bounding box center [578, 487] width 35 height 17
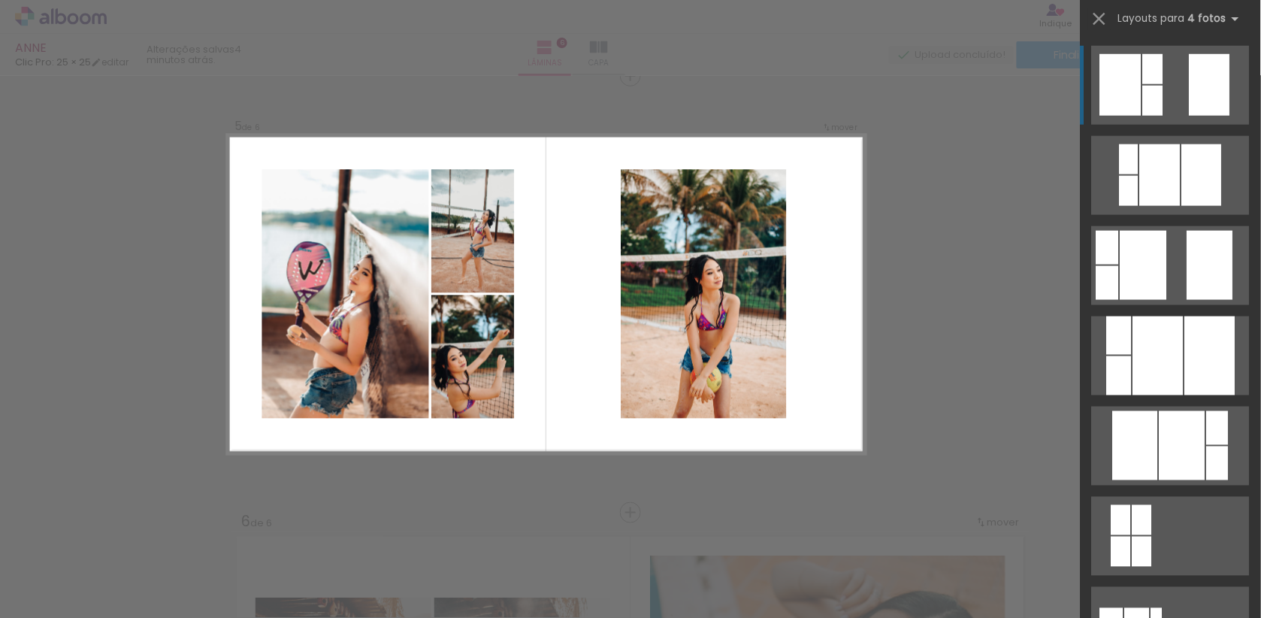
scroll to position [1764, 0]
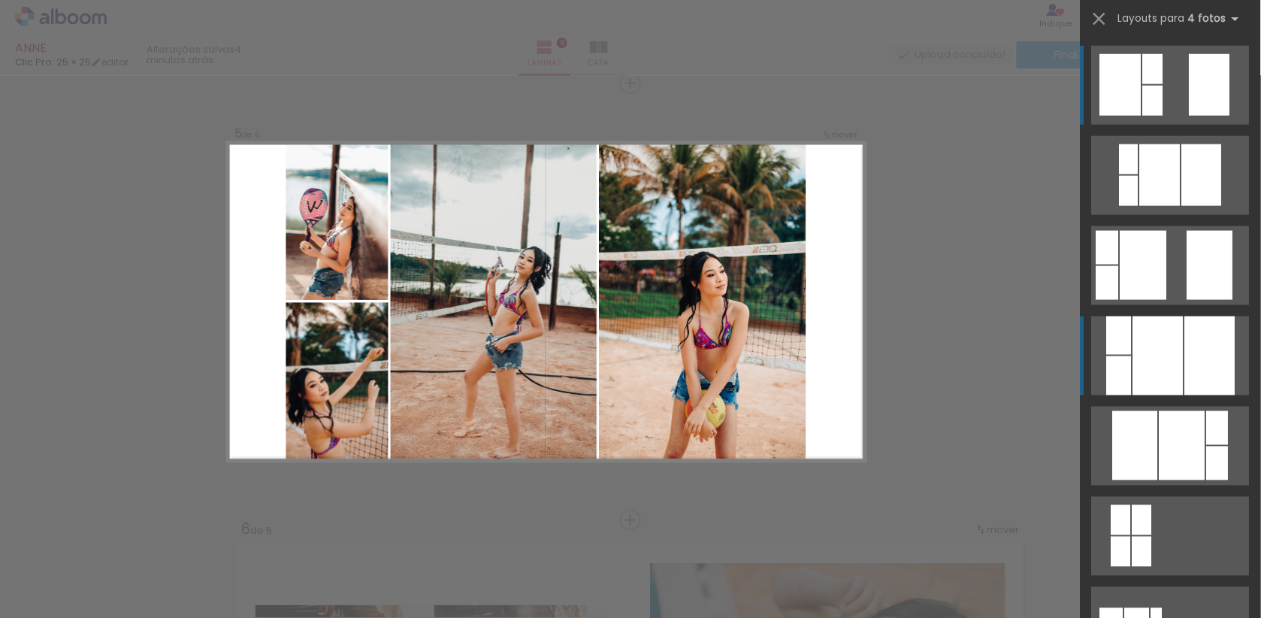
click at [1114, 379] on div at bounding box center [1119, 375] width 25 height 39
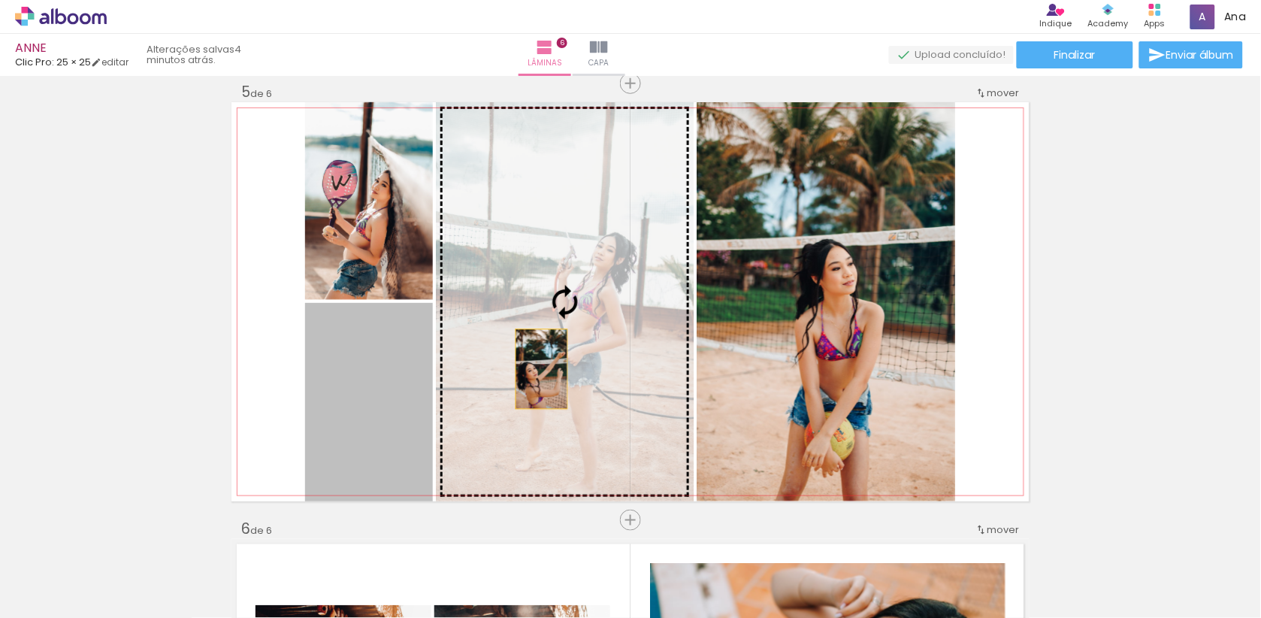
drag, startPoint x: 352, startPoint y: 450, endPoint x: 542, endPoint y: 369, distance: 206.7
click at [0, 0] on slot at bounding box center [0, 0] width 0 height 0
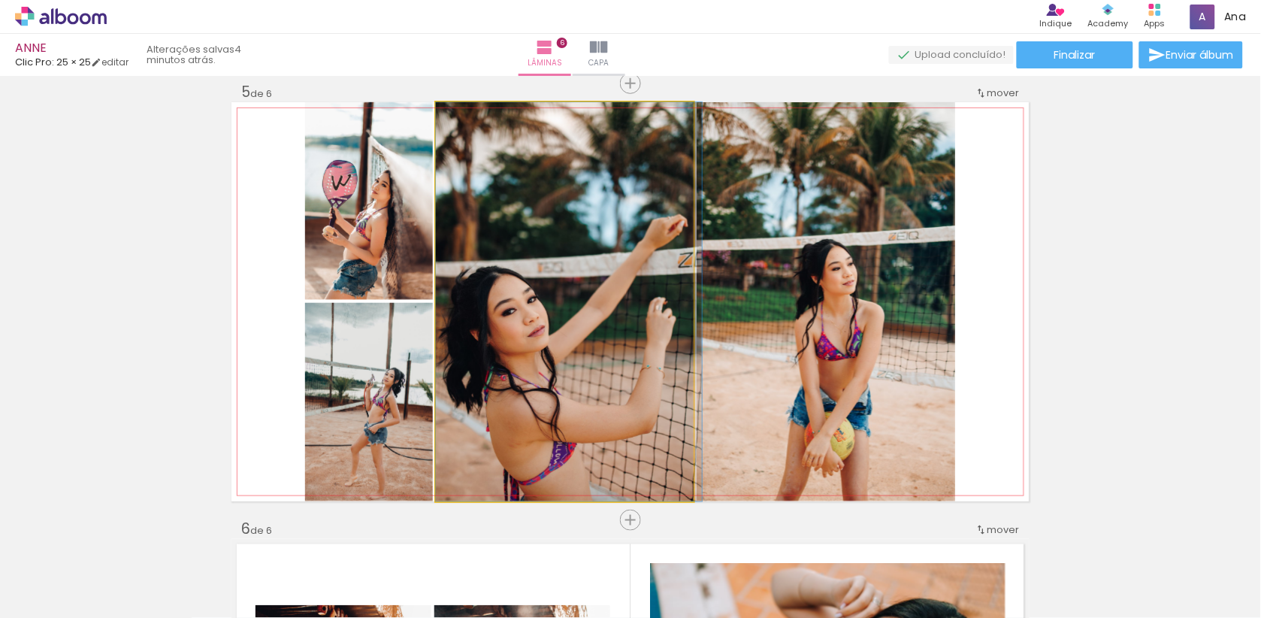
drag, startPoint x: 635, startPoint y: 342, endPoint x: 648, endPoint y: 328, distance: 19.2
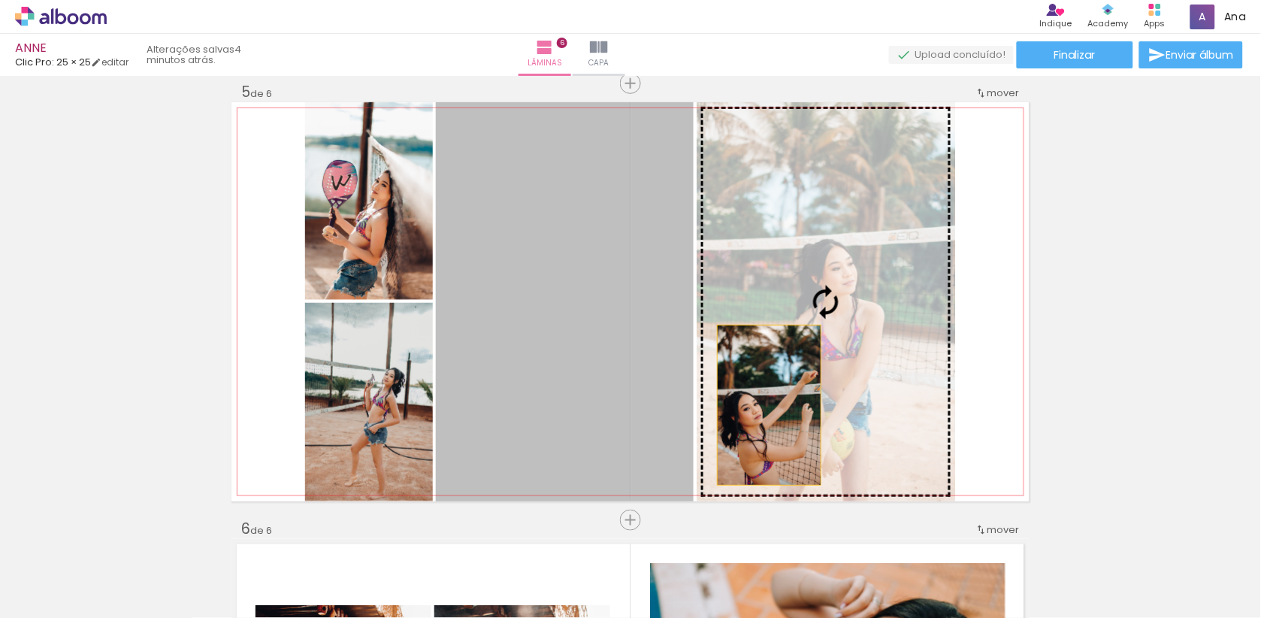
drag, startPoint x: 628, startPoint y: 407, endPoint x: 770, endPoint y: 405, distance: 141.3
click at [0, 0] on slot at bounding box center [0, 0] width 0 height 0
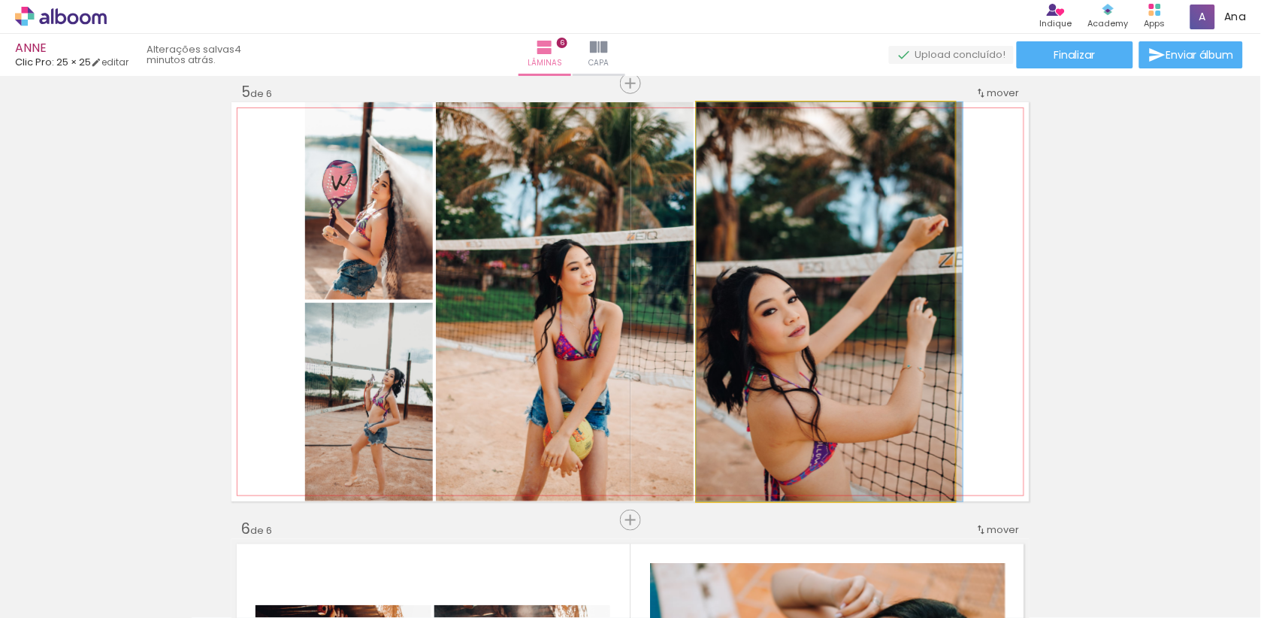
drag, startPoint x: 732, startPoint y: 392, endPoint x: 760, endPoint y: 392, distance: 27.8
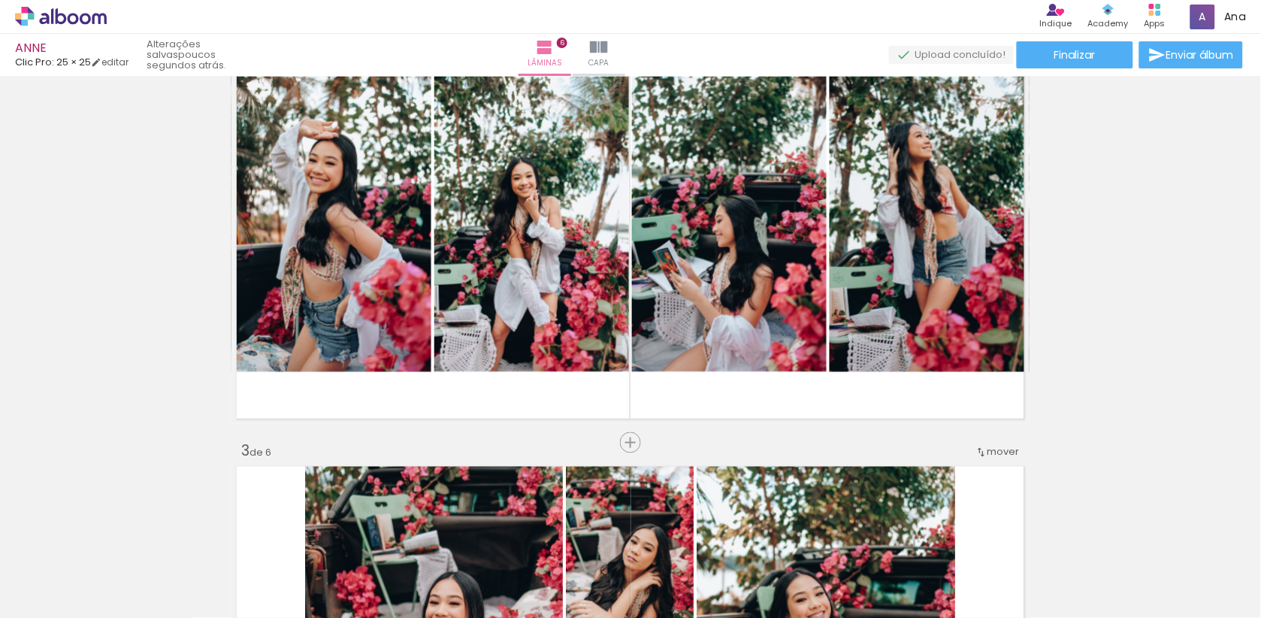
scroll to position [664, 0]
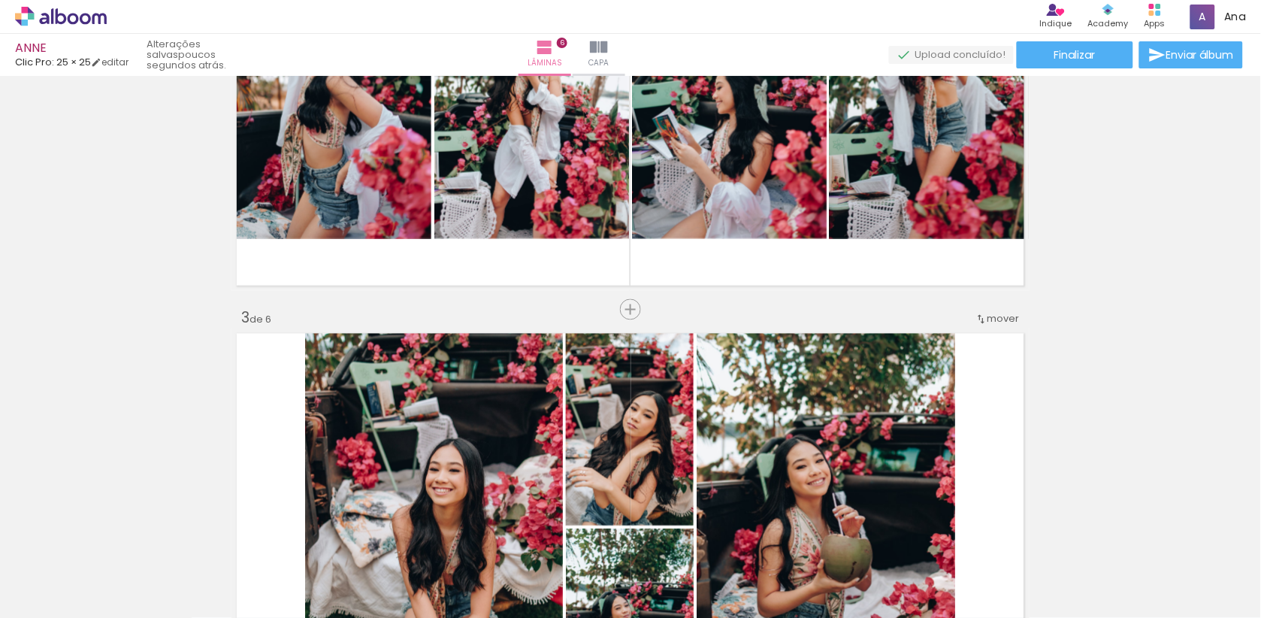
click at [990, 318] on span "mover" at bounding box center [1003, 319] width 32 height 14
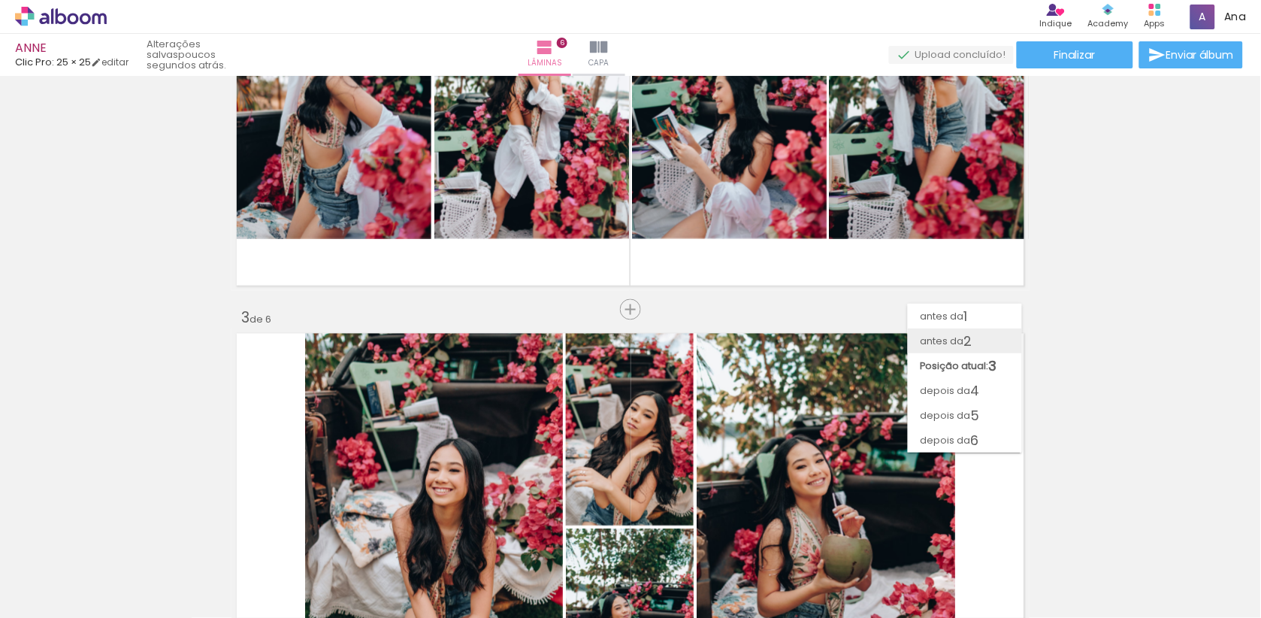
click at [969, 343] on span "2" at bounding box center [967, 340] width 8 height 25
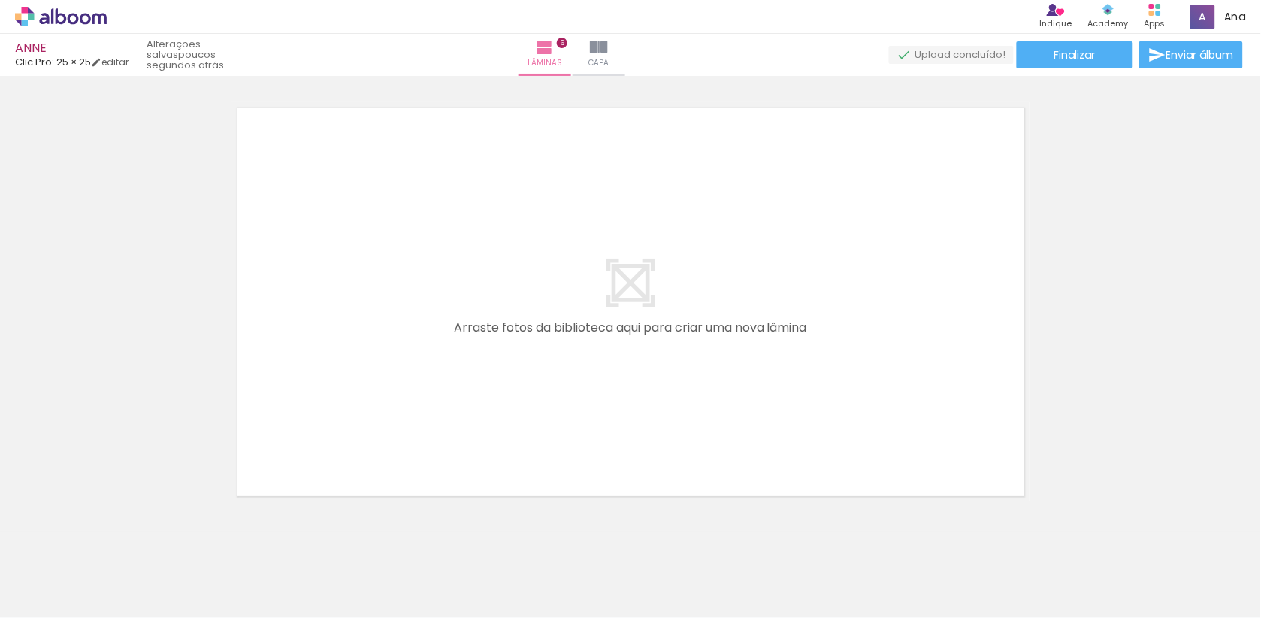
scroll to position [2648, 0]
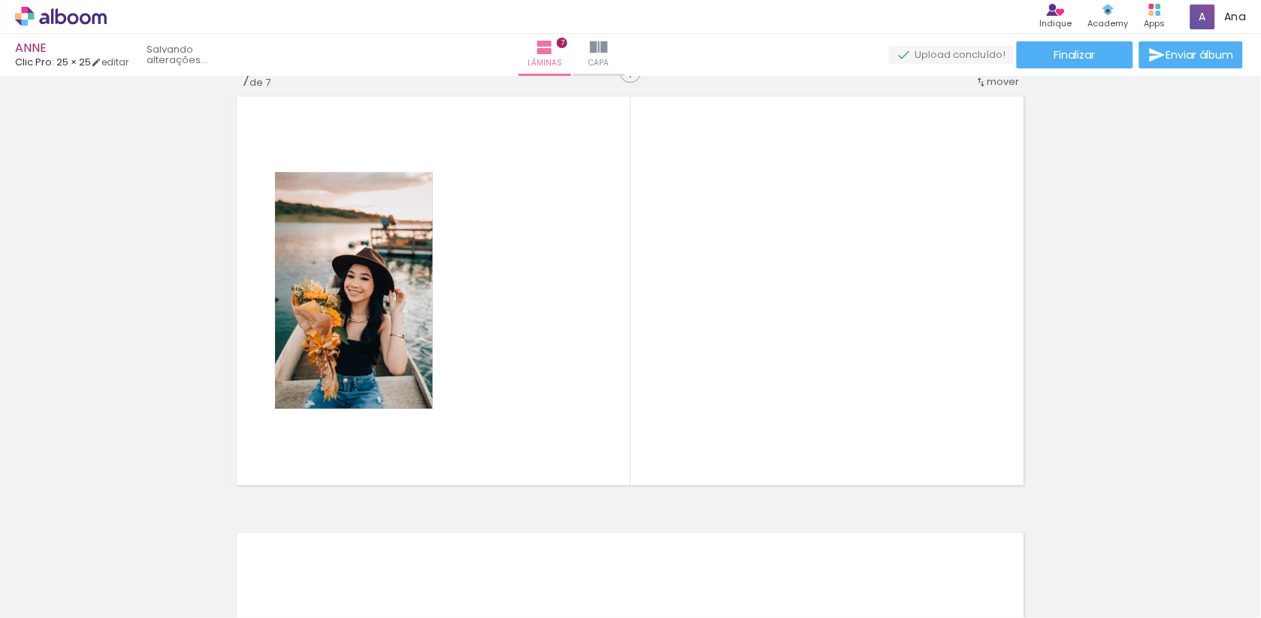
drag, startPoint x: 847, startPoint y: 558, endPoint x: 807, endPoint y: 382, distance: 179.6
click at [807, 382] on quentale-workspace at bounding box center [630, 309] width 1261 height 618
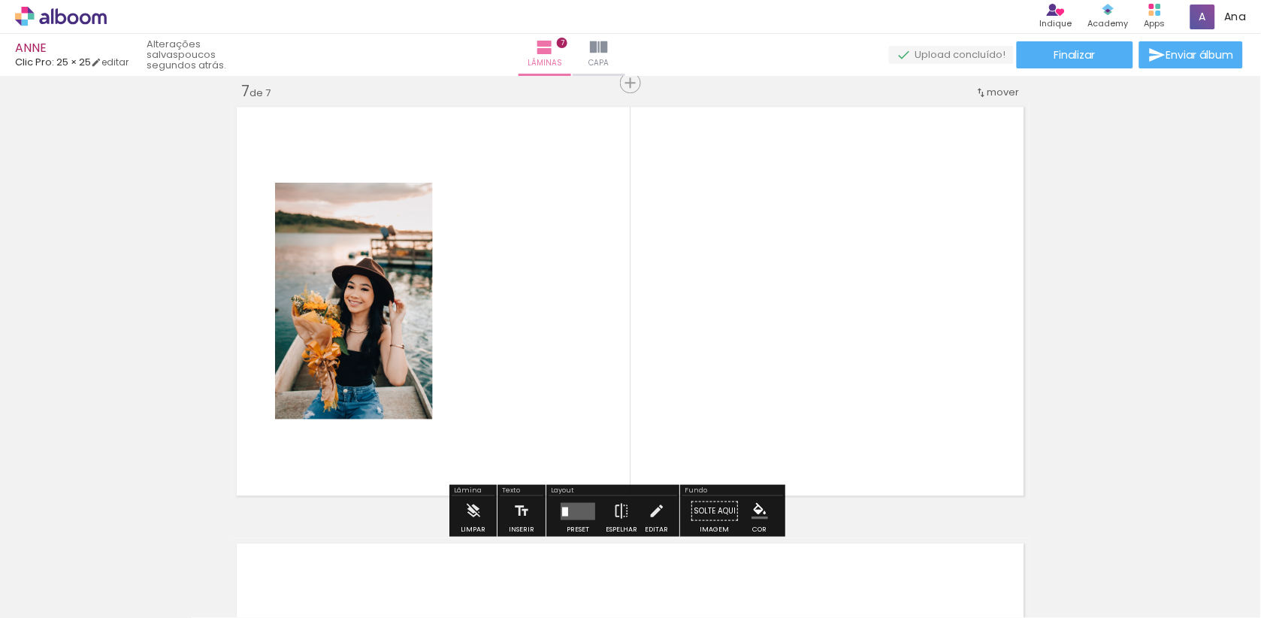
scroll to position [2637, 0]
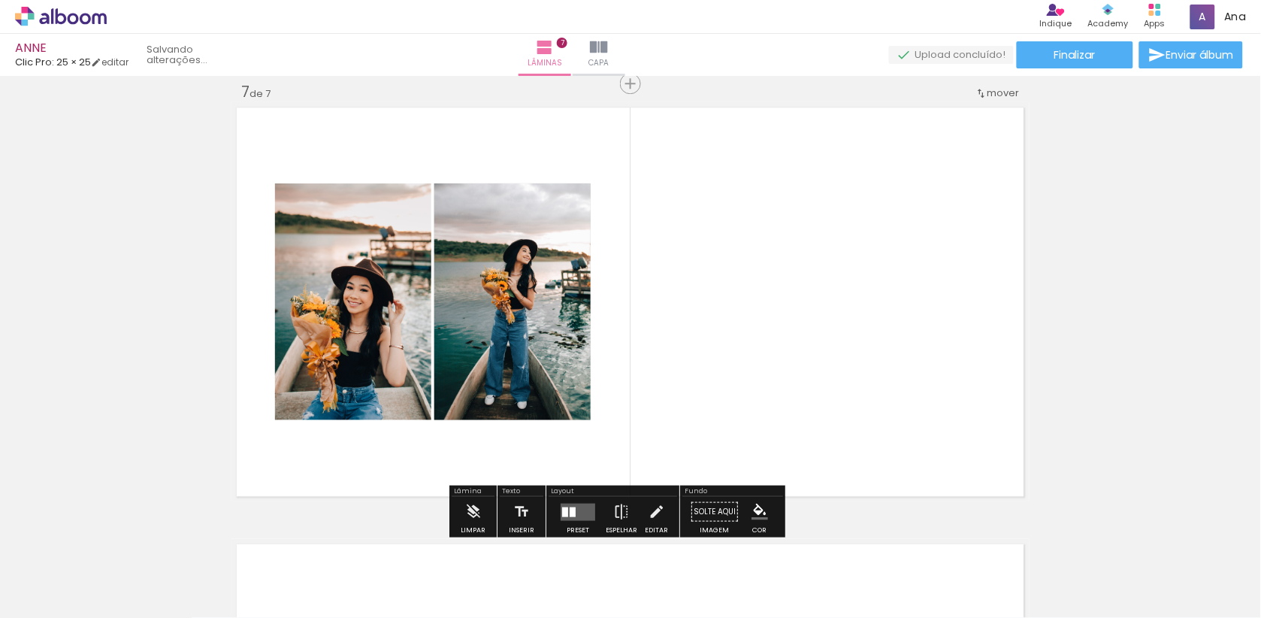
drag, startPoint x: 920, startPoint y: 587, endPoint x: 863, endPoint y: 288, distance: 304.3
click at [863, 288] on quentale-workspace at bounding box center [630, 309] width 1261 height 618
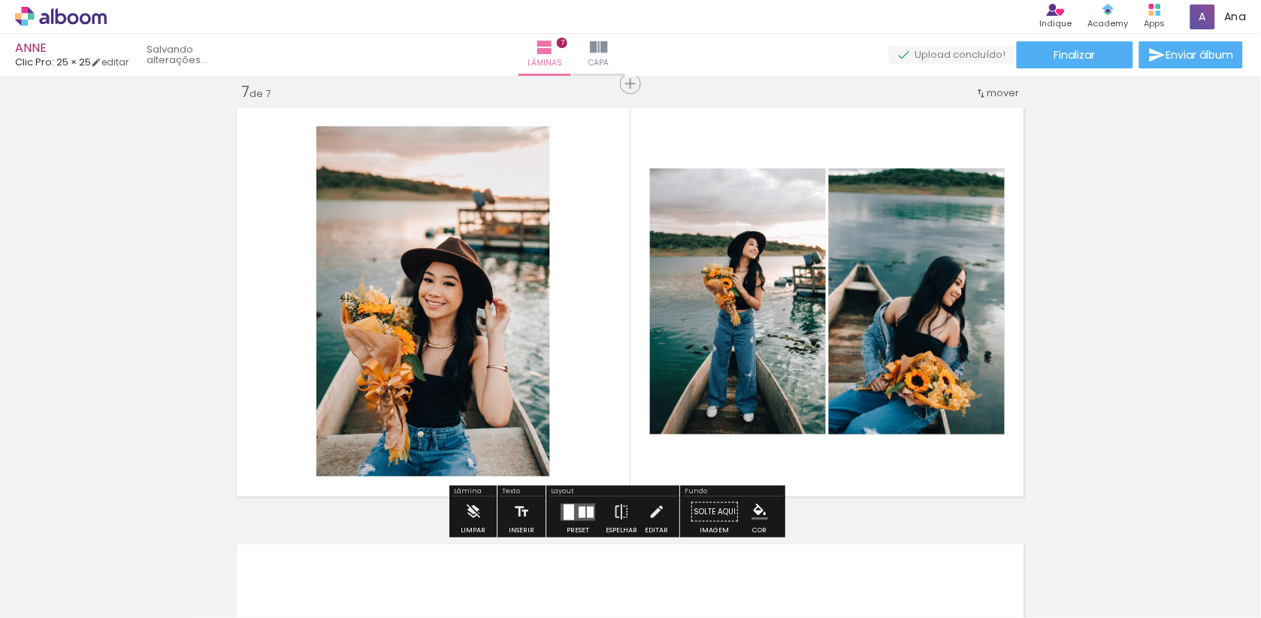
drag, startPoint x: 1094, startPoint y: 585, endPoint x: 833, endPoint y: 265, distance: 413.4
click at [833, 265] on quentale-workspace at bounding box center [630, 309] width 1261 height 618
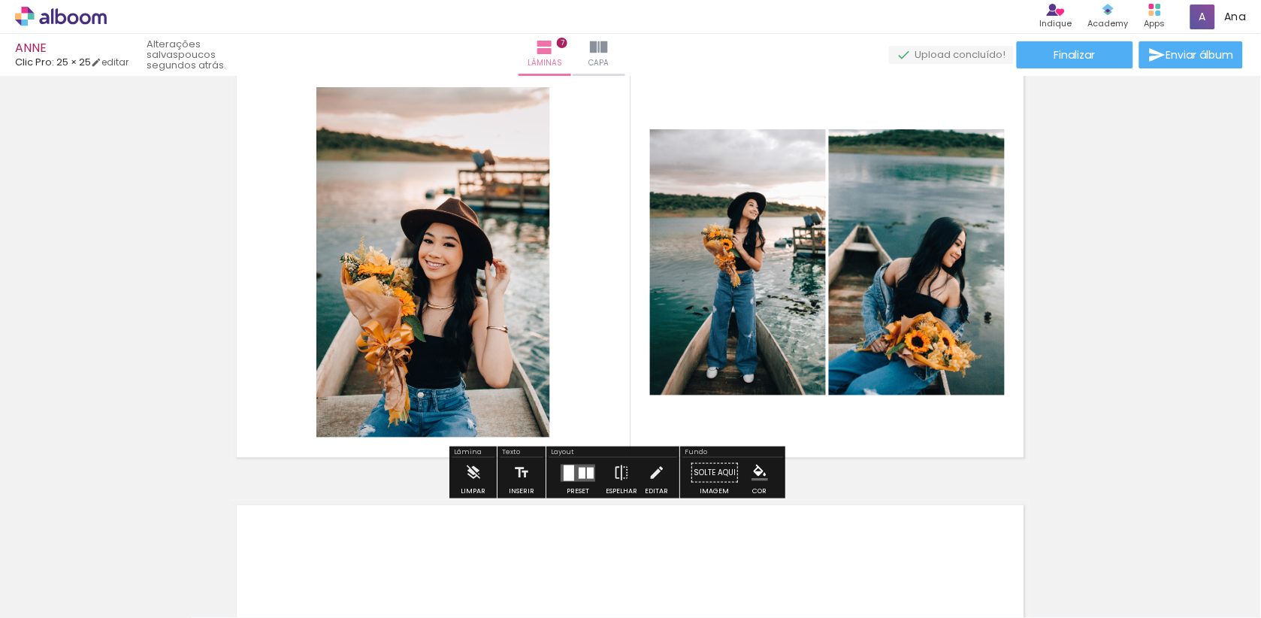
scroll to position [2677, 0]
click at [585, 461] on div at bounding box center [578, 472] width 41 height 30
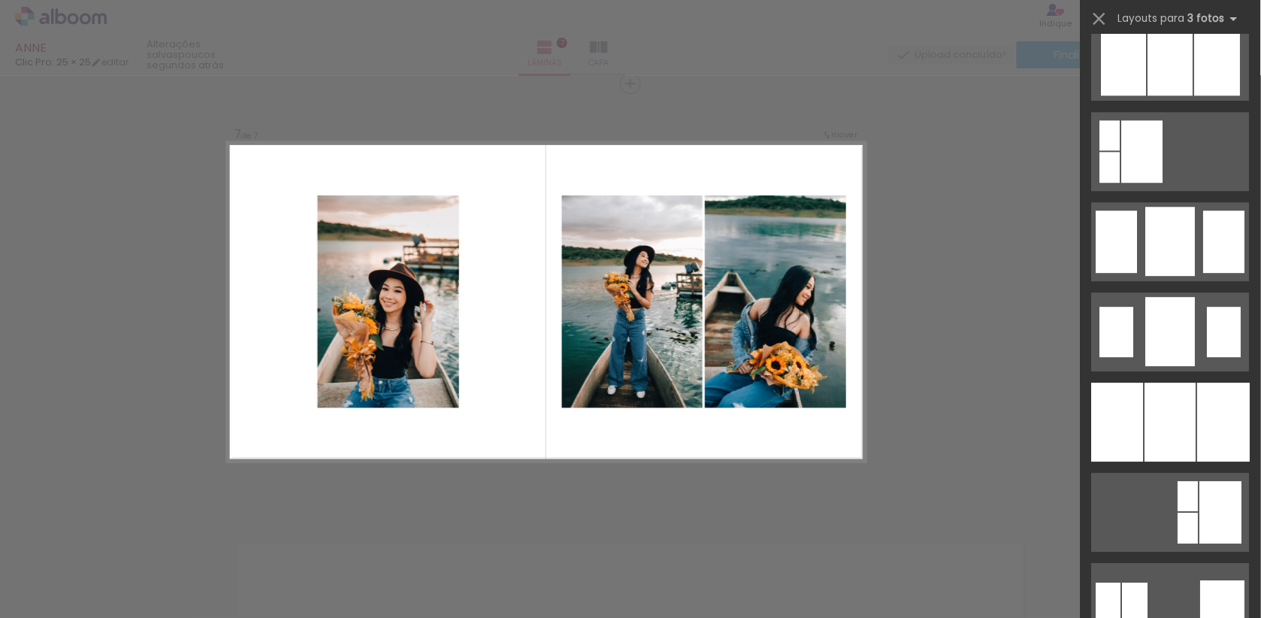
scroll to position [1017, 0]
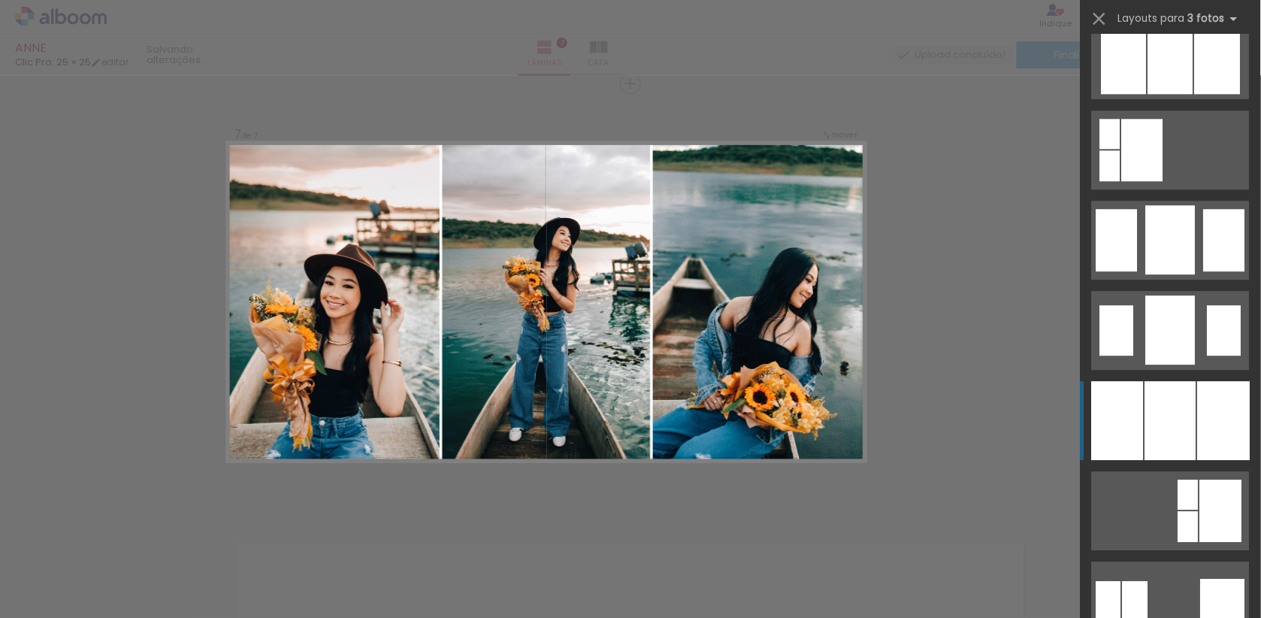
click at [1225, 413] on div at bounding box center [1224, 420] width 53 height 79
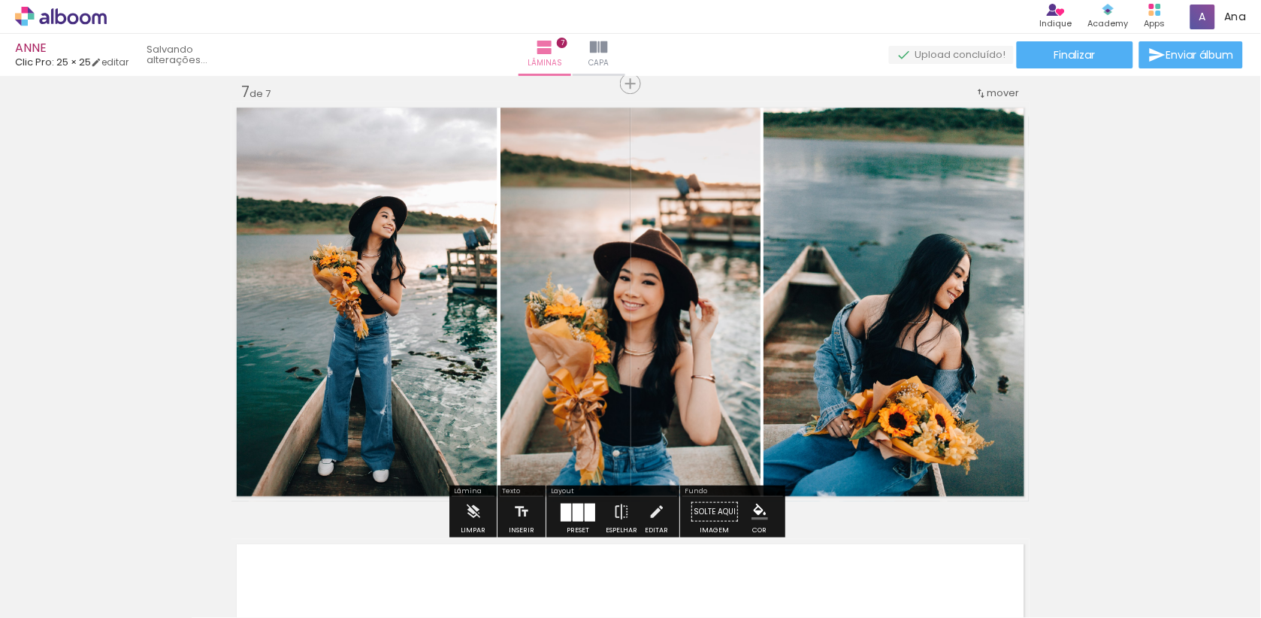
drag, startPoint x: 409, startPoint y: 322, endPoint x: 603, endPoint y: 325, distance: 194.6
click at [0, 0] on slot at bounding box center [0, 0] width 0 height 0
click at [571, 513] on div at bounding box center [566, 512] width 11 height 18
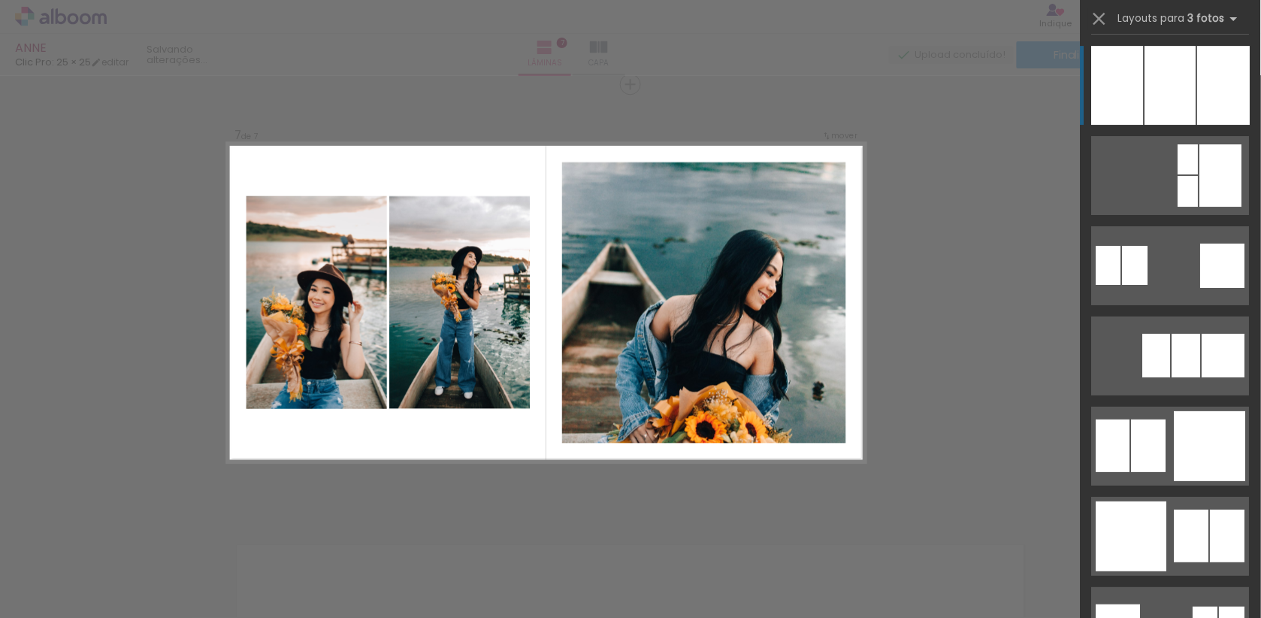
scroll to position [2637, 0]
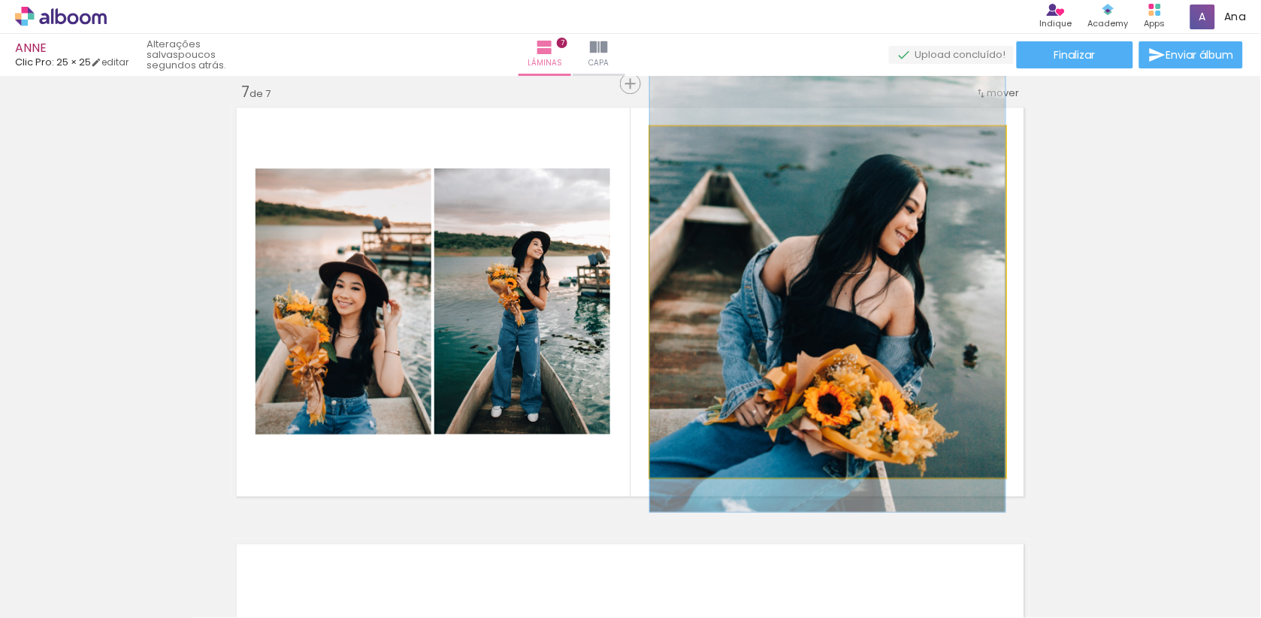
drag, startPoint x: 864, startPoint y: 404, endPoint x: 867, endPoint y: 348, distance: 56.4
click at [867, 348] on div at bounding box center [827, 245] width 355 height 534
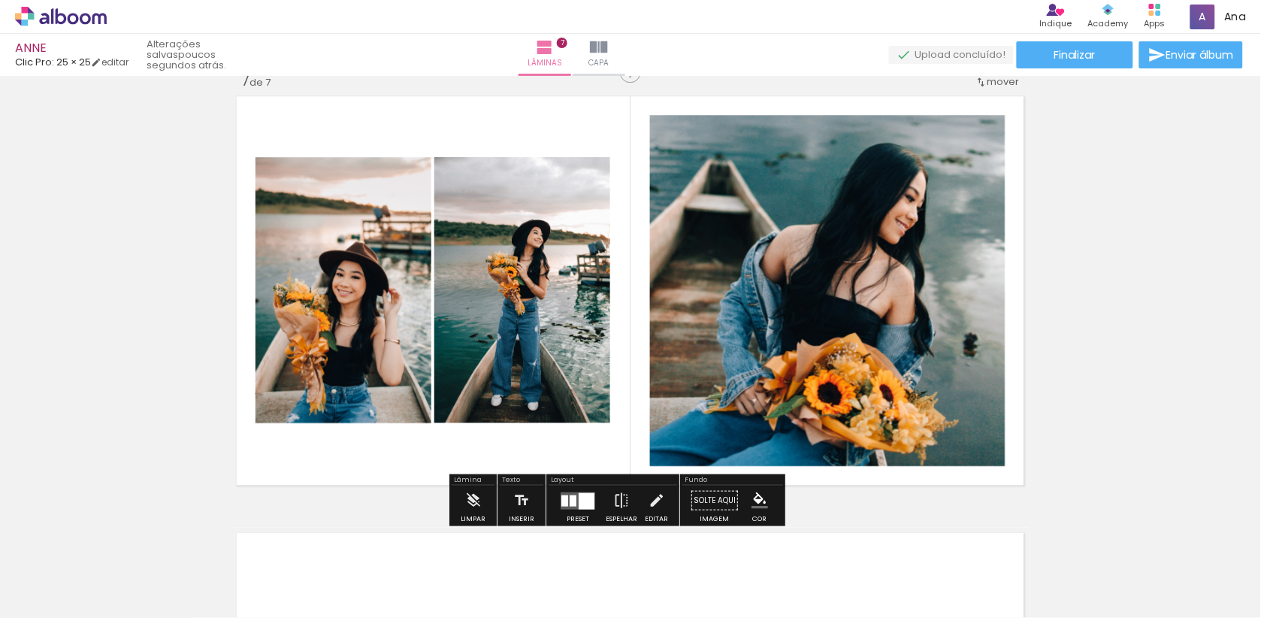
scroll to position [2659, 0]
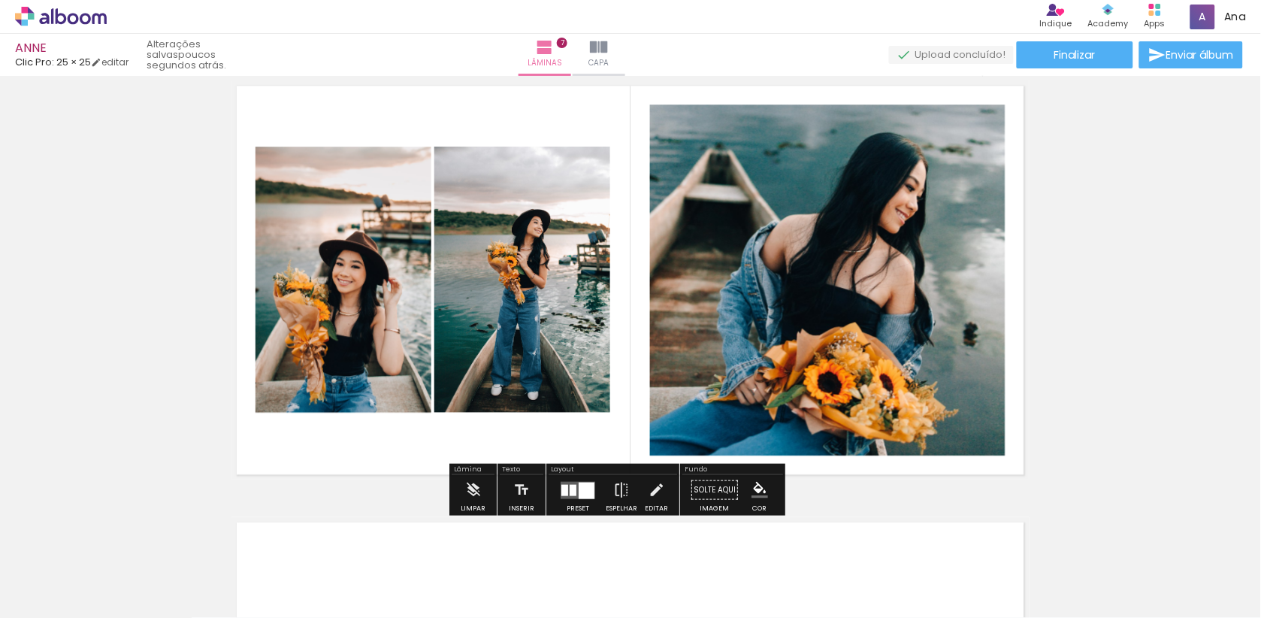
drag, startPoint x: 592, startPoint y: 494, endPoint x: 655, endPoint y: 464, distance: 69.2
click at [592, 494] on div at bounding box center [587, 490] width 16 height 17
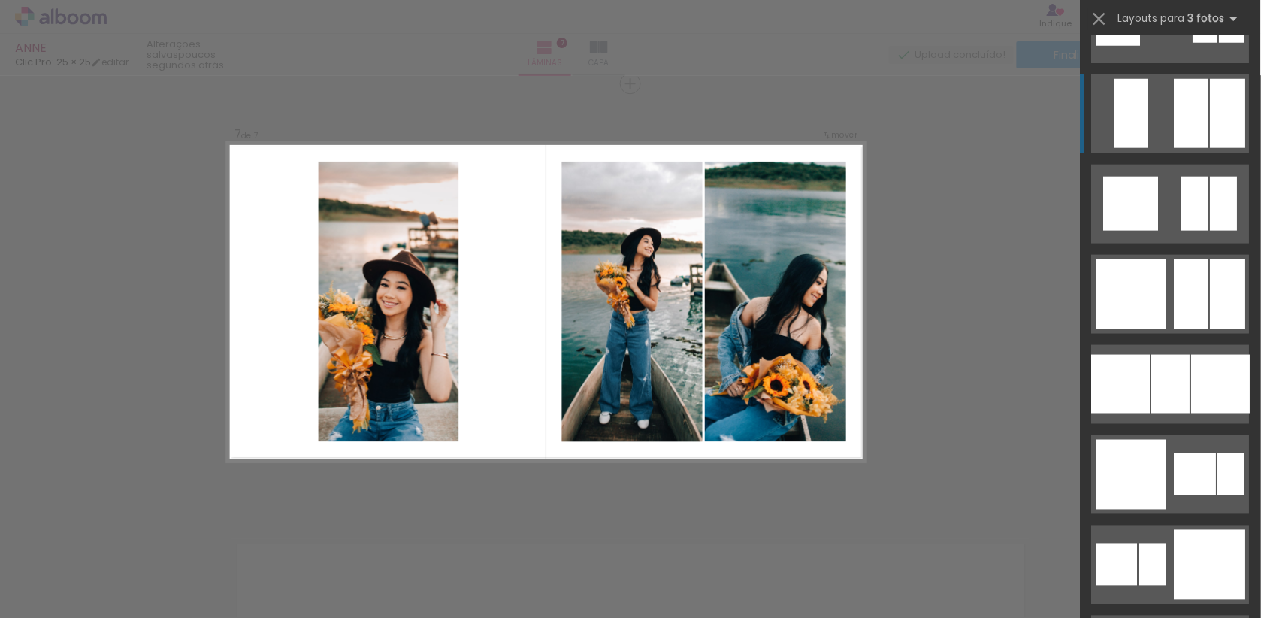
scroll to position [2130, 0]
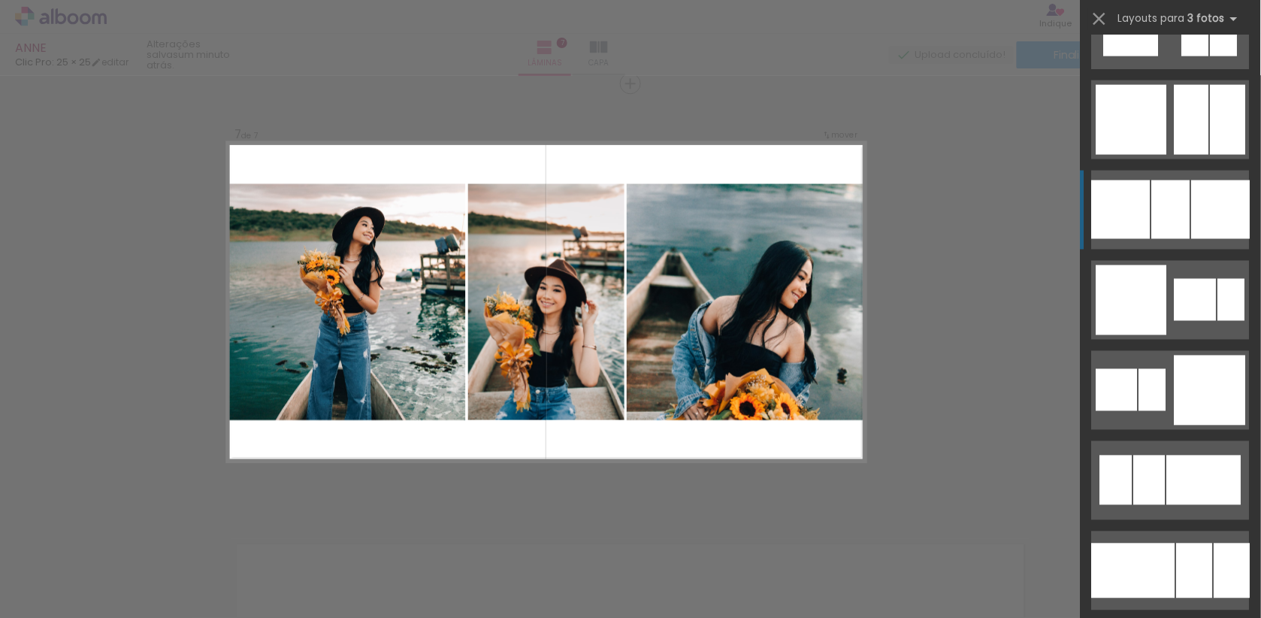
click at [1195, 234] on div at bounding box center [1221, 209] width 59 height 59
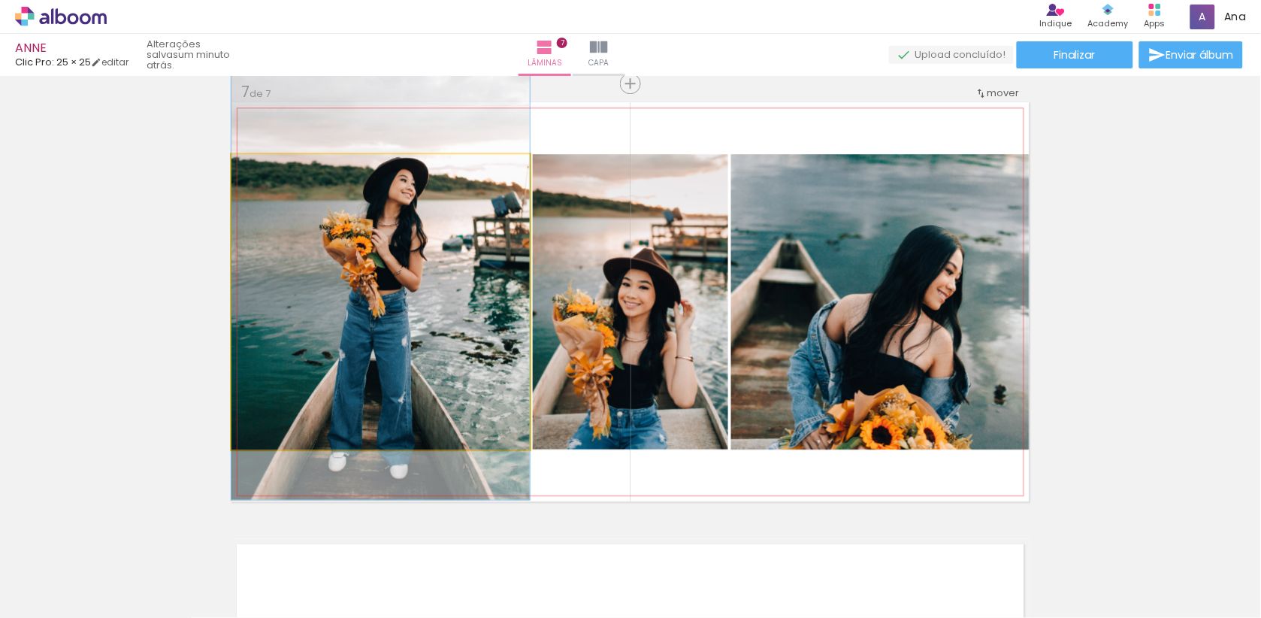
drag, startPoint x: 458, startPoint y: 292, endPoint x: 458, endPoint y: 267, distance: 25.5
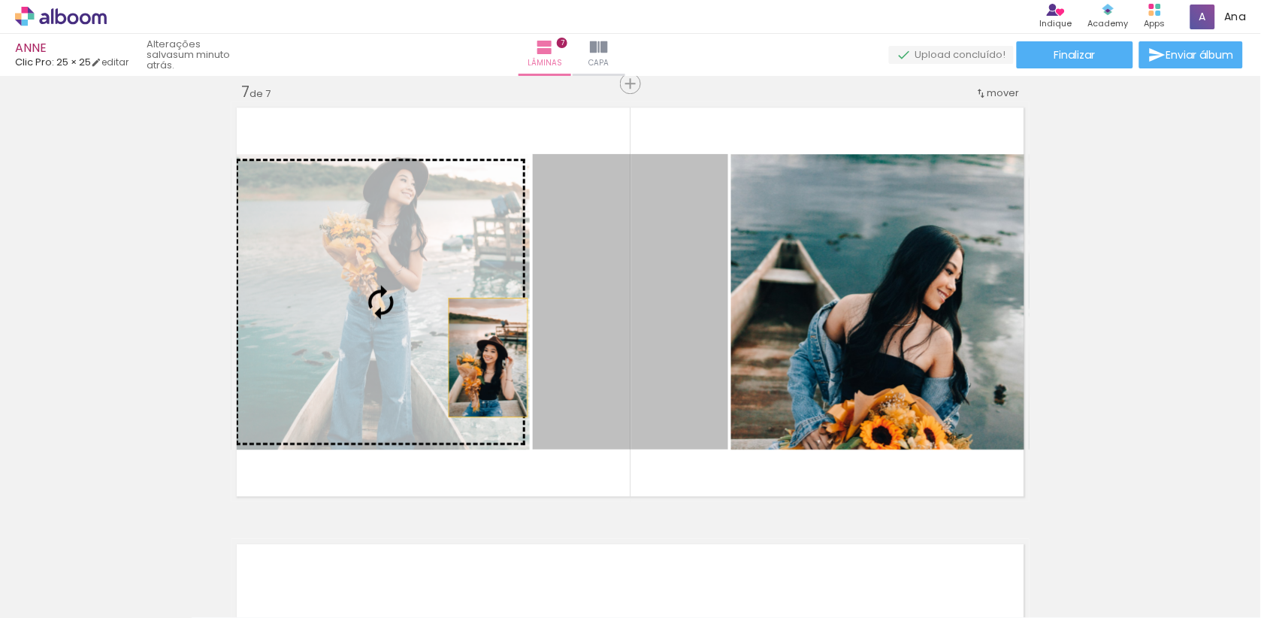
drag, startPoint x: 680, startPoint y: 401, endPoint x: 480, endPoint y: 353, distance: 205.6
click at [0, 0] on slot at bounding box center [0, 0] width 0 height 0
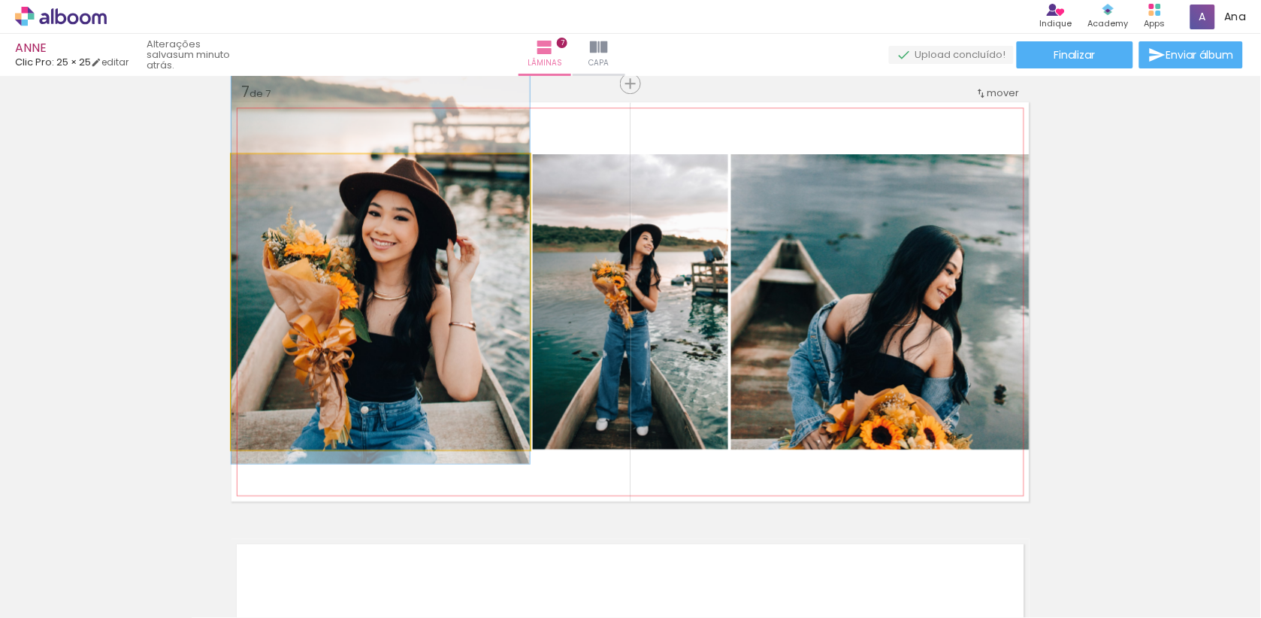
drag, startPoint x: 480, startPoint y: 353, endPoint x: 488, endPoint y: 292, distance: 61.3
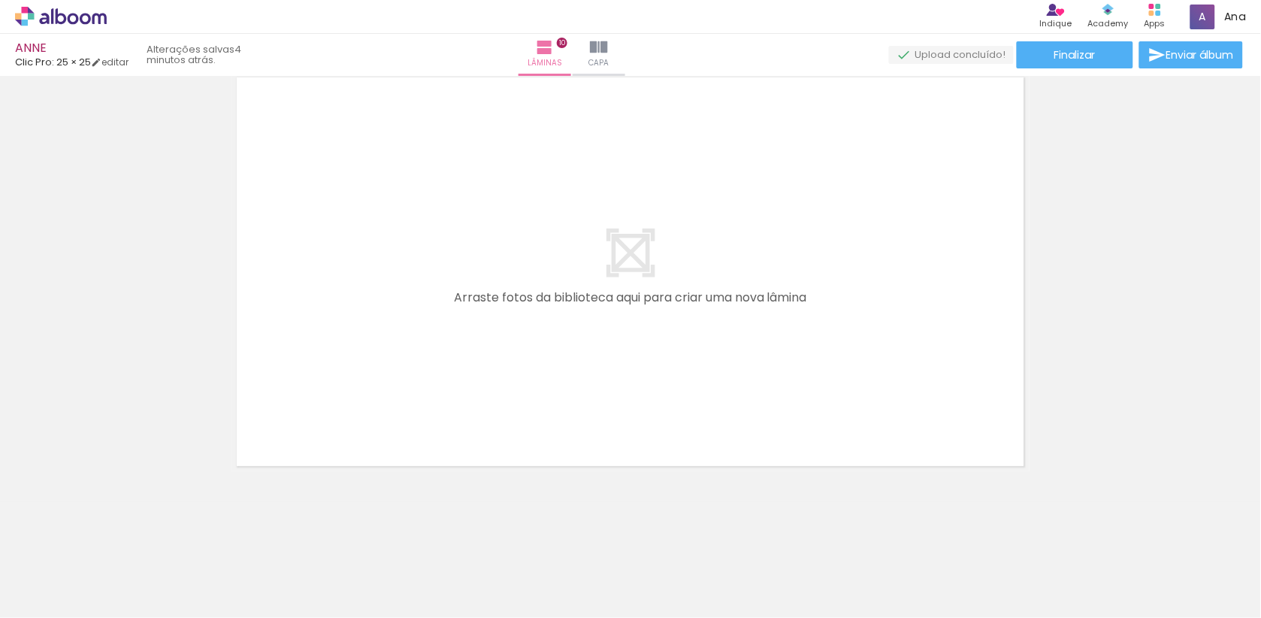
scroll to position [4413, 0]
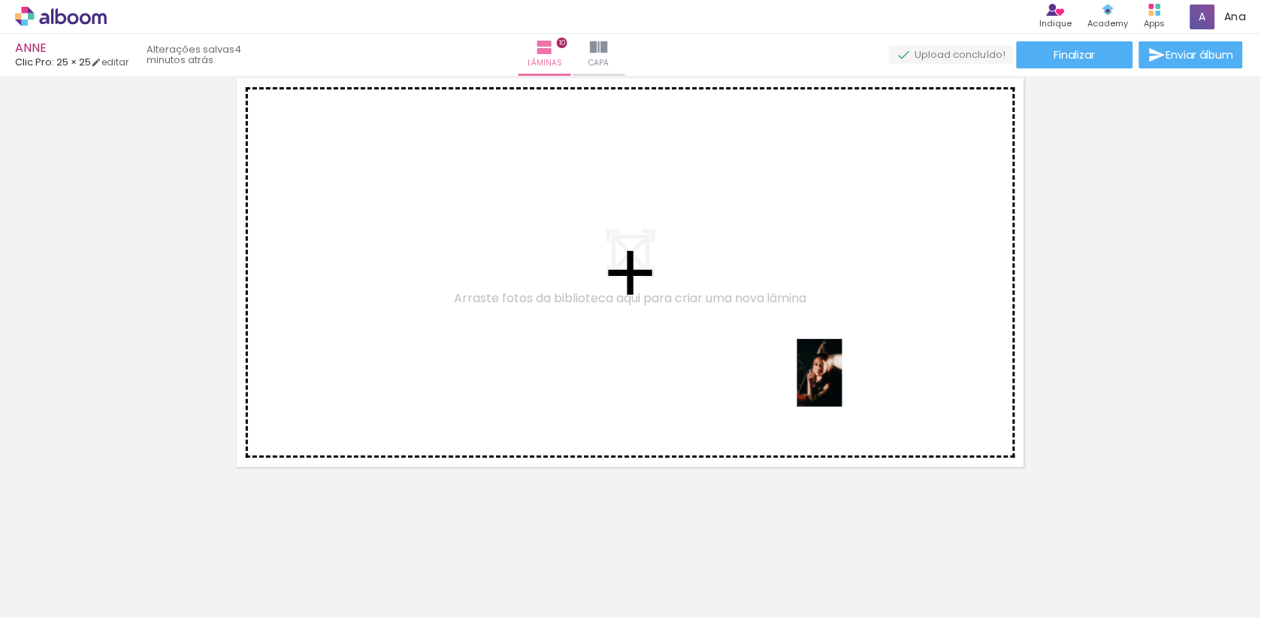
drag, startPoint x: 953, startPoint y: 597, endPoint x: 841, endPoint y: 382, distance: 243.0
click at [841, 382] on quentale-workspace at bounding box center [630, 309] width 1261 height 618
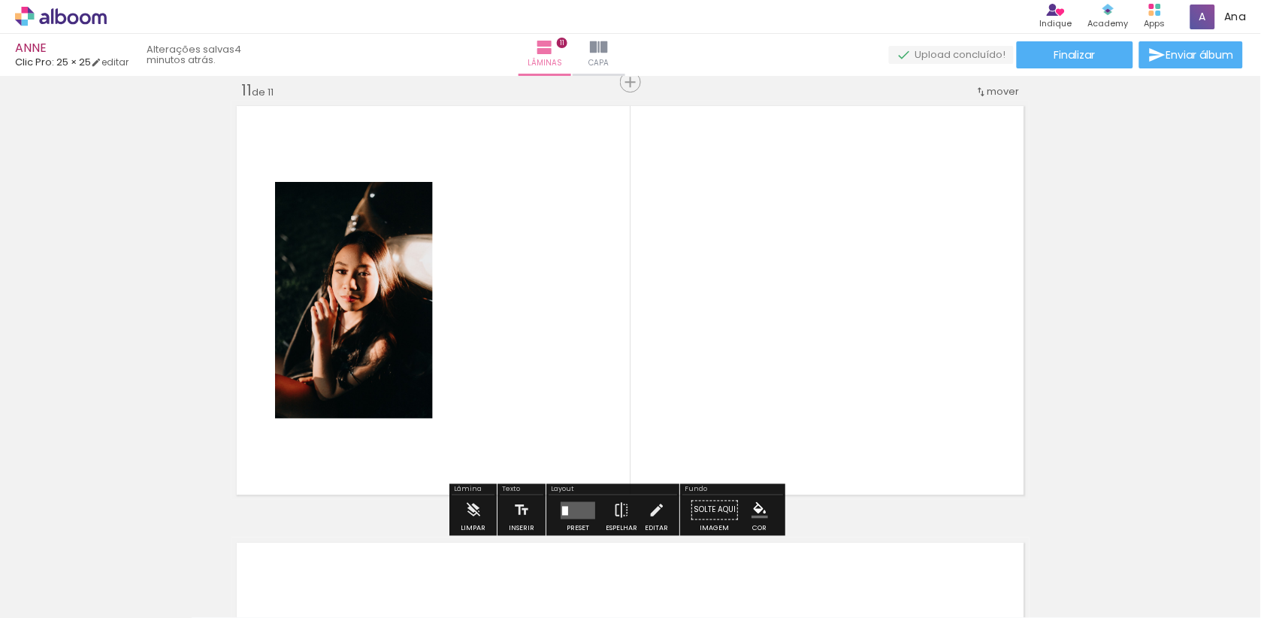
scroll to position [4383, 0]
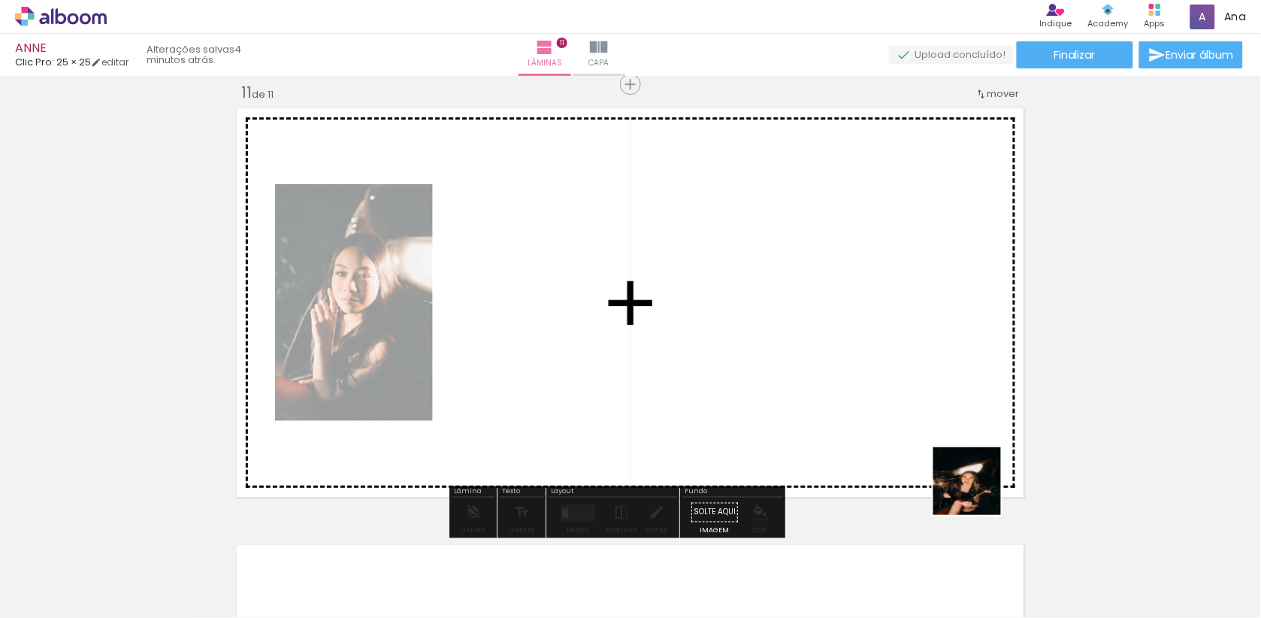
drag, startPoint x: 1059, startPoint y: 567, endPoint x: 871, endPoint y: 360, distance: 279.3
click at [871, 360] on quentale-workspace at bounding box center [630, 309] width 1261 height 618
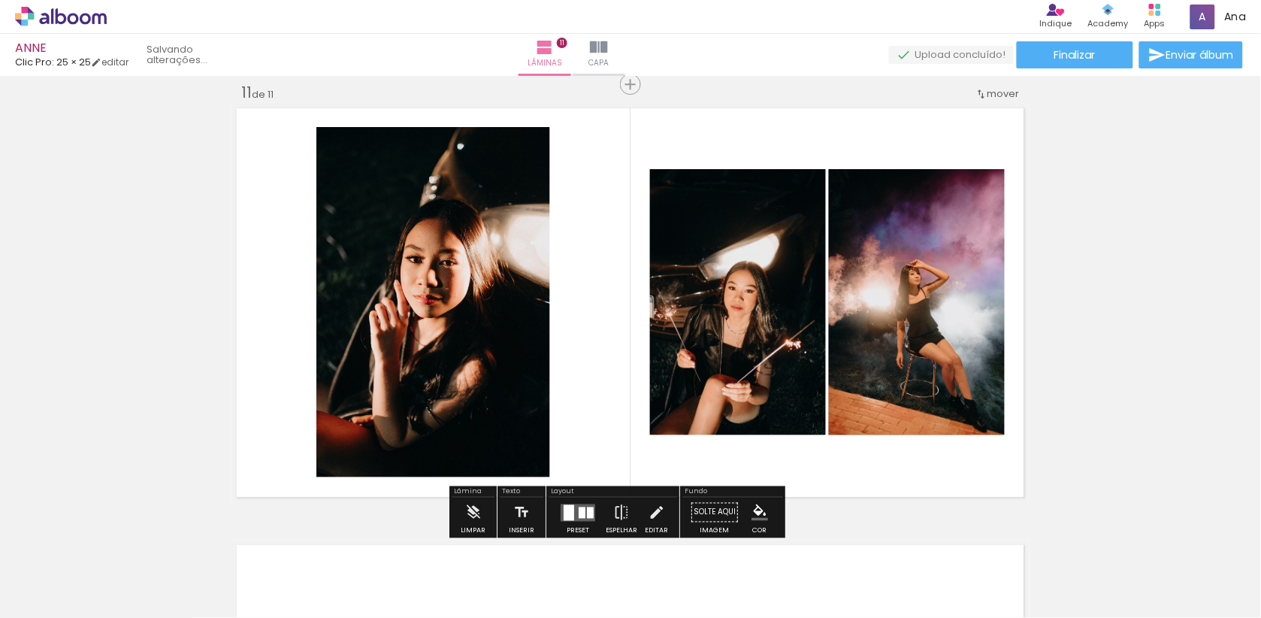
drag, startPoint x: 1135, startPoint y: 565, endPoint x: 830, endPoint y: 298, distance: 404.7
click at [830, 298] on quentale-workspace at bounding box center [630, 309] width 1261 height 618
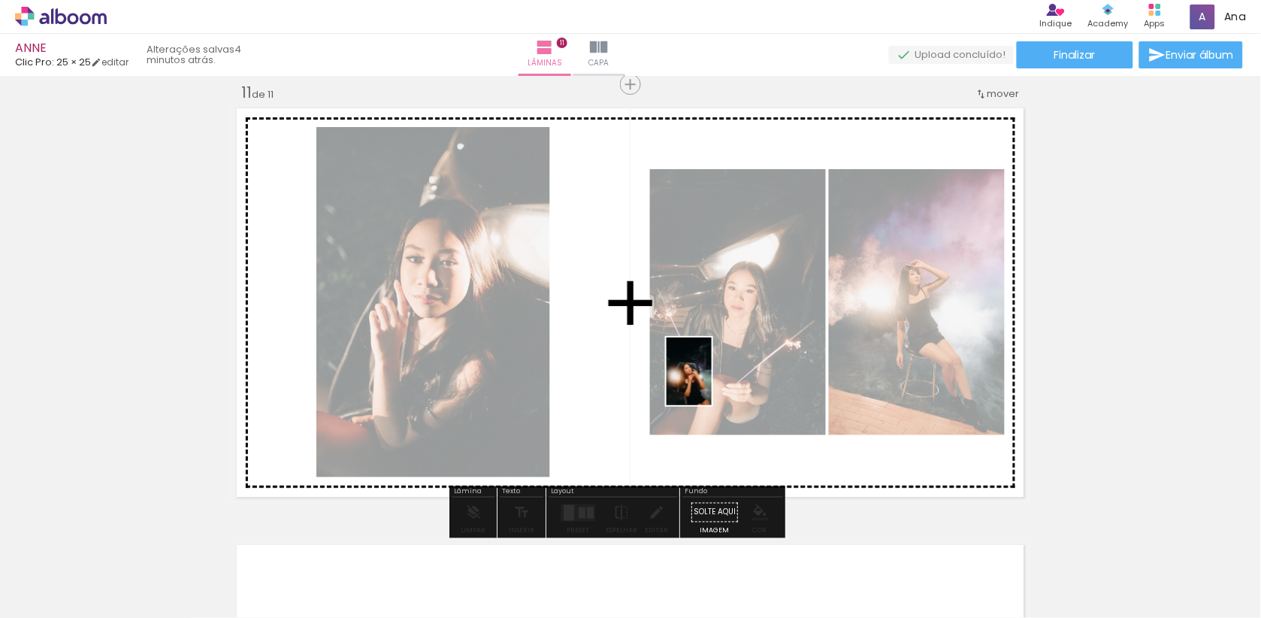
drag, startPoint x: 1226, startPoint y: 552, endPoint x: 710, endPoint y: 381, distance: 543.9
click at [710, 381] on quentale-workspace at bounding box center [630, 309] width 1261 height 618
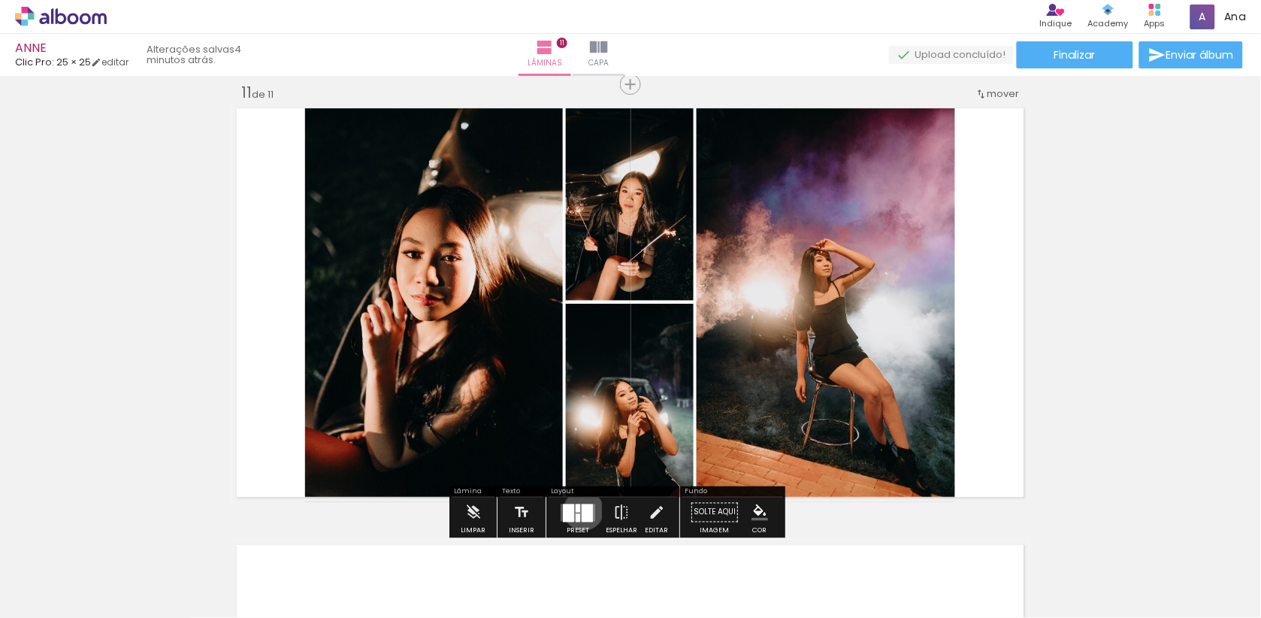
click at [593, 512] on div at bounding box center [587, 512] width 11 height 18
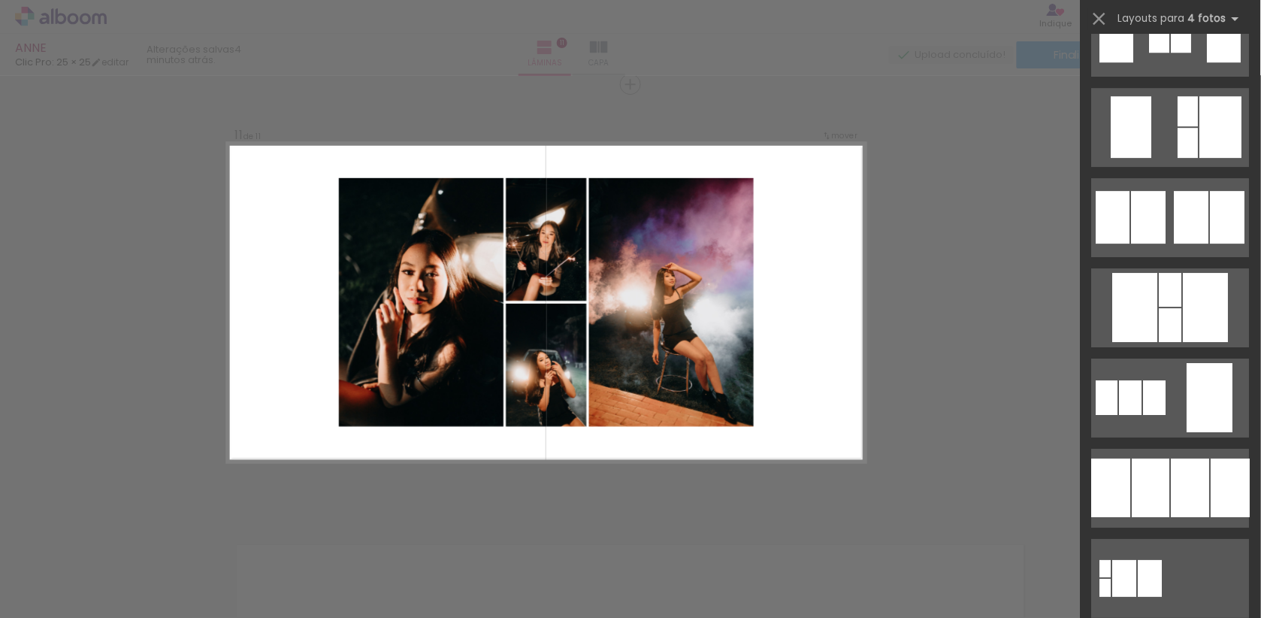
scroll to position [1339, 0]
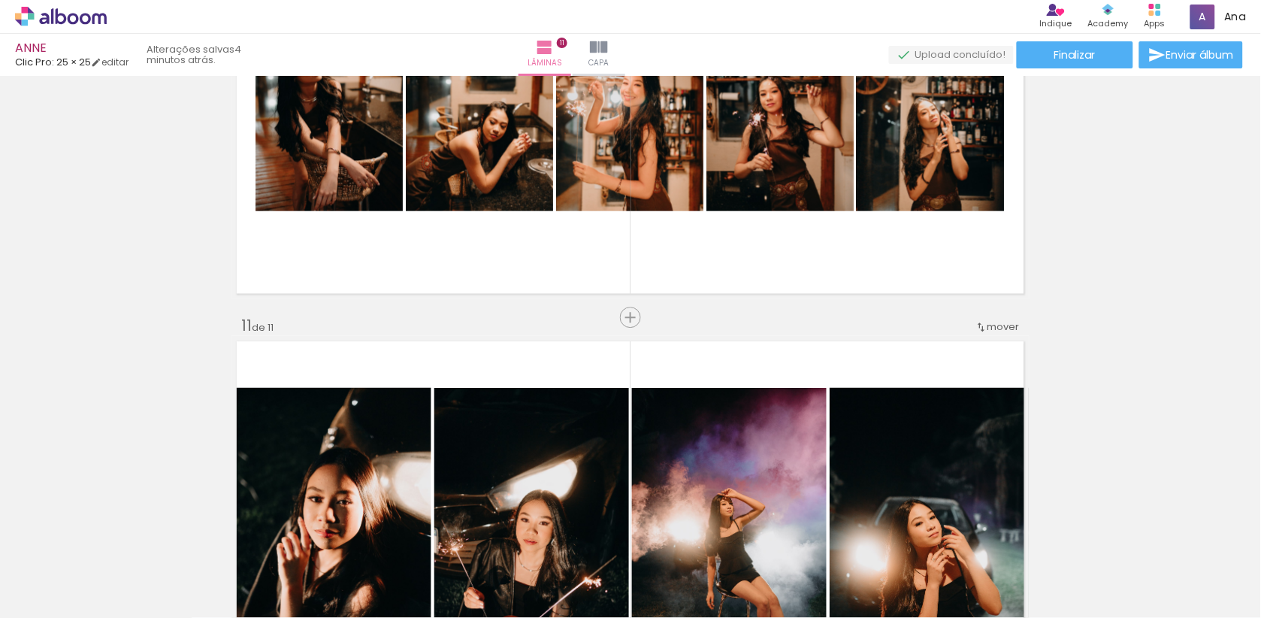
scroll to position [4470, 0]
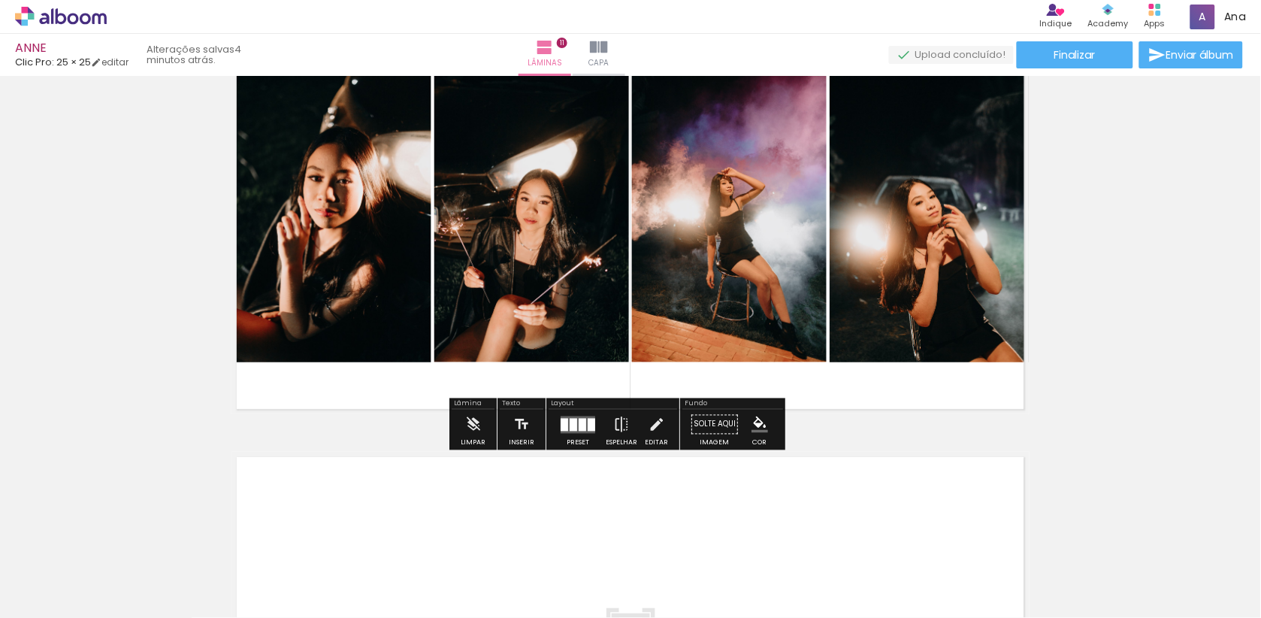
click at [585, 418] on quentale-layouter at bounding box center [578, 424] width 35 height 17
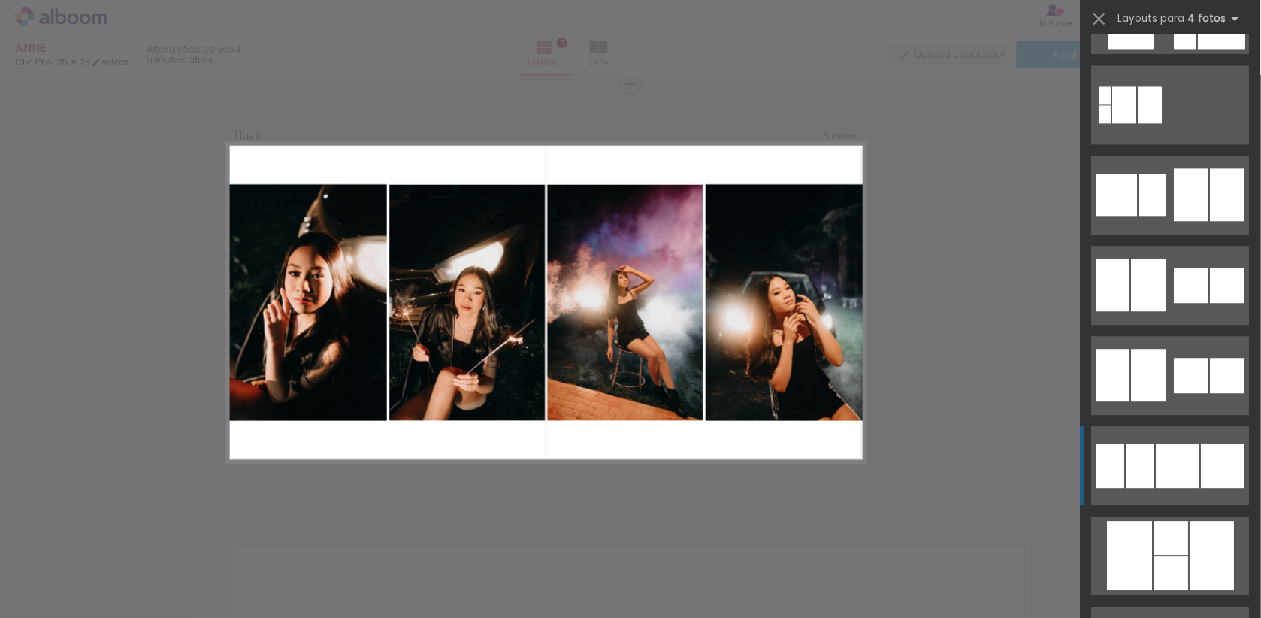
scroll to position [3949, 0]
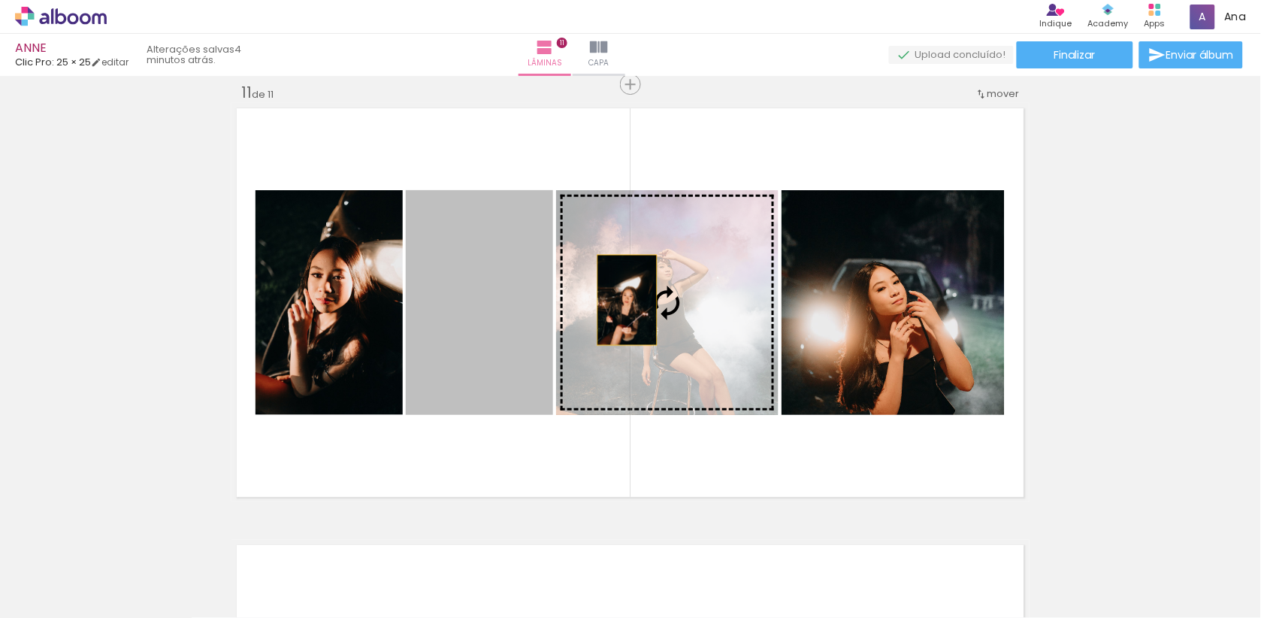
drag, startPoint x: 519, startPoint y: 298, endPoint x: 627, endPoint y: 299, distance: 108.2
click at [0, 0] on slot at bounding box center [0, 0] width 0 height 0
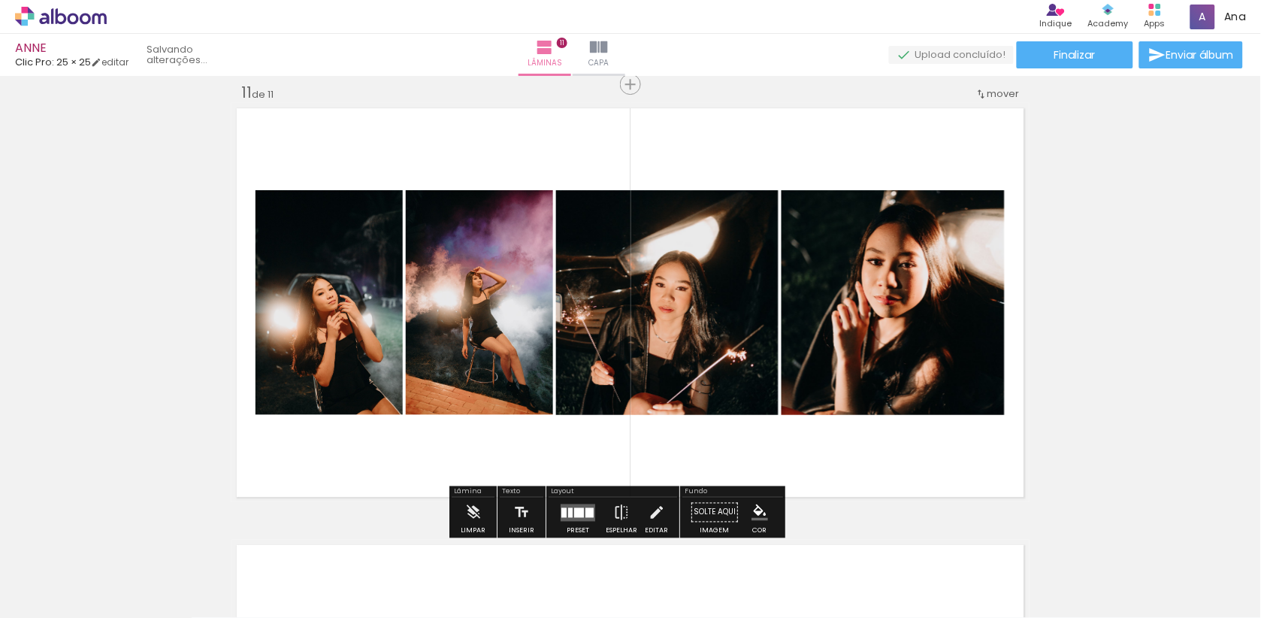
drag, startPoint x: 339, startPoint y: 300, endPoint x: 937, endPoint y: 336, distance: 599.3
click at [0, 0] on slot at bounding box center [0, 0] width 0 height 0
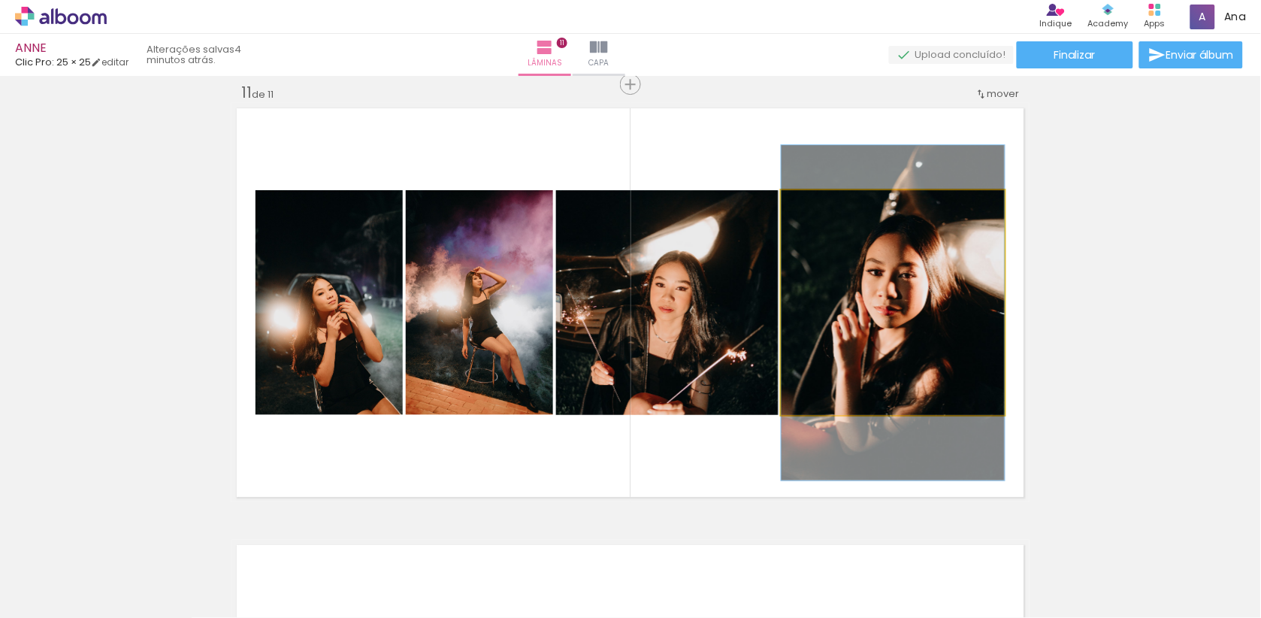
drag, startPoint x: 929, startPoint y: 341, endPoint x: 929, endPoint y: 352, distance: 10.5
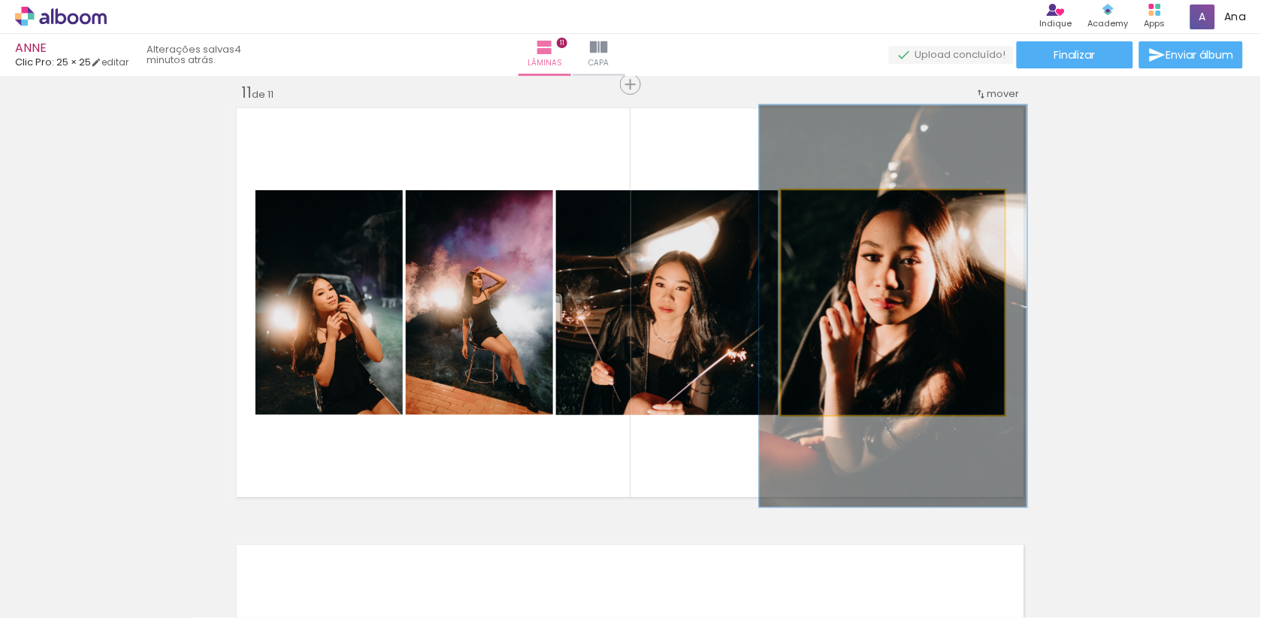
drag, startPoint x: 817, startPoint y: 212, endPoint x: 828, endPoint y: 213, distance: 11.3
type paper-slider "122"
click at [828, 213] on div at bounding box center [827, 206] width 24 height 24
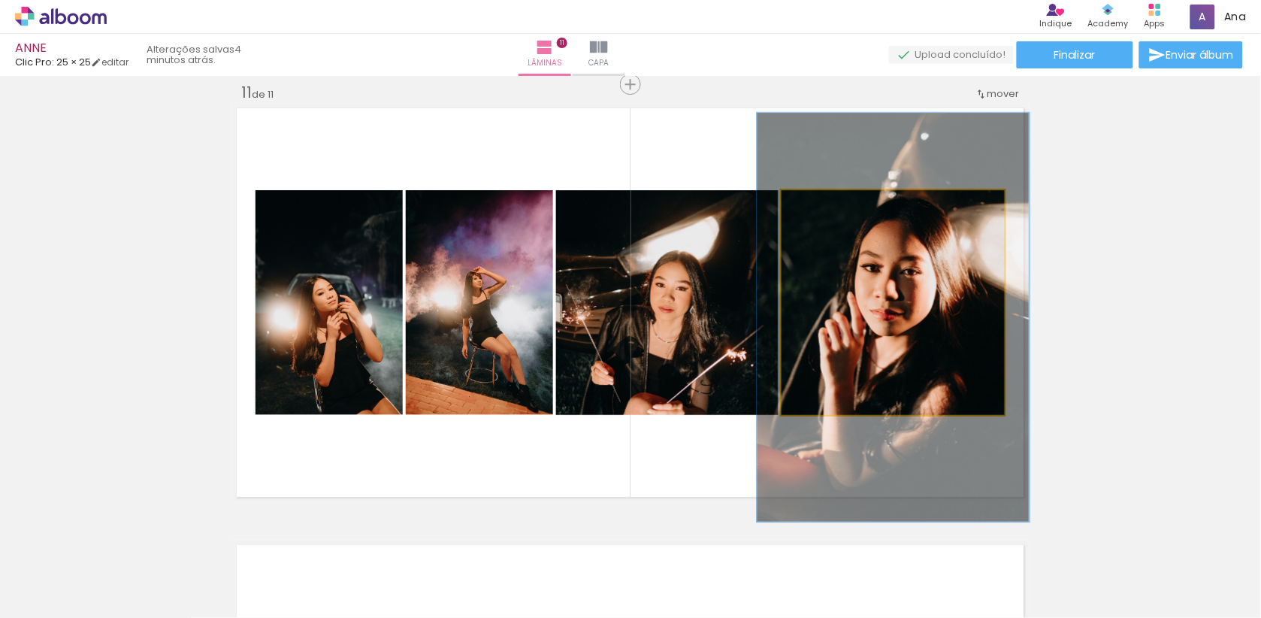
drag, startPoint x: 957, startPoint y: 303, endPoint x: 956, endPoint y: 312, distance: 9.1
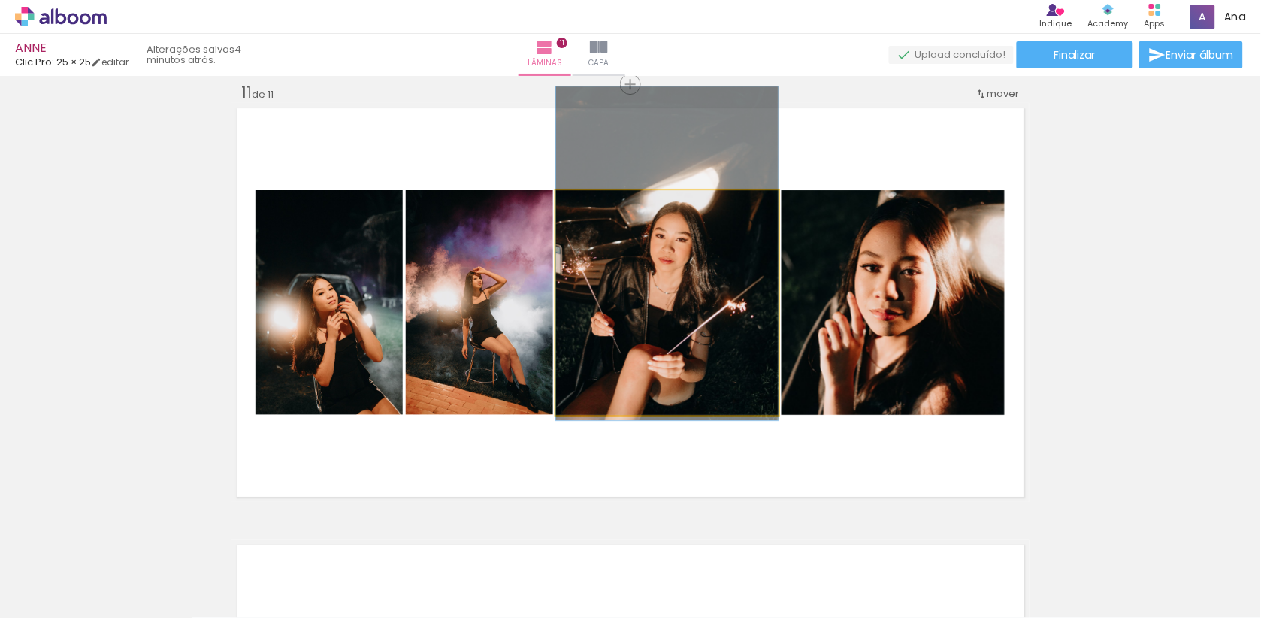
drag, startPoint x: 722, startPoint y: 298, endPoint x: 721, endPoint y: 247, distance: 50.4
click at [721, 247] on div at bounding box center [667, 253] width 222 height 334
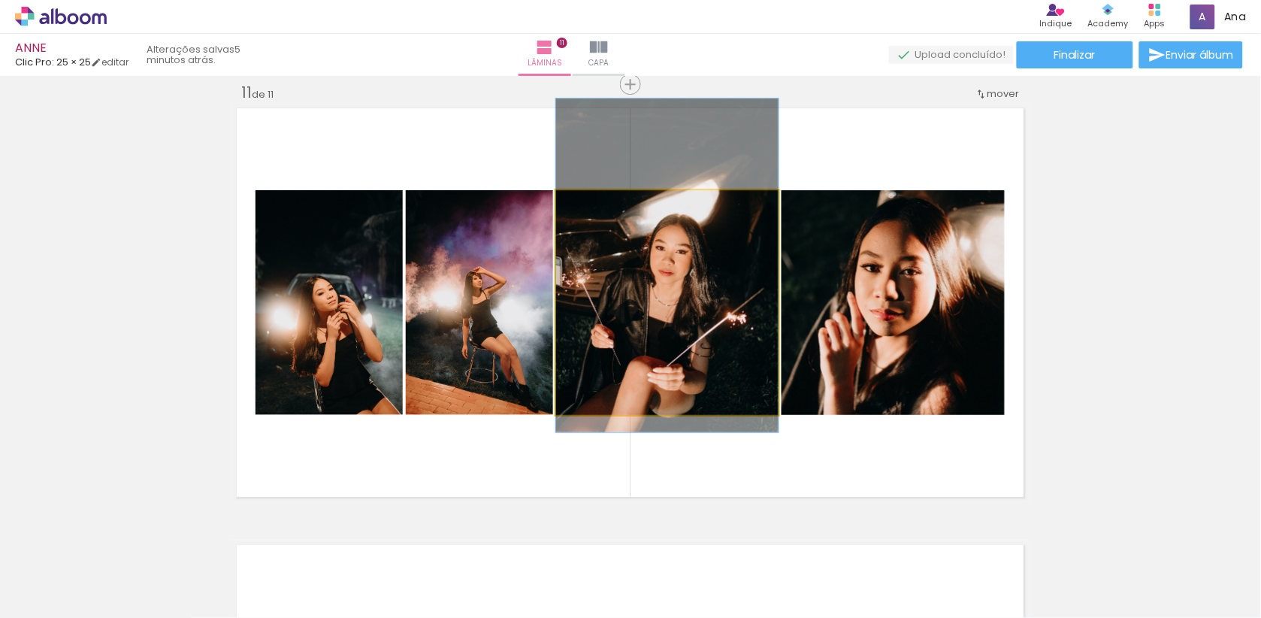
drag, startPoint x: 721, startPoint y: 246, endPoint x: 722, endPoint y: 258, distance: 11.4
click at [722, 259] on div at bounding box center [667, 265] width 222 height 334
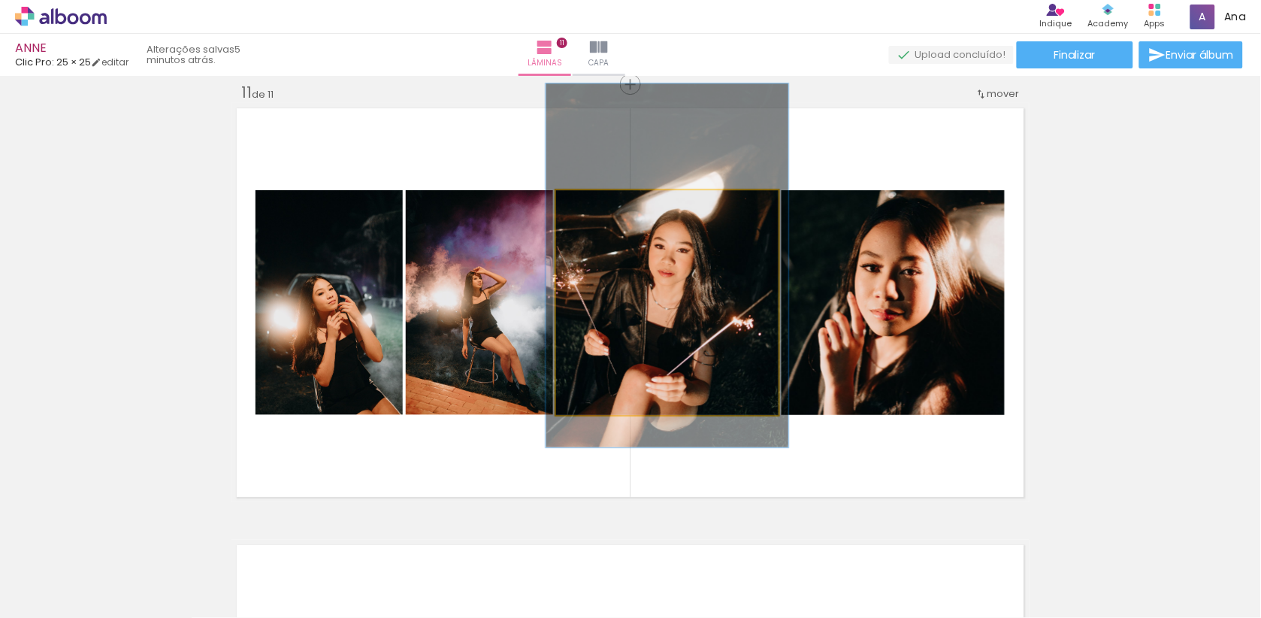
type paper-slider "109"
click at [603, 197] on div at bounding box center [596, 206] width 24 height 24
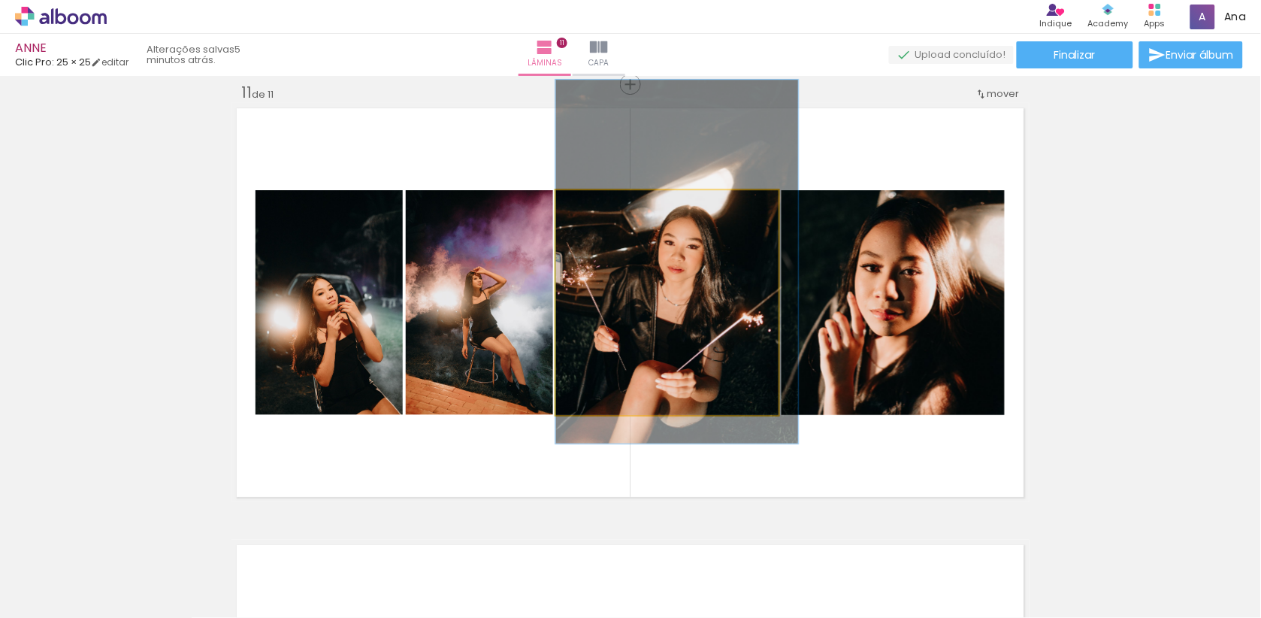
drag, startPoint x: 645, startPoint y: 289, endPoint x: 668, endPoint y: 283, distance: 23.9
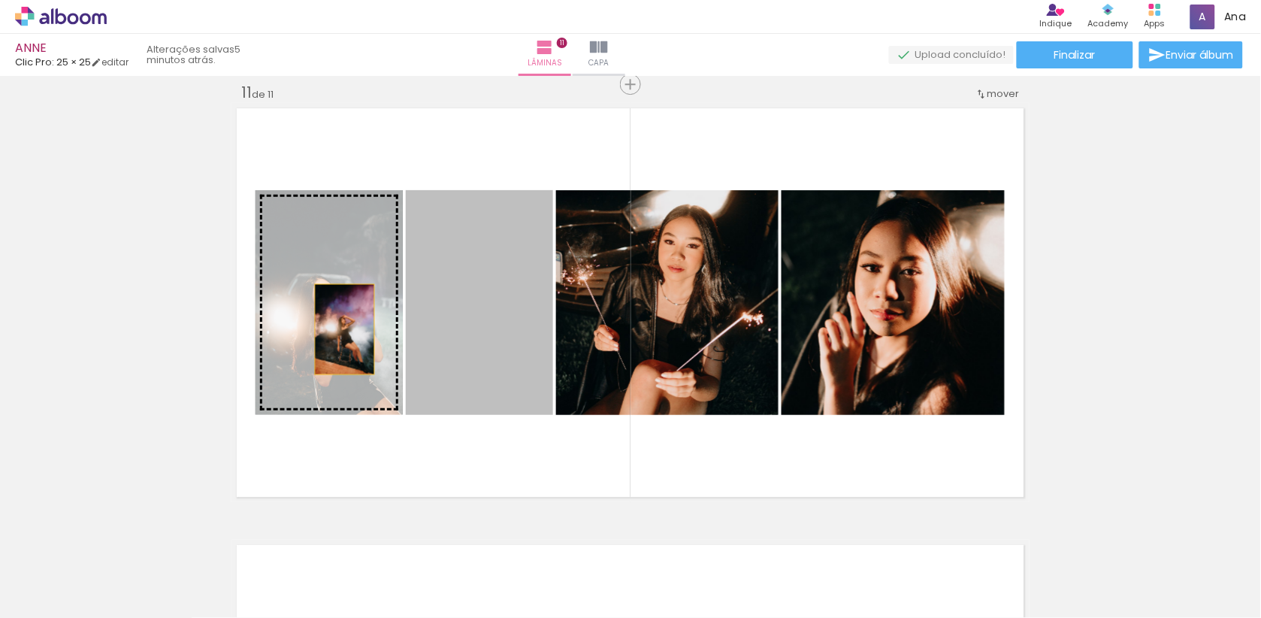
drag, startPoint x: 473, startPoint y: 328, endPoint x: 343, endPoint y: 327, distance: 129.3
click at [0, 0] on slot at bounding box center [0, 0] width 0 height 0
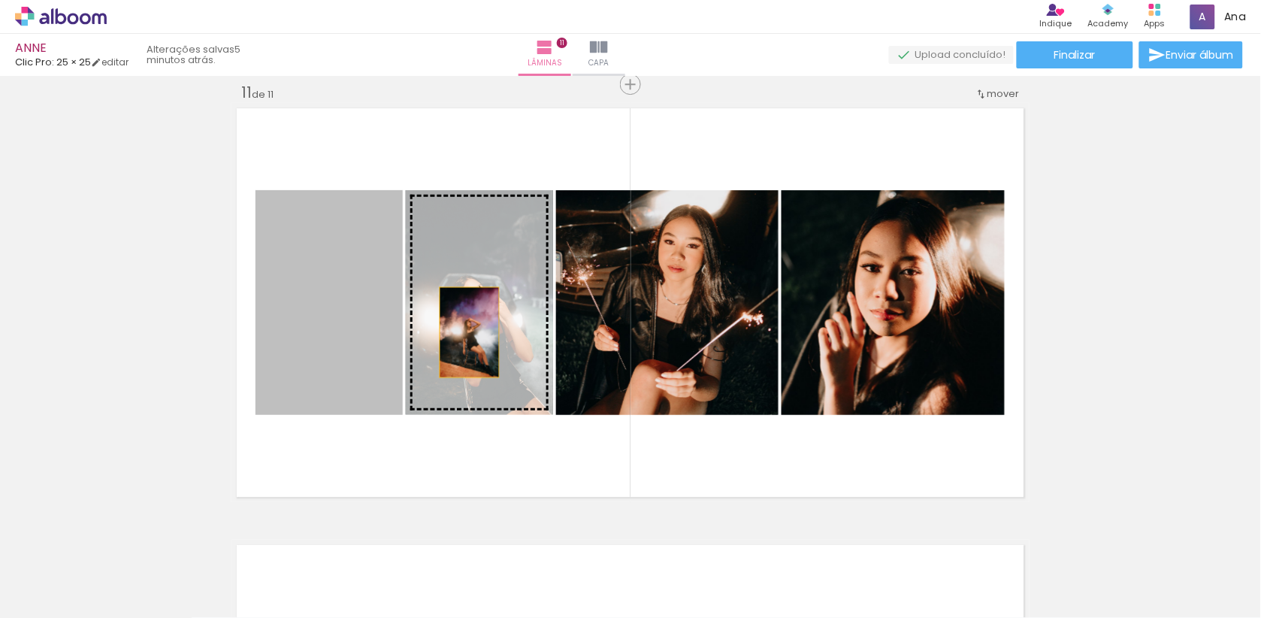
drag, startPoint x: 344, startPoint y: 327, endPoint x: 469, endPoint y: 331, distance: 124.8
click at [0, 0] on slot at bounding box center [0, 0] width 0 height 0
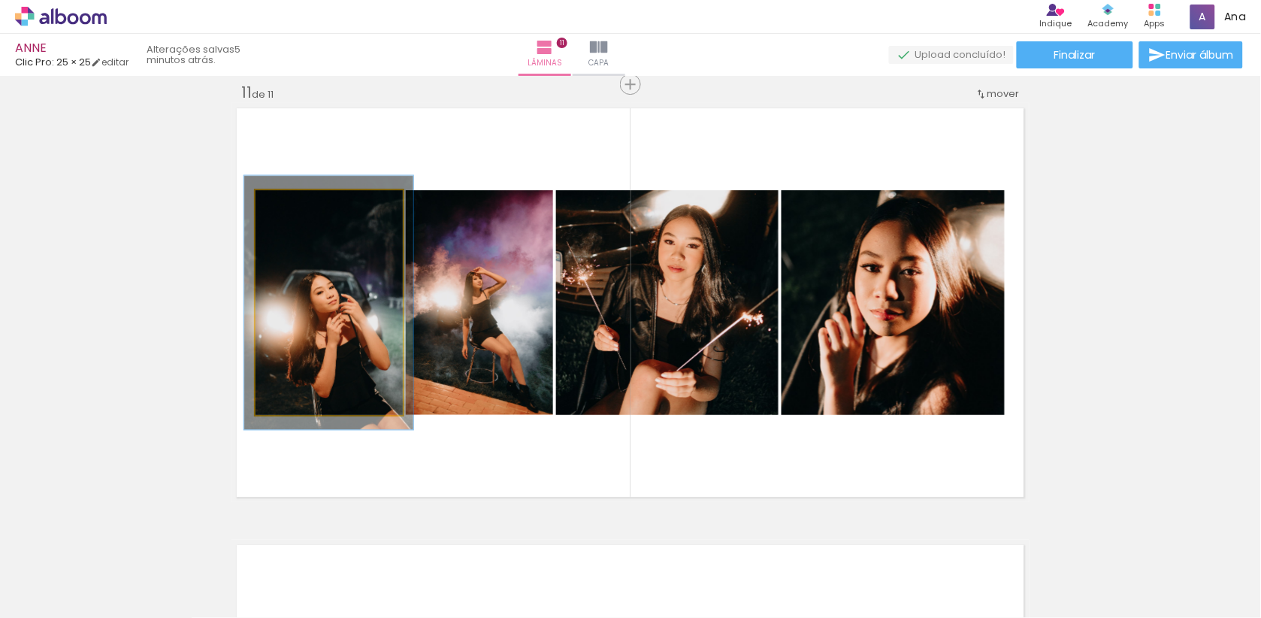
drag, startPoint x: 296, startPoint y: 207, endPoint x: 304, endPoint y: 209, distance: 8.6
type paper-slider "116"
click at [304, 209] on div at bounding box center [298, 206] width 24 height 24
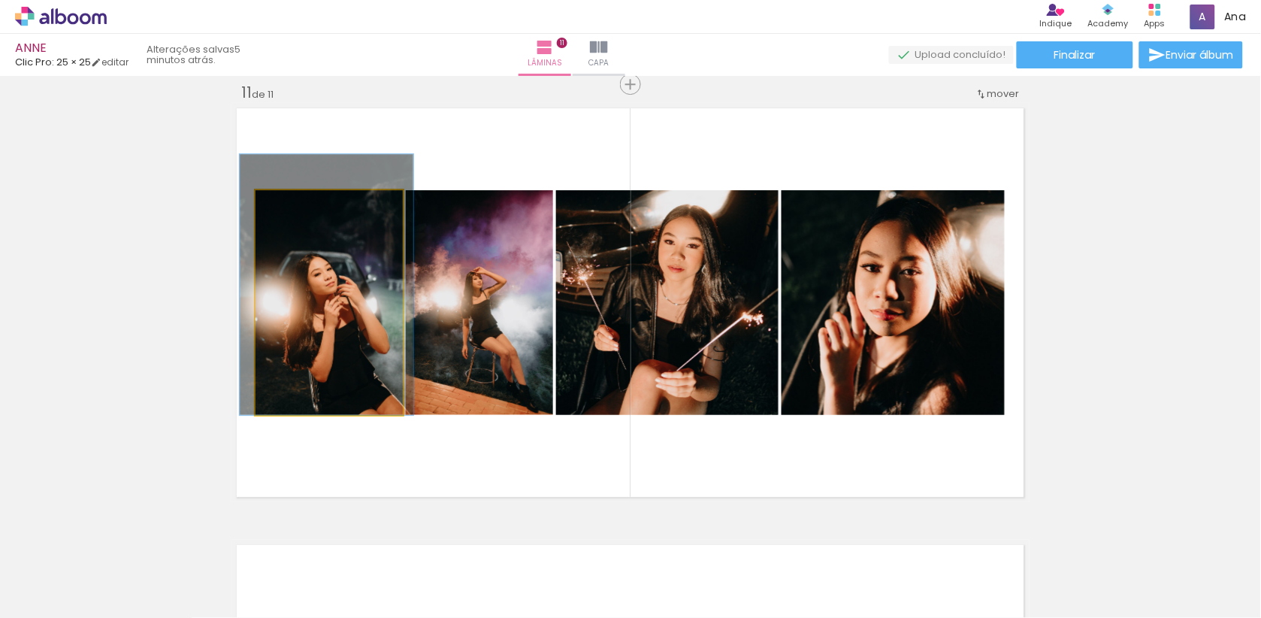
drag, startPoint x: 317, startPoint y: 304, endPoint x: 315, endPoint y: 268, distance: 36.1
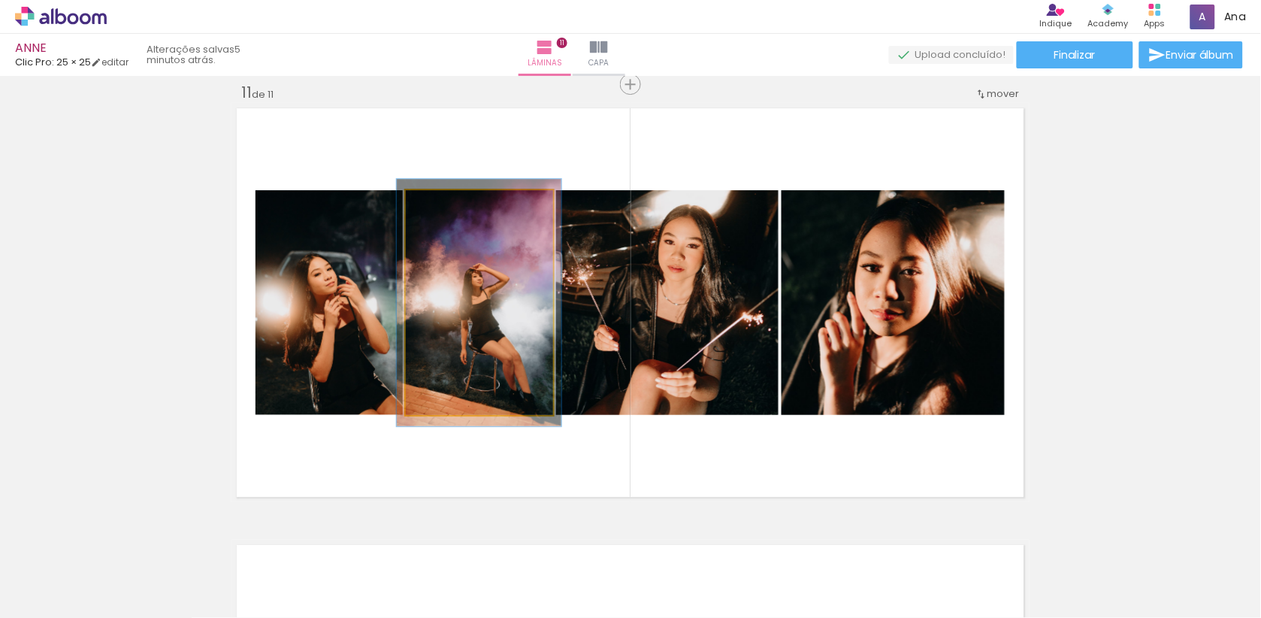
type paper-slider "110"
click at [449, 202] on div at bounding box center [447, 206] width 14 height 14
click at [470, 266] on quentale-photo at bounding box center [479, 302] width 147 height 225
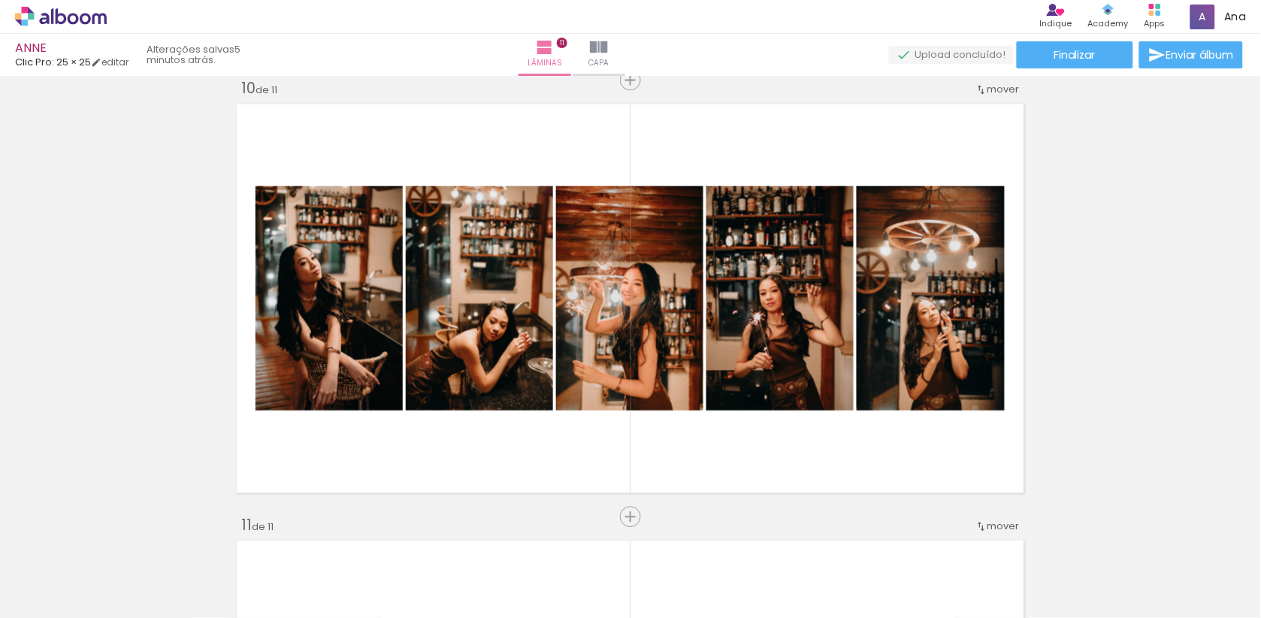
scroll to position [3950, 0]
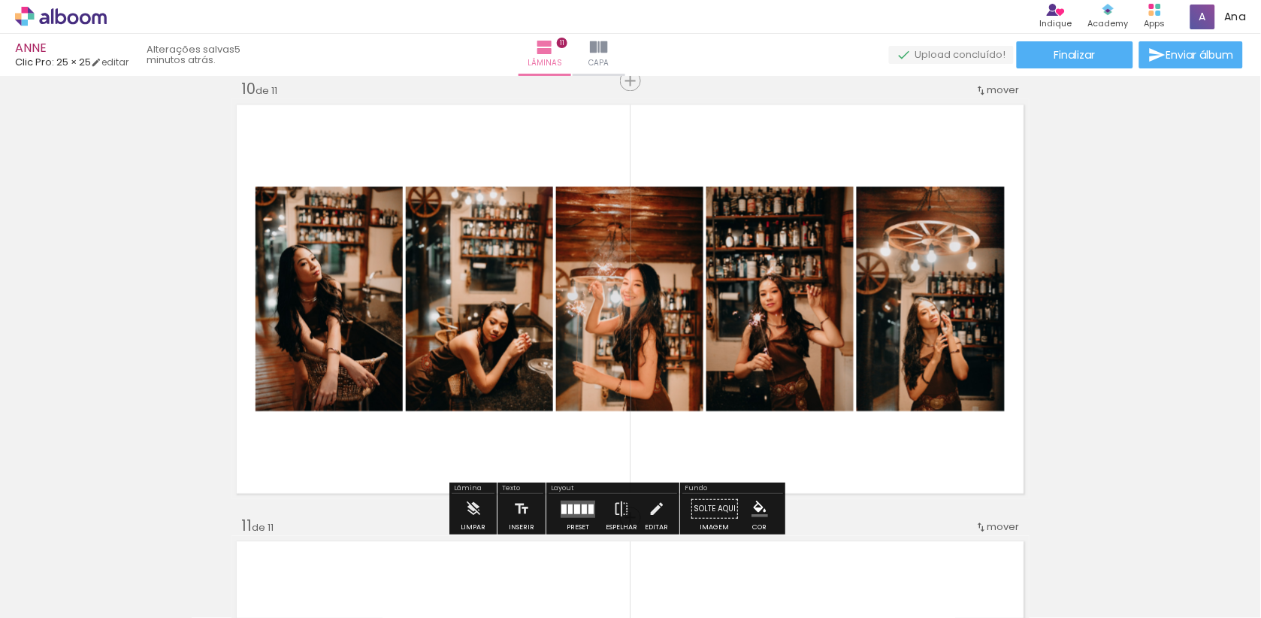
click at [589, 520] on div at bounding box center [578, 509] width 41 height 30
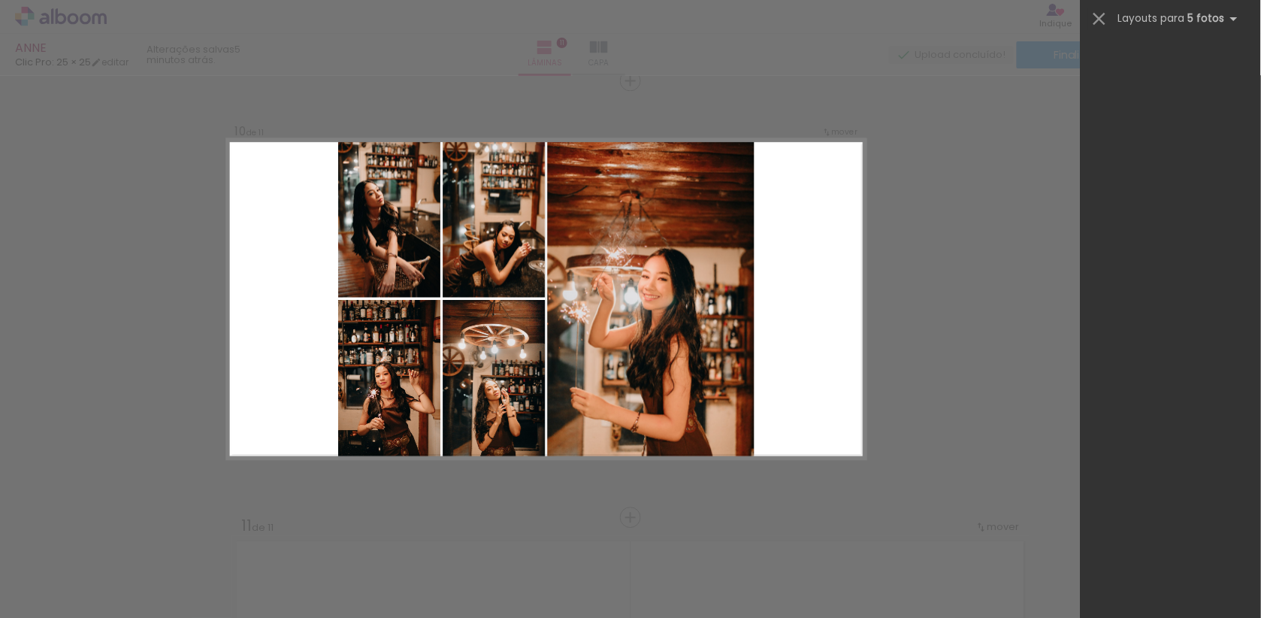
scroll to position [3947, 0]
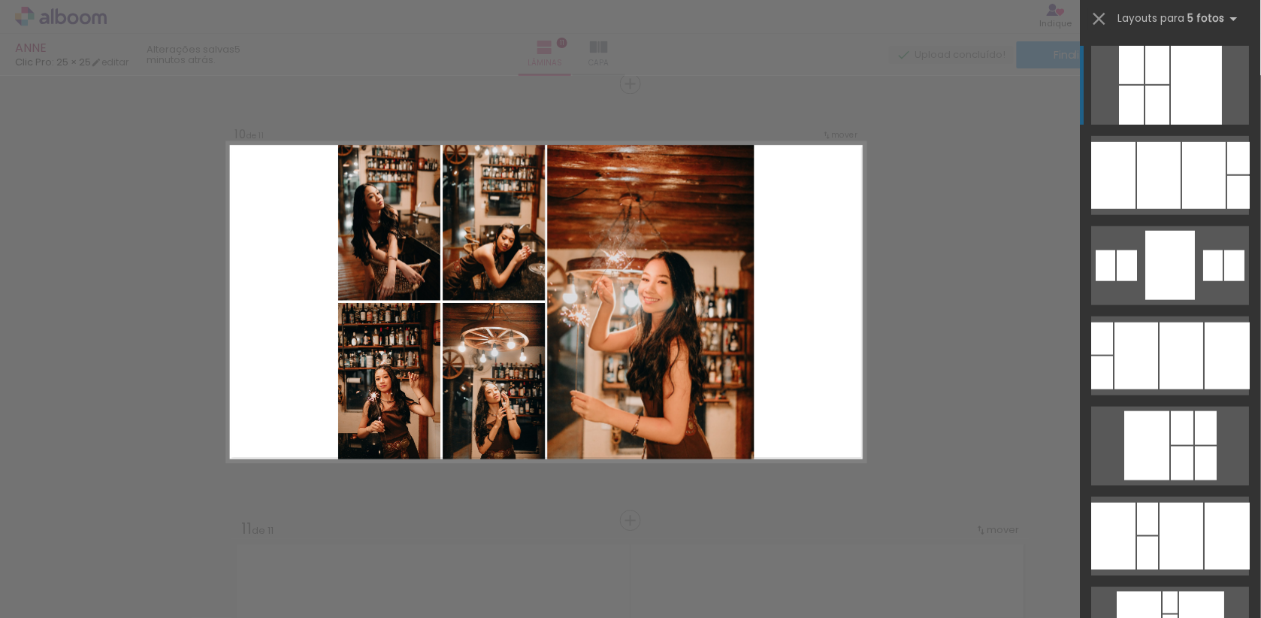
click at [1205, 322] on div at bounding box center [1227, 355] width 45 height 67
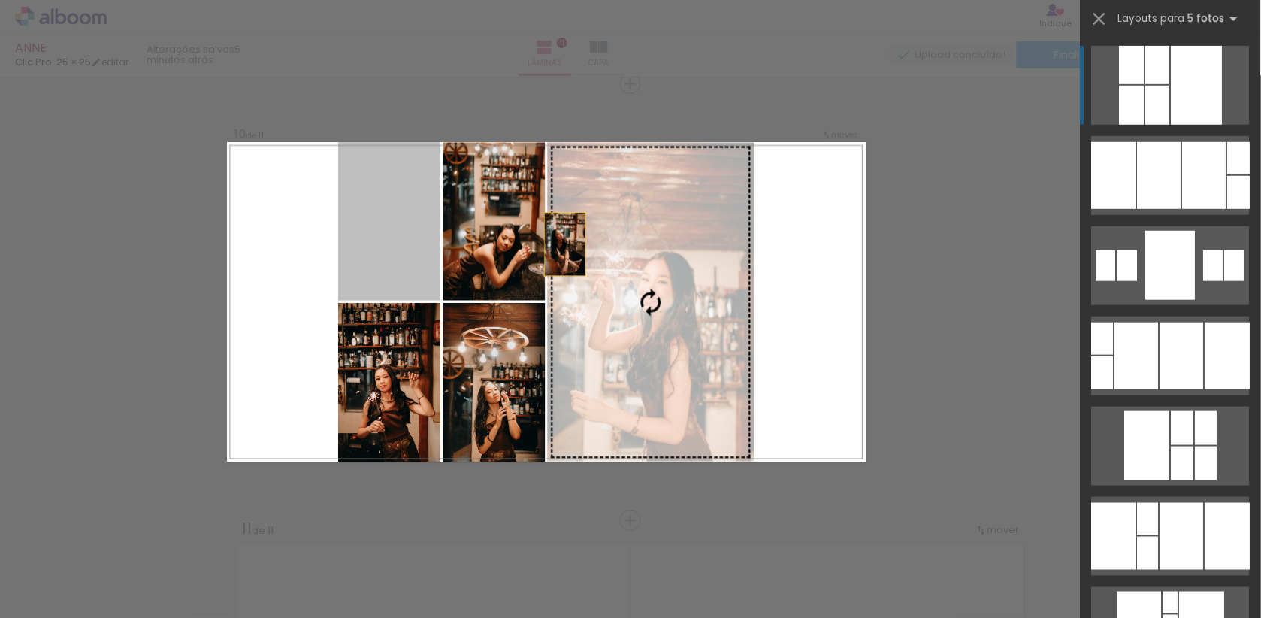
drag, startPoint x: 413, startPoint y: 244, endPoint x: 609, endPoint y: 249, distance: 196.9
click at [0, 0] on slot at bounding box center [0, 0] width 0 height 0
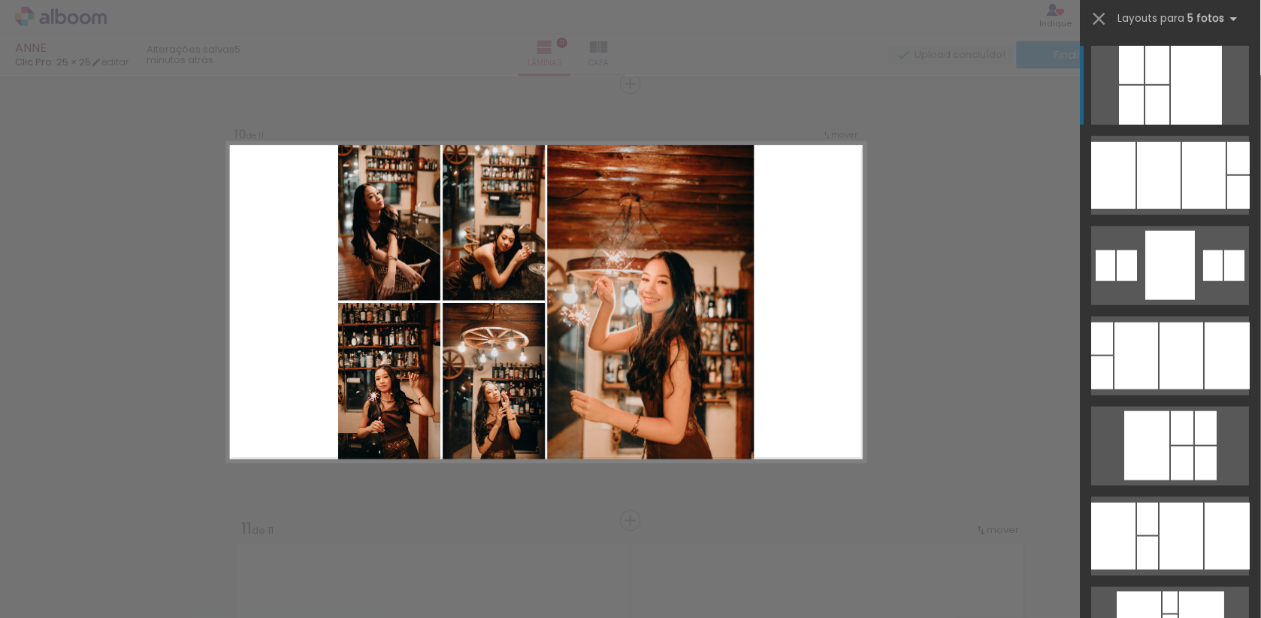
click at [322, 183] on quentale-layouter at bounding box center [546, 301] width 639 height 319
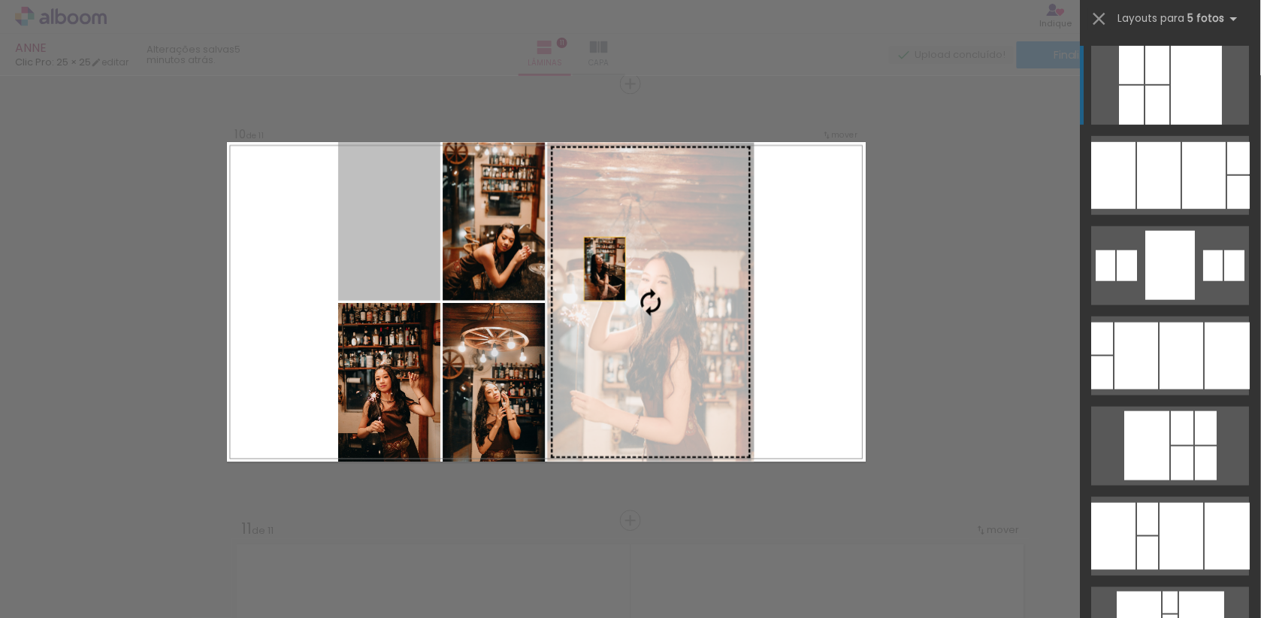
drag, startPoint x: 367, startPoint y: 198, endPoint x: 659, endPoint y: 278, distance: 302.5
click at [0, 0] on slot at bounding box center [0, 0] width 0 height 0
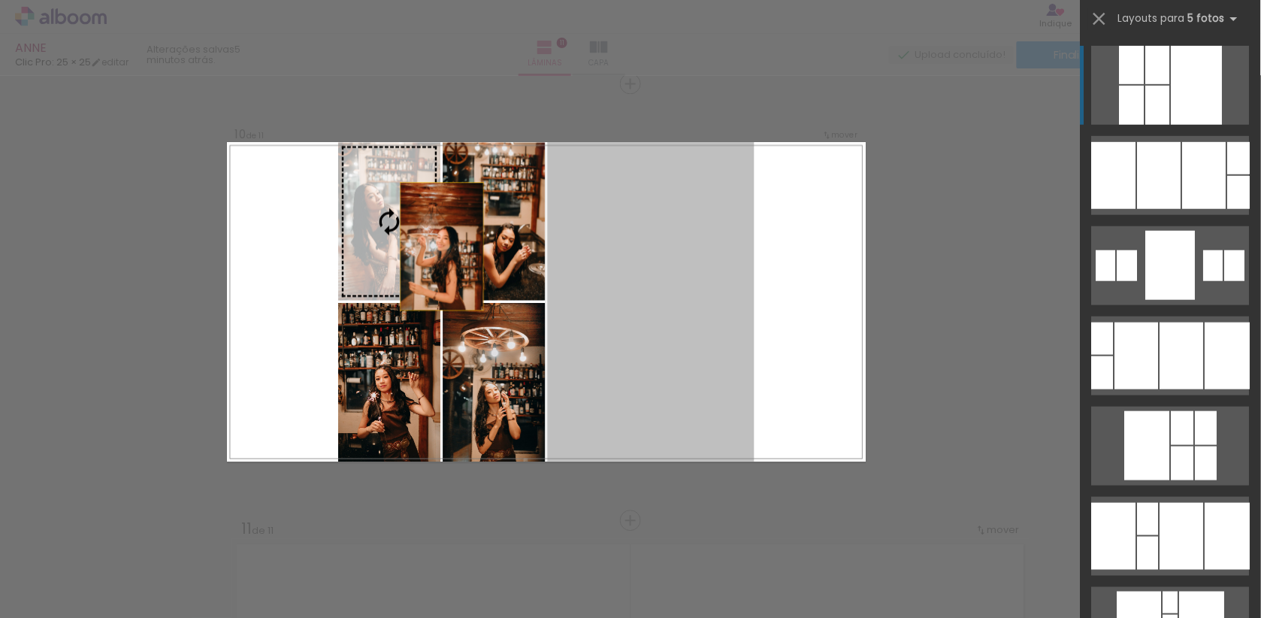
drag, startPoint x: 659, startPoint y: 278, endPoint x: 387, endPoint y: 227, distance: 276.8
click at [0, 0] on slot at bounding box center [0, 0] width 0 height 0
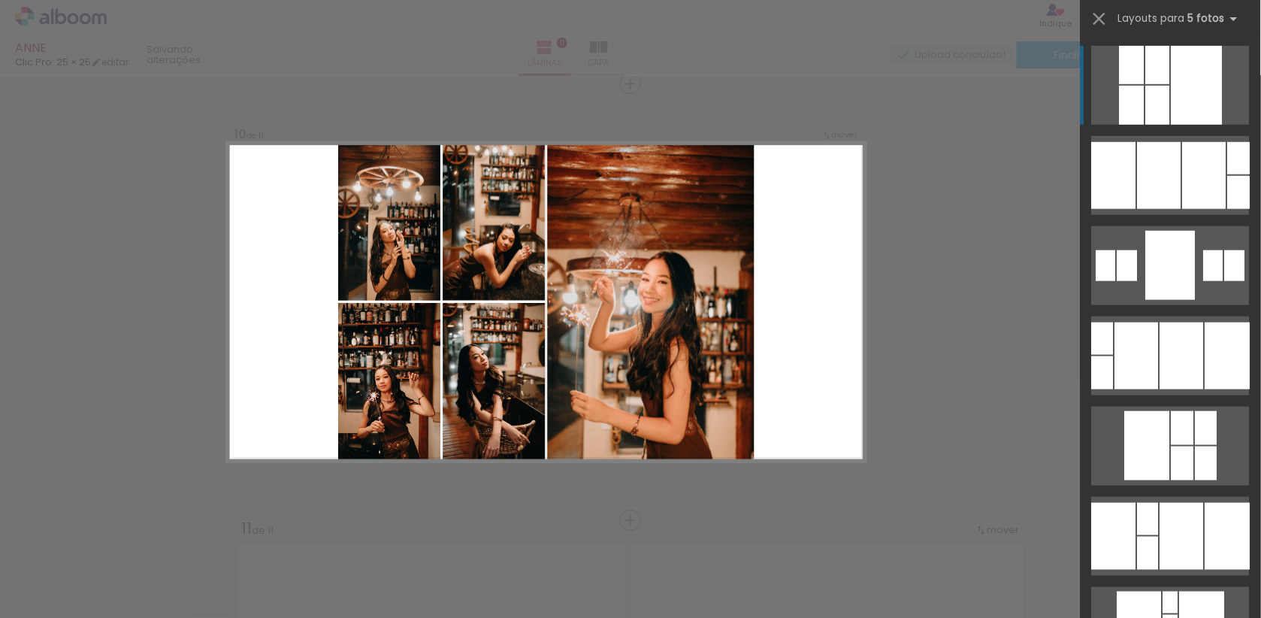
drag, startPoint x: 385, startPoint y: 227, endPoint x: 478, endPoint y: 392, distance: 189.8
click at [0, 0] on slot at bounding box center [0, 0] width 0 height 0
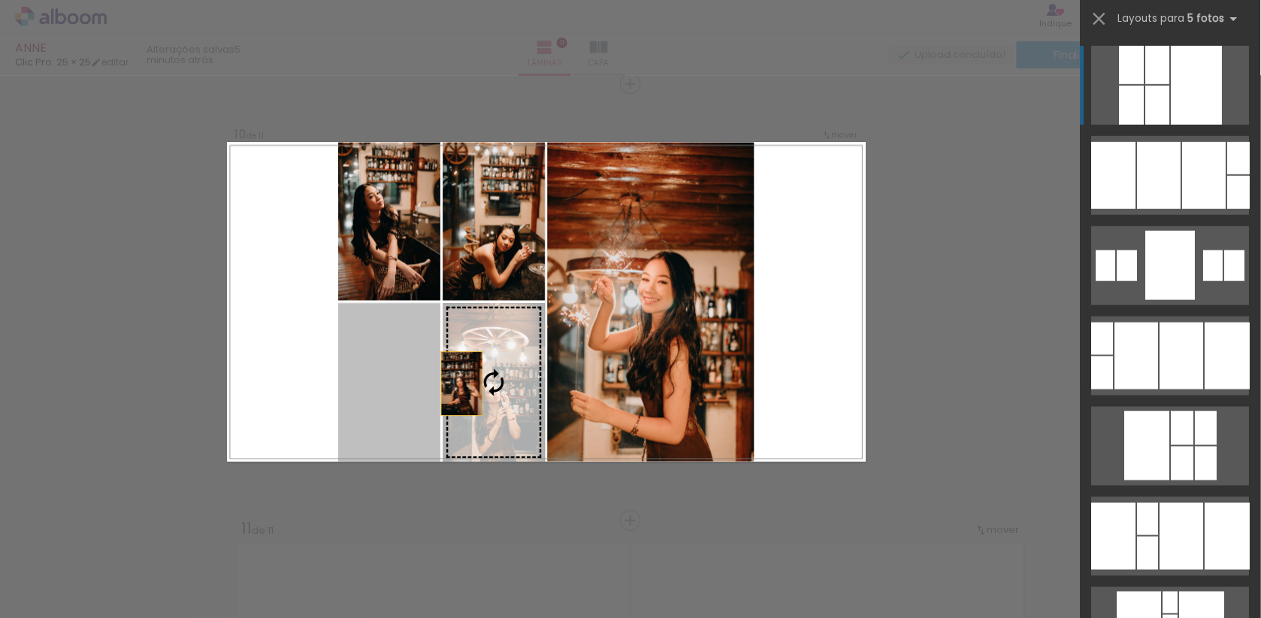
drag, startPoint x: 407, startPoint y: 409, endPoint x: 546, endPoint y: 369, distance: 144.6
click at [546, 369] on quentale-layouter at bounding box center [546, 301] width 639 height 319
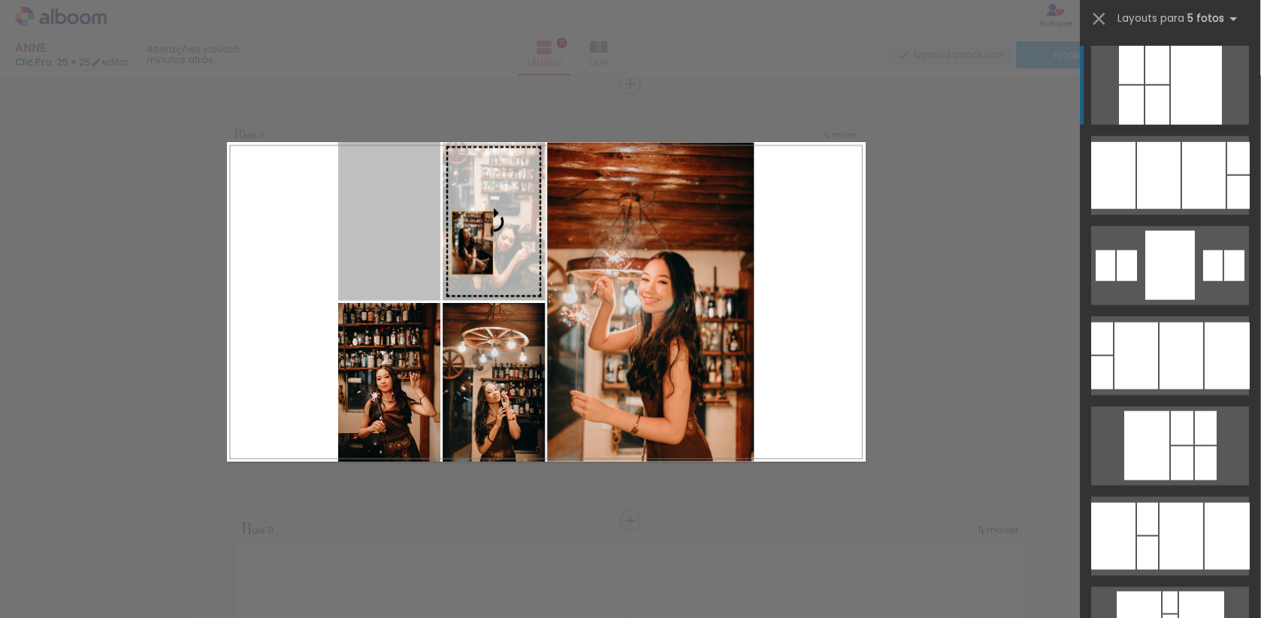
drag, startPoint x: 363, startPoint y: 249, endPoint x: 494, endPoint y: 247, distance: 130.8
click at [0, 0] on slot at bounding box center [0, 0] width 0 height 0
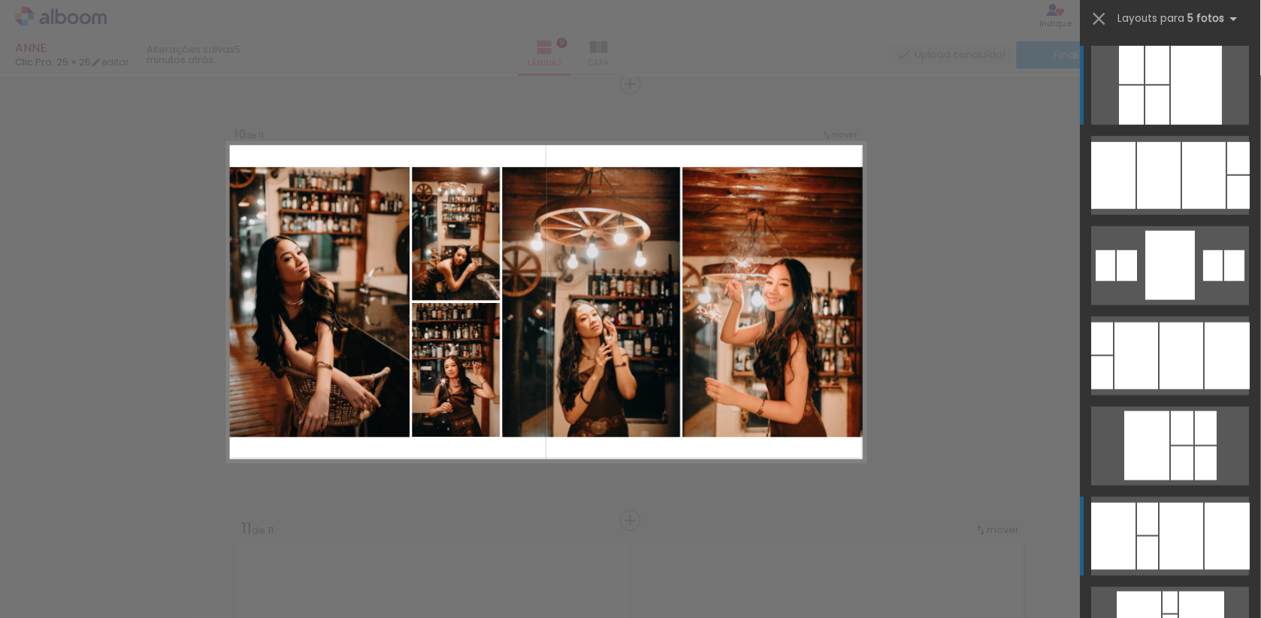
click at [1114, 355] on div at bounding box center [1103, 338] width 22 height 32
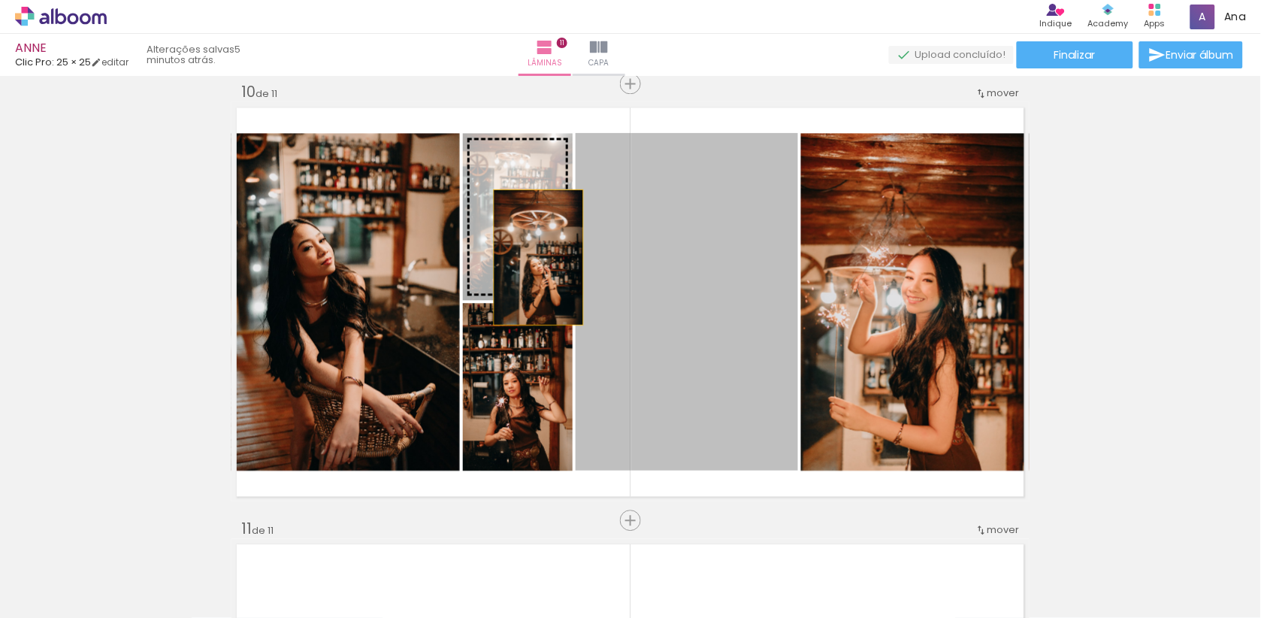
drag, startPoint x: 721, startPoint y: 394, endPoint x: 538, endPoint y: 254, distance: 230.0
click at [0, 0] on slot at bounding box center [0, 0] width 0 height 0
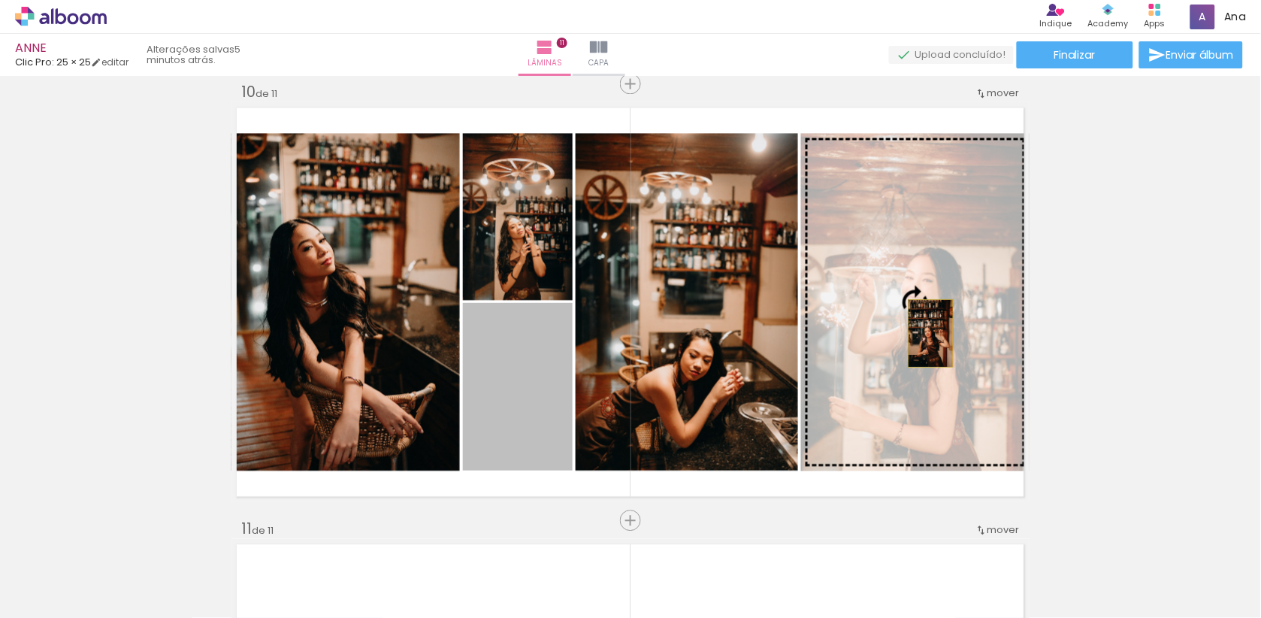
drag, startPoint x: 519, startPoint y: 384, endPoint x: 929, endPoint y: 330, distance: 413.9
click at [0, 0] on slot at bounding box center [0, 0] width 0 height 0
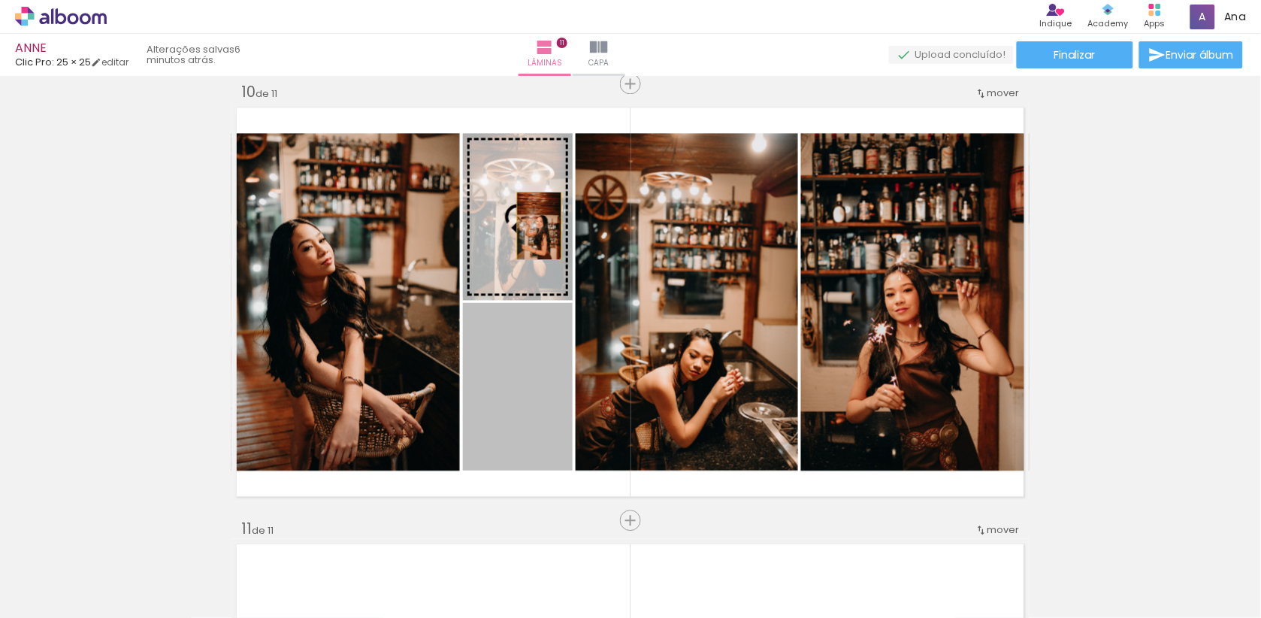
drag, startPoint x: 549, startPoint y: 374, endPoint x: 538, endPoint y: 221, distance: 153.7
click at [0, 0] on slot at bounding box center [0, 0] width 0 height 0
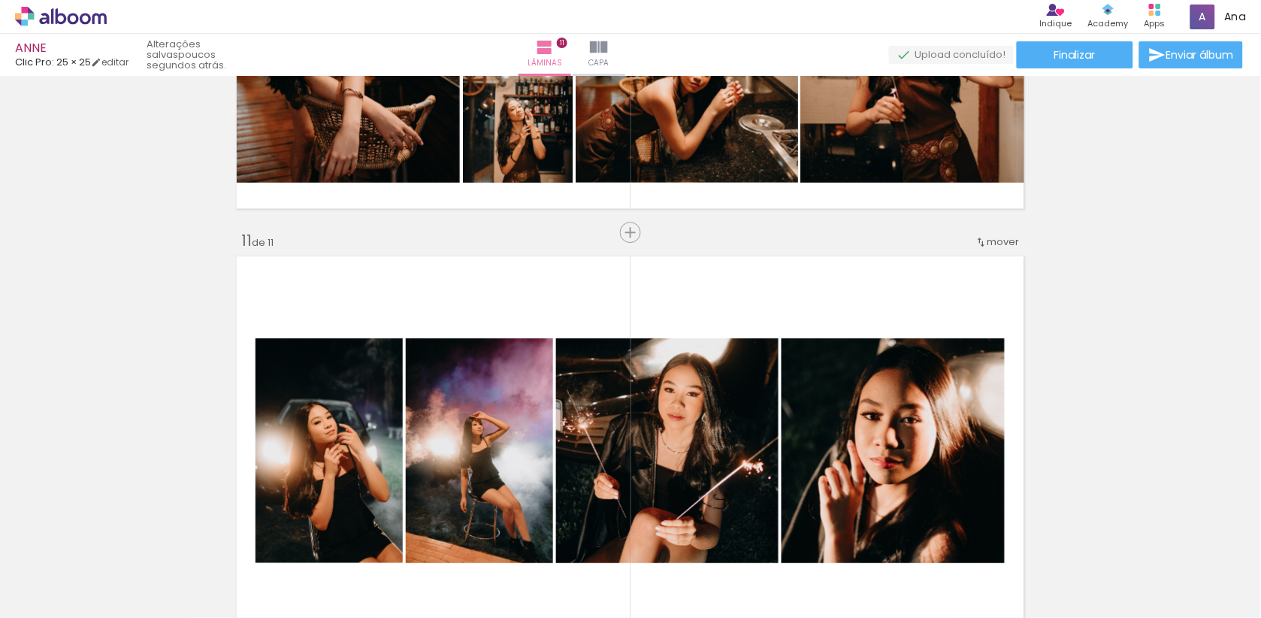
scroll to position [4236, 0]
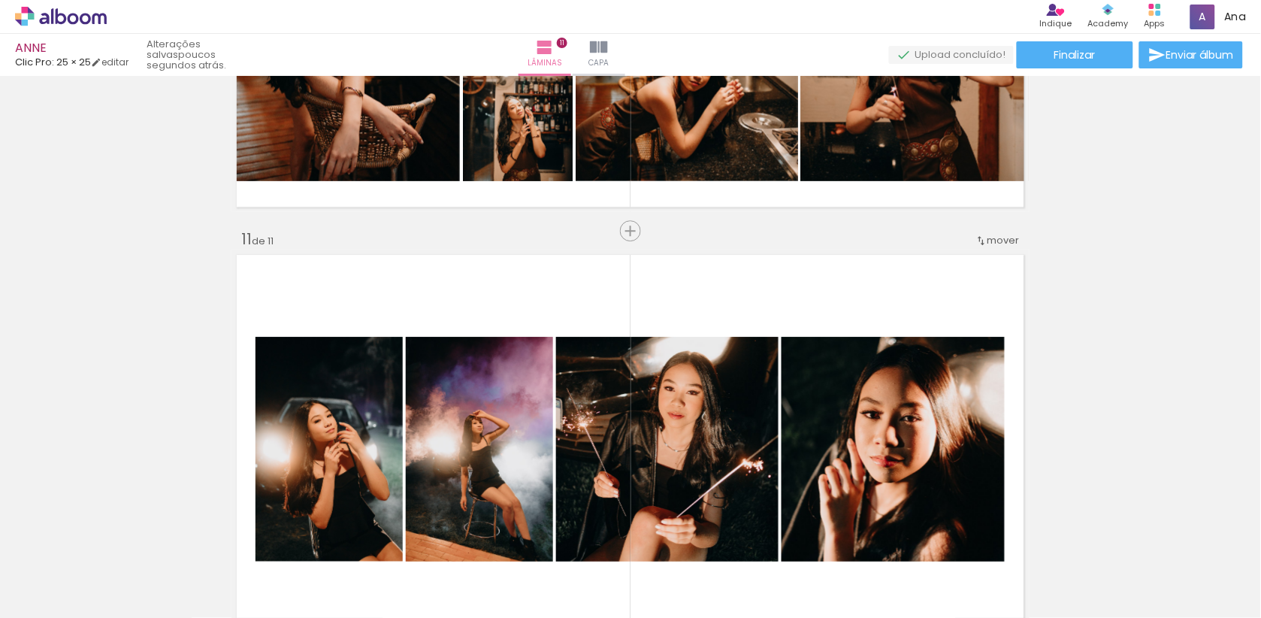
click at [1010, 241] on span "mover" at bounding box center [1003, 240] width 32 height 14
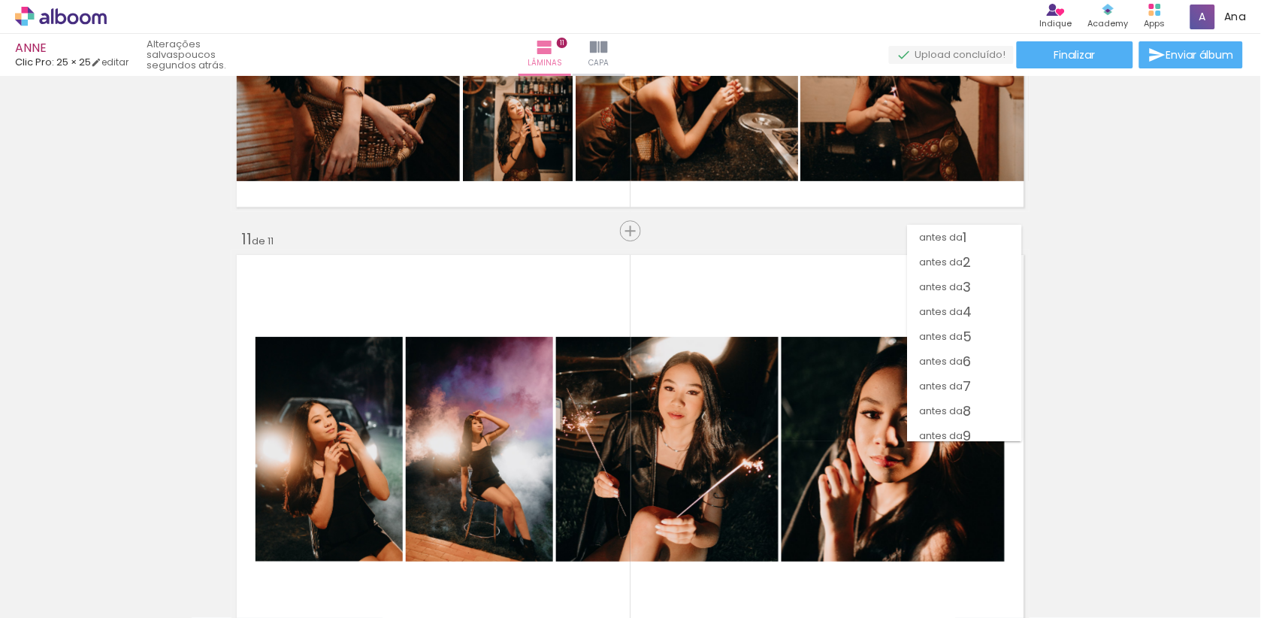
scroll to position [56, 0]
click at [954, 405] on span "antes da" at bounding box center [942, 404] width 44 height 25
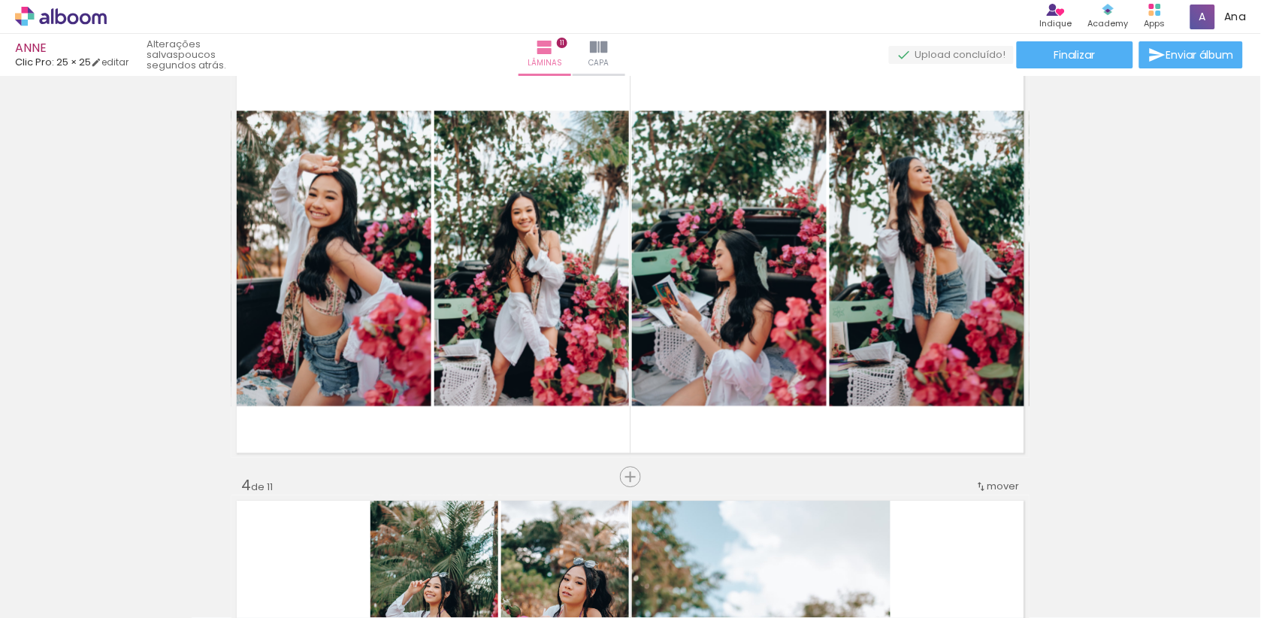
scroll to position [768, 0]
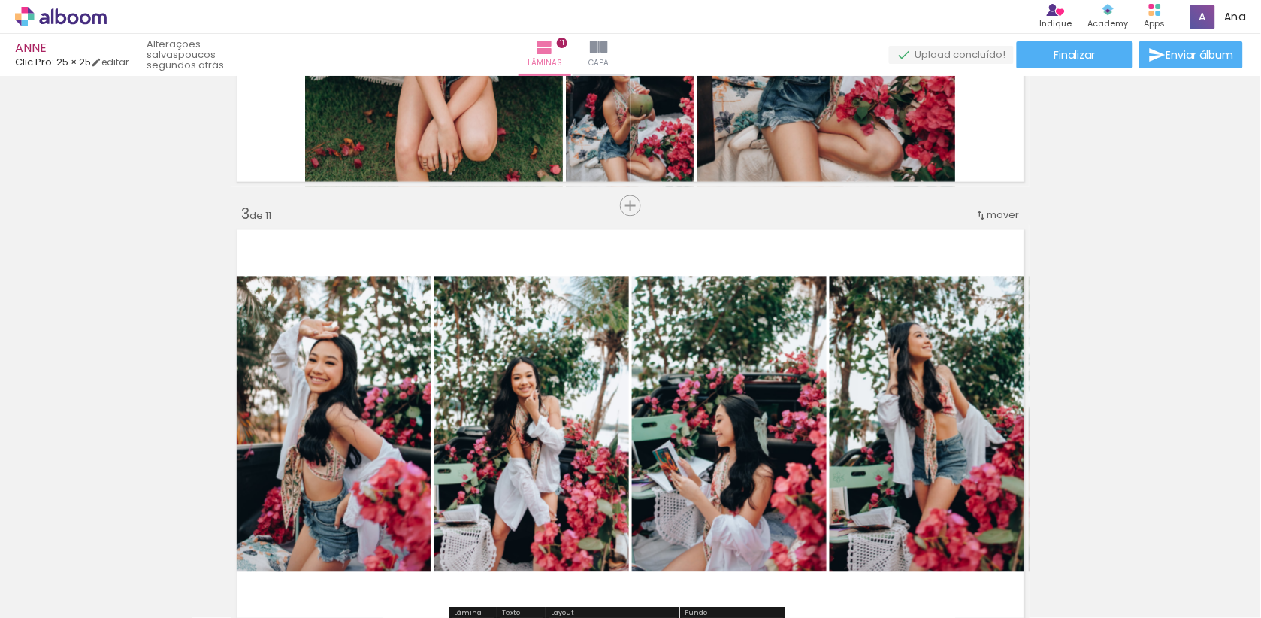
click at [995, 207] on div "mover" at bounding box center [997, 215] width 44 height 25
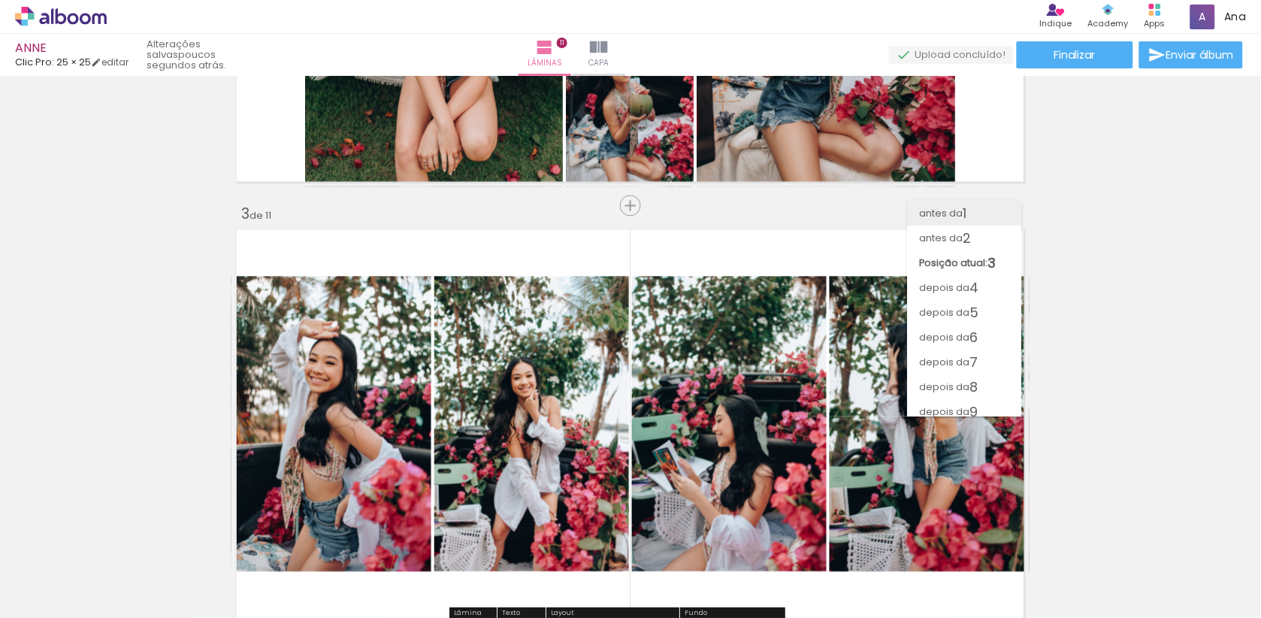
click at [974, 216] on paper-item "antes da 1" at bounding box center [965, 213] width 114 height 25
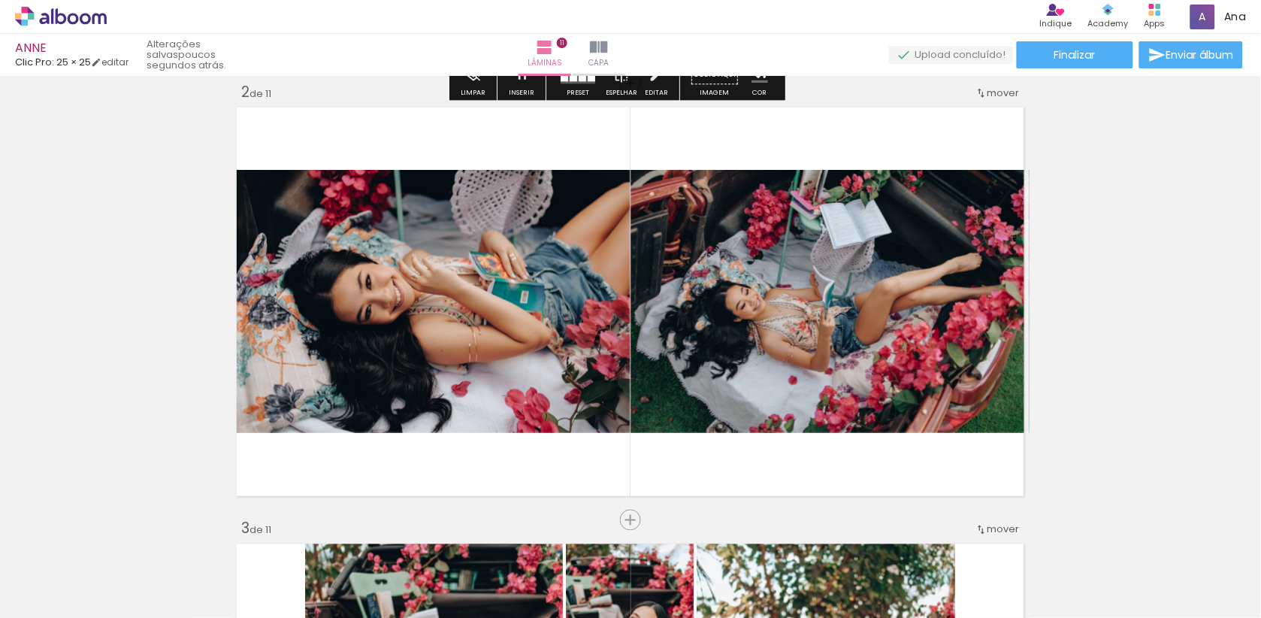
scroll to position [457, 0]
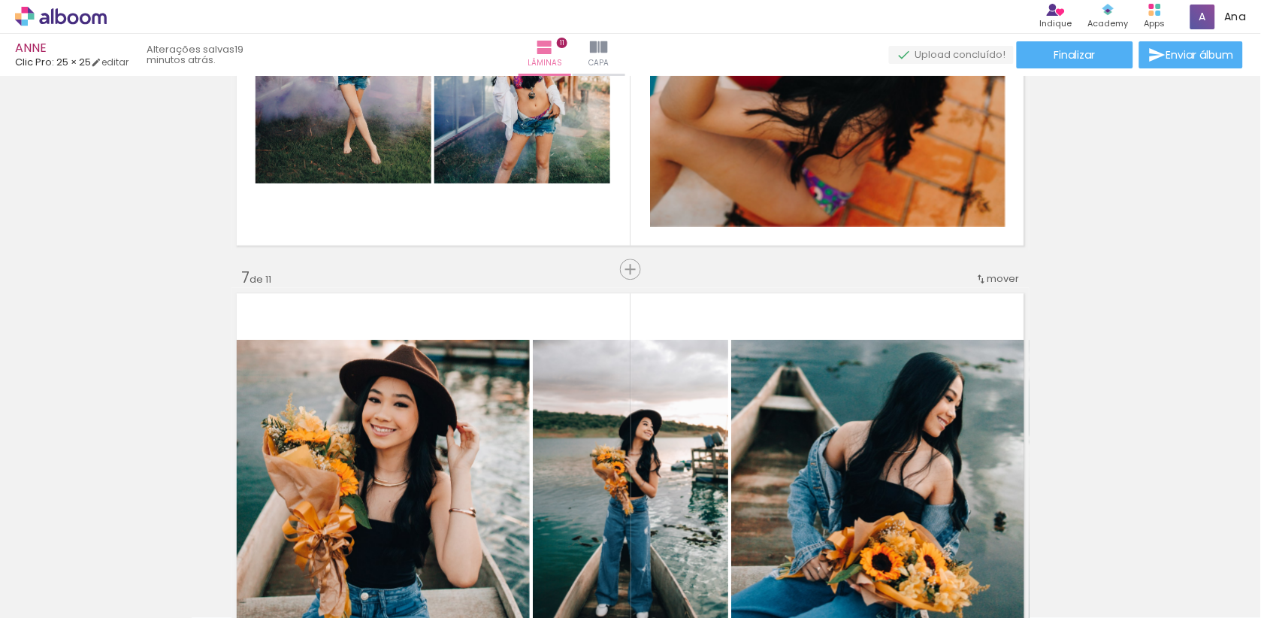
scroll to position [2416, 0]
